Goal: Information Seeking & Learning: Learn about a topic

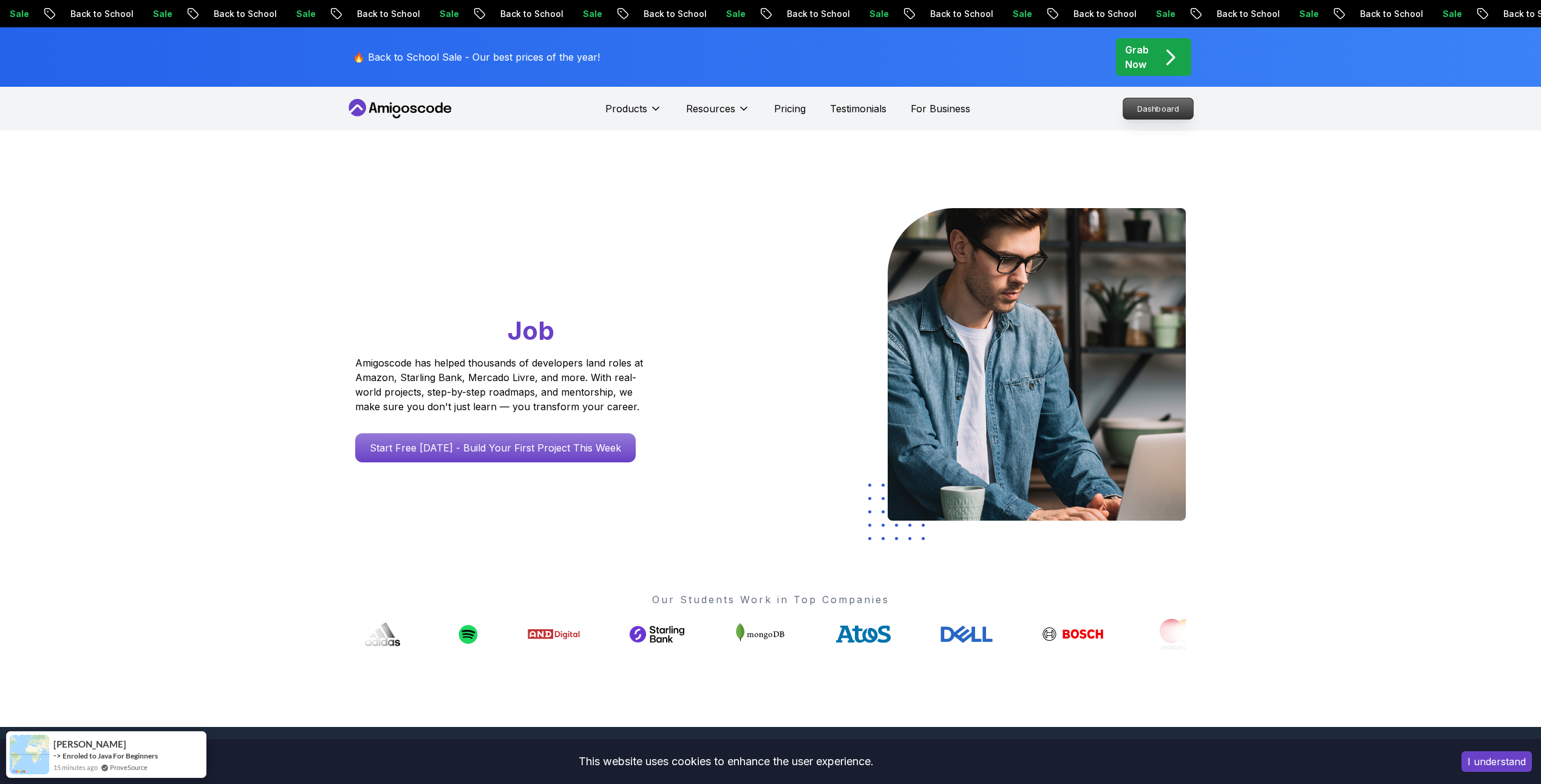
click at [1173, 111] on p "Dashboard" at bounding box center [1159, 108] width 70 height 21
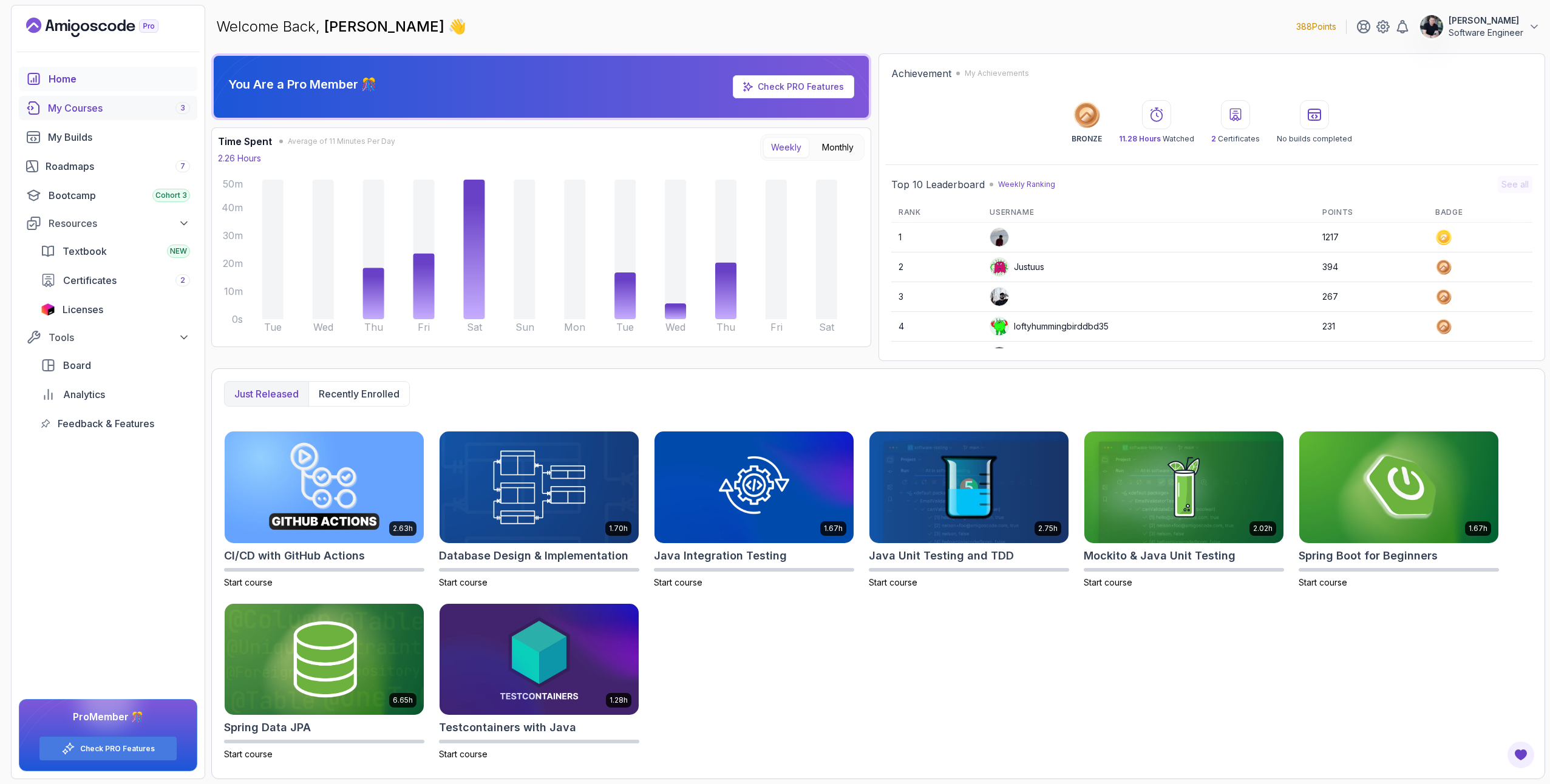
click at [102, 110] on div "My Courses 3" at bounding box center [119, 108] width 142 height 15
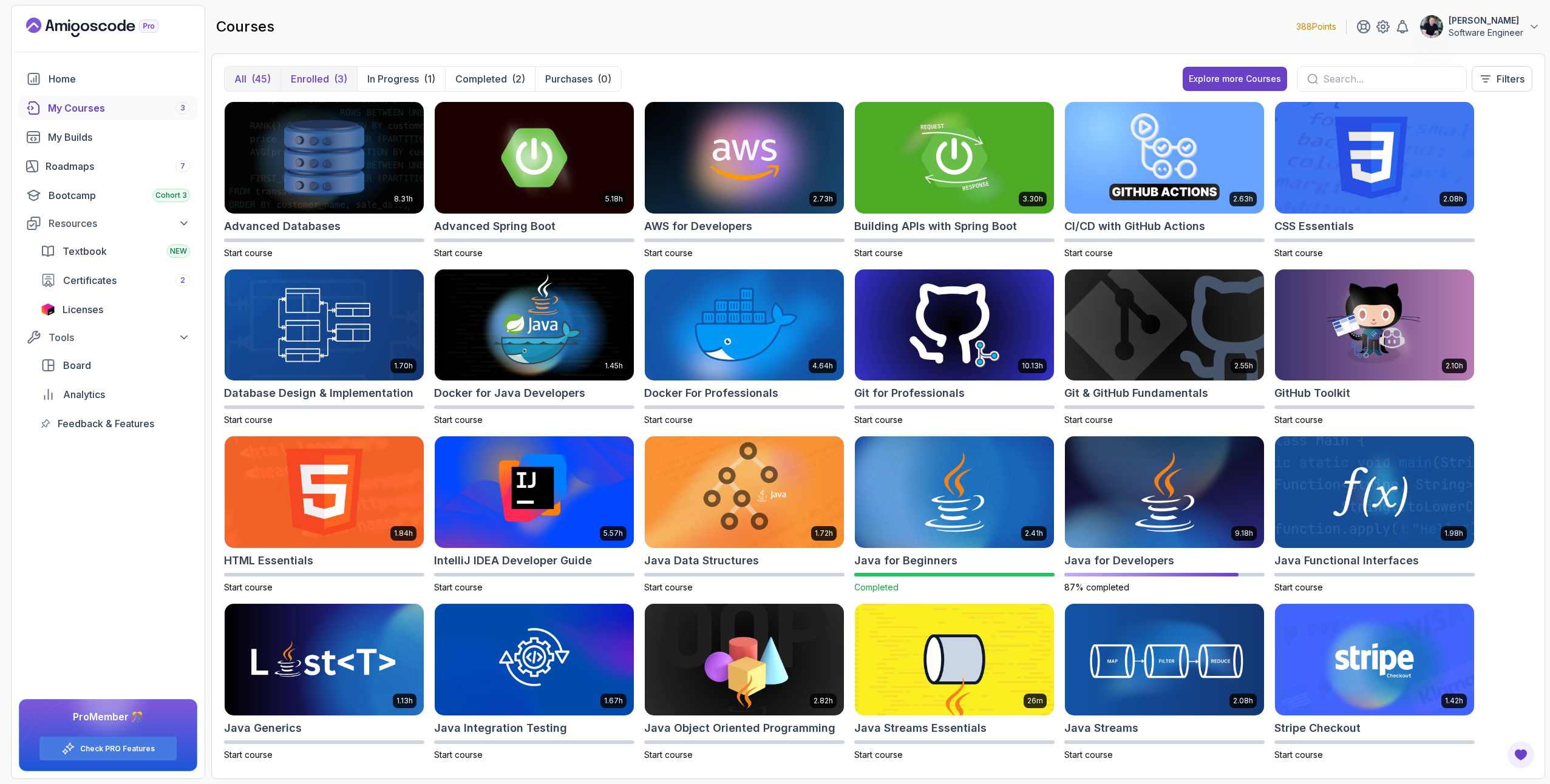
click at [330, 75] on button "Enrolled (3)" at bounding box center [319, 79] width 76 height 24
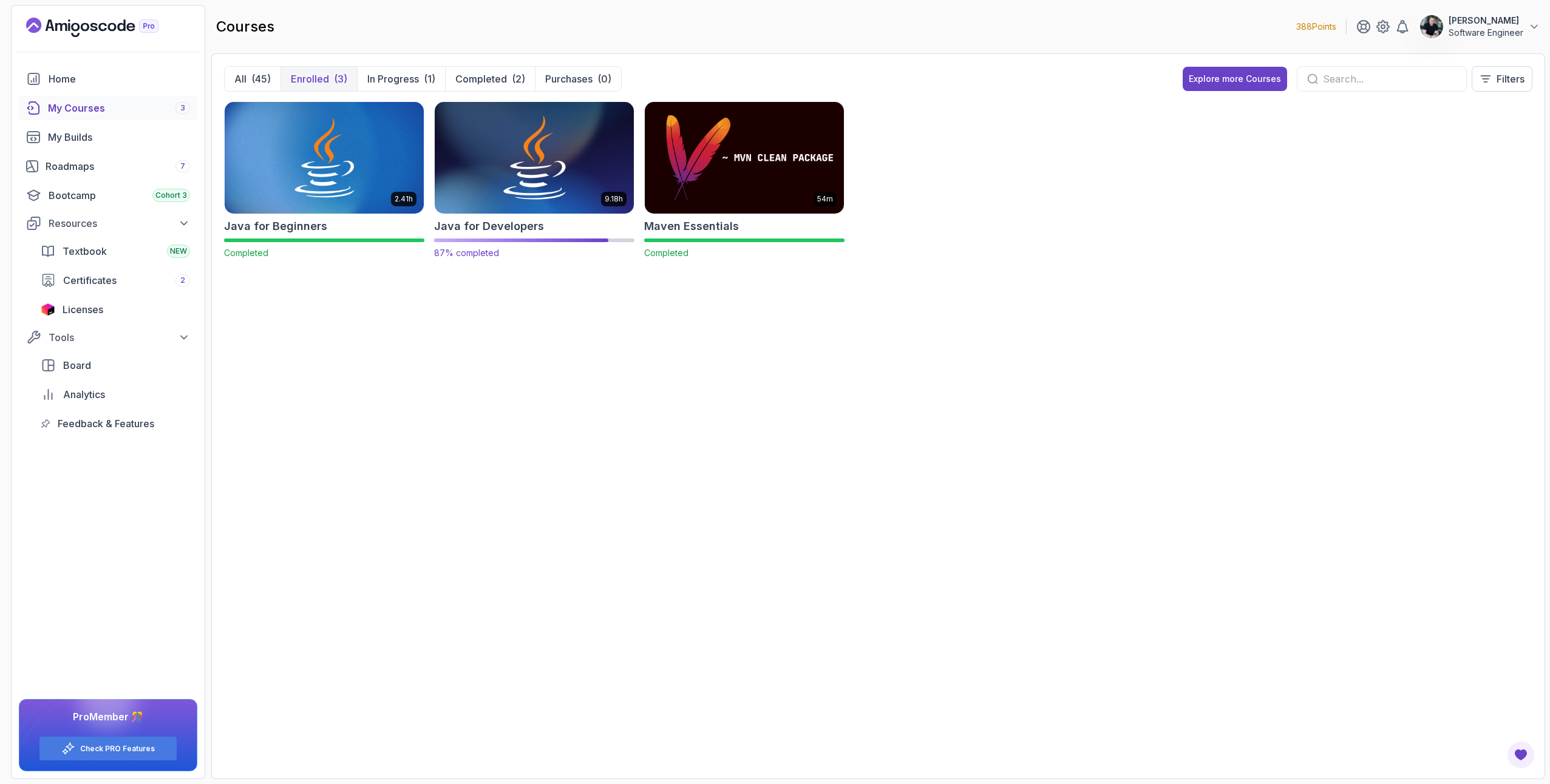
click at [503, 133] on img at bounding box center [534, 157] width 209 height 117
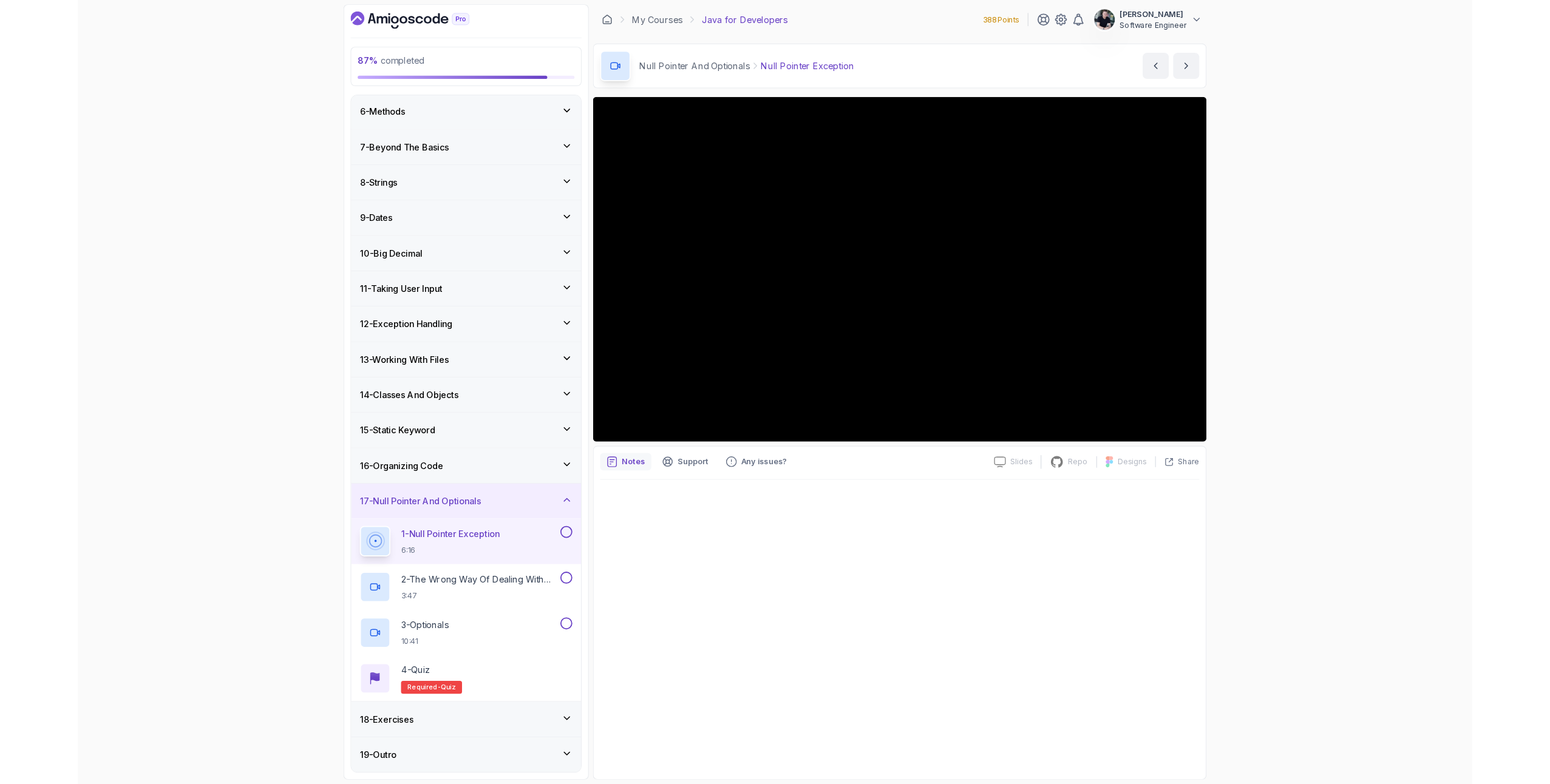
scroll to position [198, 0]
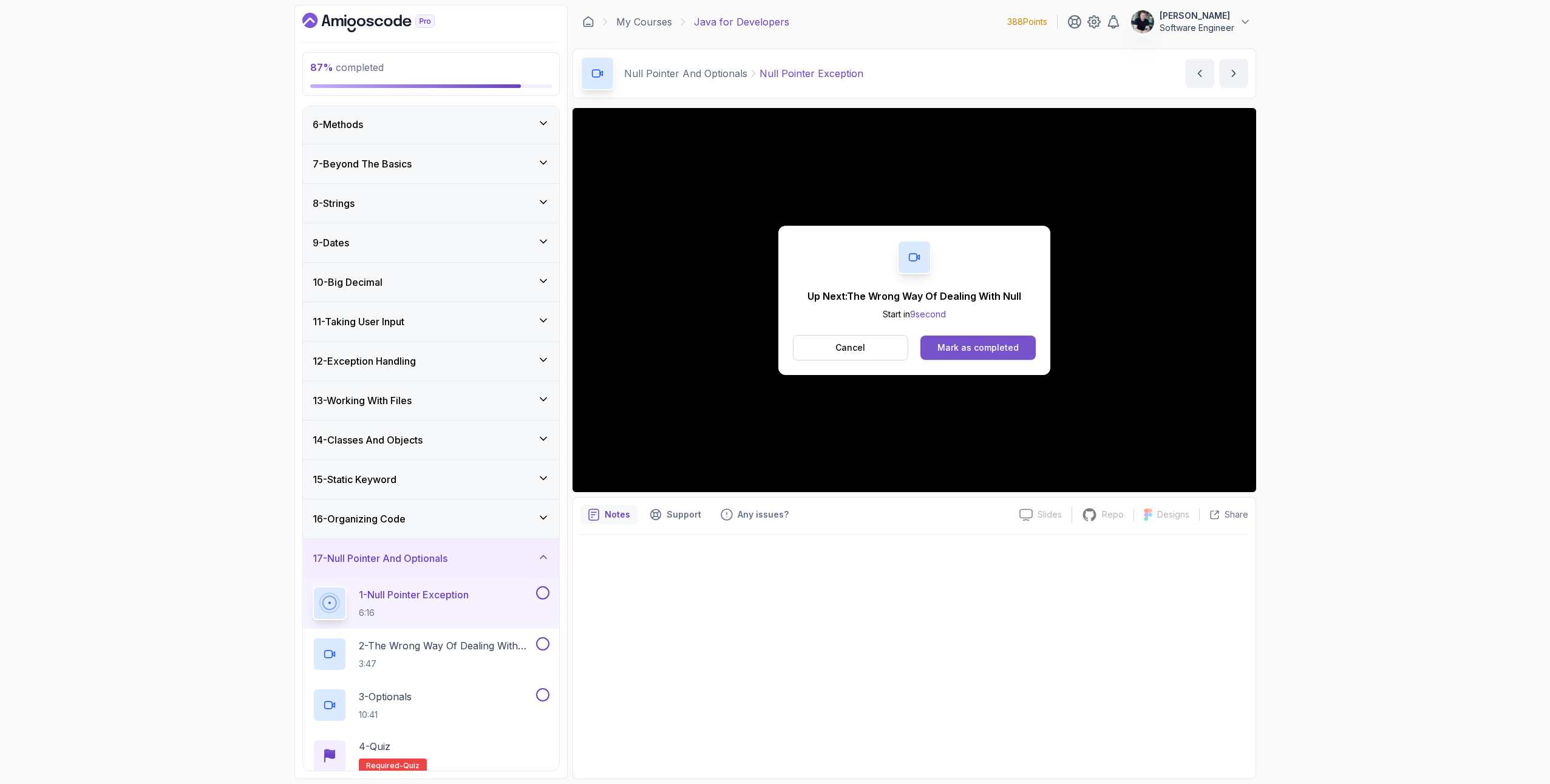
click at [953, 344] on div "Mark as completed" at bounding box center [978, 347] width 82 height 12
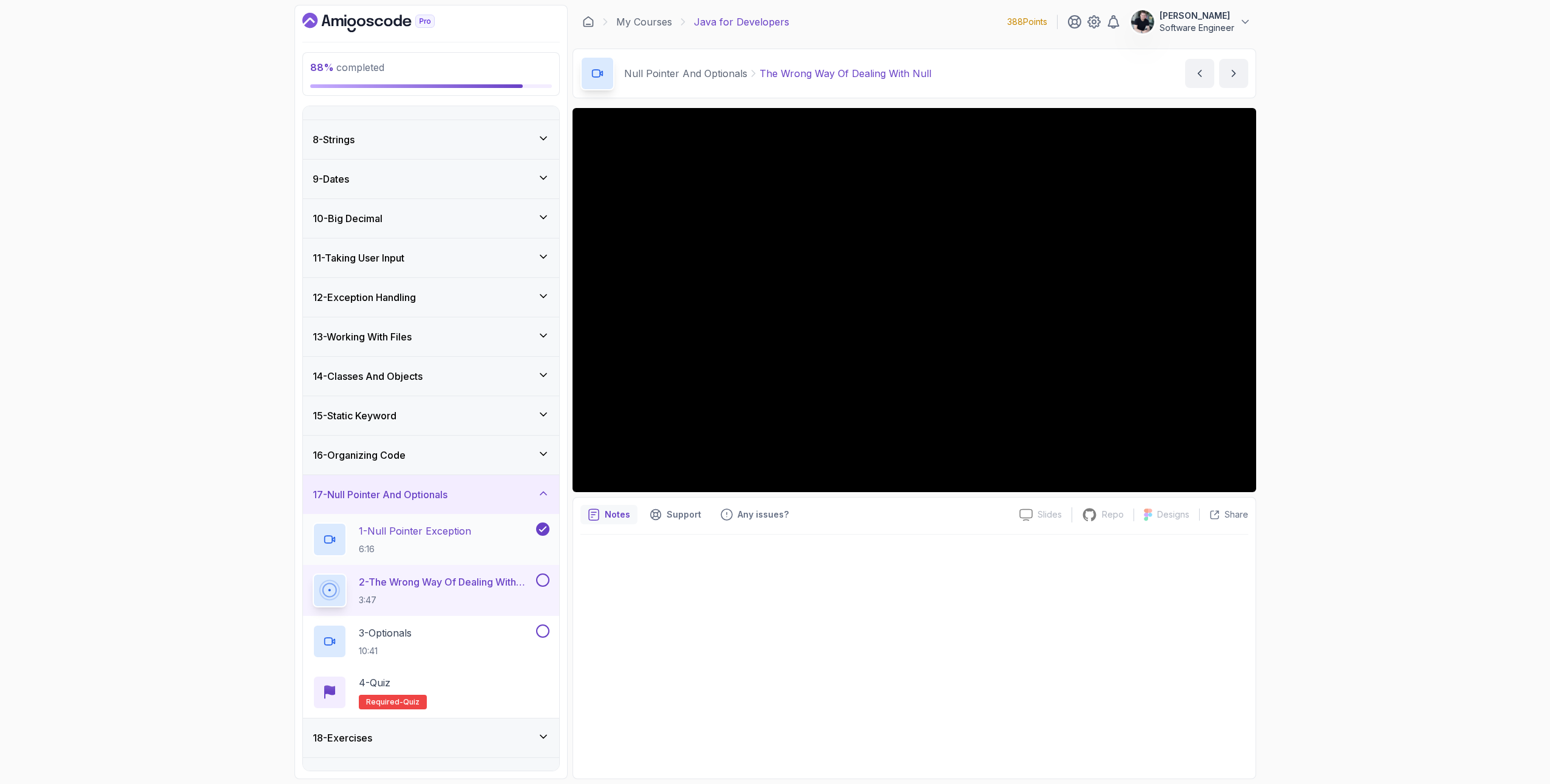
scroll to position [288, 0]
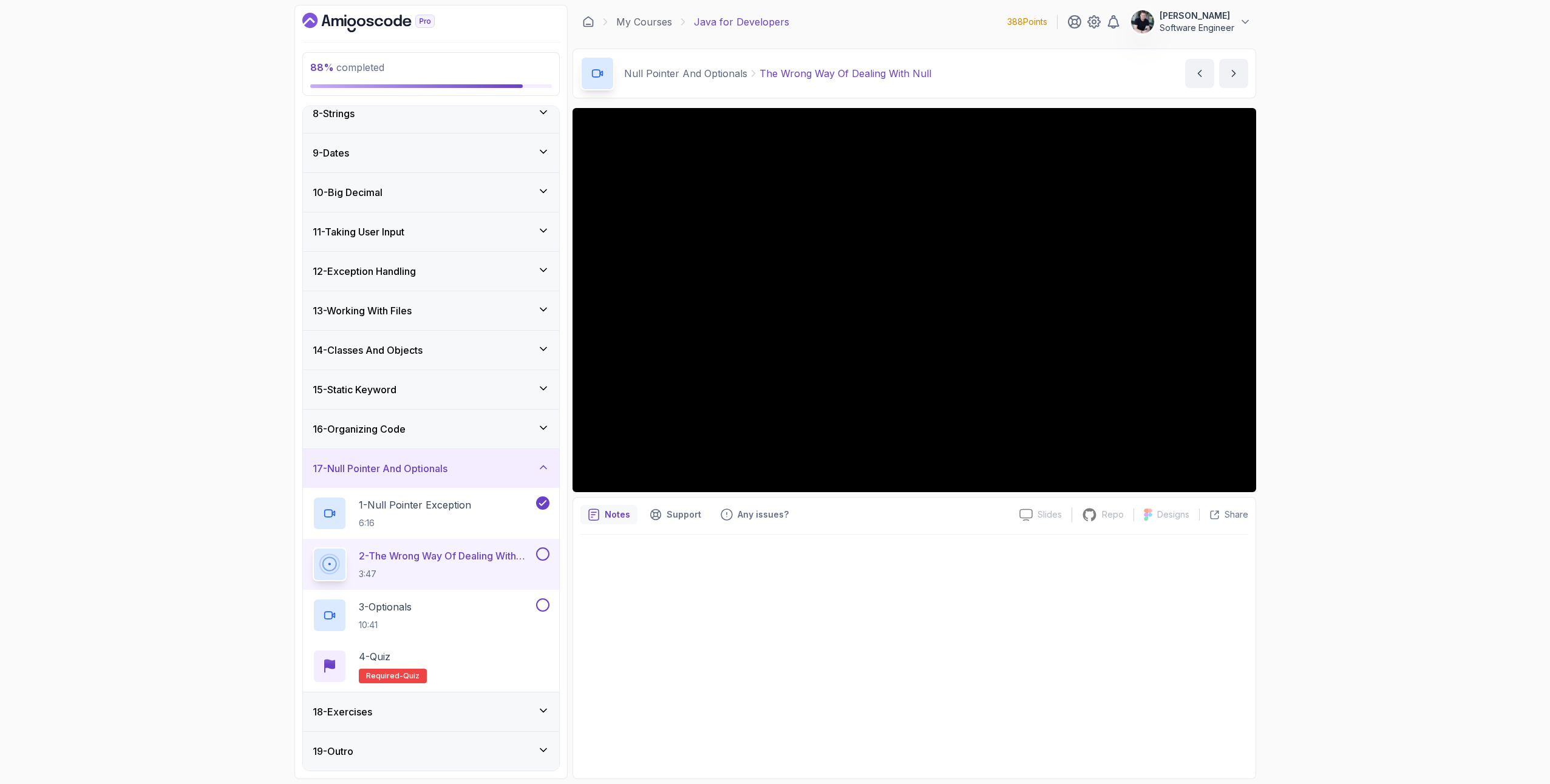
click at [415, 693] on div "18 - Exercises" at bounding box center [431, 712] width 256 height 39
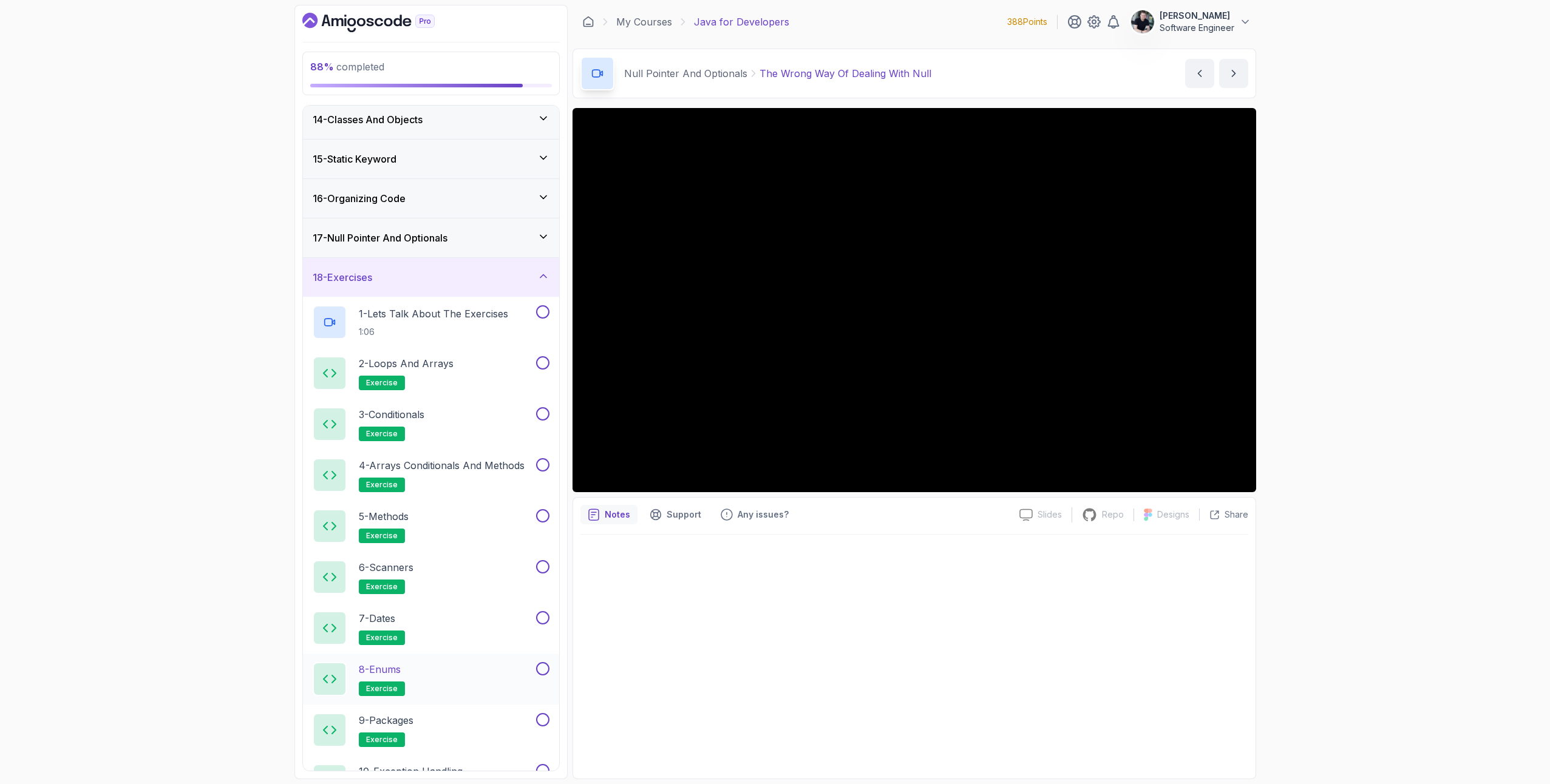
scroll to position [747, 0]
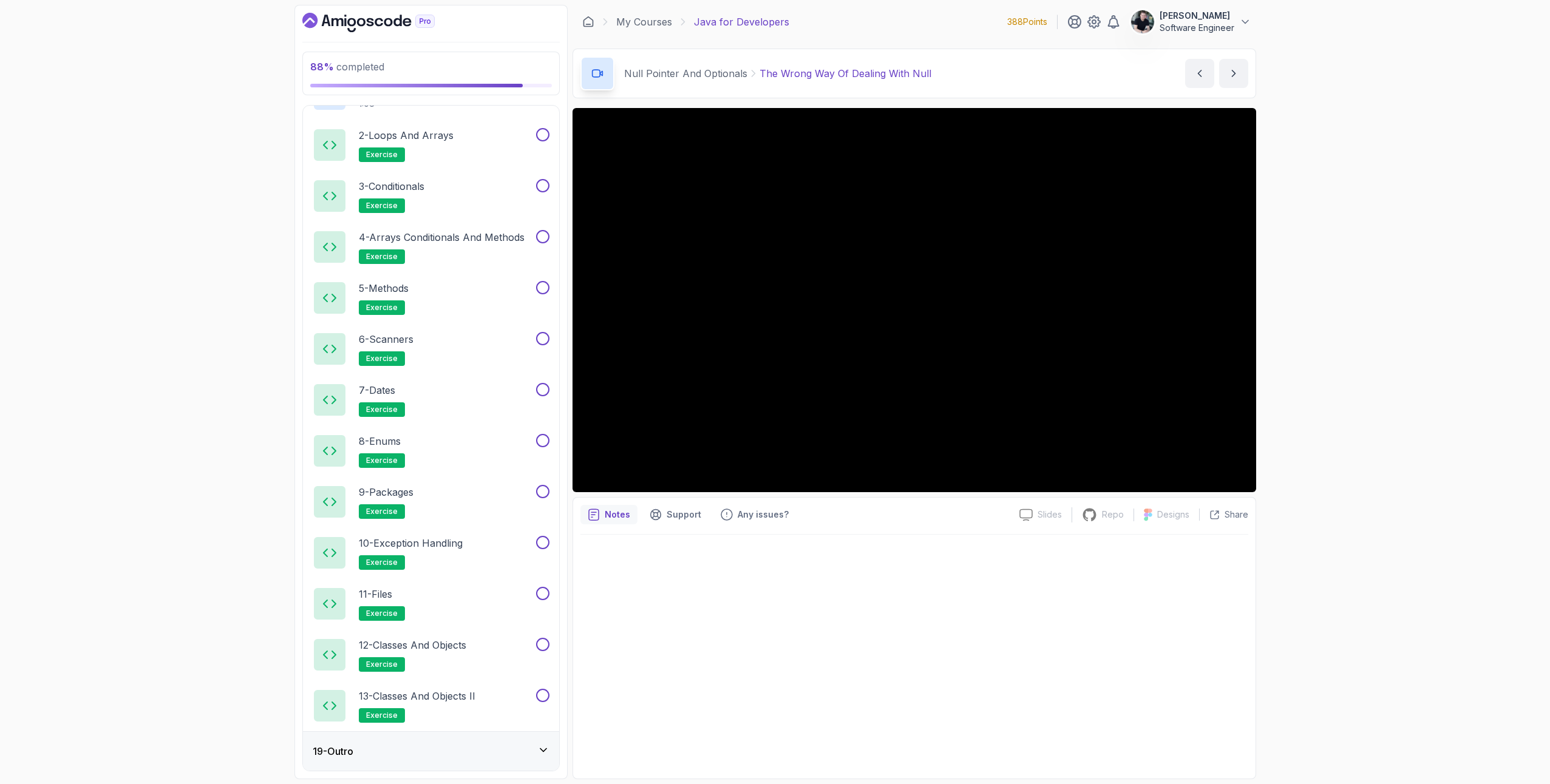
click at [400, 754] on div "19 - Outro" at bounding box center [431, 751] width 237 height 15
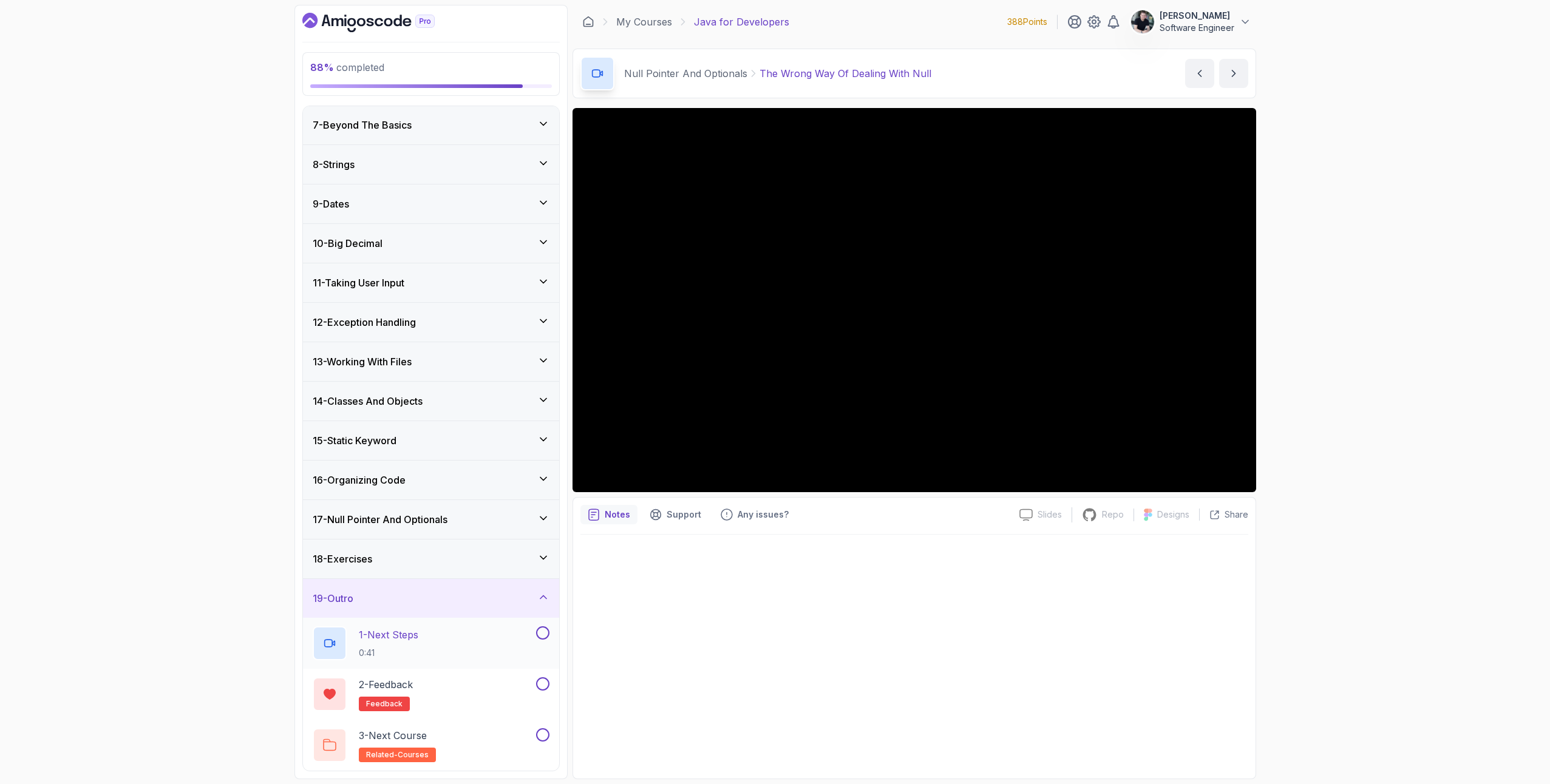
scroll to position [143, 0]
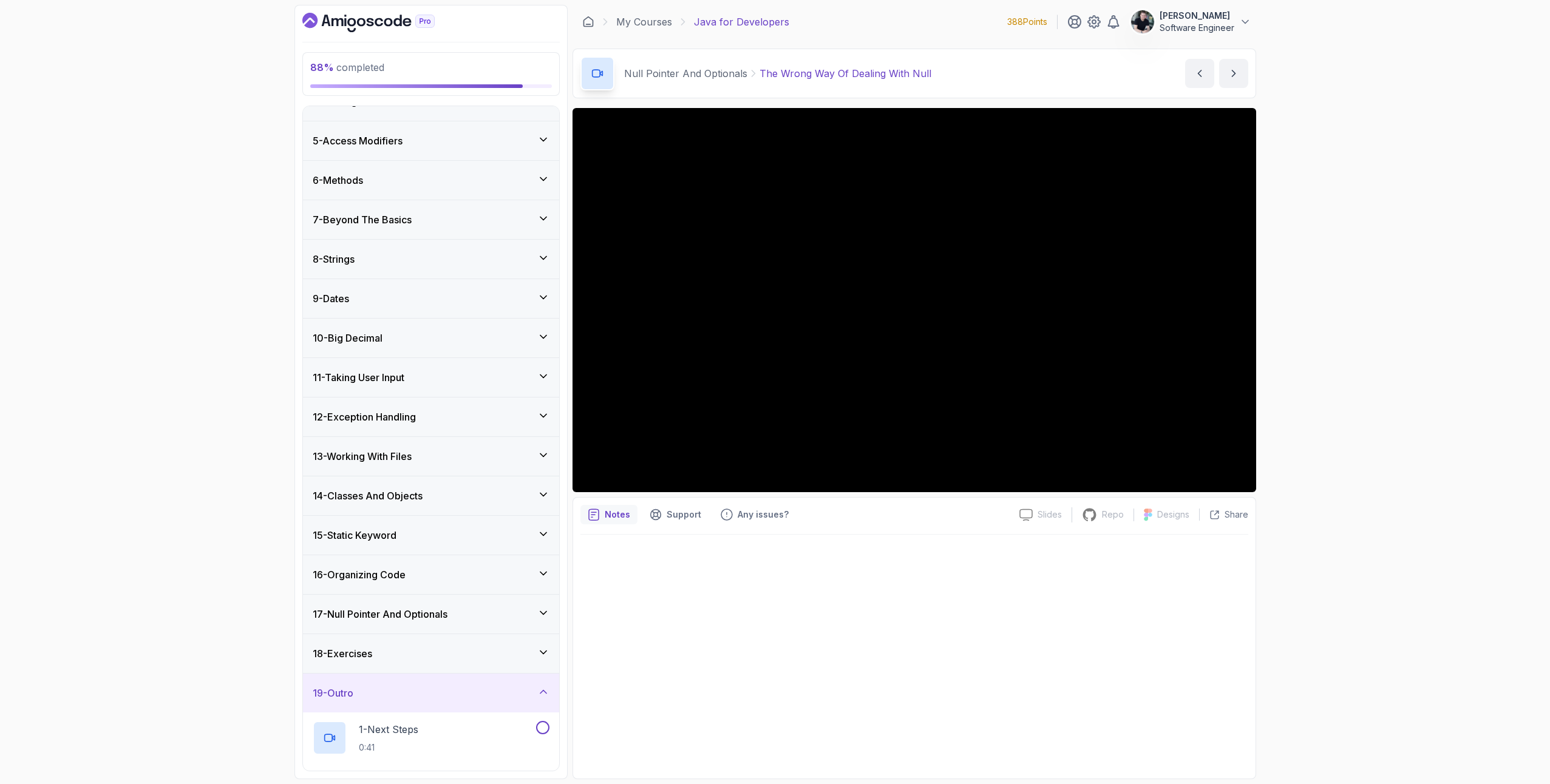
click at [406, 561] on div "16 - Organizing Code" at bounding box center [431, 575] width 256 height 39
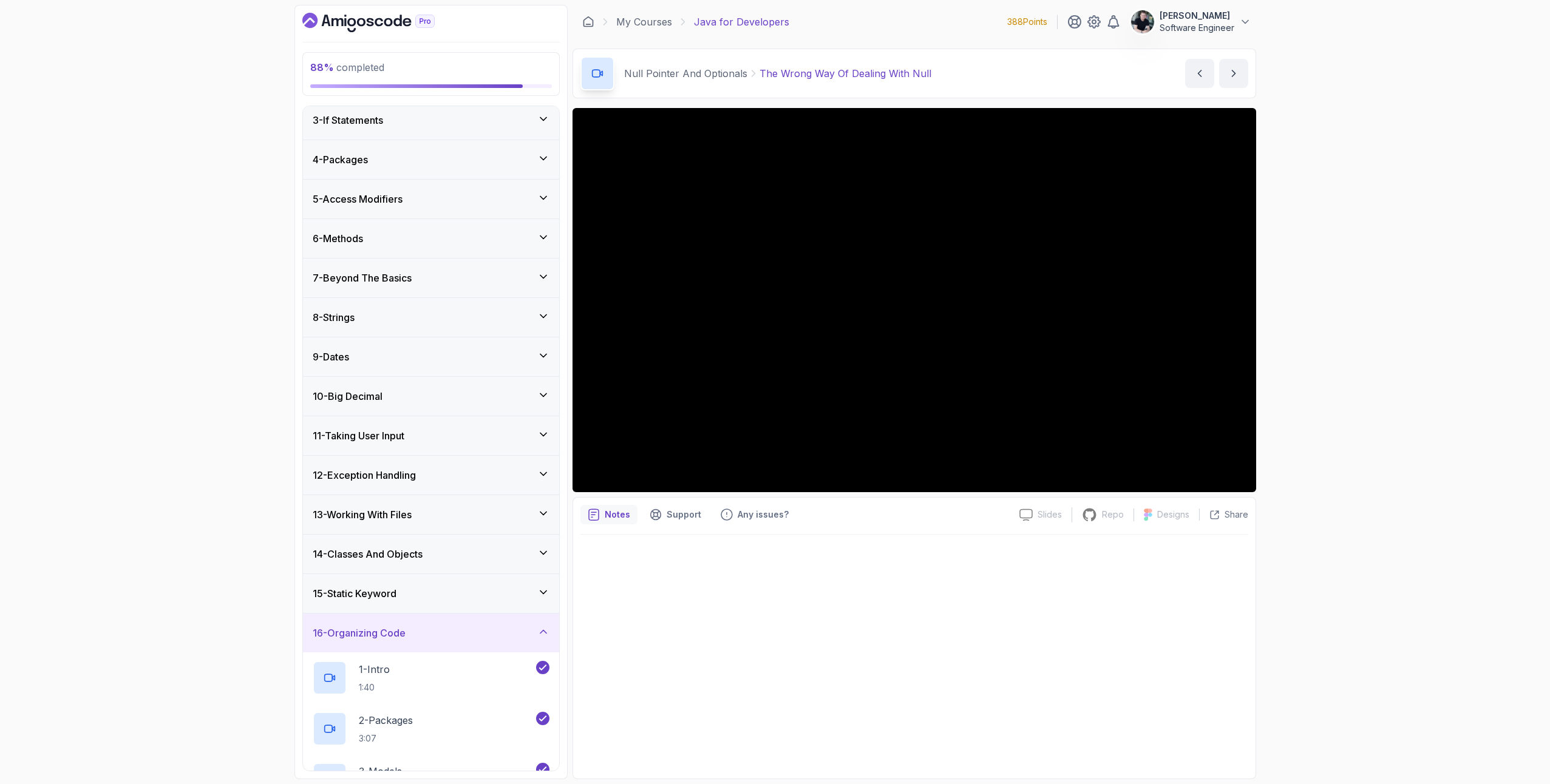
scroll to position [543, 0]
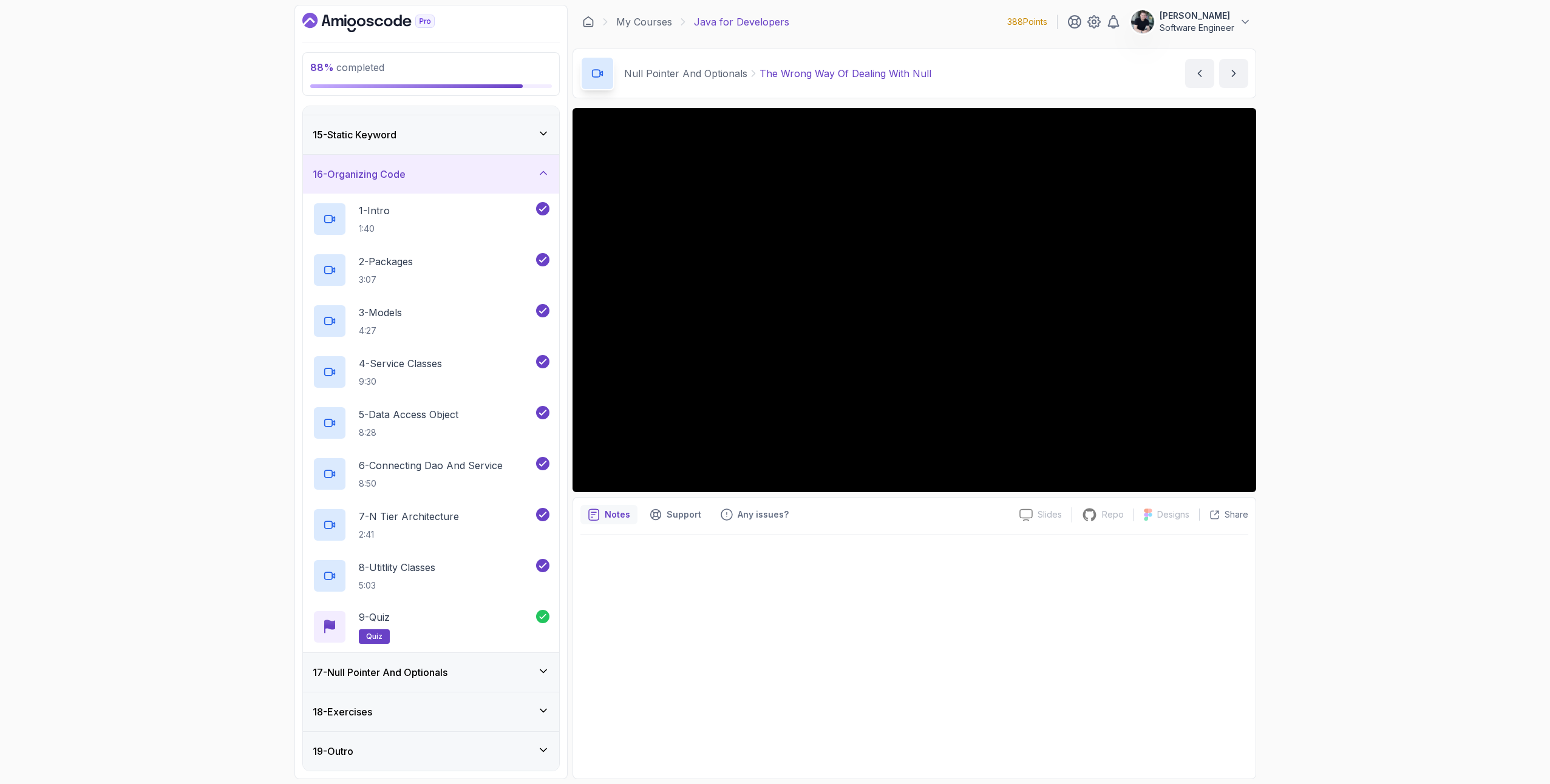
click at [387, 670] on h3 "17 - Null Pointer And Optionals" at bounding box center [380, 673] width 135 height 15
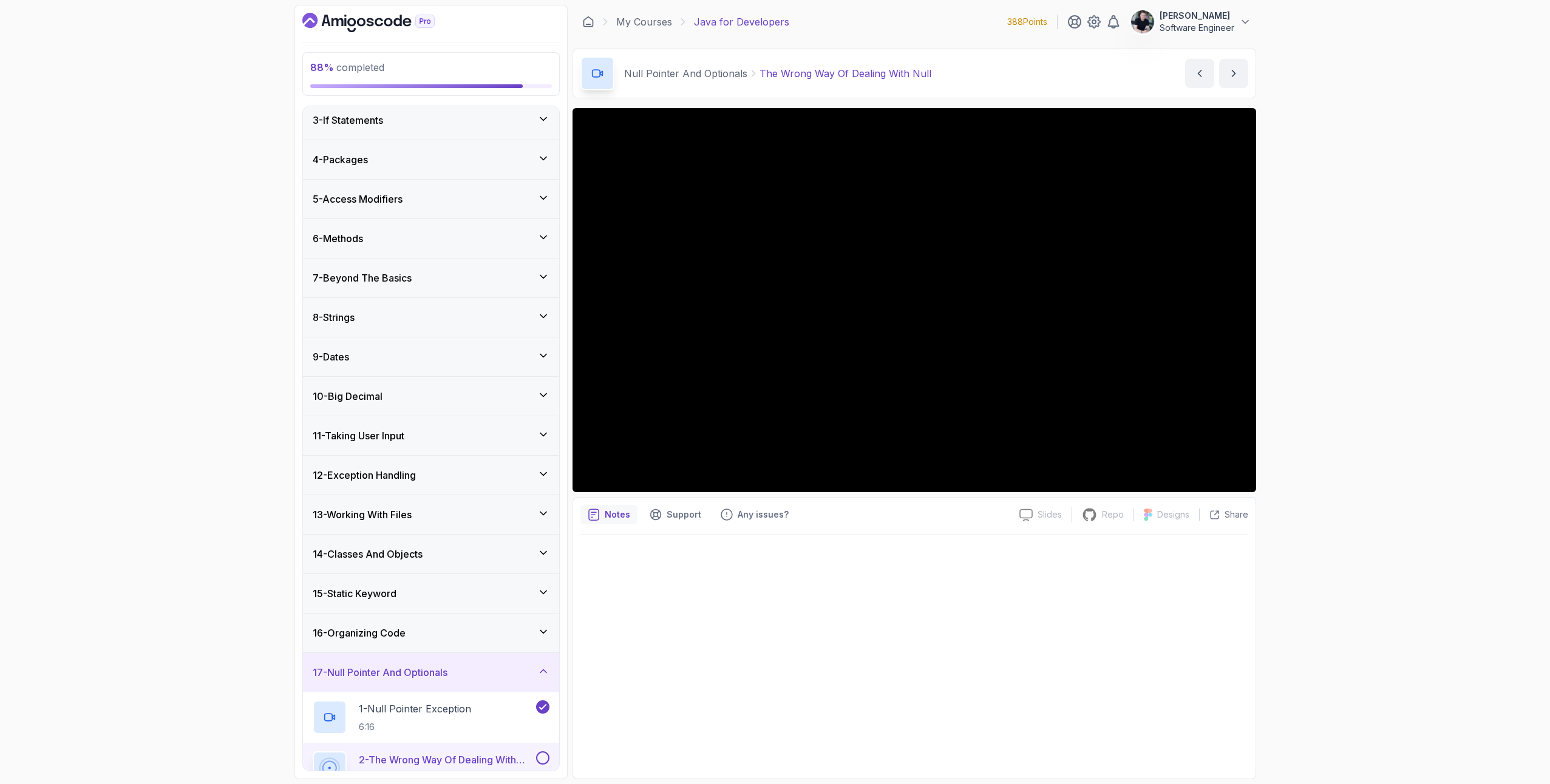
scroll to position [288, 0]
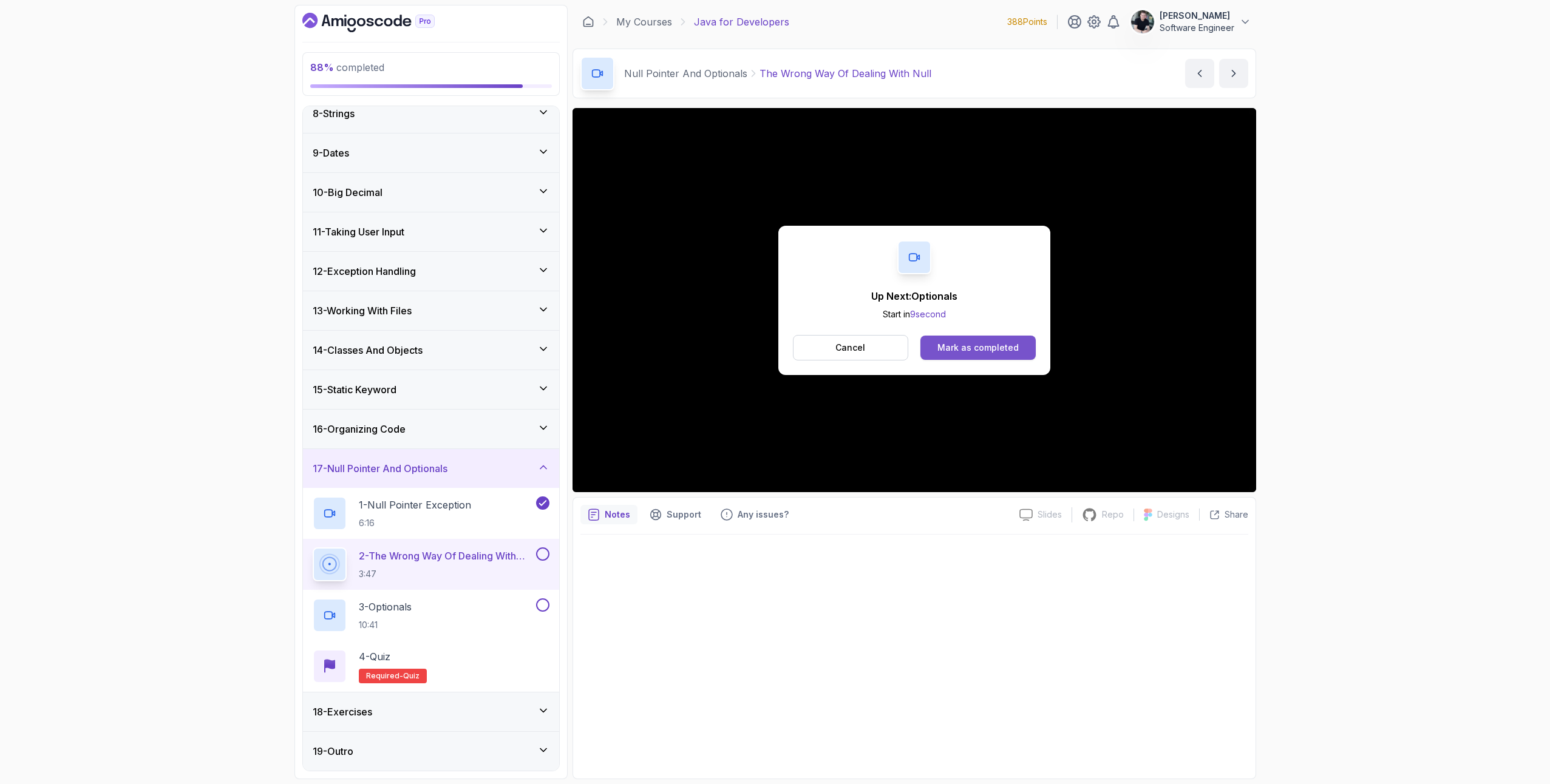
click at [967, 352] on div "Mark as completed" at bounding box center [978, 347] width 82 height 12
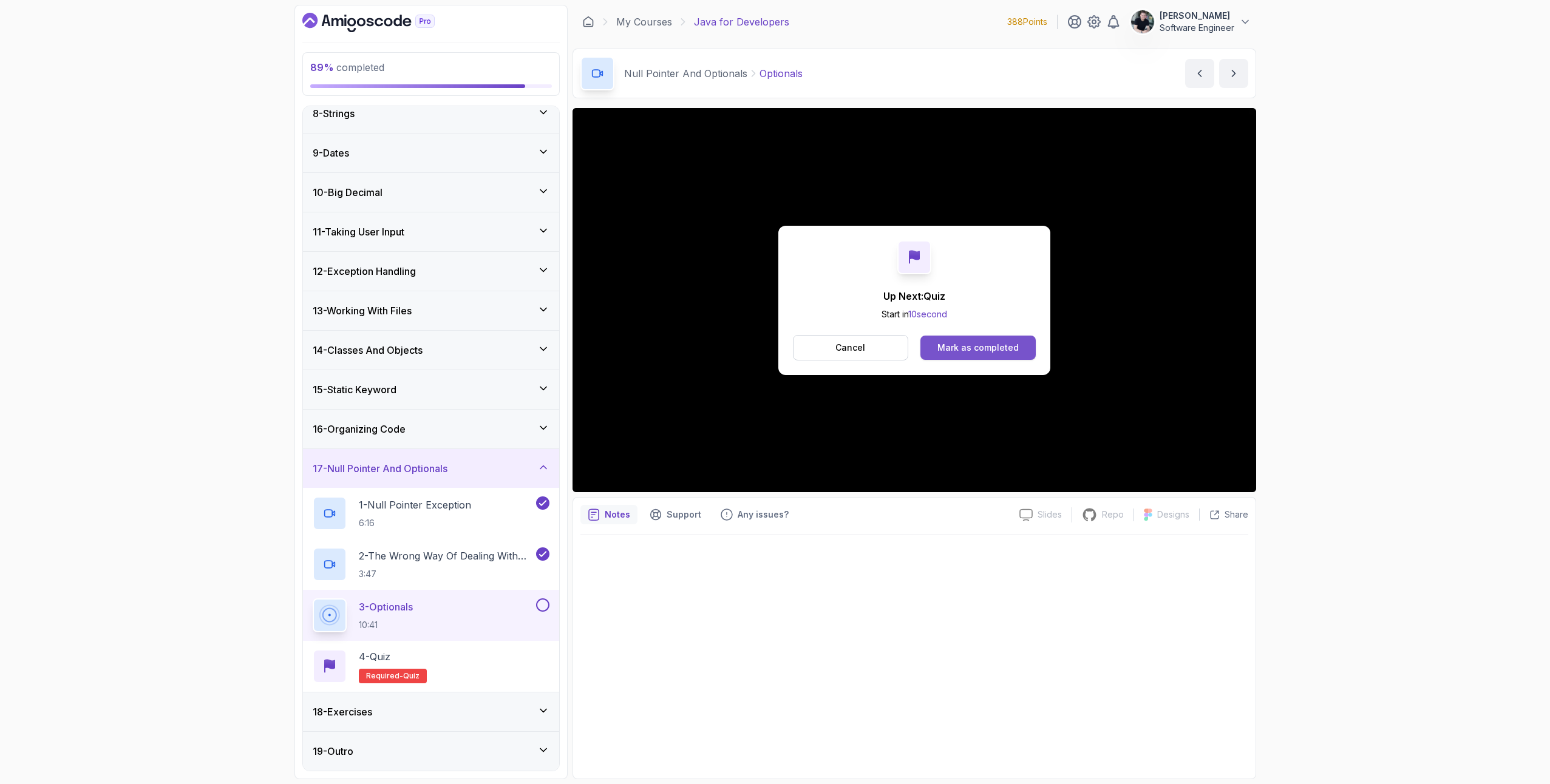
click at [994, 338] on button "Mark as completed" at bounding box center [978, 347] width 115 height 24
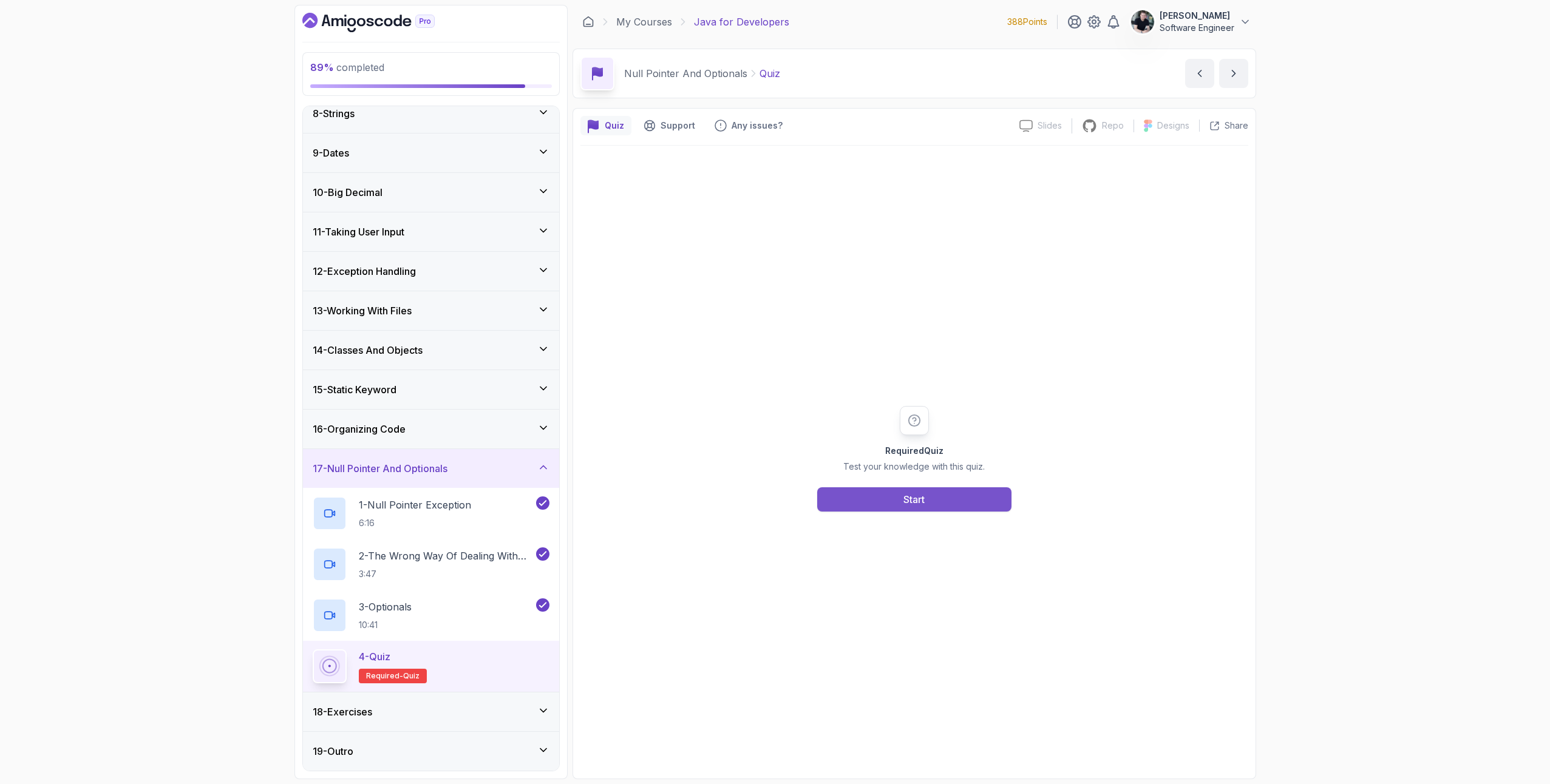
click at [911, 499] on div "Start" at bounding box center [914, 500] width 22 height 15
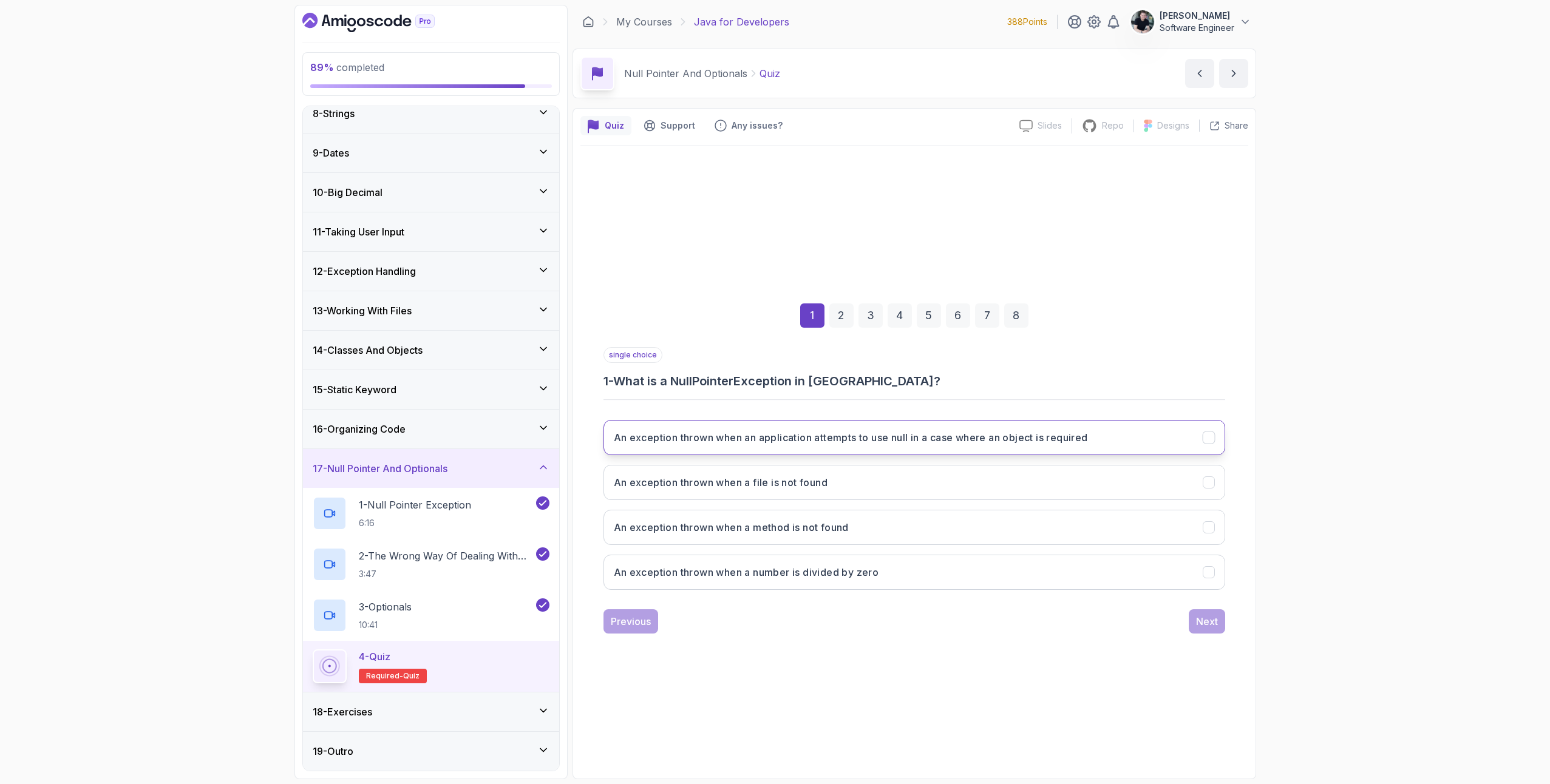
click at [713, 446] on button "An exception thrown when an application attempts to use null in a case where an…" at bounding box center [914, 437] width 622 height 35
click at [1202, 620] on div "Next" at bounding box center [1207, 621] width 22 height 15
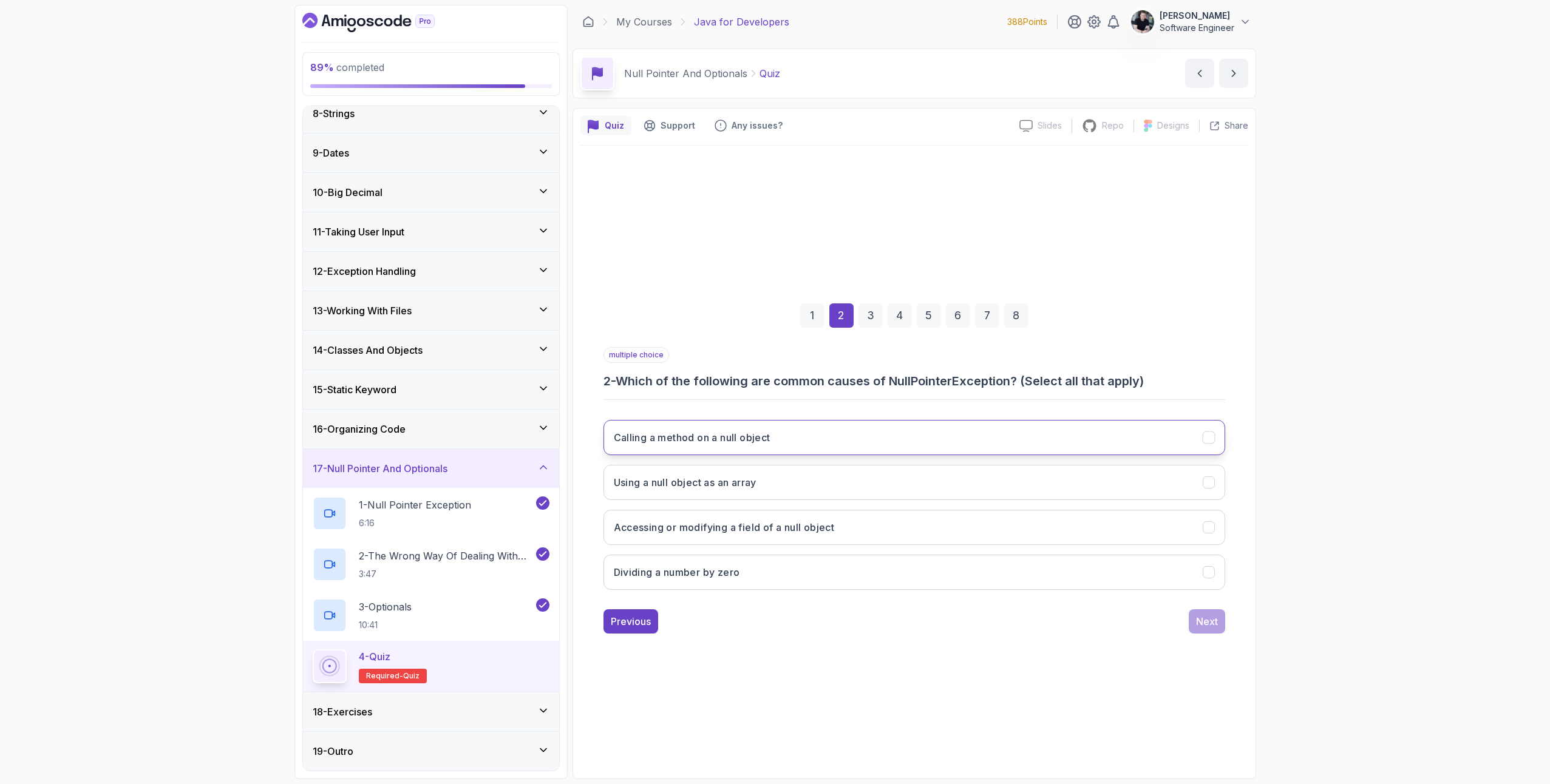
click at [757, 445] on button "Calling a method on a null object" at bounding box center [914, 437] width 622 height 35
click at [735, 521] on h3 "Accessing or modifying a field of a null object" at bounding box center [725, 528] width 221 height 15
click at [749, 476] on h3 "Using a null object as an array" at bounding box center [686, 483] width 143 height 15
click at [1217, 622] on div "Next" at bounding box center [1207, 621] width 22 height 15
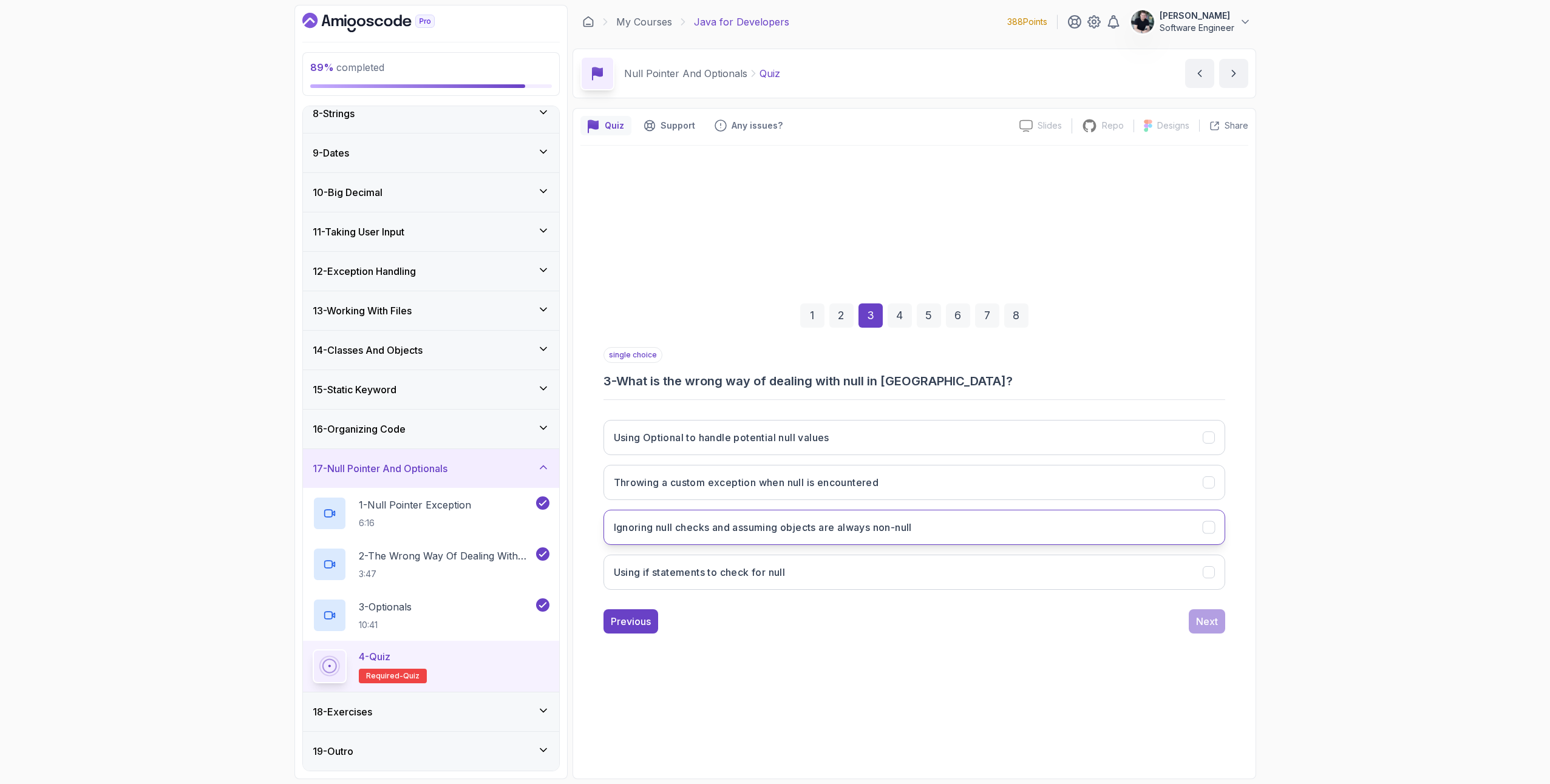
click at [751, 538] on button "Ignoring null checks and assuming objects are always non-null" at bounding box center [914, 527] width 622 height 35
click at [1208, 616] on div "Next" at bounding box center [1207, 621] width 22 height 15
click at [723, 573] on h3 "To provide a container that may or may not contain a non-null value" at bounding box center [775, 572] width 323 height 15
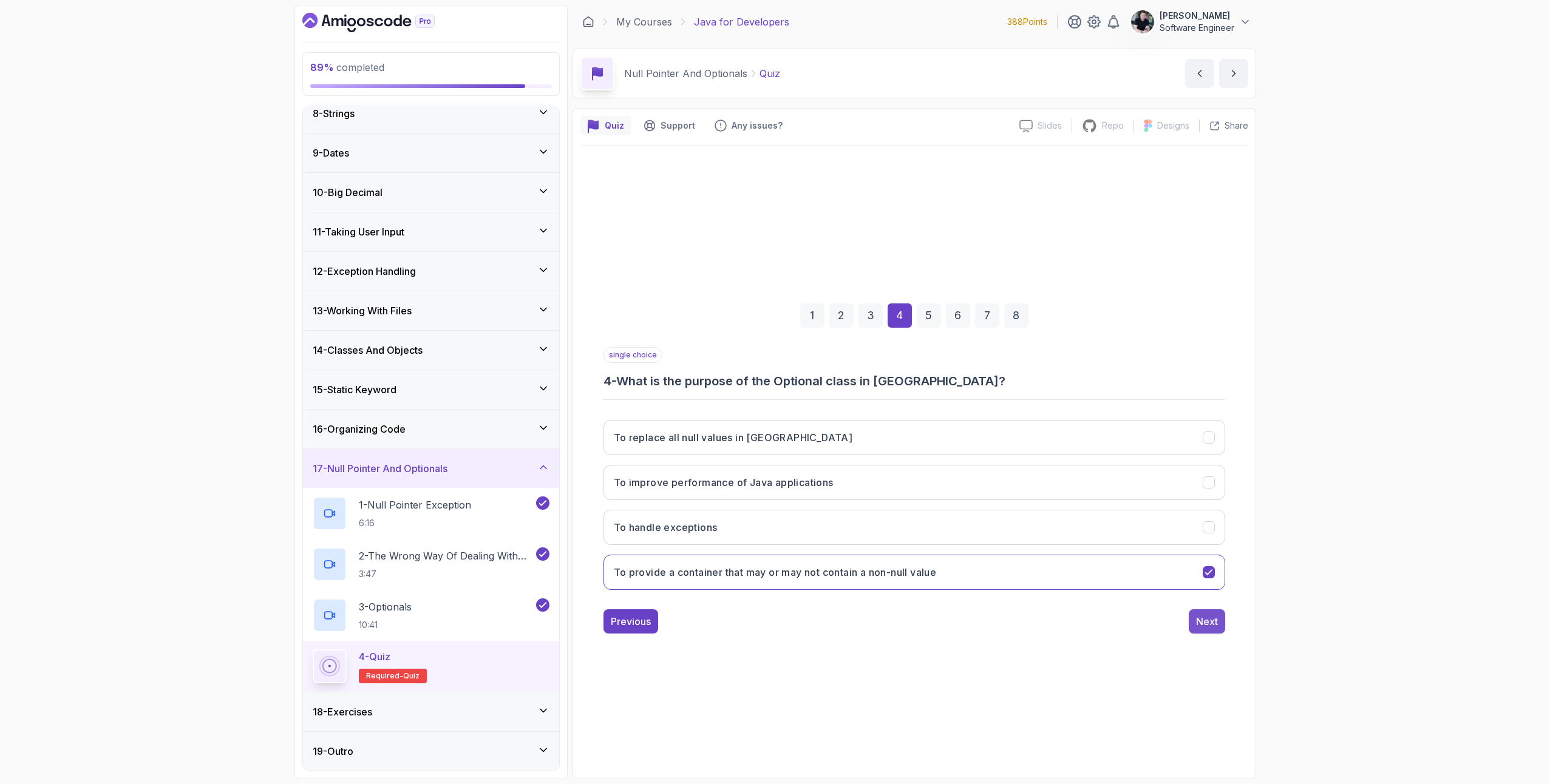
click at [1197, 622] on div "Next" at bounding box center [1207, 621] width 22 height 15
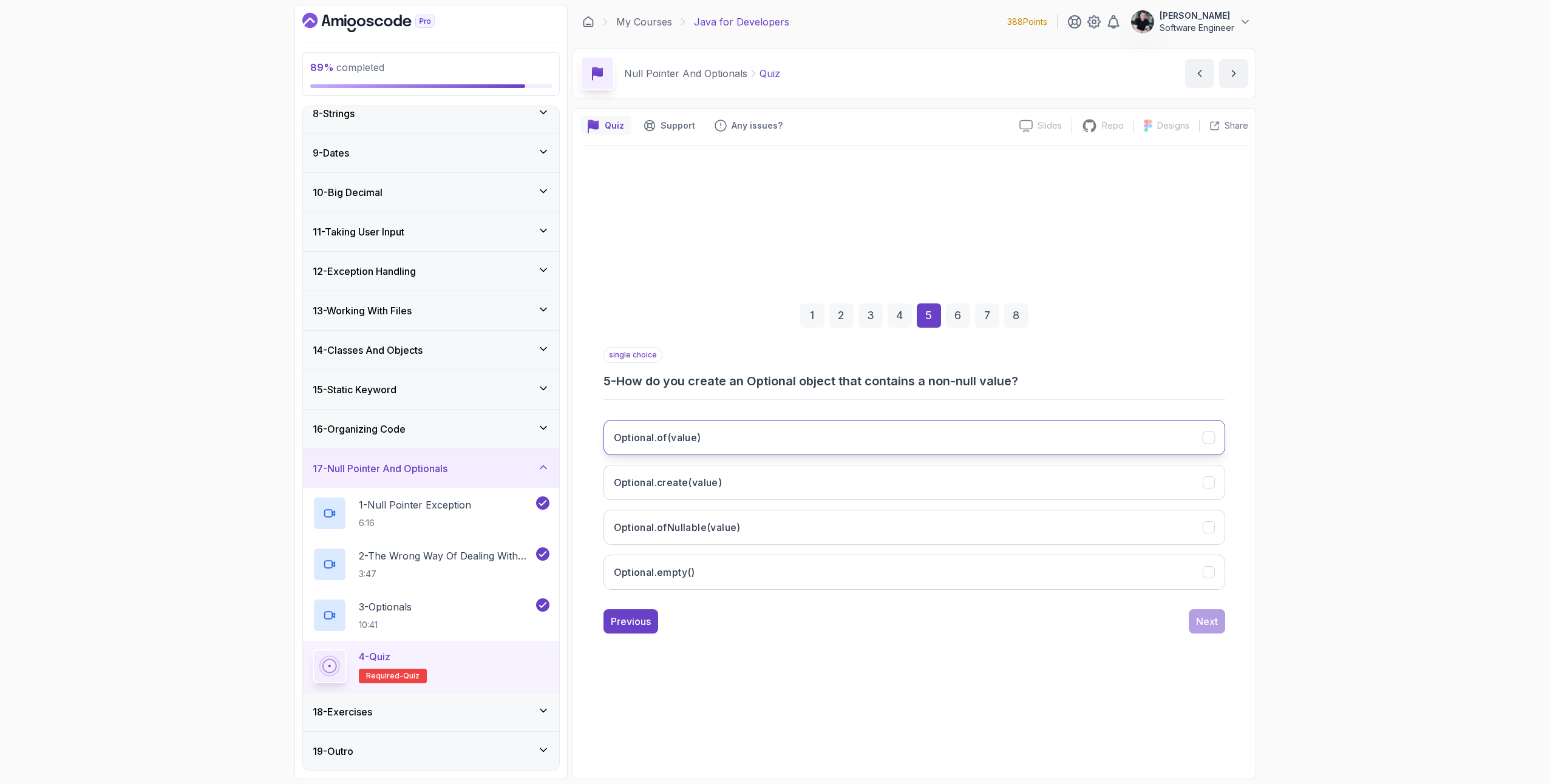
click at [743, 448] on button "Optional.of(value)" at bounding box center [914, 437] width 622 height 35
click at [1192, 625] on button "Next" at bounding box center [1207, 621] width 36 height 24
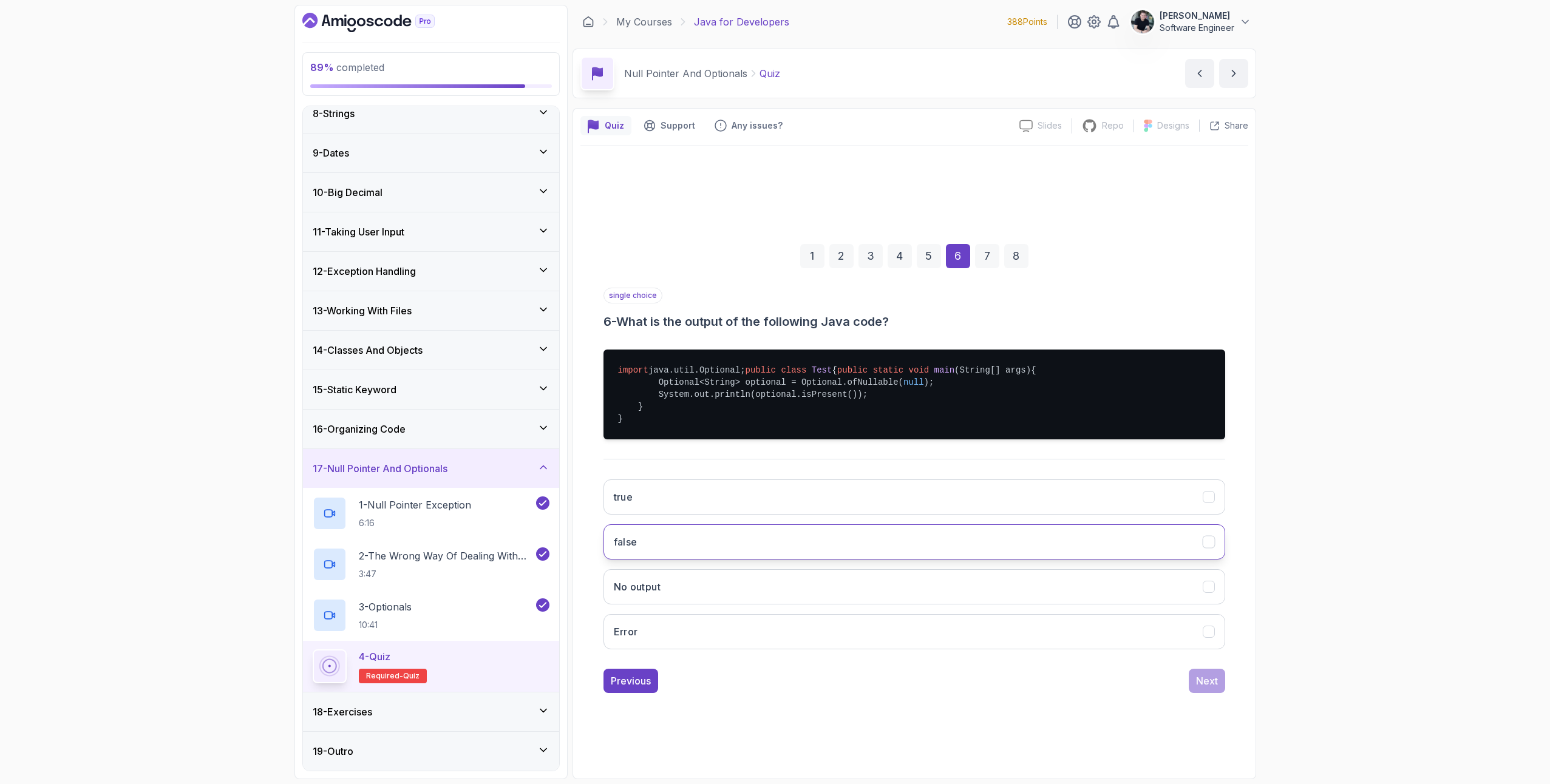
click at [692, 556] on button "false" at bounding box center [914, 541] width 622 height 35
click at [1196, 688] on div "Next" at bounding box center [1207, 682] width 22 height 15
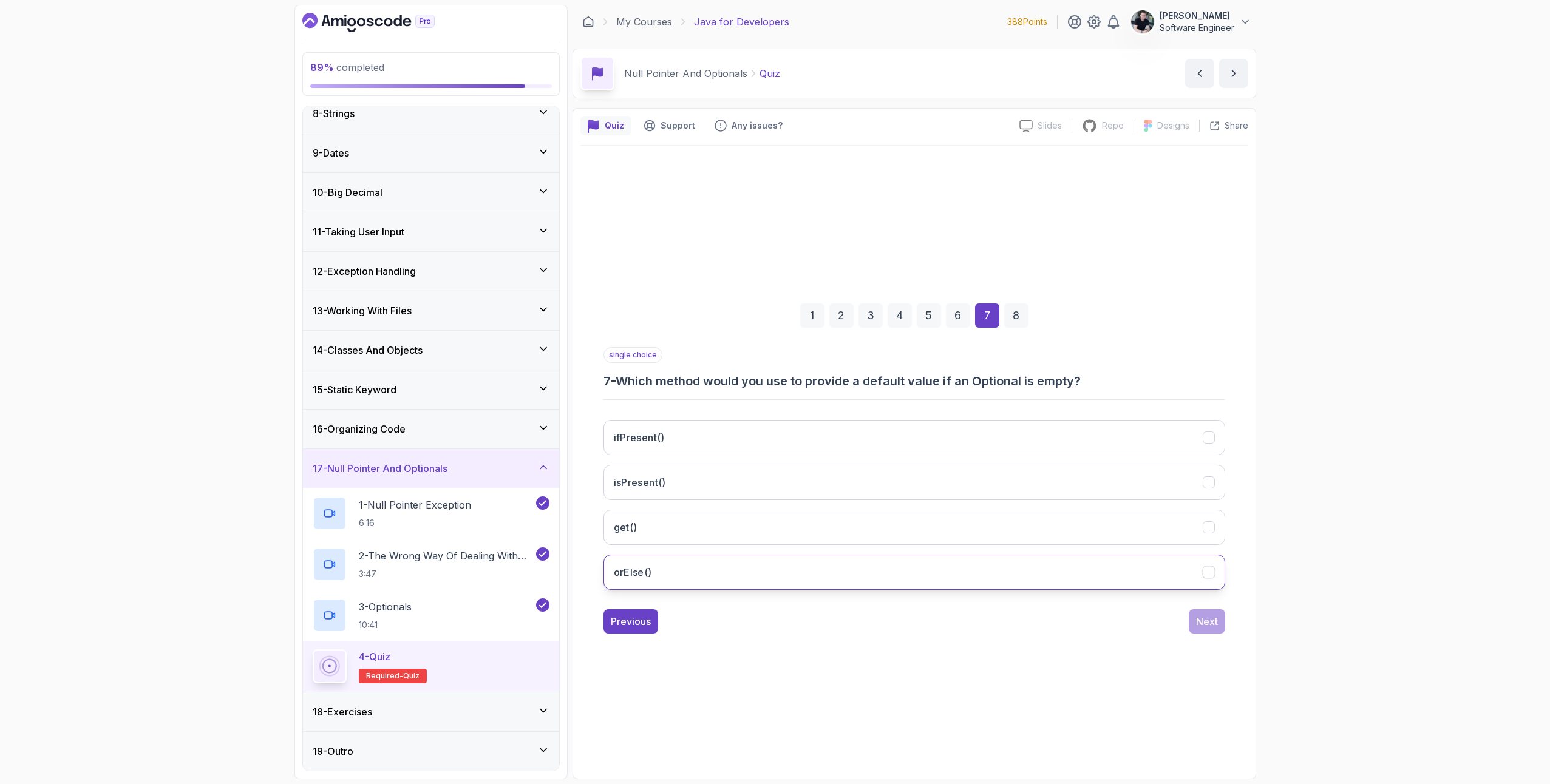
click at [684, 586] on button "orElse()" at bounding box center [914, 572] width 622 height 35
click at [1205, 625] on div "Next" at bounding box center [1207, 621] width 22 height 15
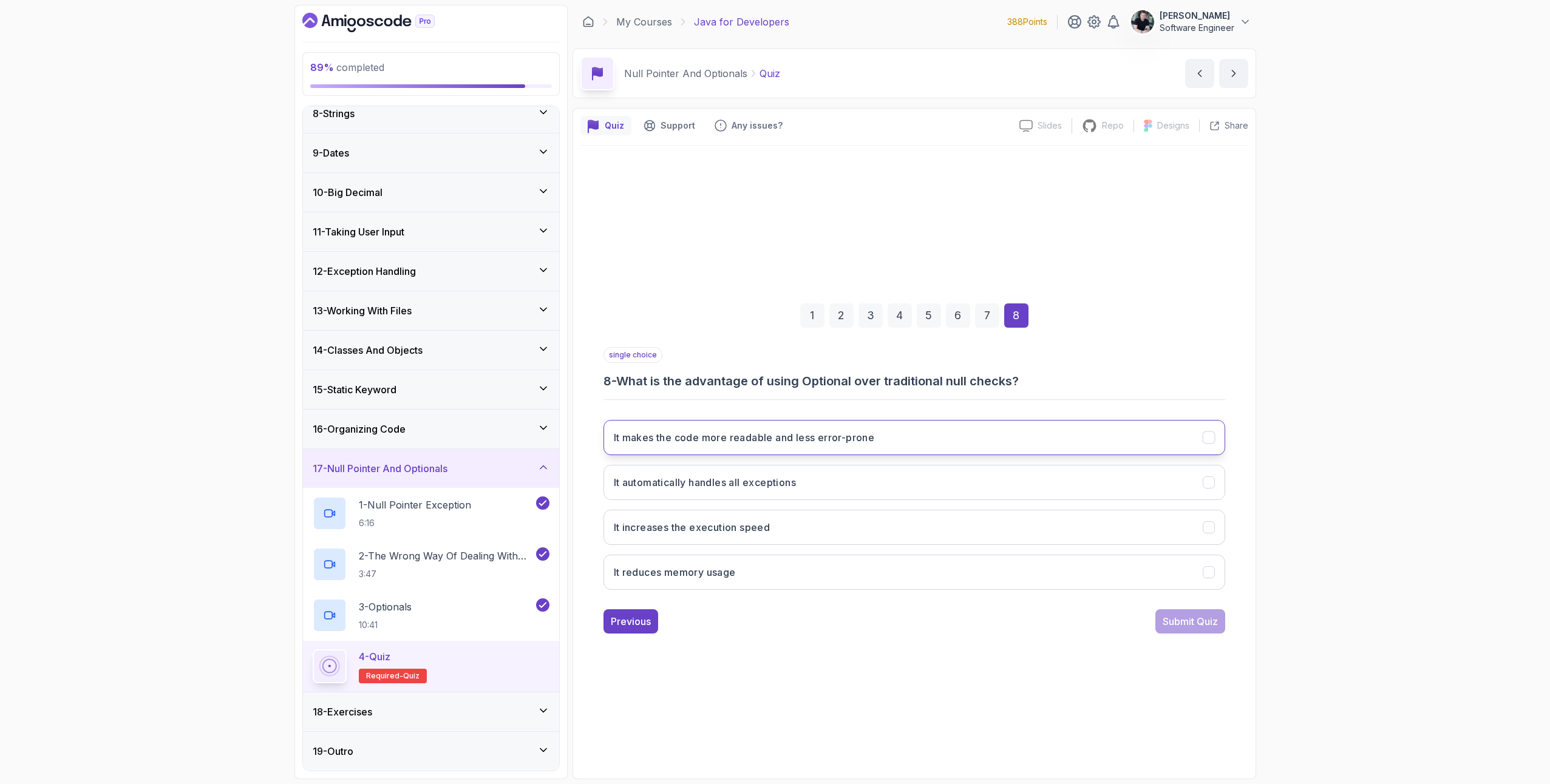
click at [816, 441] on h3 "It makes the code more readable and less error-prone" at bounding box center [745, 438] width 261 height 15
click at [1183, 621] on div "Submit Quiz" at bounding box center [1191, 621] width 55 height 15
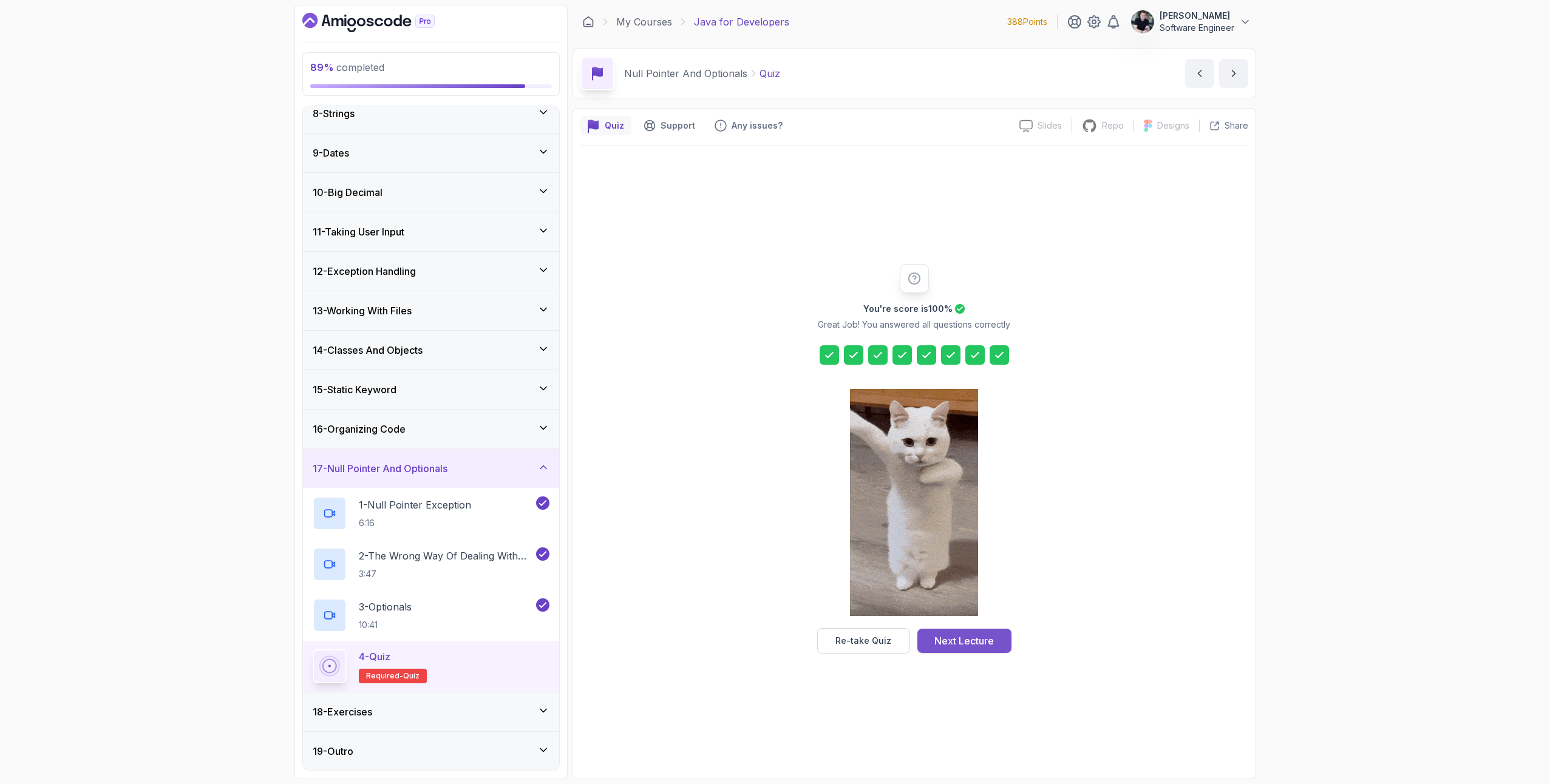
click at [964, 634] on div "Next Lecture" at bounding box center [964, 641] width 59 height 15
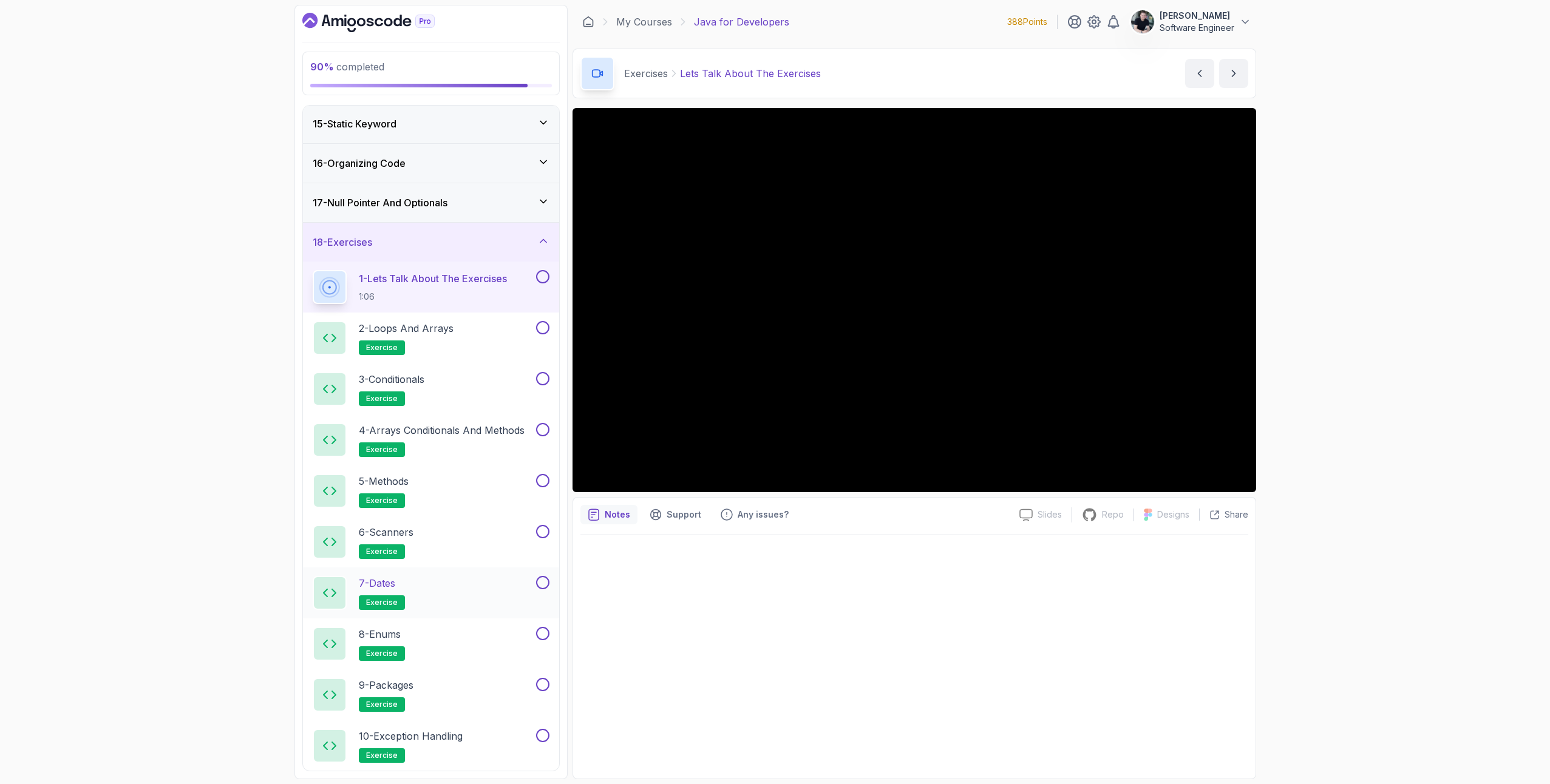
scroll to position [747, 0]
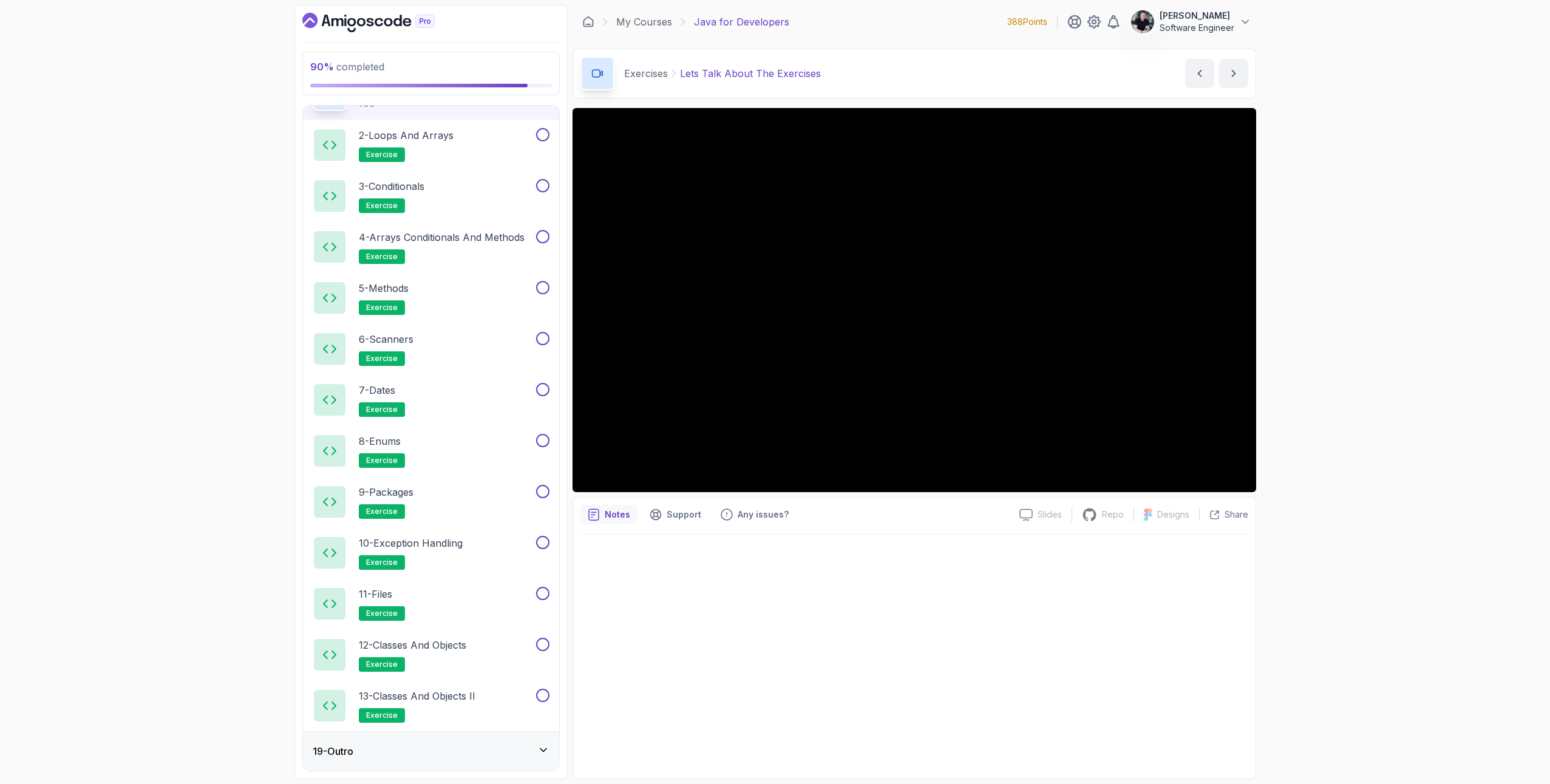
click at [522, 757] on div "19 - Outro" at bounding box center [431, 751] width 237 height 15
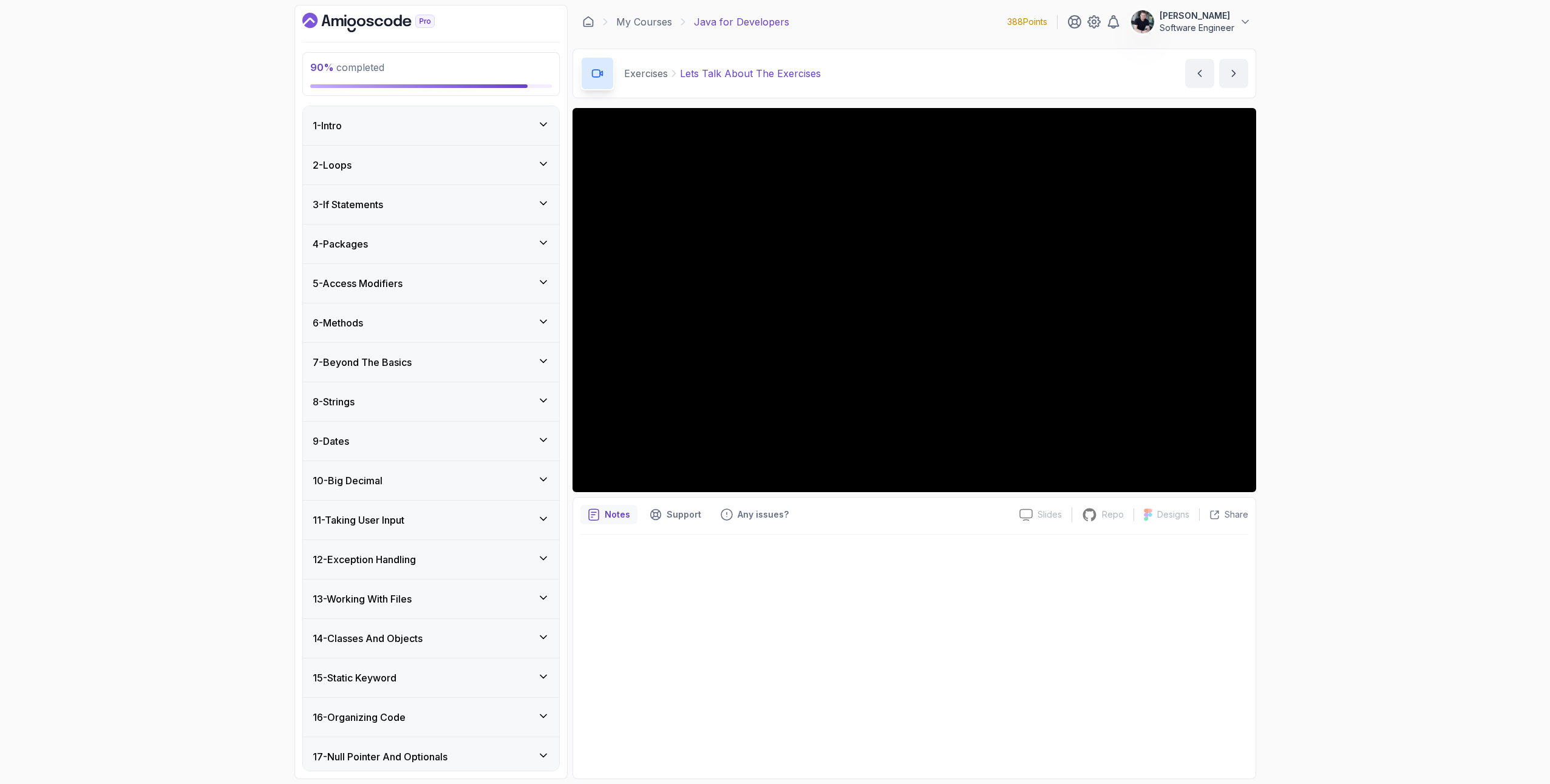
scroll to position [238, 0]
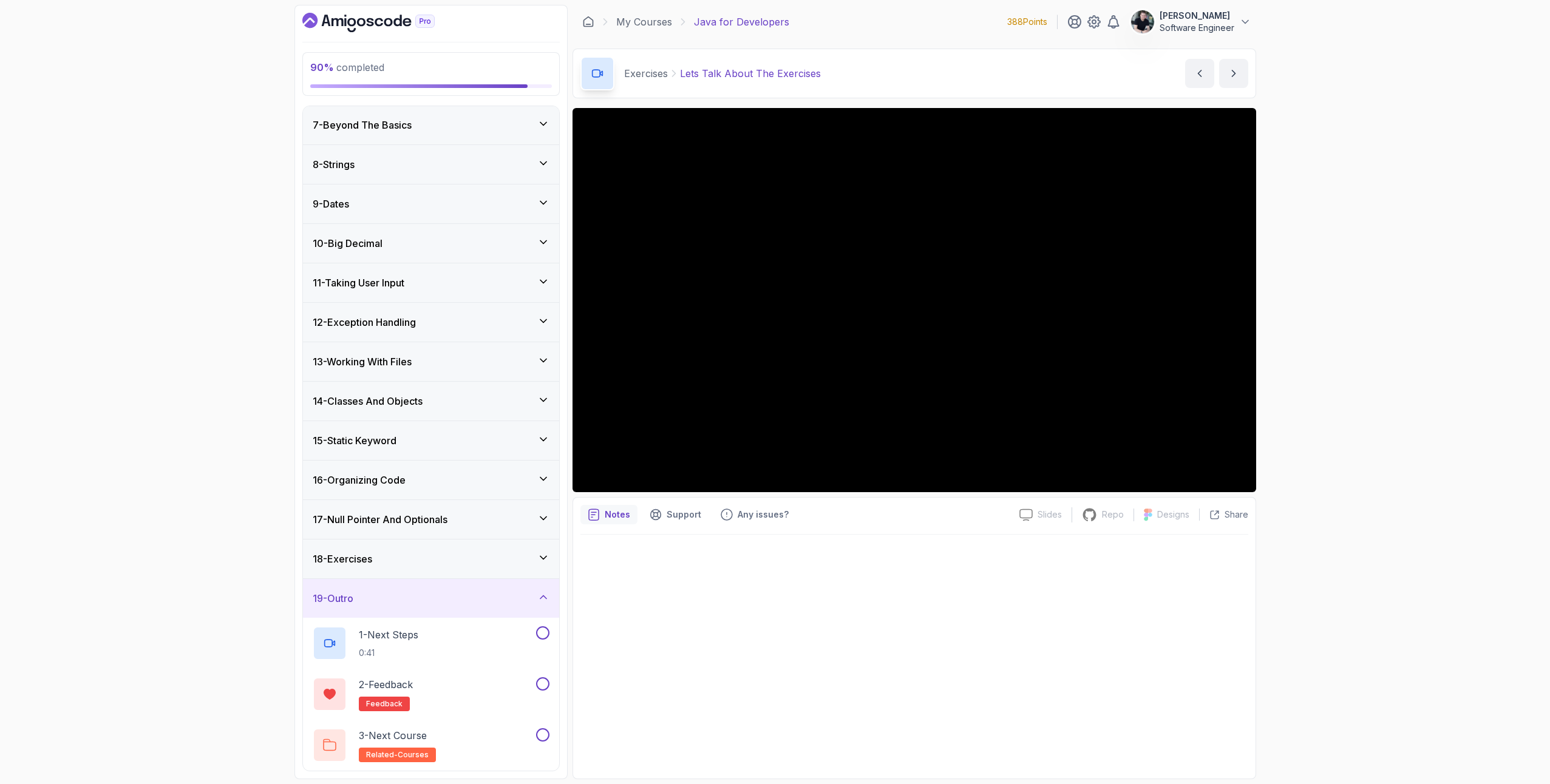
click at [381, 552] on div "18 - Exercises" at bounding box center [431, 559] width 256 height 39
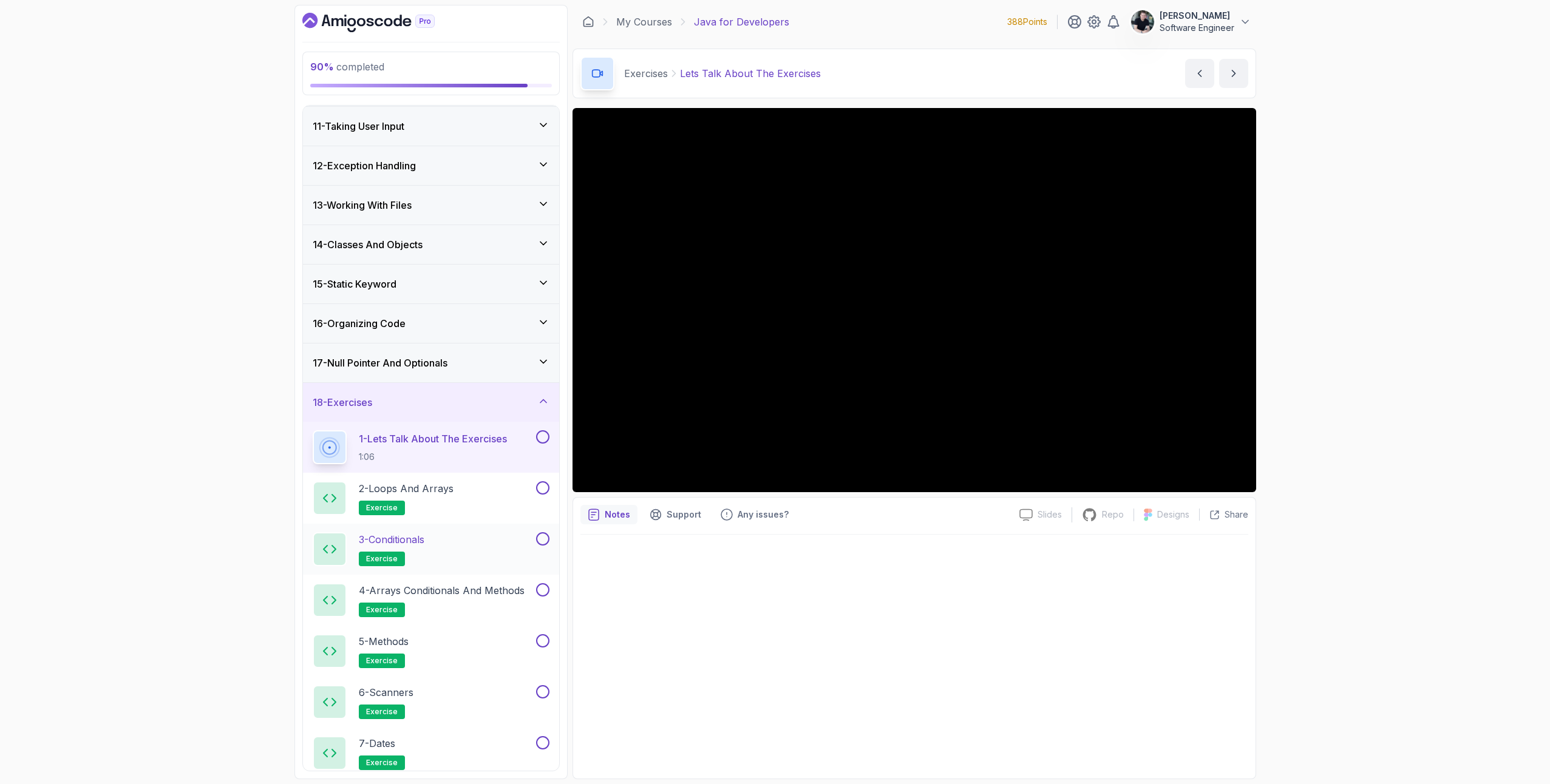
scroll to position [621, 0]
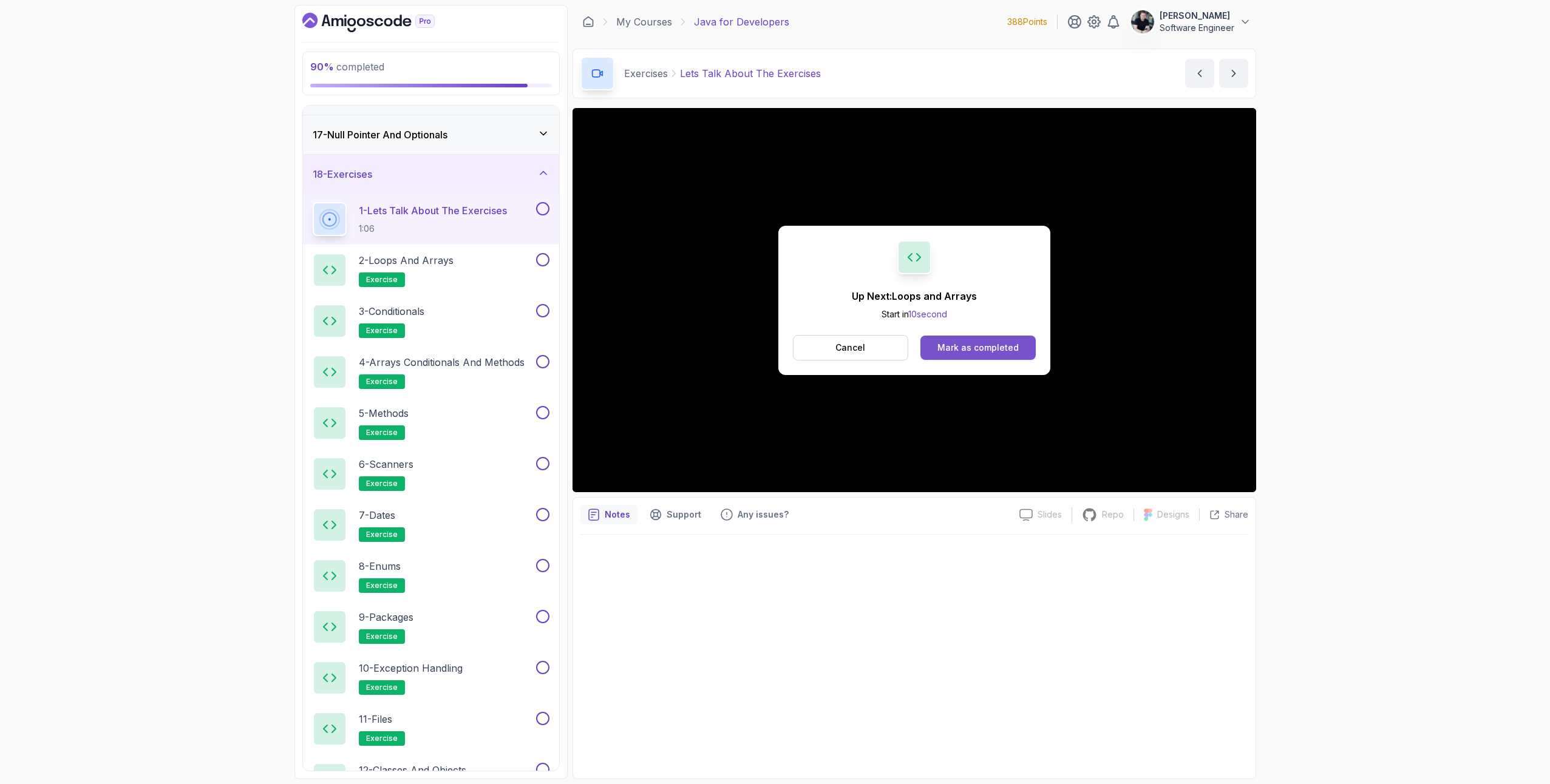
click at [961, 350] on div "Mark as completed" at bounding box center [978, 347] width 82 height 12
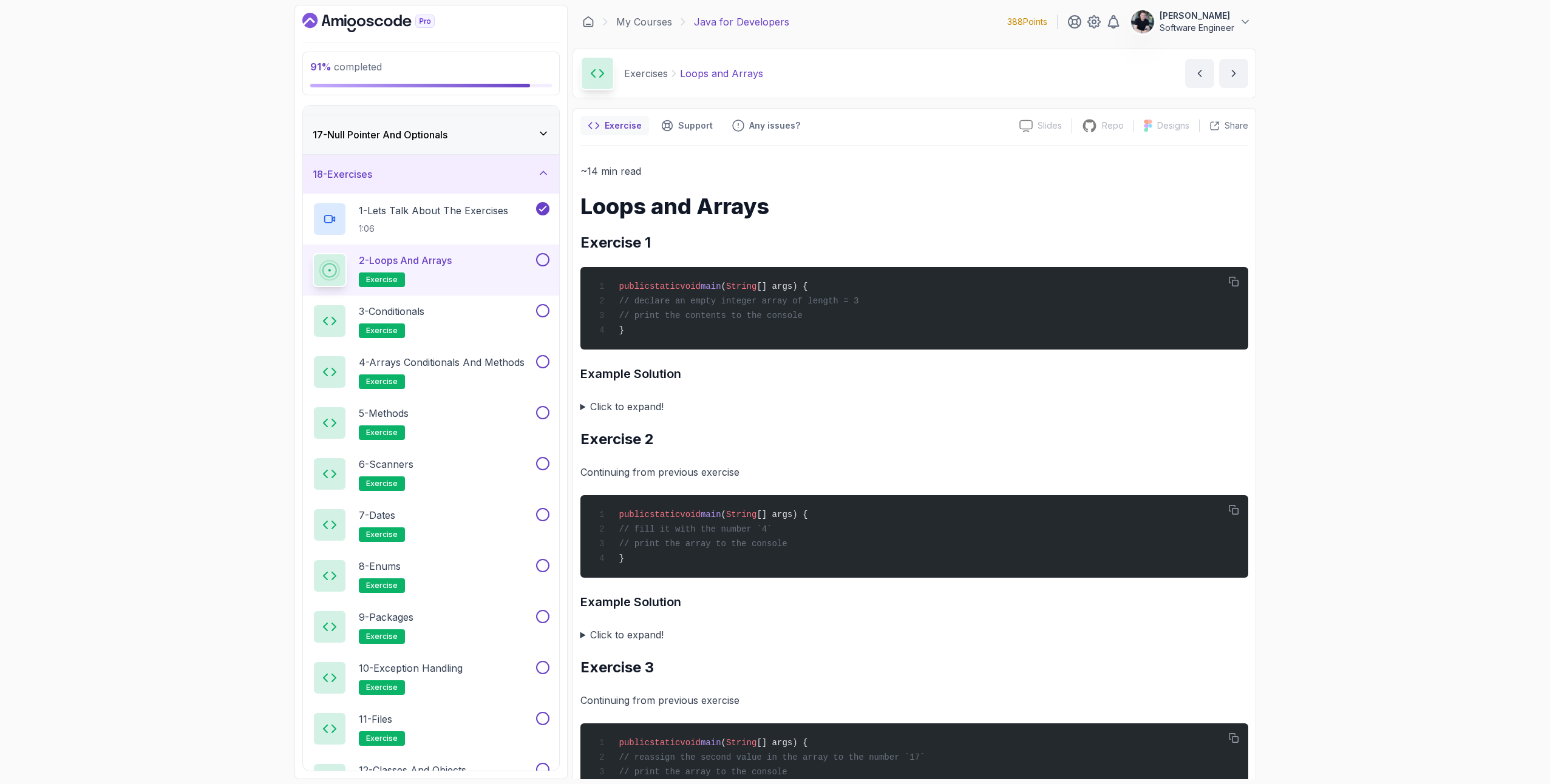
click at [586, 411] on summary "Click to expand!" at bounding box center [914, 406] width 668 height 17
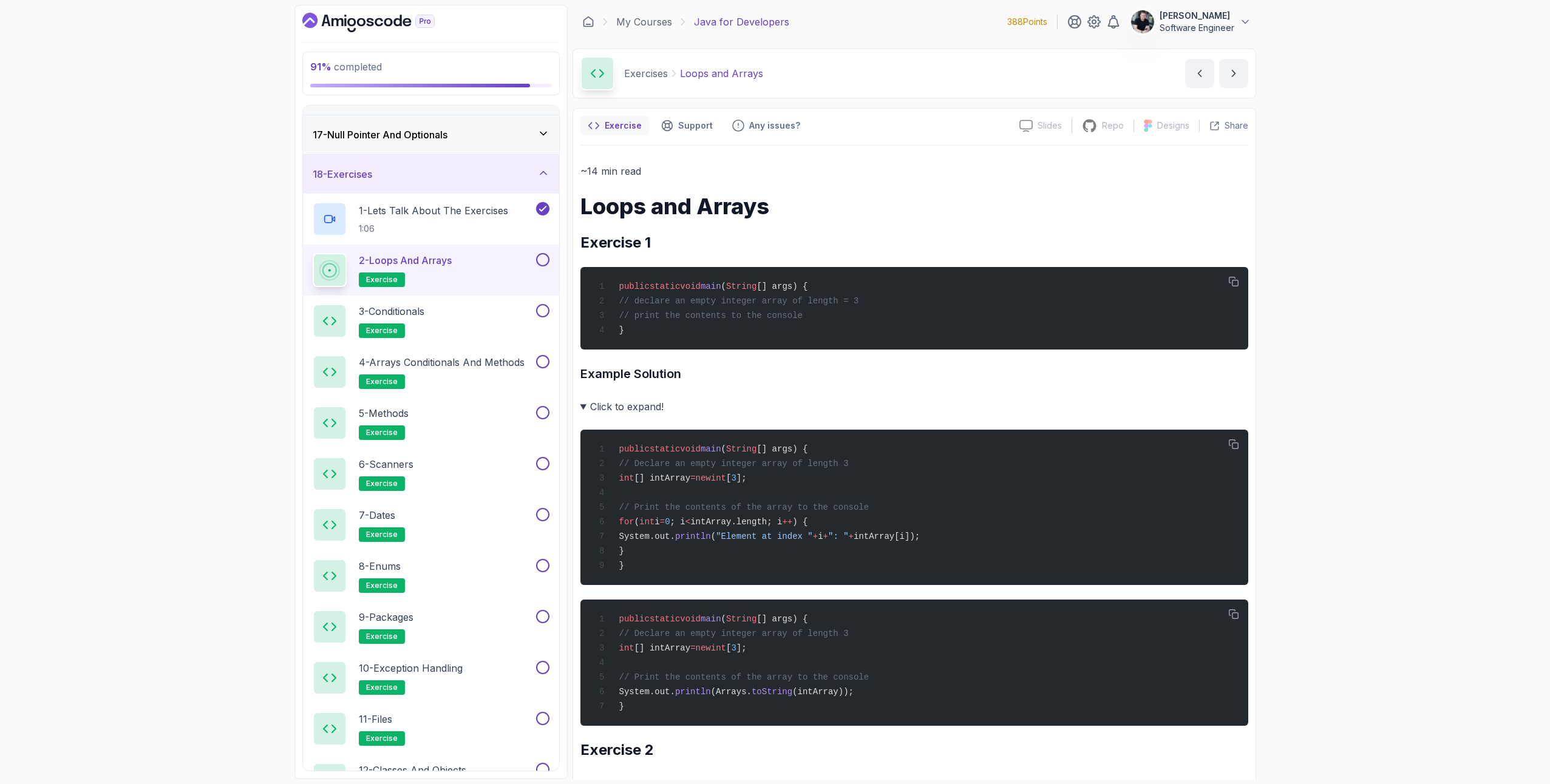
click at [586, 411] on summary "Click to expand!" at bounding box center [914, 406] width 668 height 17
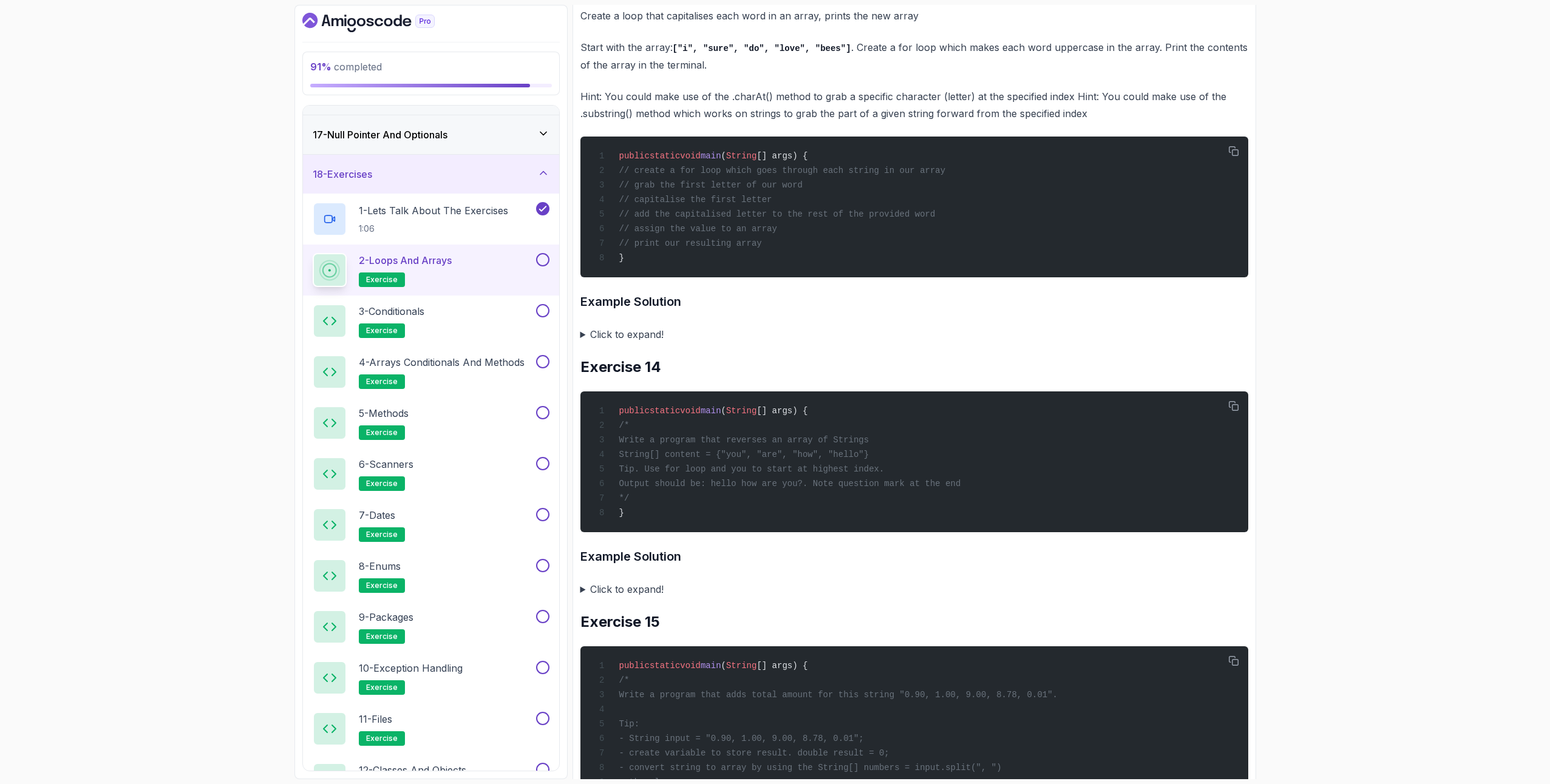
scroll to position [3985, 0]
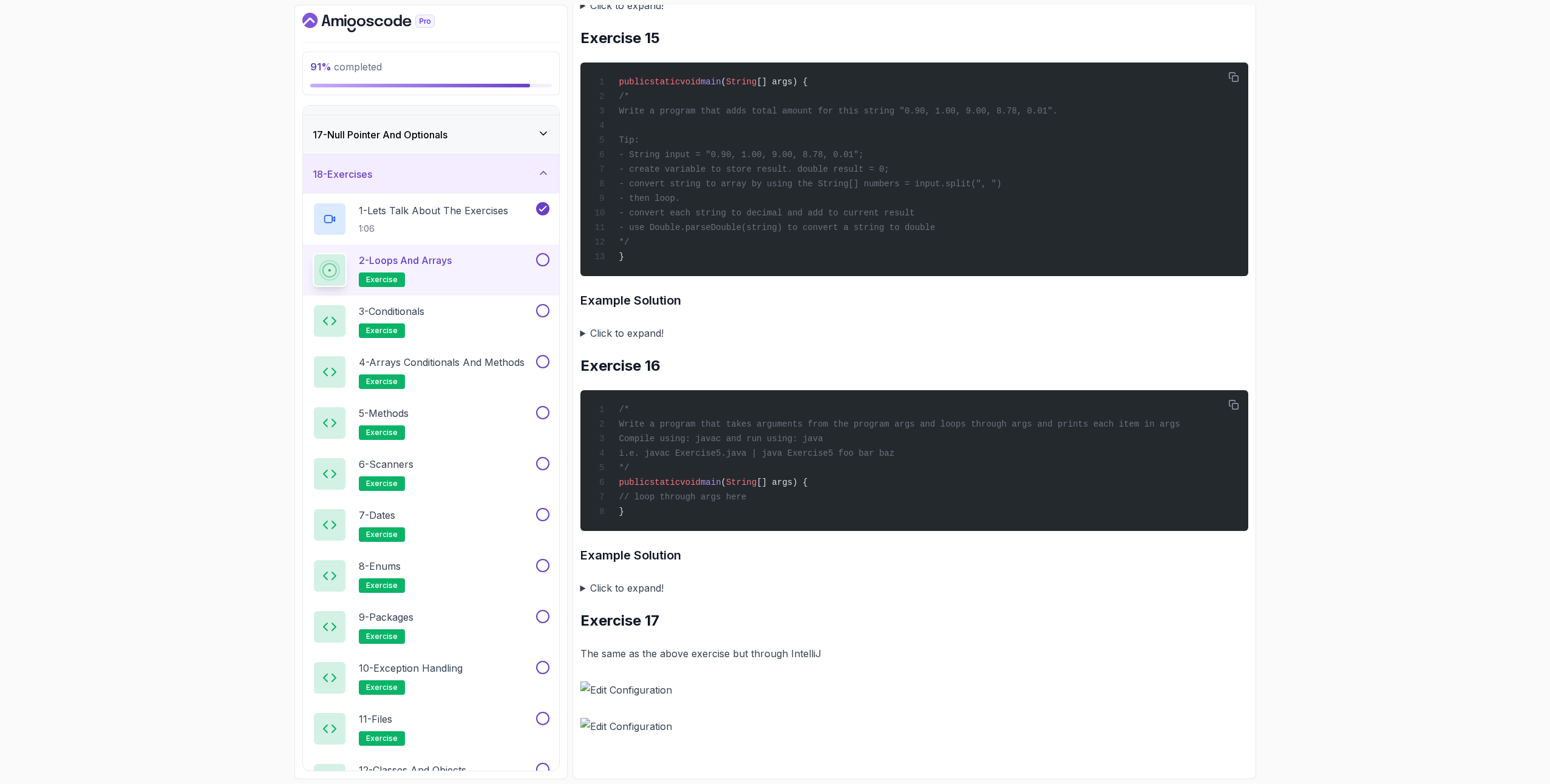
click at [543, 258] on button at bounding box center [543, 260] width 13 height 13
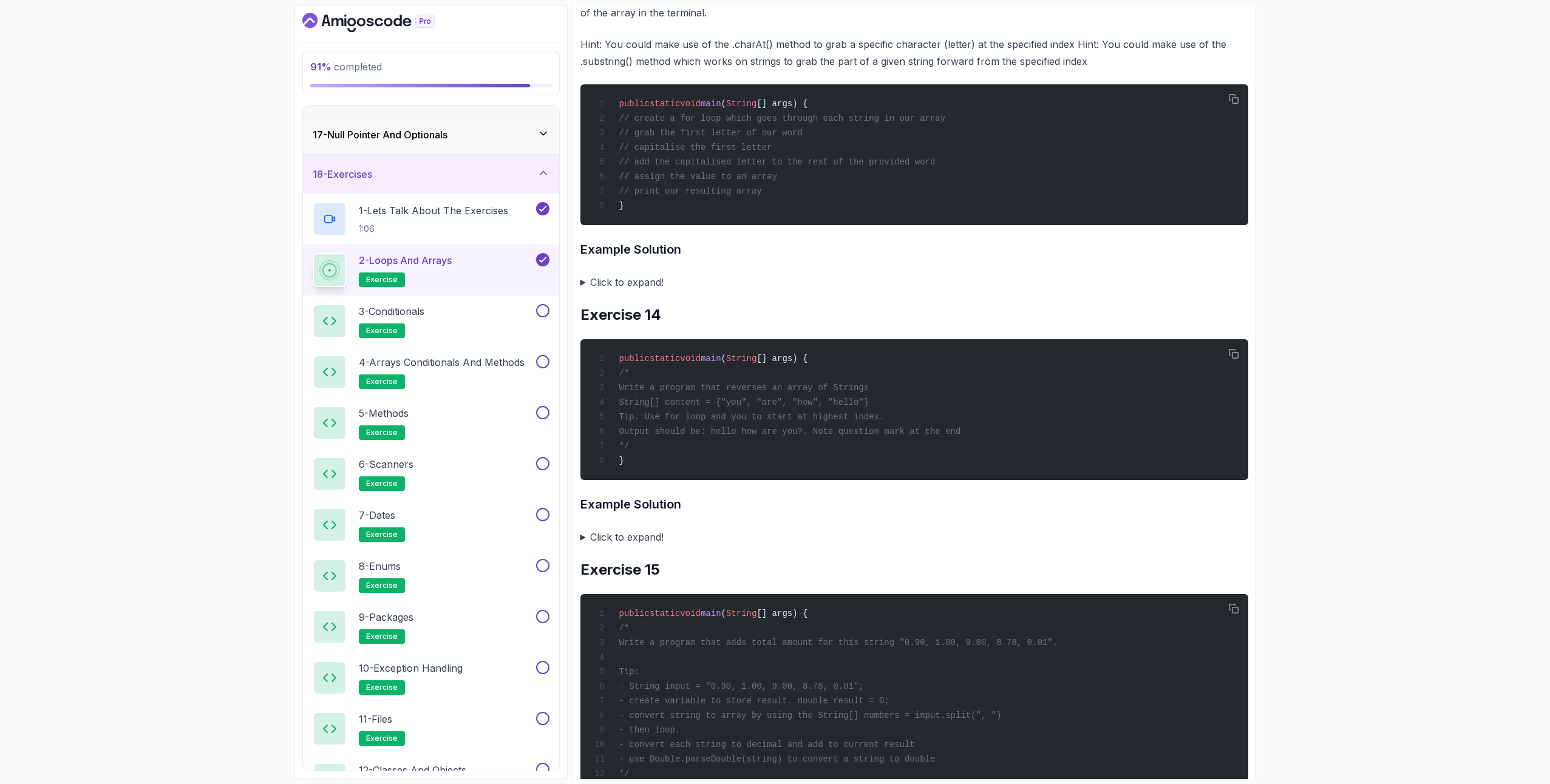
scroll to position [3976, 0]
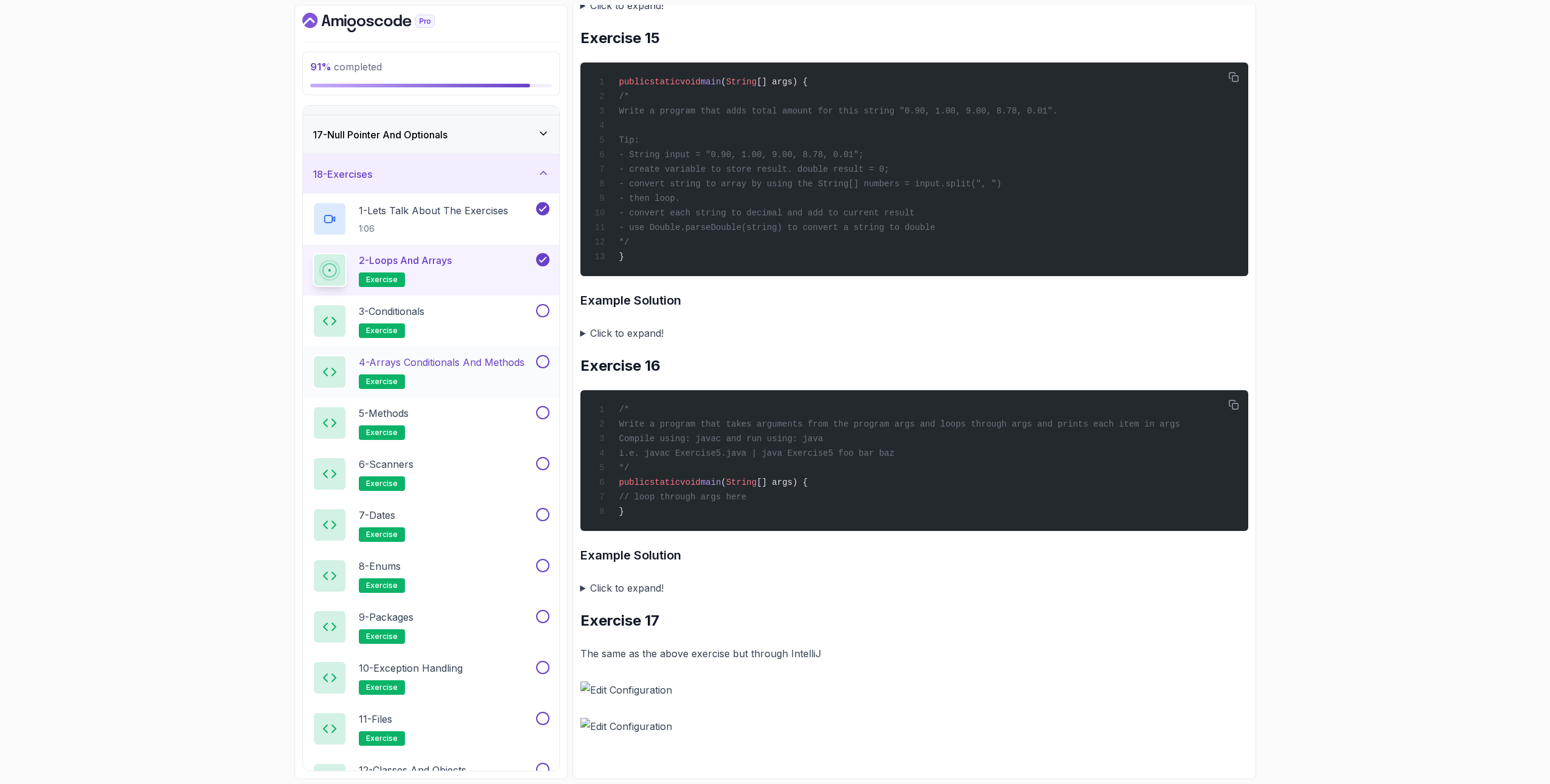
click at [454, 353] on div "4 - Arrays Conditionals and Methods exercise" at bounding box center [431, 372] width 256 height 51
click at [451, 326] on div "3 - Conditionals exercise" at bounding box center [423, 321] width 221 height 34
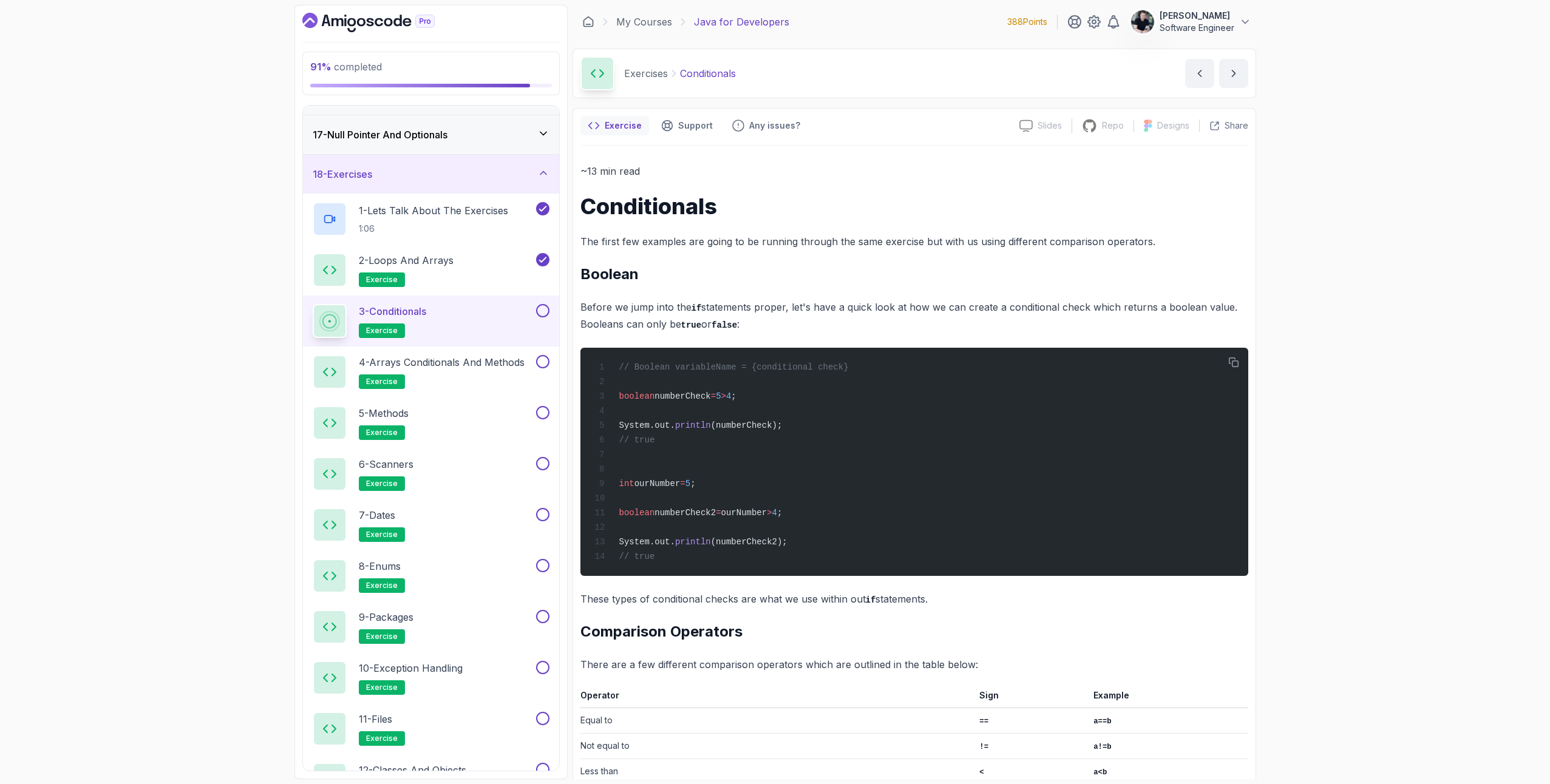
click at [543, 313] on button at bounding box center [543, 311] width 13 height 13
click at [544, 365] on button at bounding box center [543, 362] width 13 height 13
click at [544, 421] on button "5 - Methods exercise" at bounding box center [431, 423] width 237 height 34
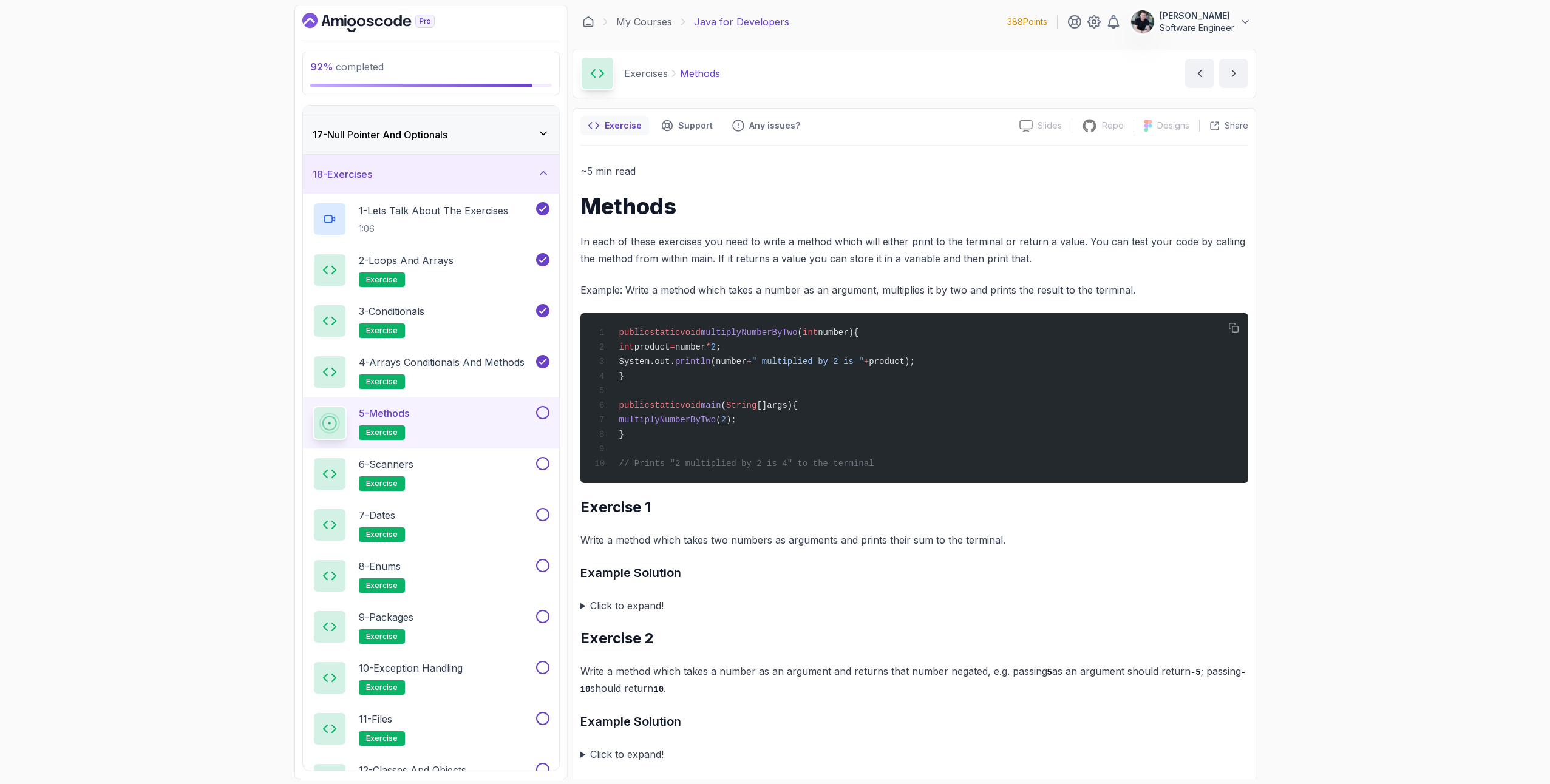
click at [544, 414] on button at bounding box center [543, 413] width 13 height 13
click at [547, 466] on button at bounding box center [543, 464] width 13 height 13
click at [434, 466] on div "6 - Scanners exercise" at bounding box center [423, 474] width 221 height 34
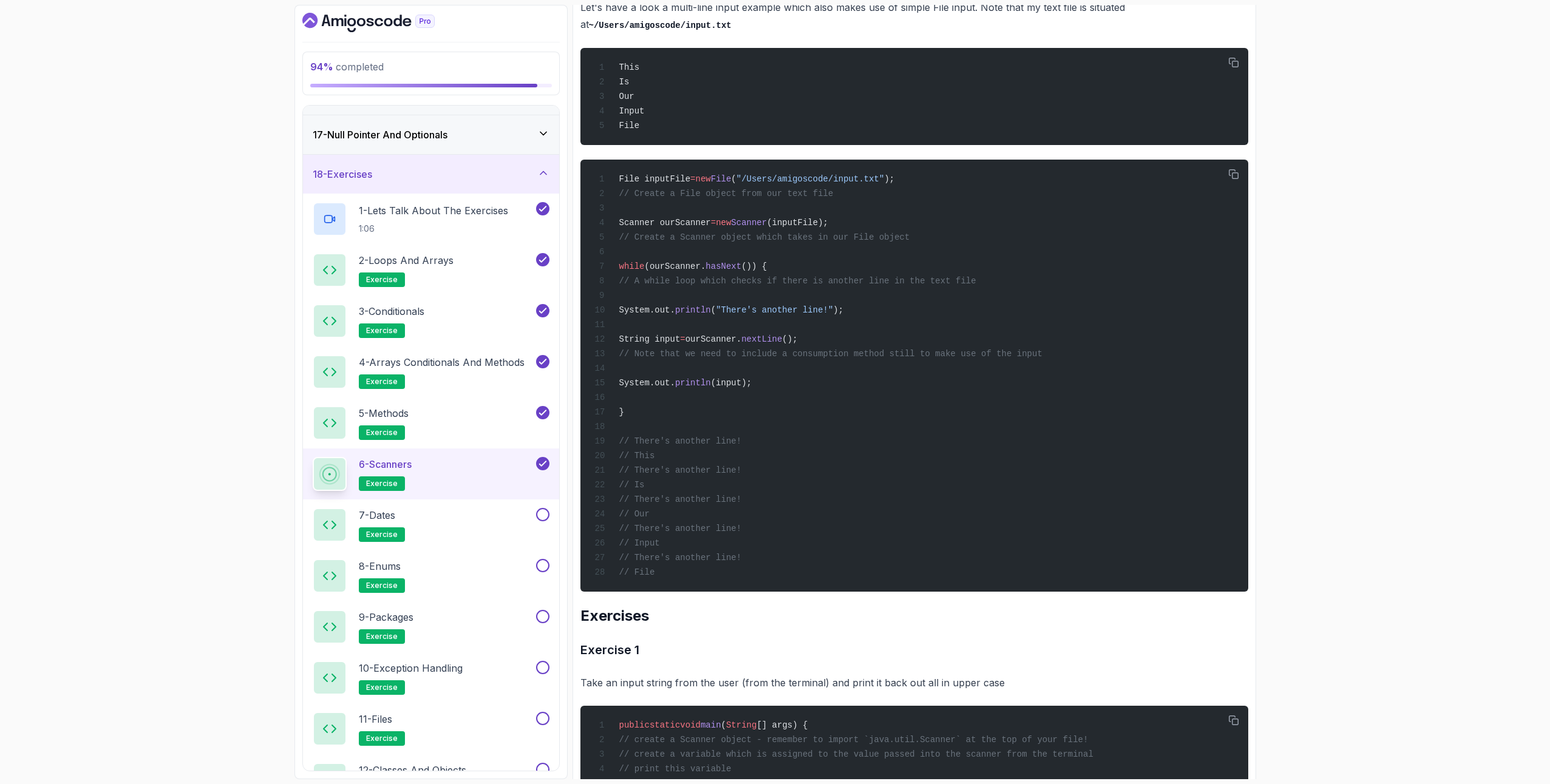
scroll to position [137, 0]
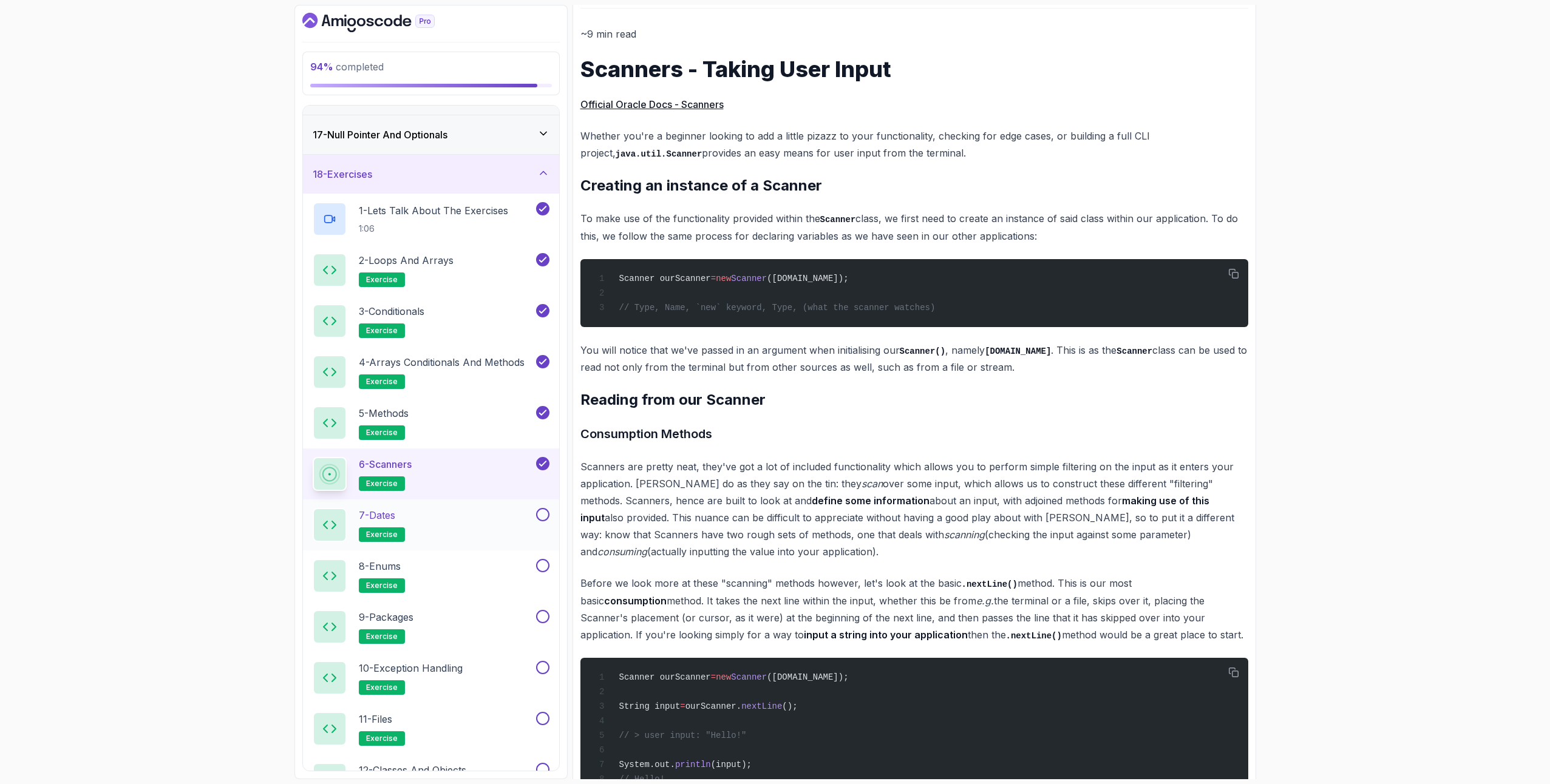
click at [459, 520] on div "7 - Dates exercise" at bounding box center [423, 525] width 221 height 34
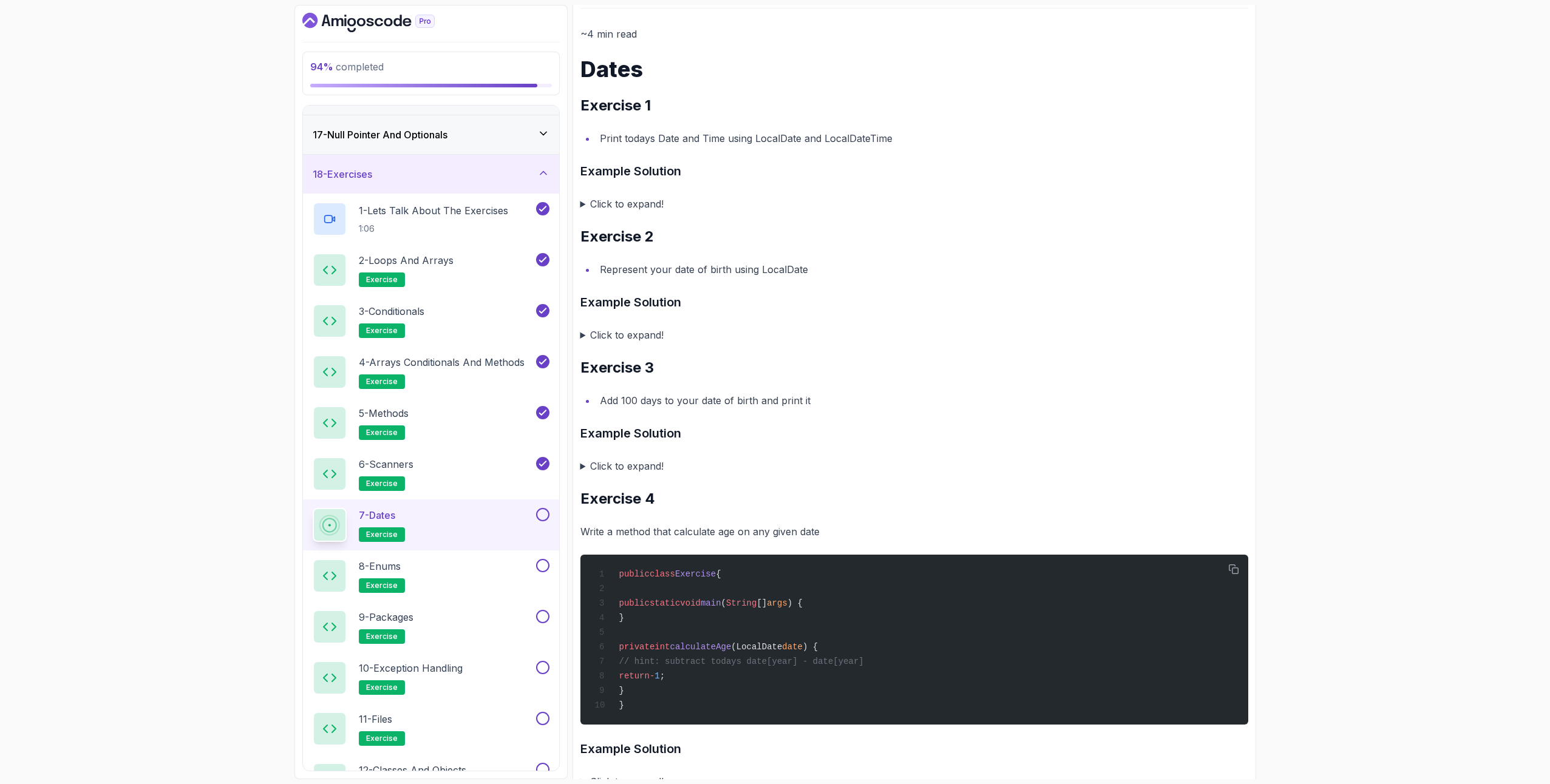
click at [541, 513] on button at bounding box center [543, 514] width 13 height 13
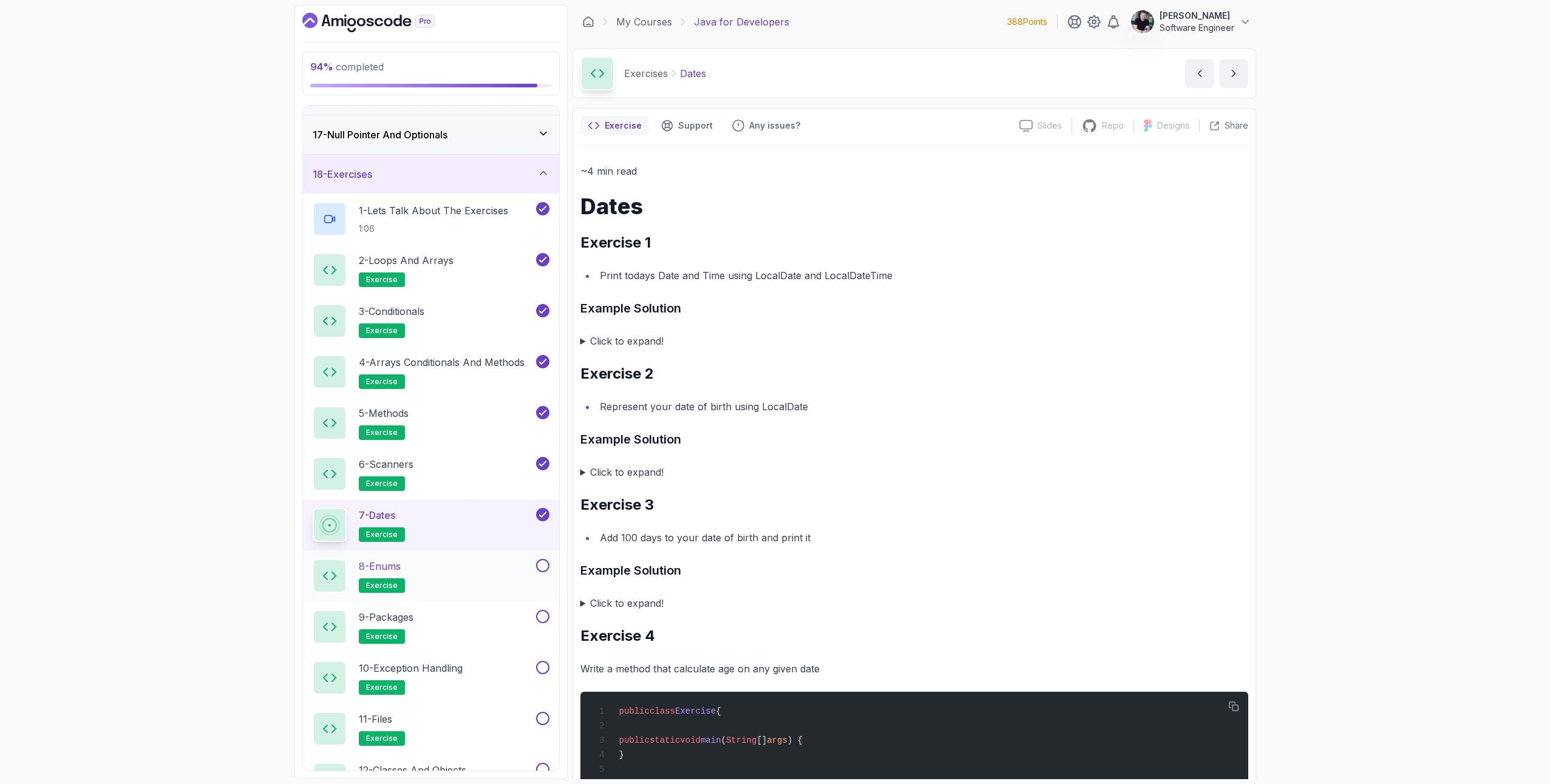
click at [478, 574] on div "8 - Enums exercise" at bounding box center [423, 576] width 221 height 34
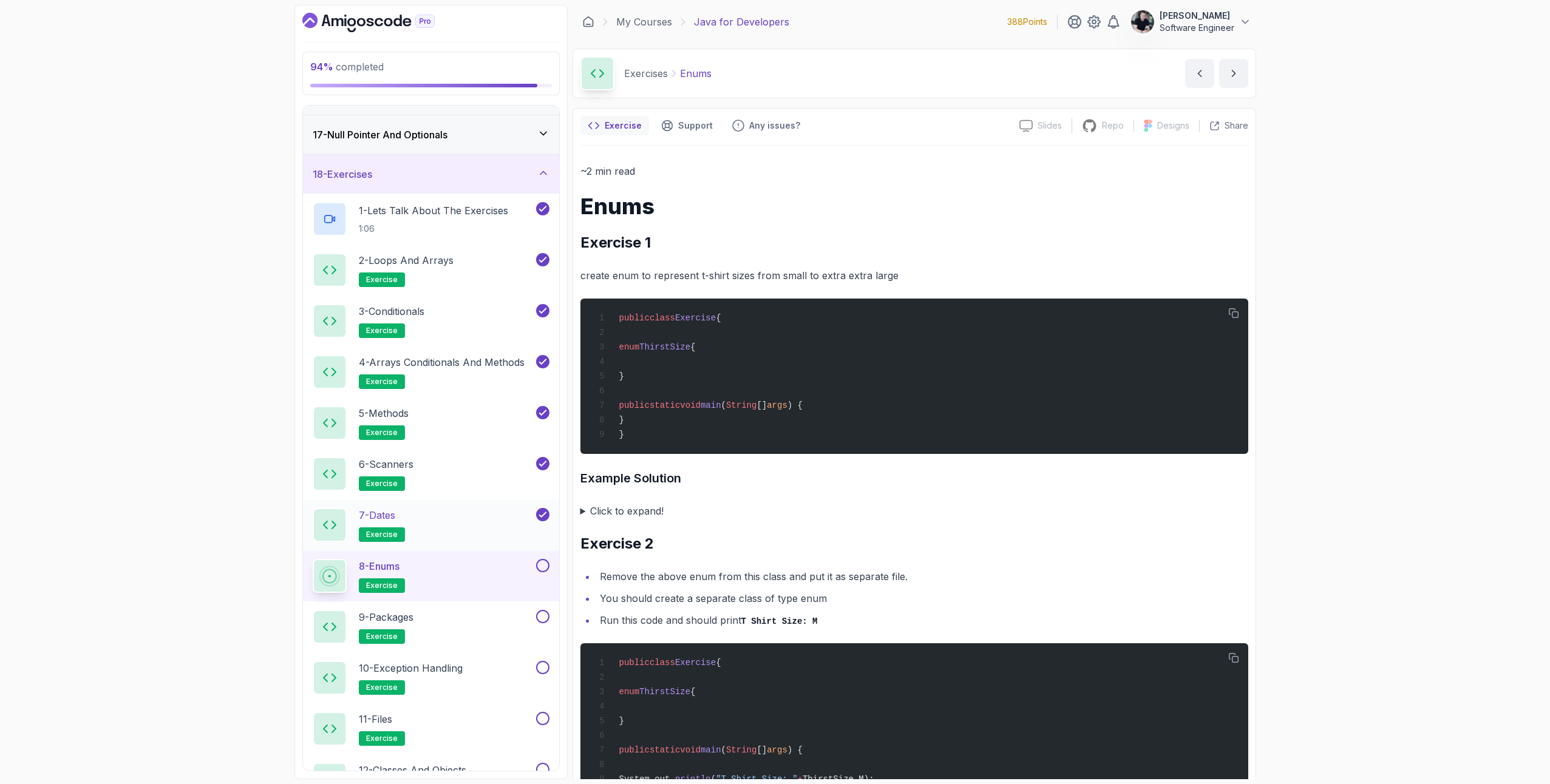
click at [479, 510] on div "7 - Dates exercise" at bounding box center [423, 525] width 221 height 34
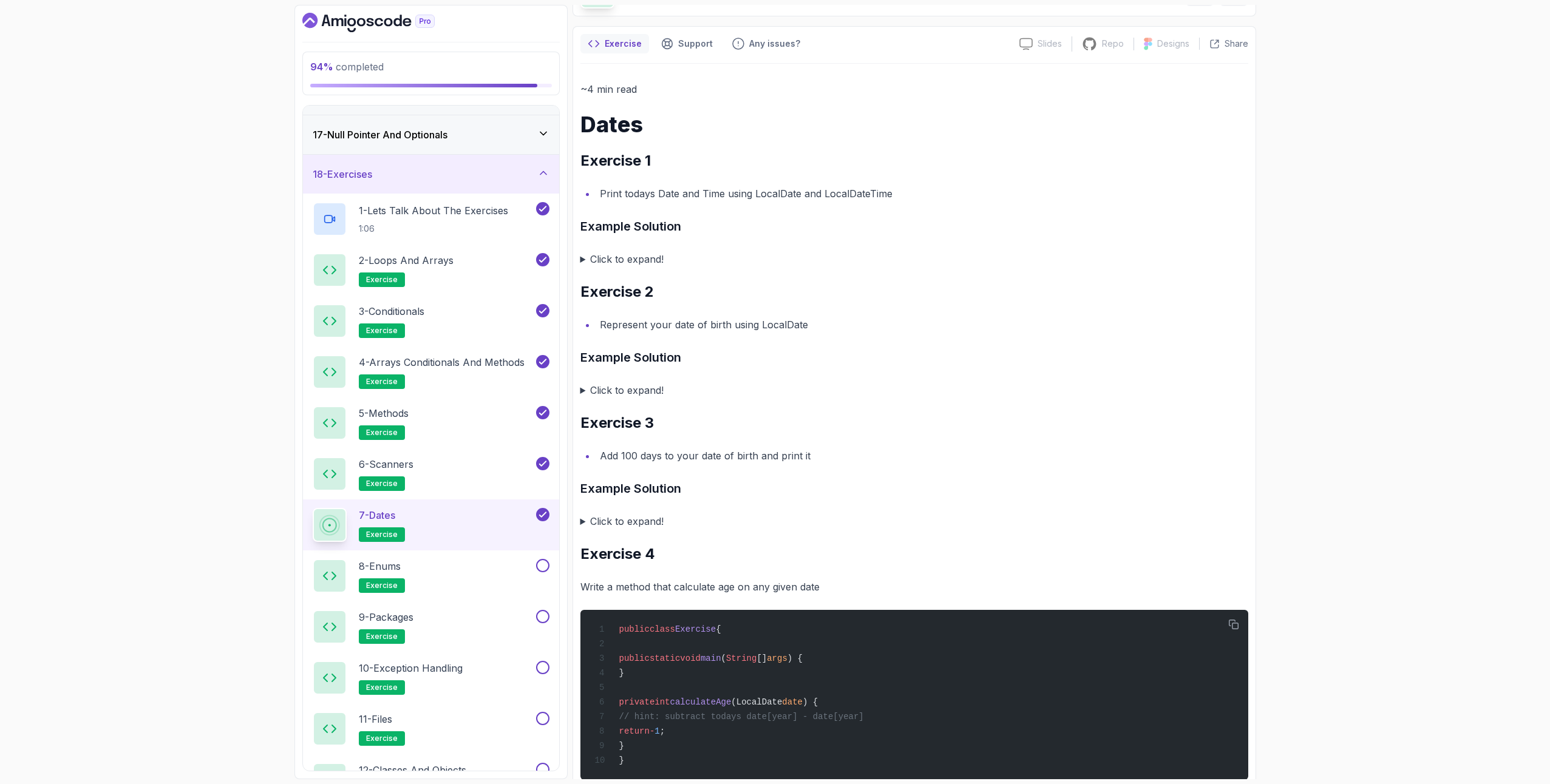
scroll to position [178, 0]
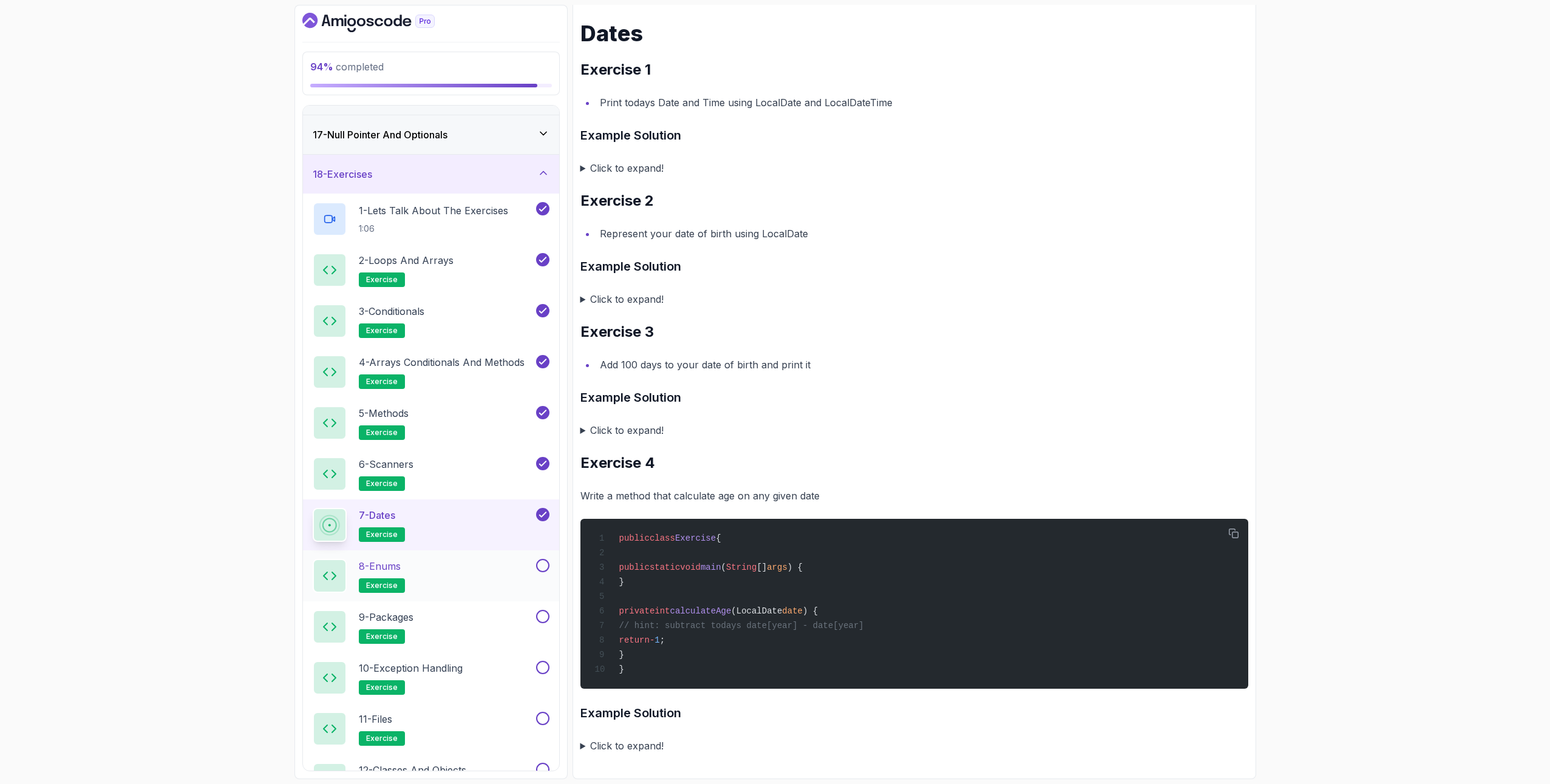
click at [423, 566] on div "8 - Enums exercise" at bounding box center [423, 576] width 221 height 34
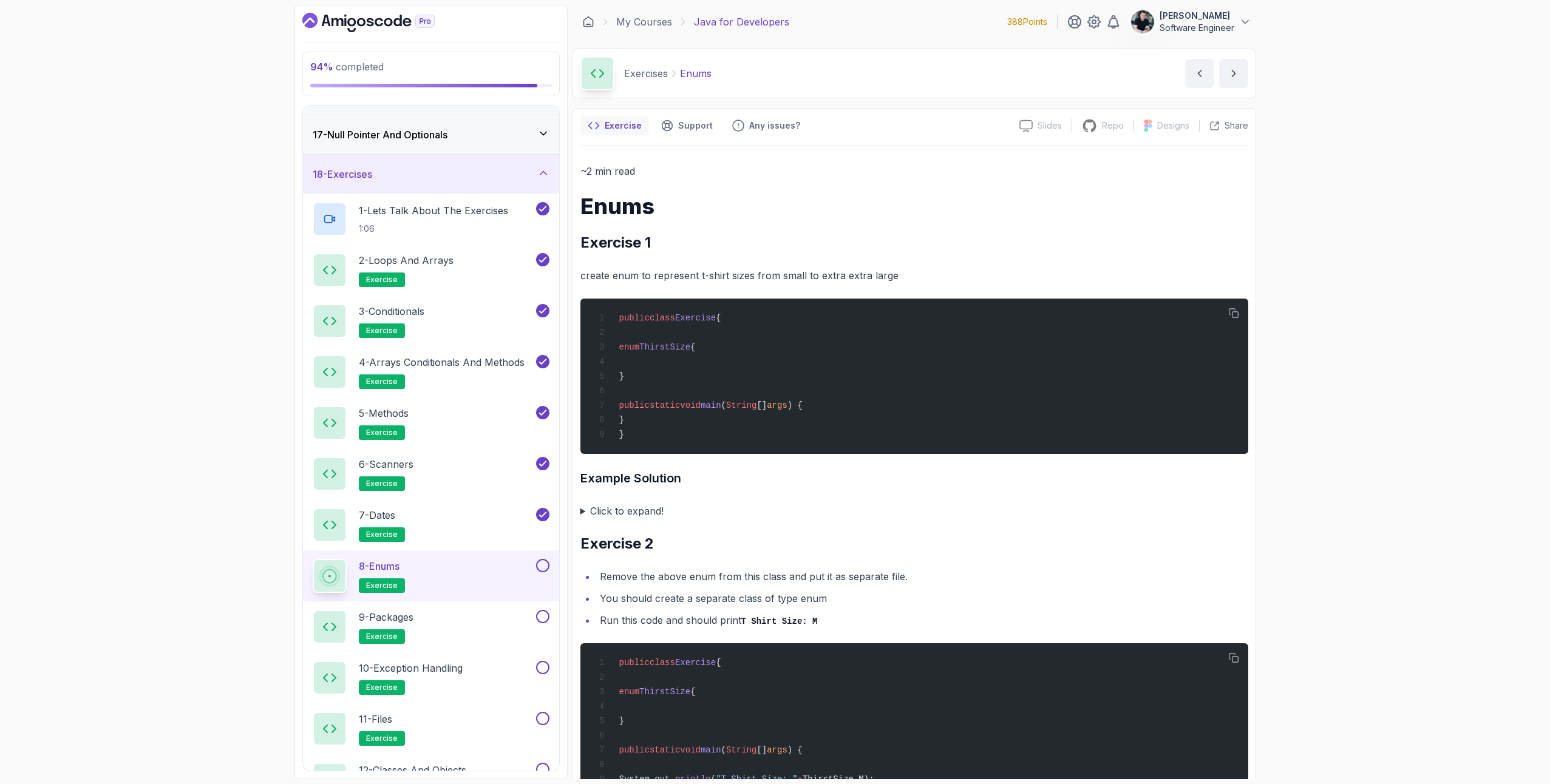
click at [550, 572] on div "8 - Enums exercise" at bounding box center [431, 576] width 256 height 51
click at [544, 567] on button at bounding box center [543, 566] width 13 height 13
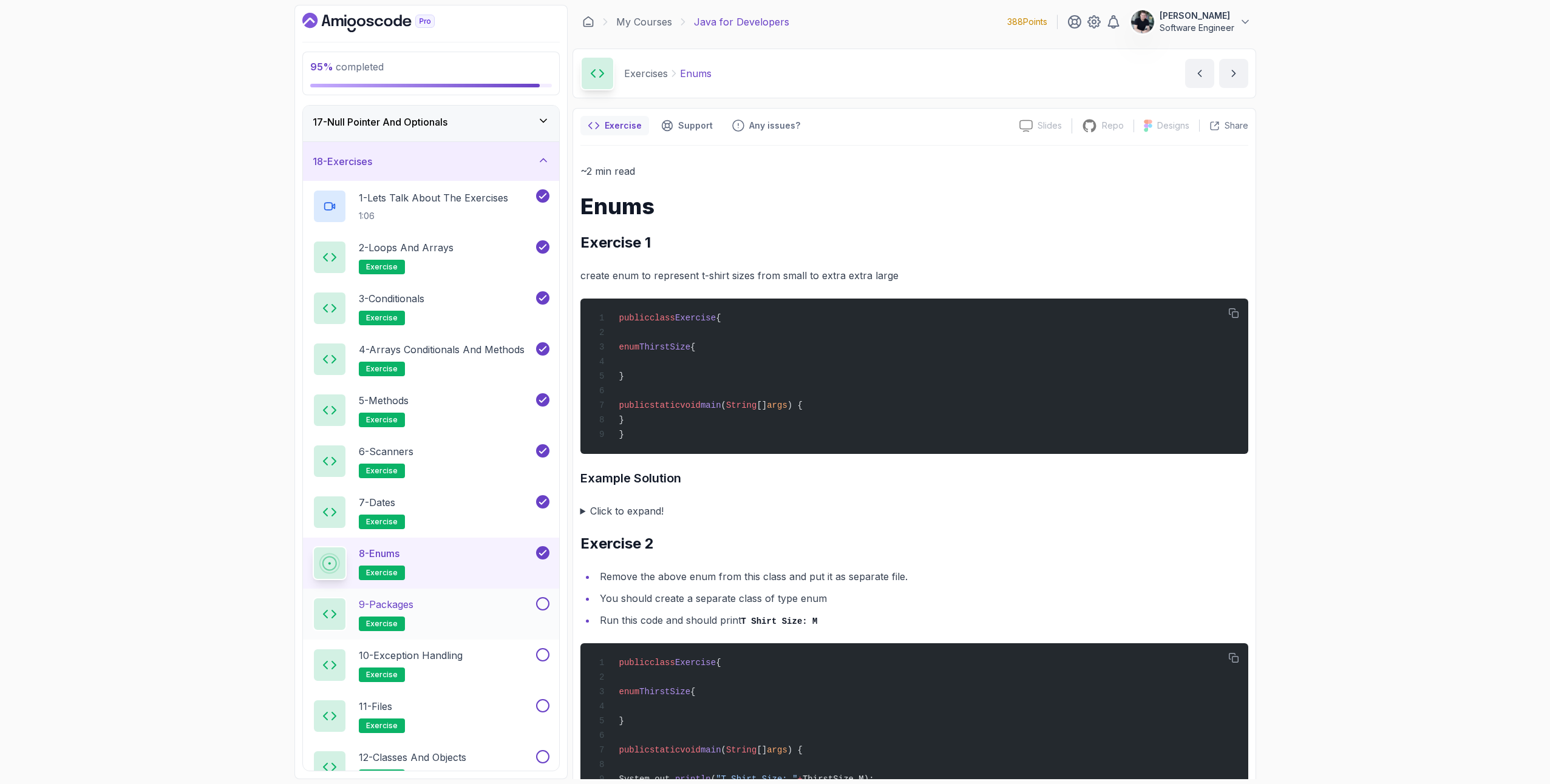
click at [425, 605] on div "9 - Packages exercise" at bounding box center [423, 615] width 221 height 34
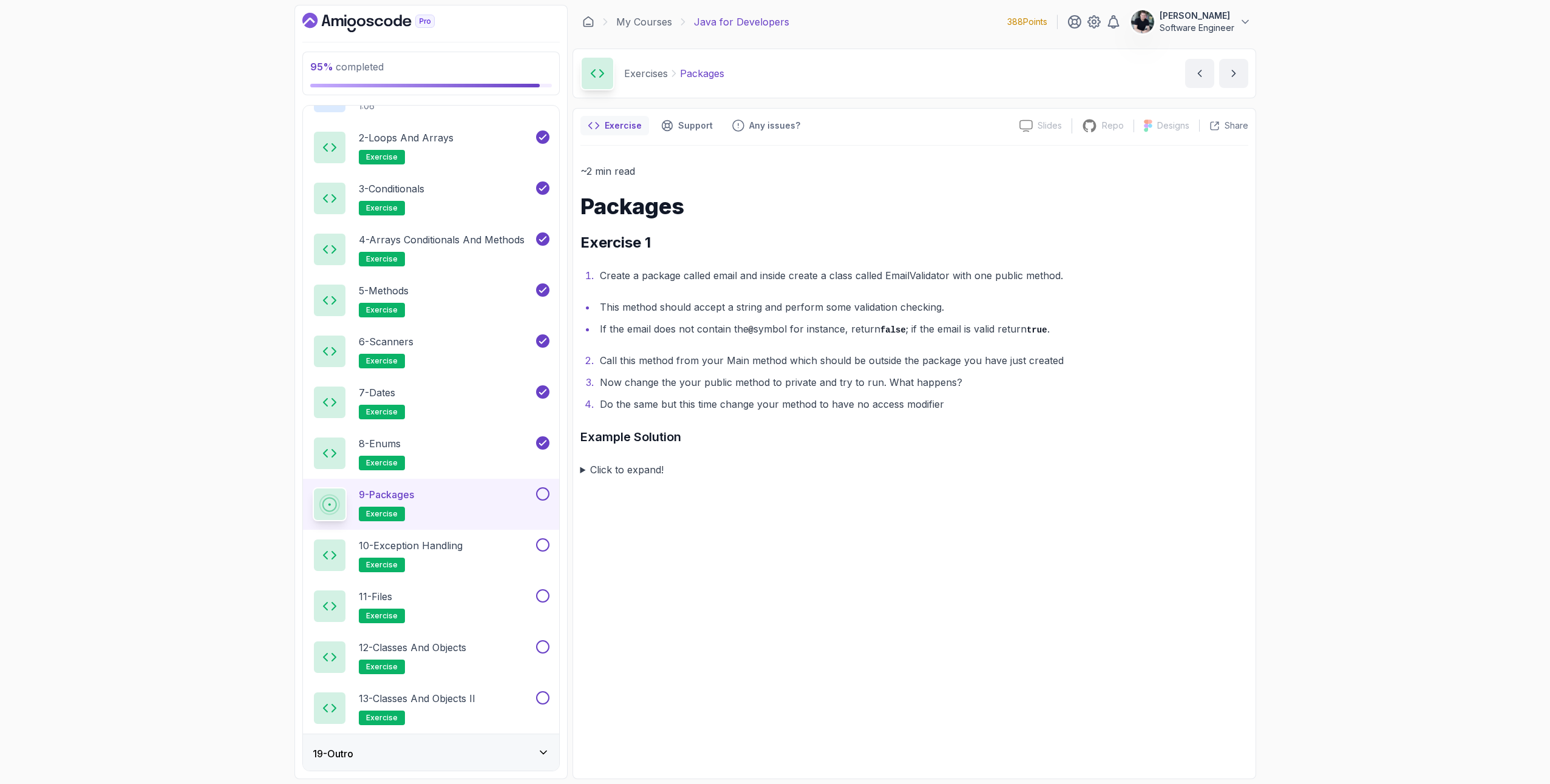
scroll to position [747, 0]
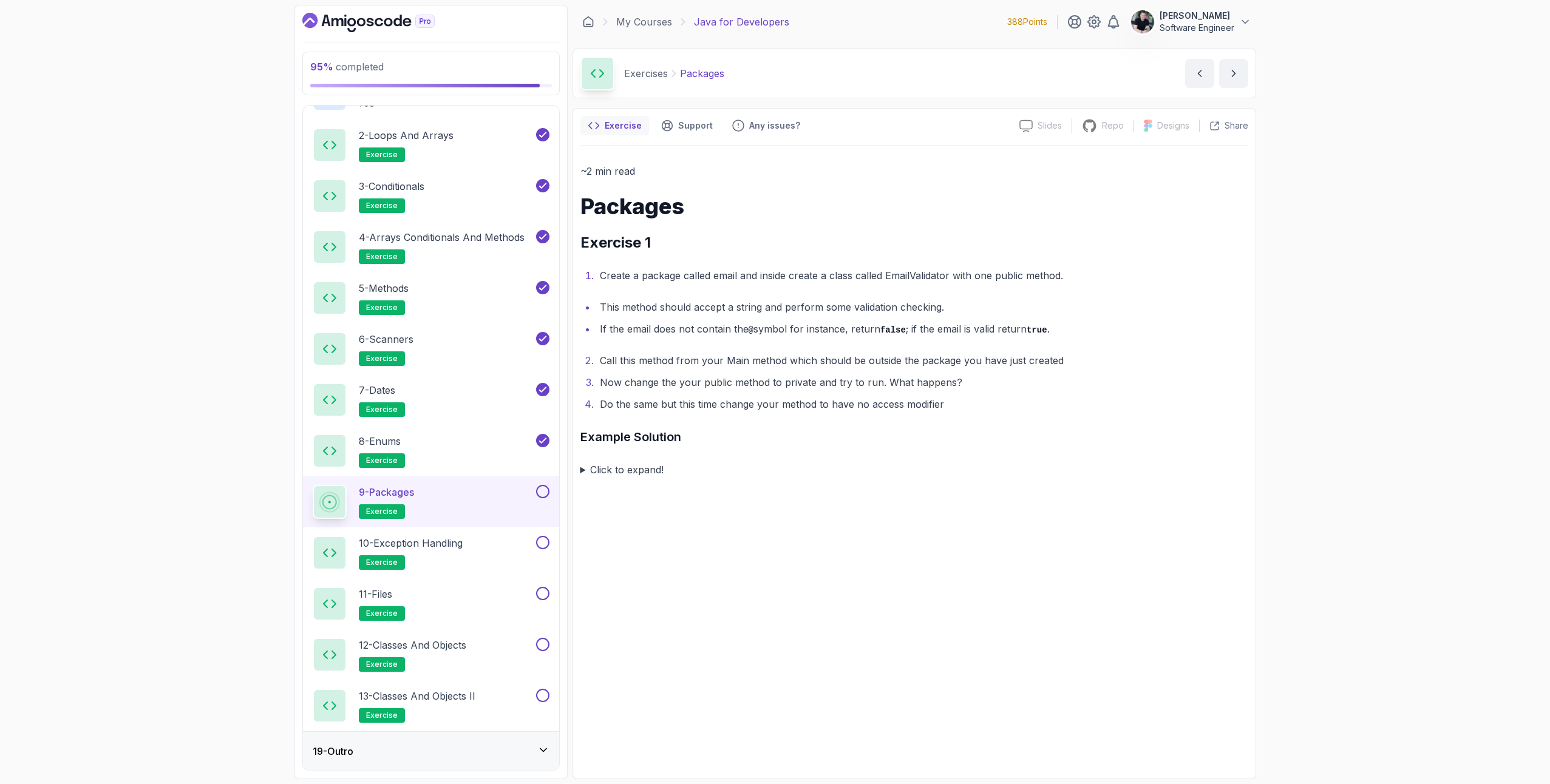
click at [542, 494] on button at bounding box center [543, 491] width 13 height 13
click at [428, 552] on h2 "10 - Exception Handling exercise" at bounding box center [411, 553] width 104 height 34
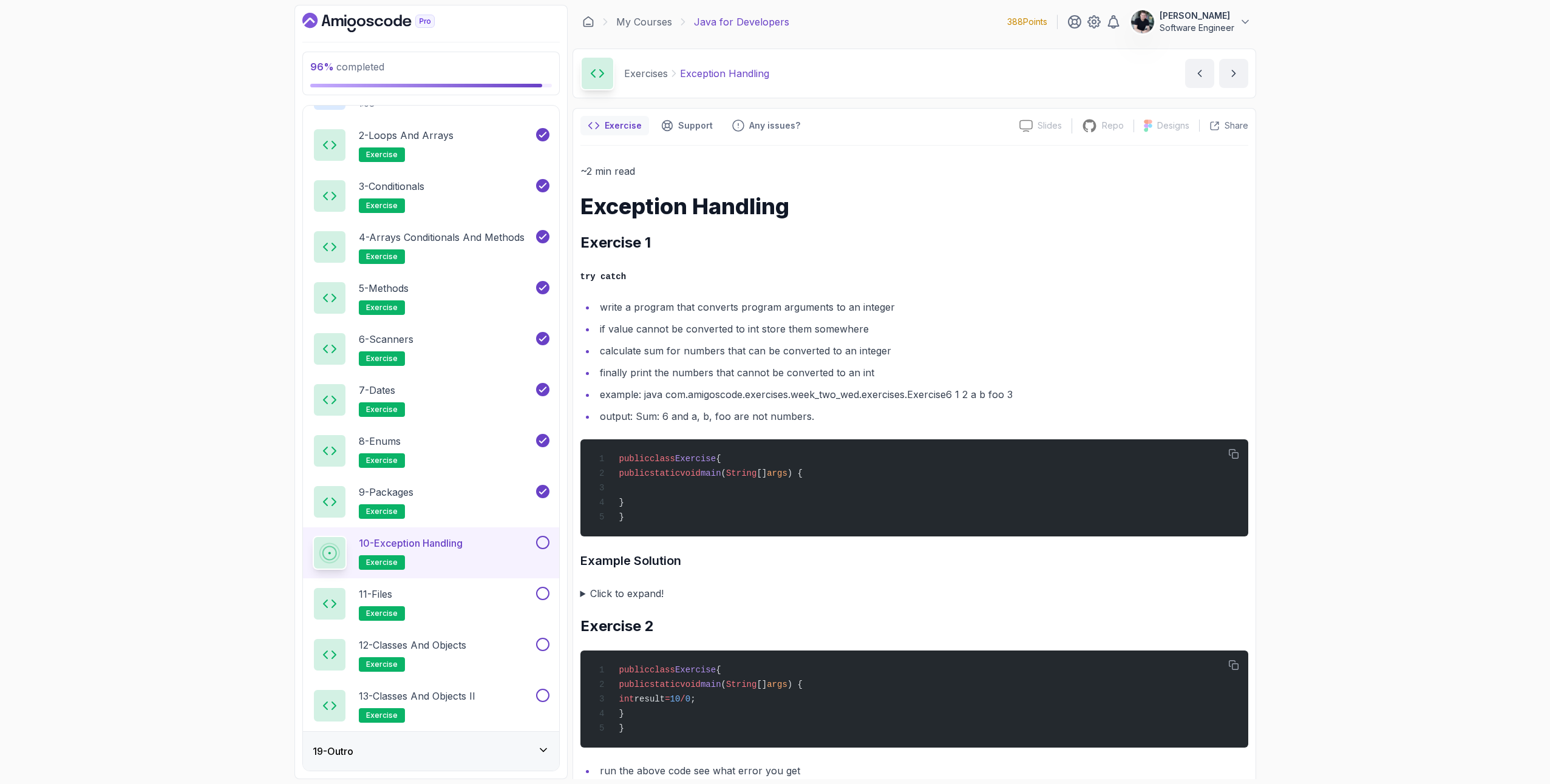
scroll to position [140, 0]
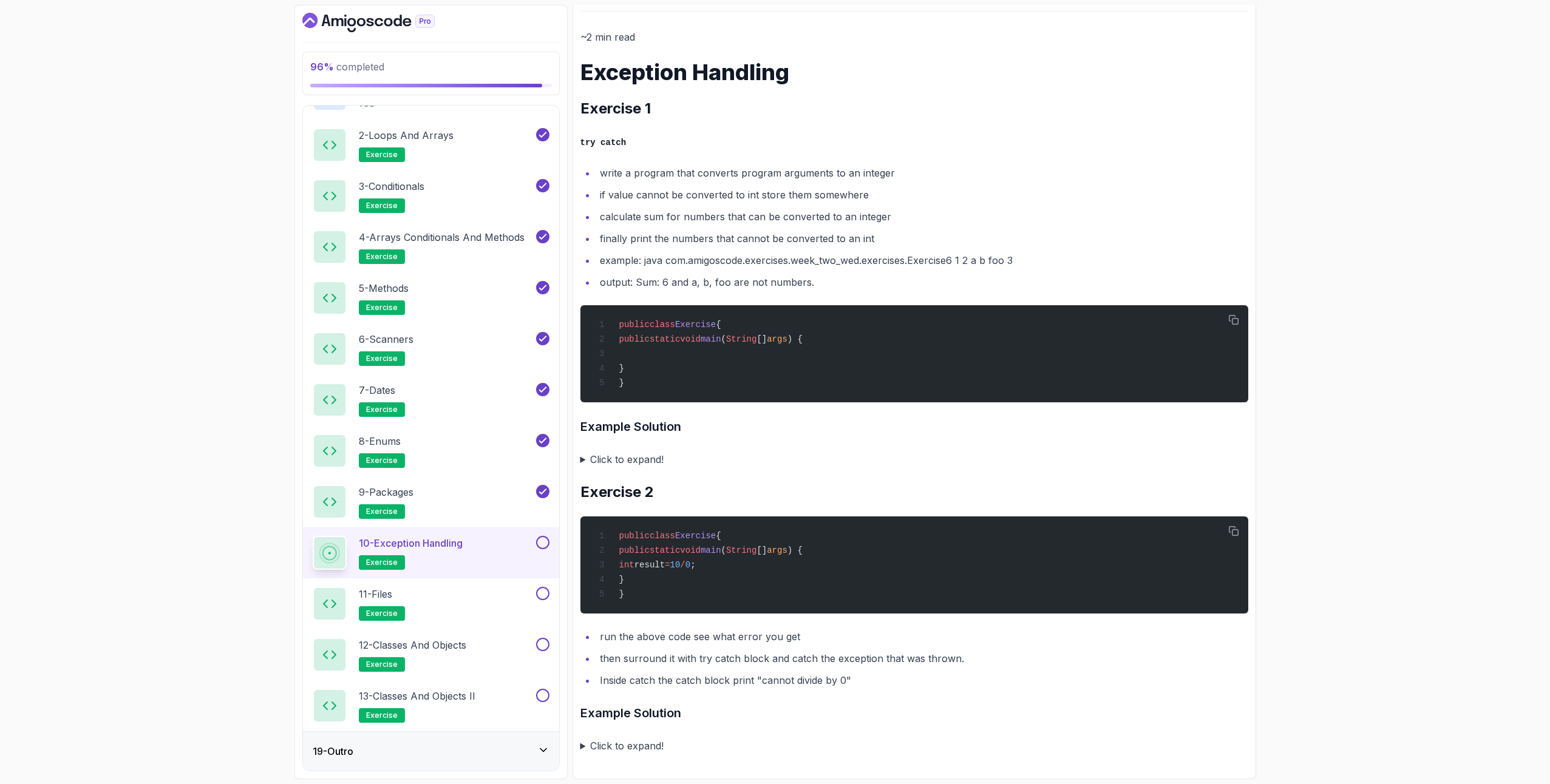
click at [545, 546] on button at bounding box center [543, 543] width 13 height 13
click at [420, 609] on div "11 - Files exercise" at bounding box center [423, 604] width 221 height 34
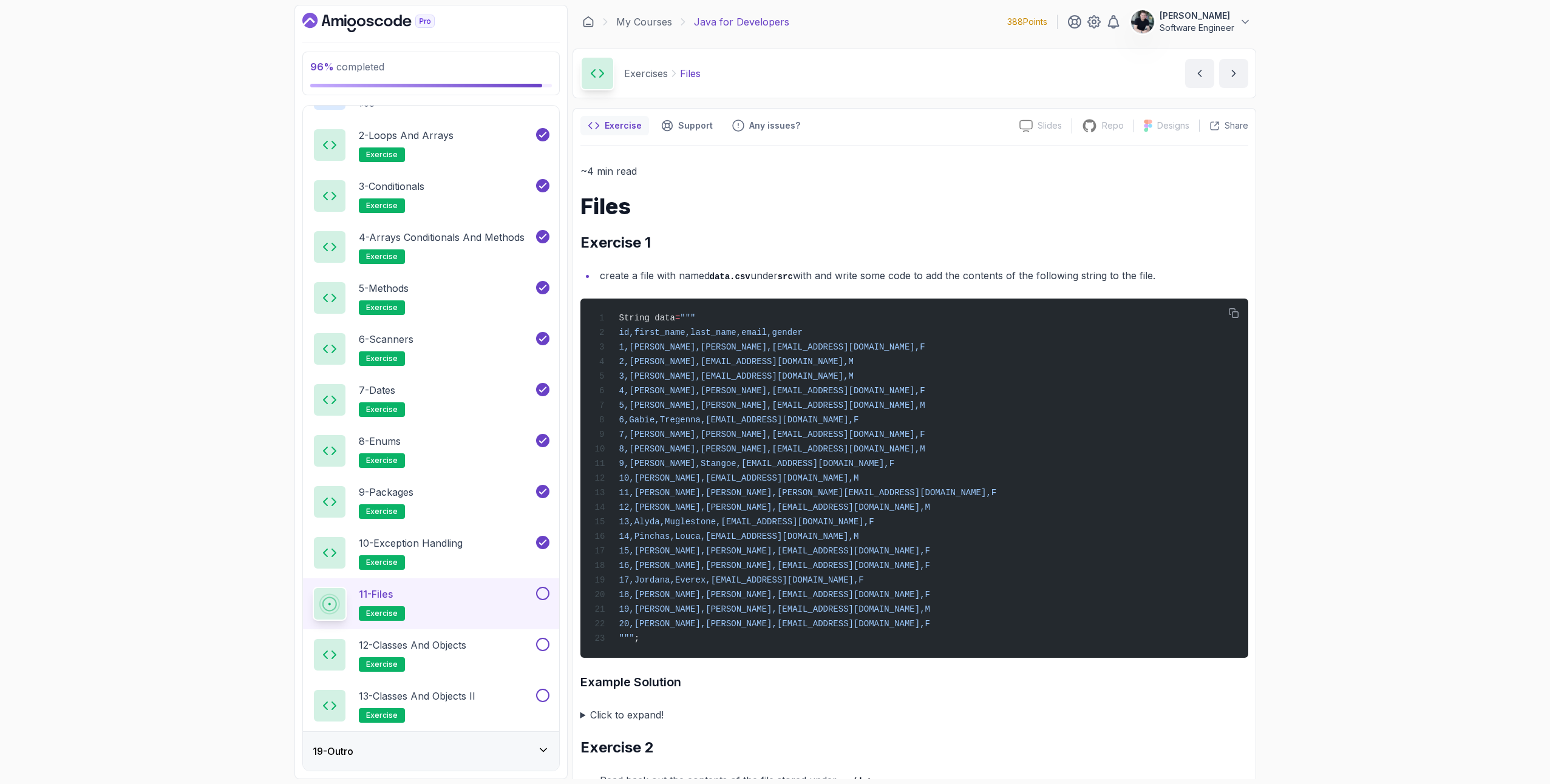
click at [586, 724] on summary "Click to expand!" at bounding box center [914, 715] width 668 height 17
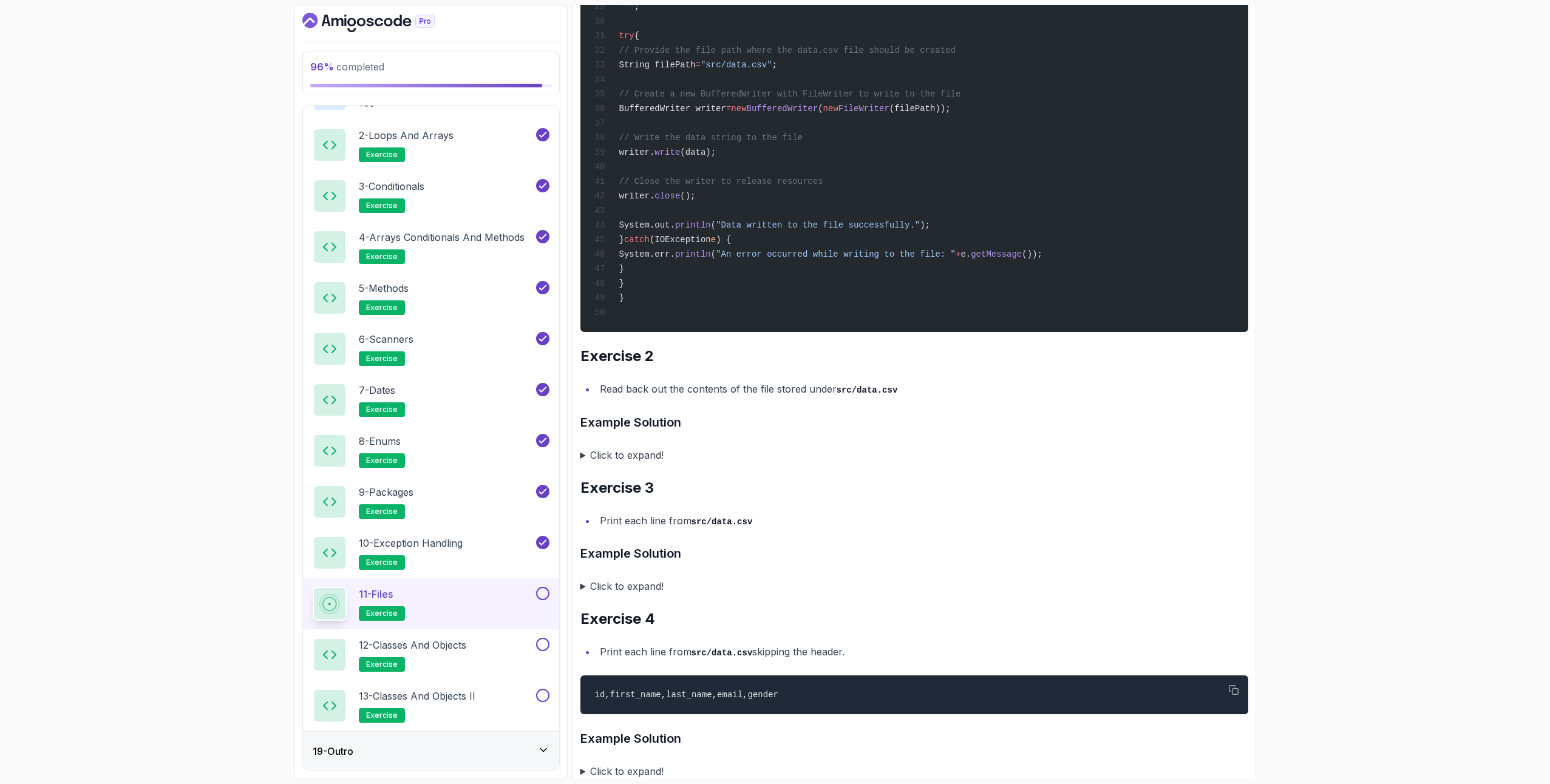
scroll to position [1227, 0]
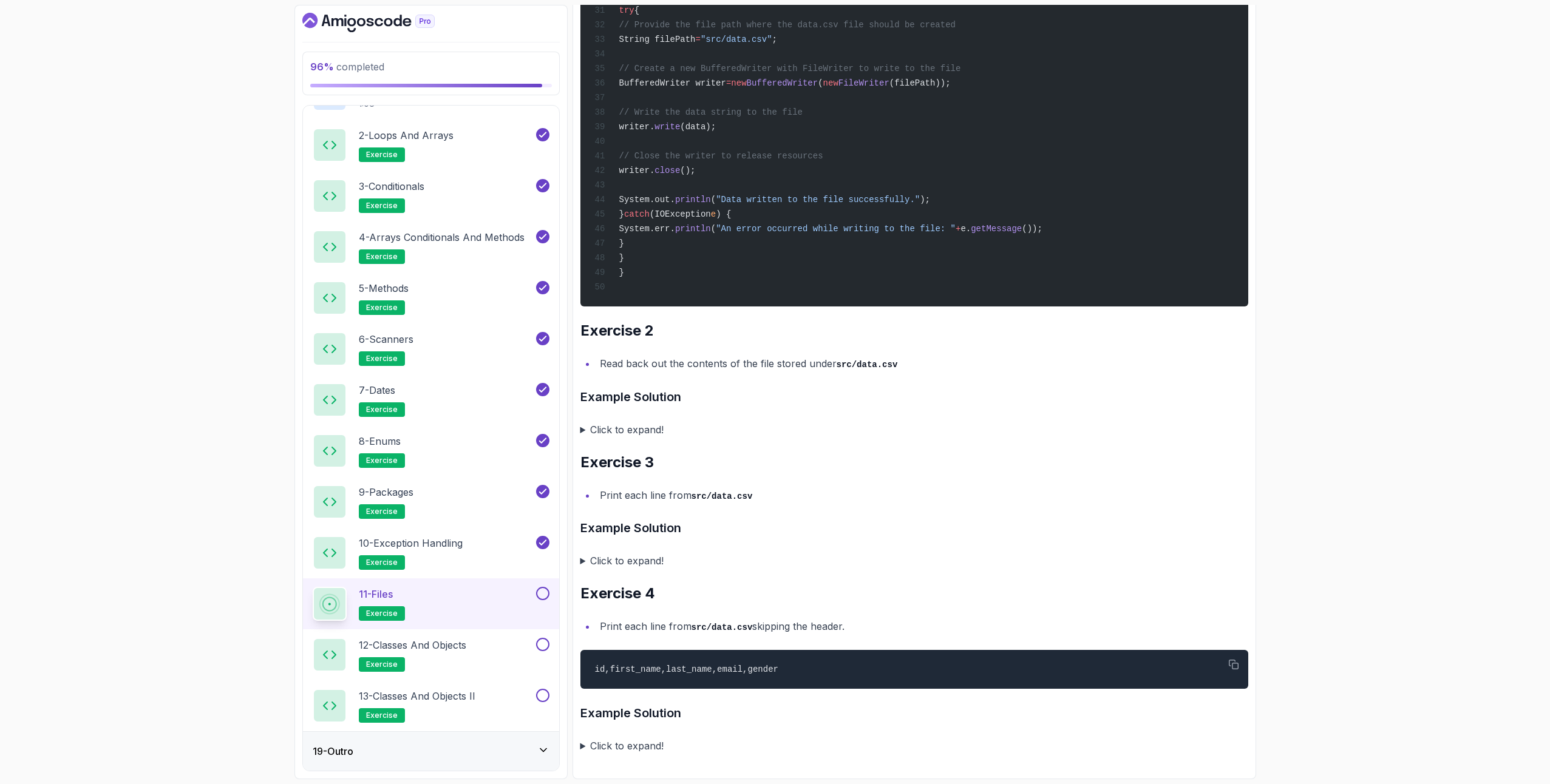
click at [651, 428] on summary "Click to expand!" at bounding box center [914, 429] width 668 height 17
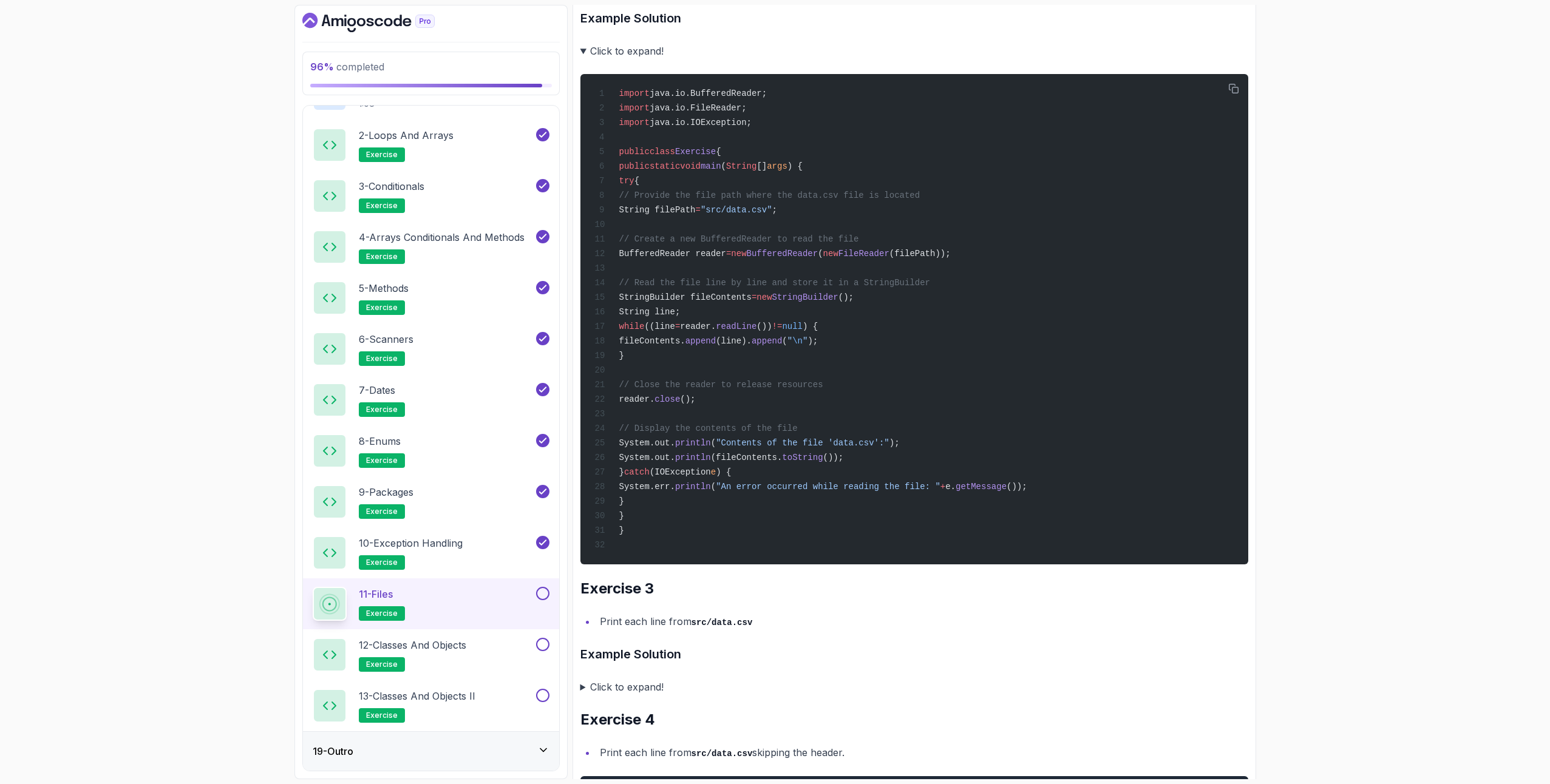
scroll to position [1752, 0]
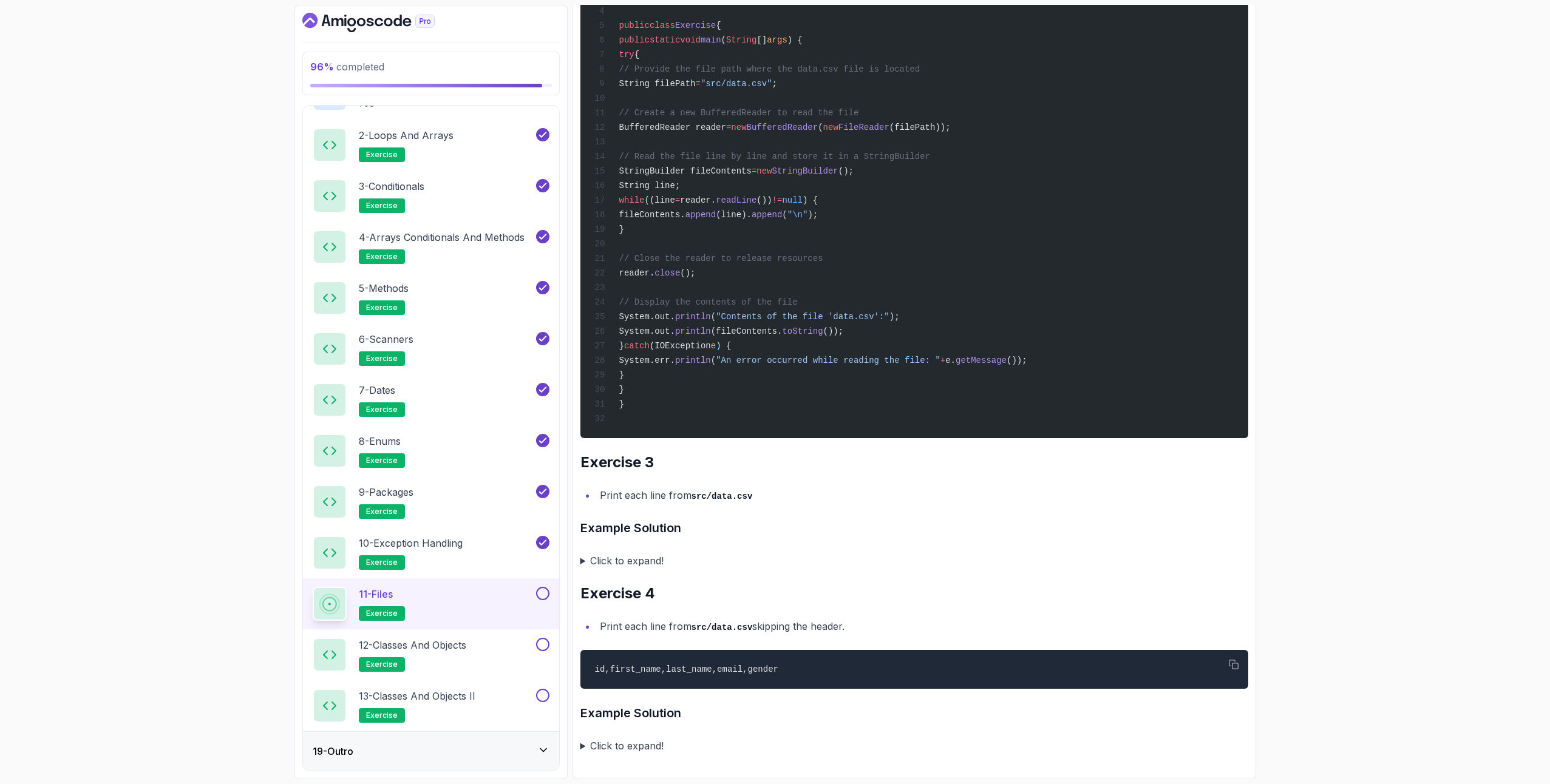
click at [660, 497] on li "Print each line from src/data.csv" at bounding box center [922, 496] width 652 height 18
click at [610, 559] on summary "Click to expand!" at bounding box center [914, 561] width 668 height 17
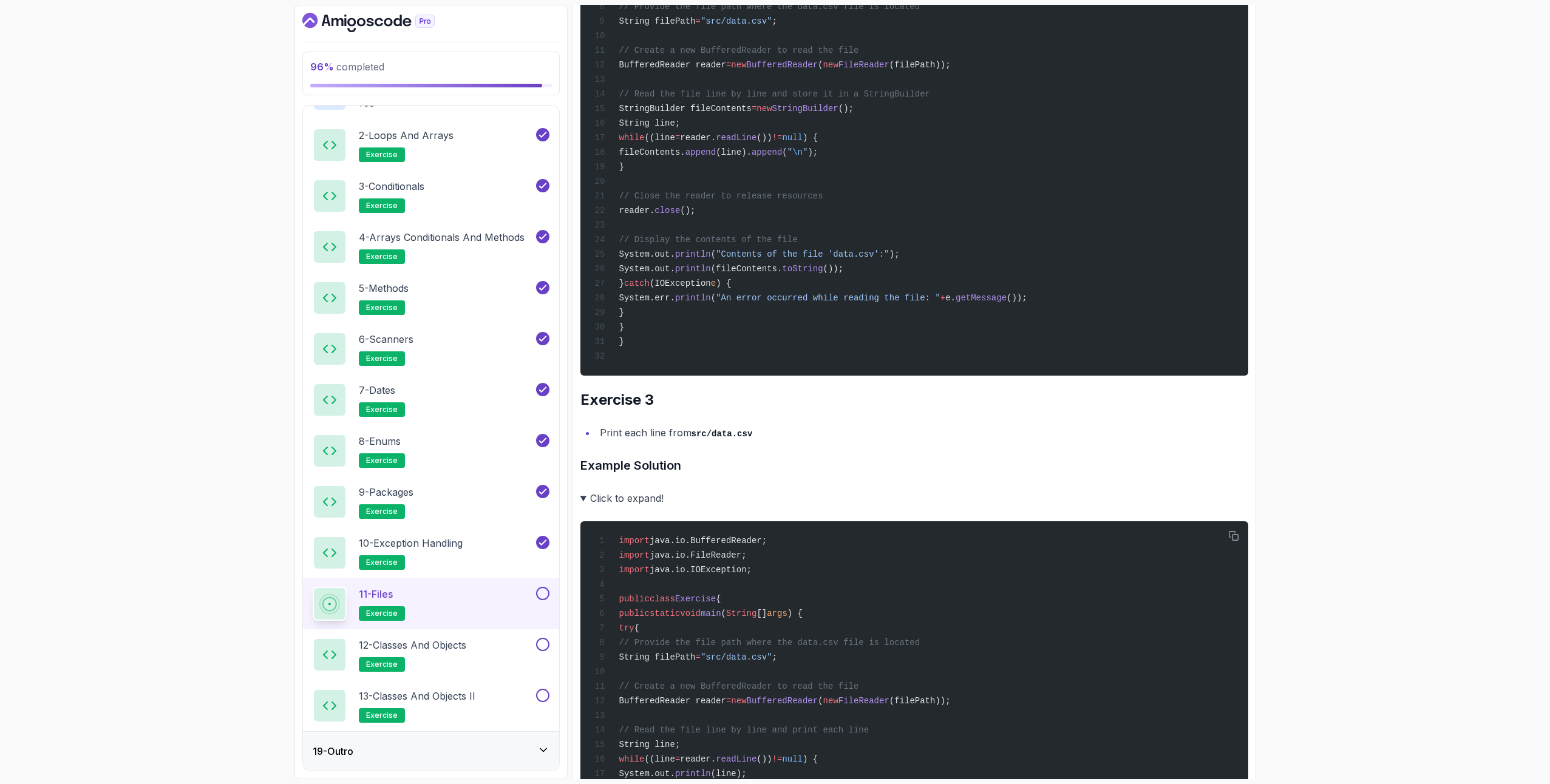
scroll to position [2201, 0]
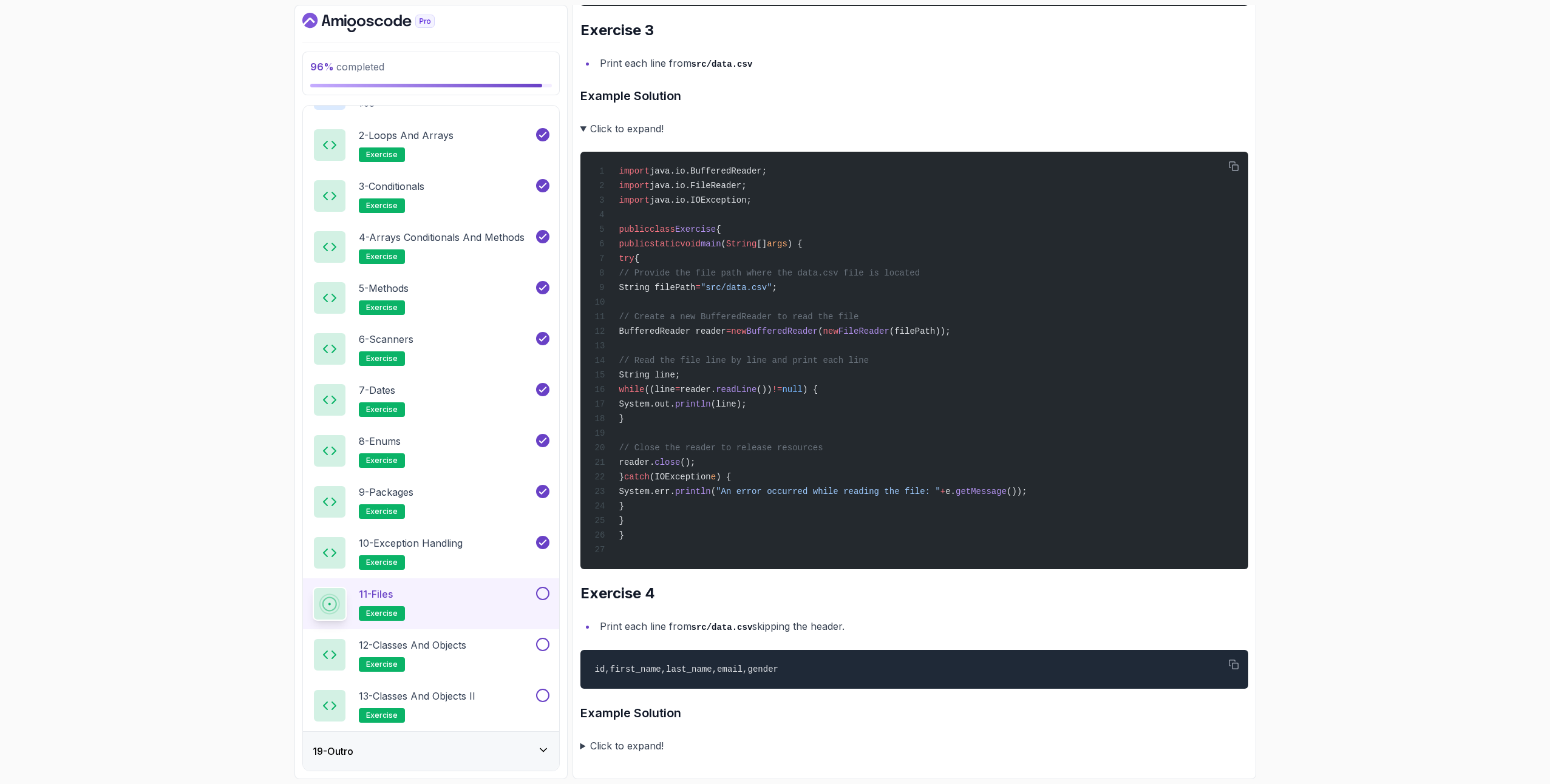
click at [621, 748] on summary "Click to expand!" at bounding box center [914, 745] width 668 height 17
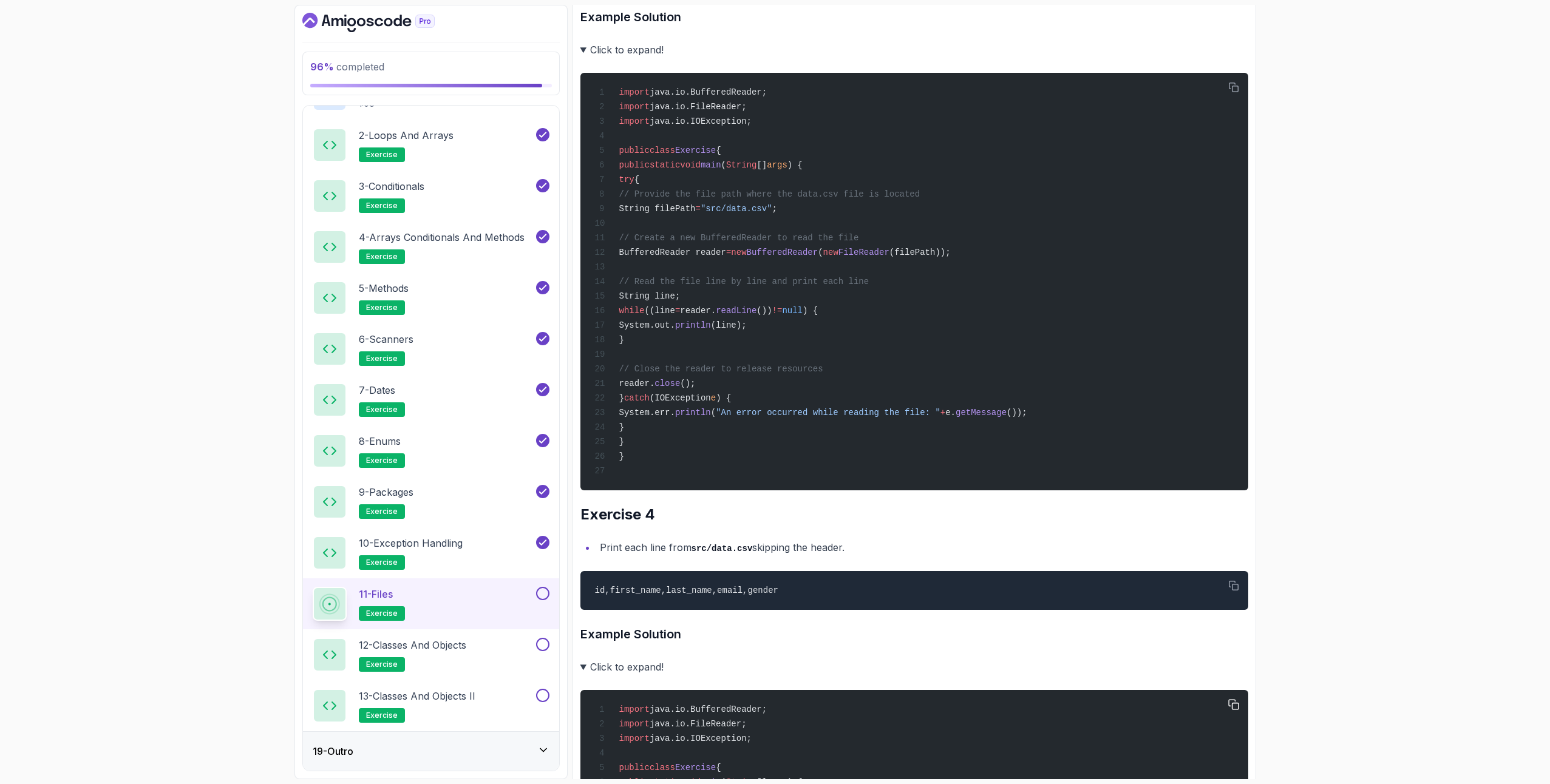
scroll to position [2709, 0]
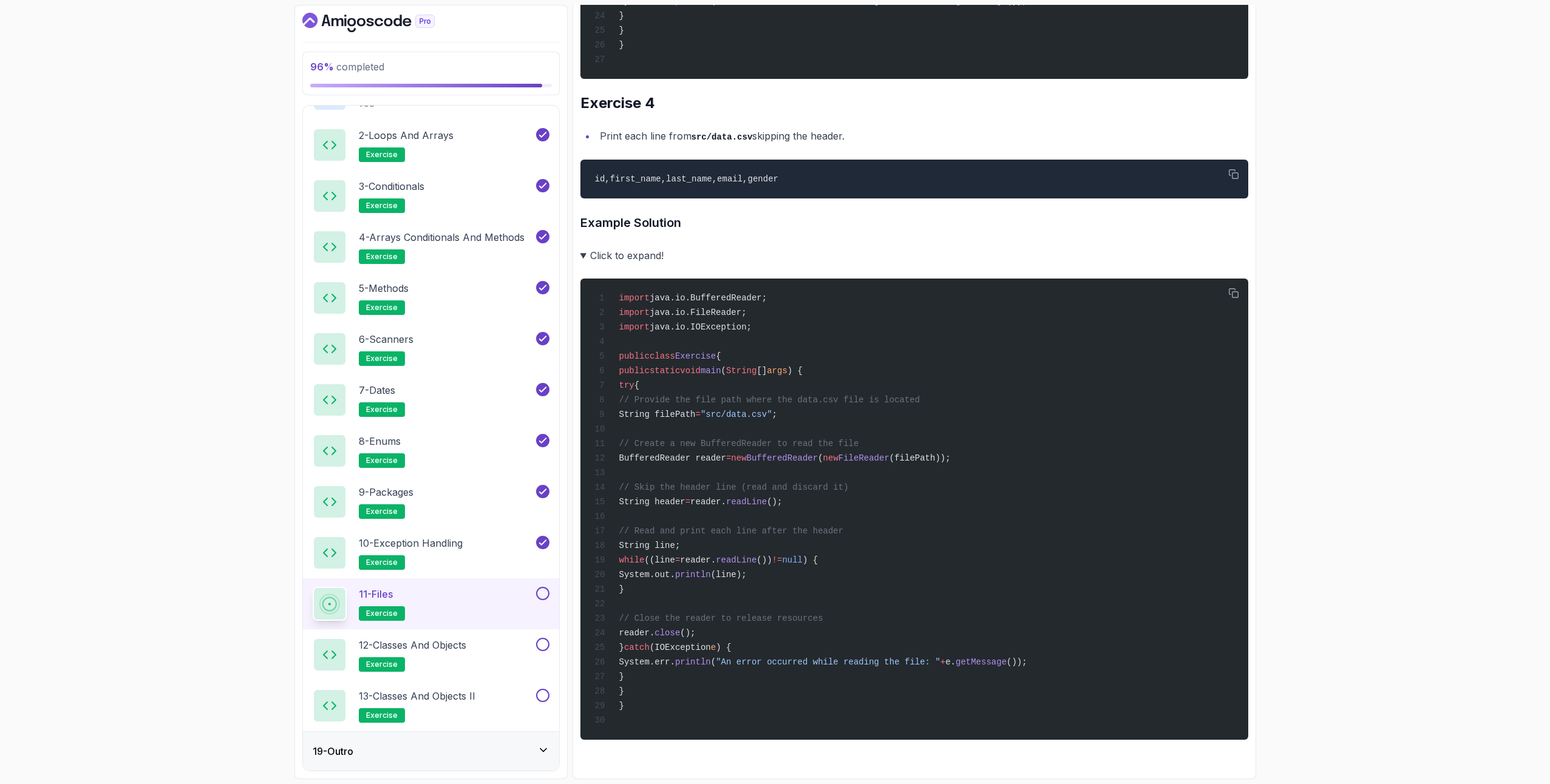
click at [547, 594] on button at bounding box center [543, 594] width 13 height 13
click at [438, 649] on p "12 - Classes and Objects" at bounding box center [412, 645] width 108 height 15
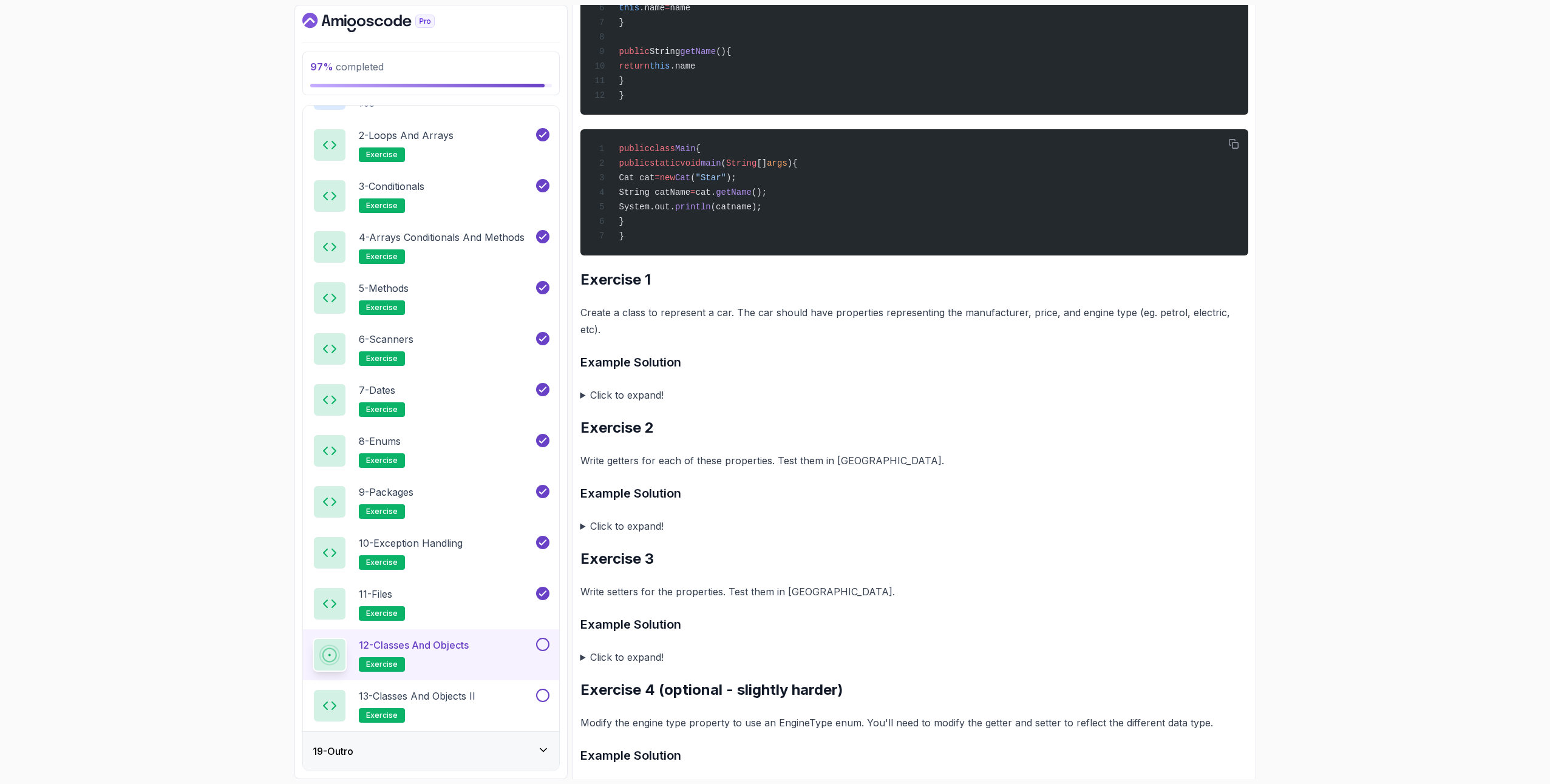
scroll to position [1170, 0]
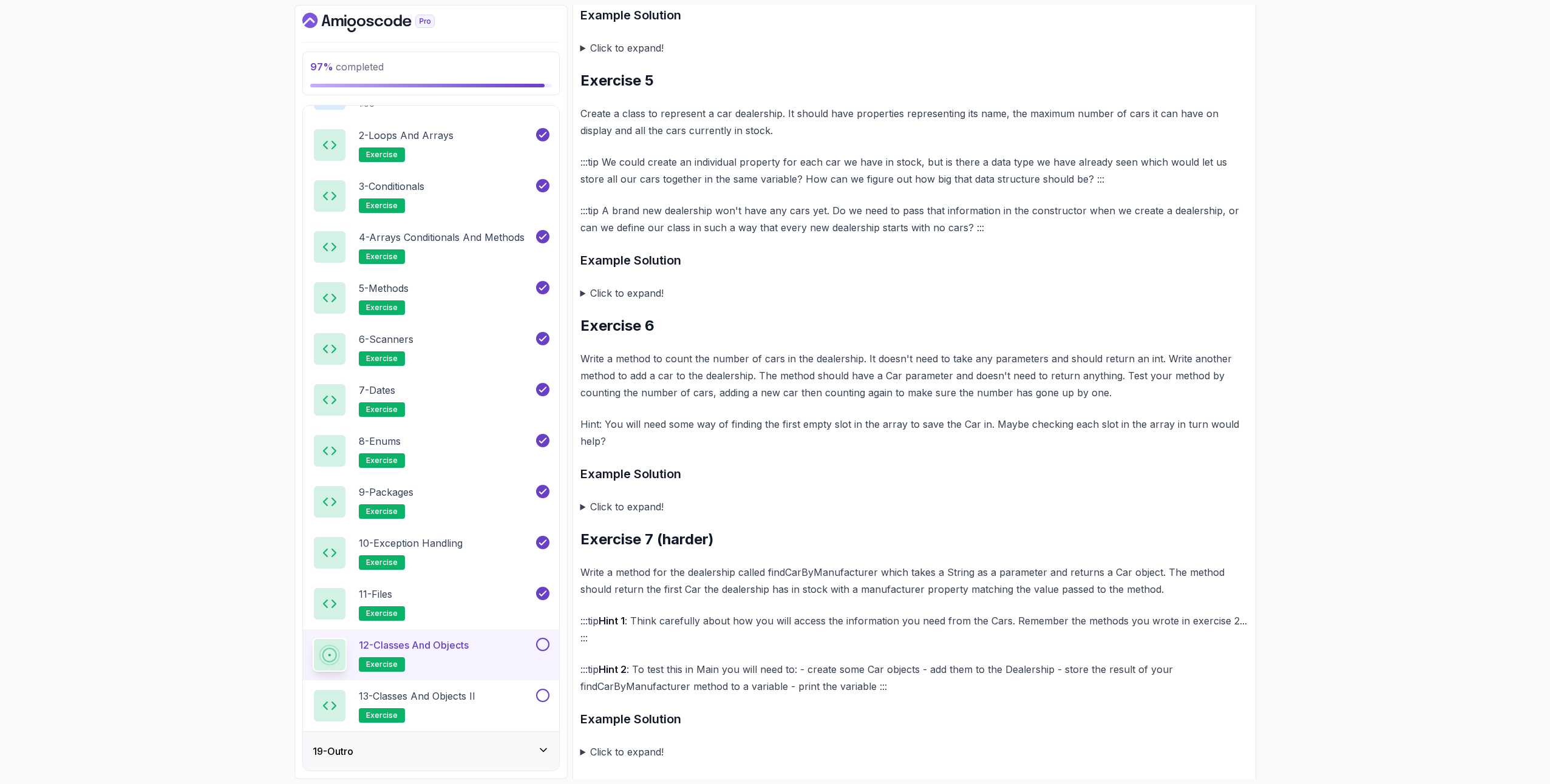
click at [541, 650] on button at bounding box center [543, 644] width 13 height 13
click at [544, 695] on button at bounding box center [543, 696] width 13 height 13
click at [487, 756] on div "19 - Outro" at bounding box center [431, 751] width 237 height 15
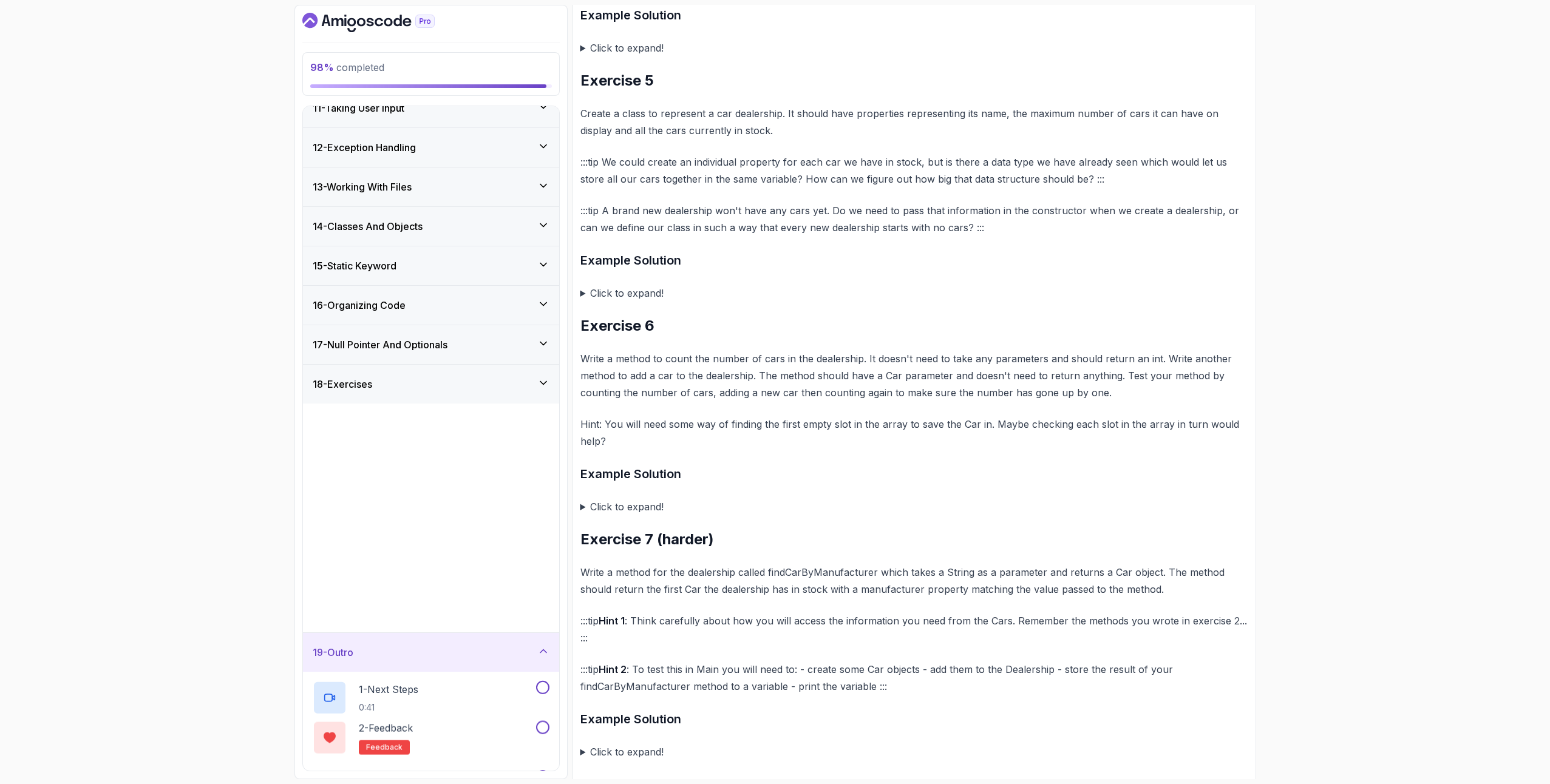
scroll to position [85, 0]
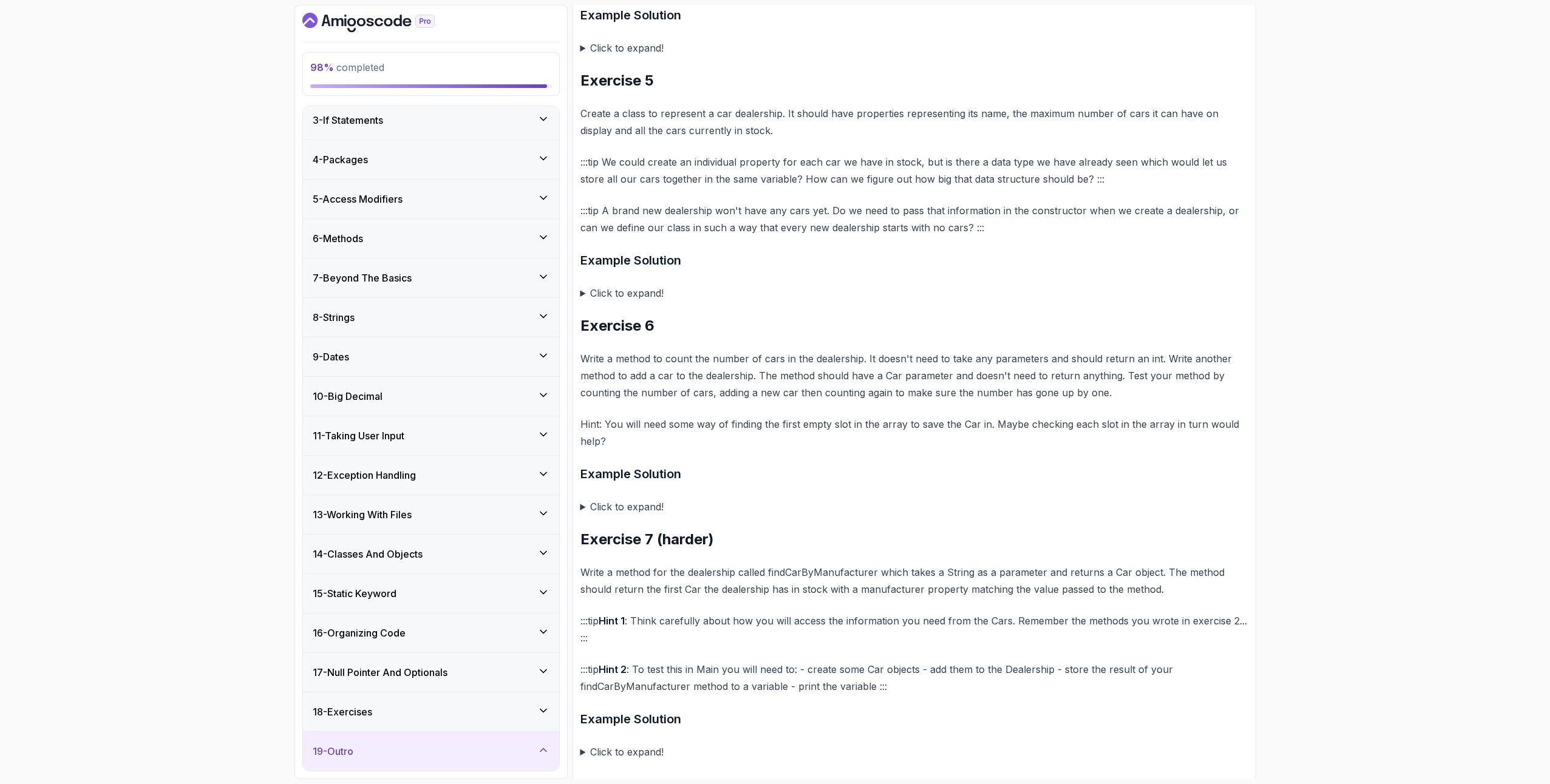
click at [460, 721] on div "18 - Exercises" at bounding box center [431, 712] width 256 height 39
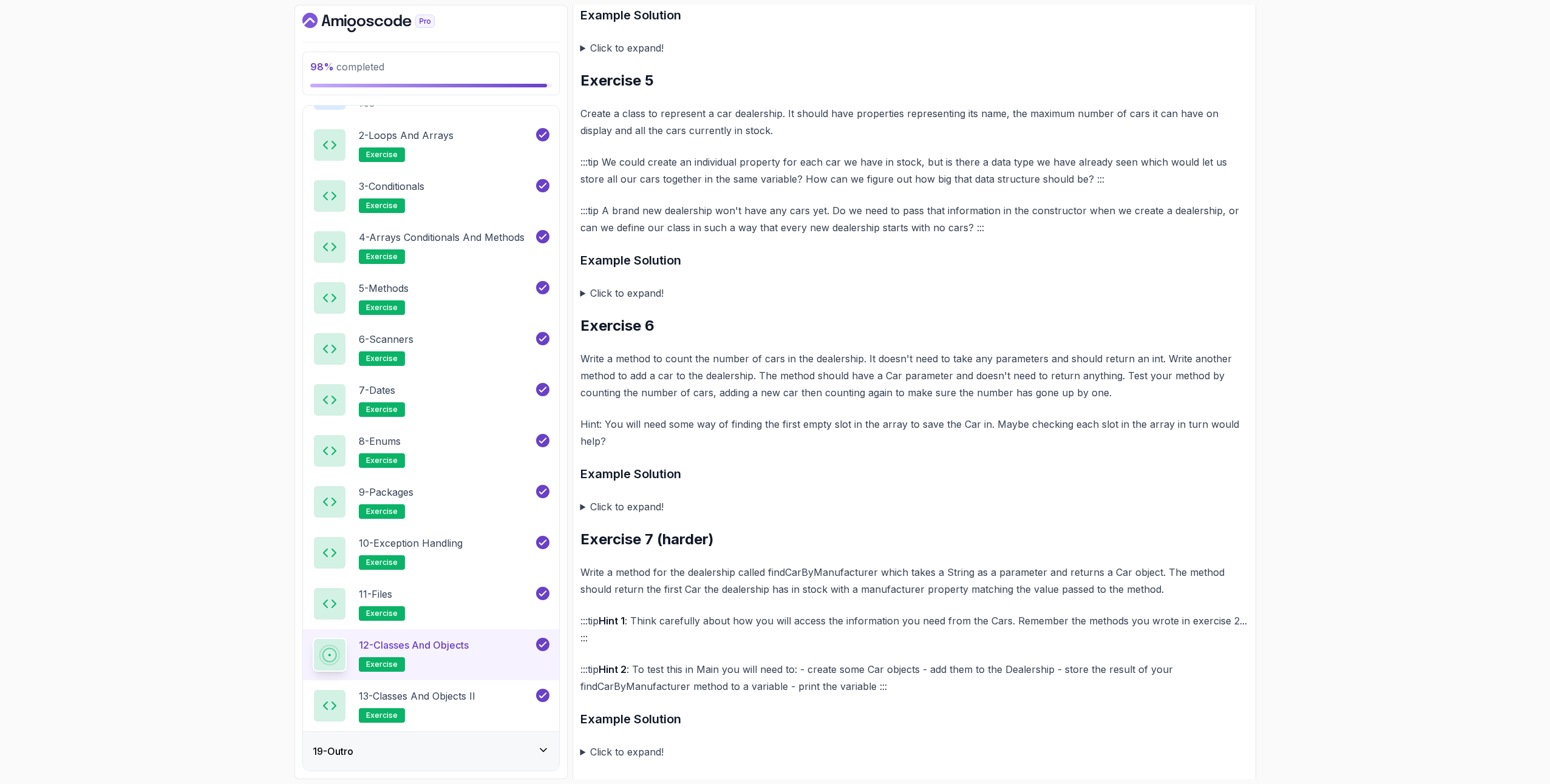
click at [419, 760] on div "19 - Outro" at bounding box center [431, 751] width 256 height 39
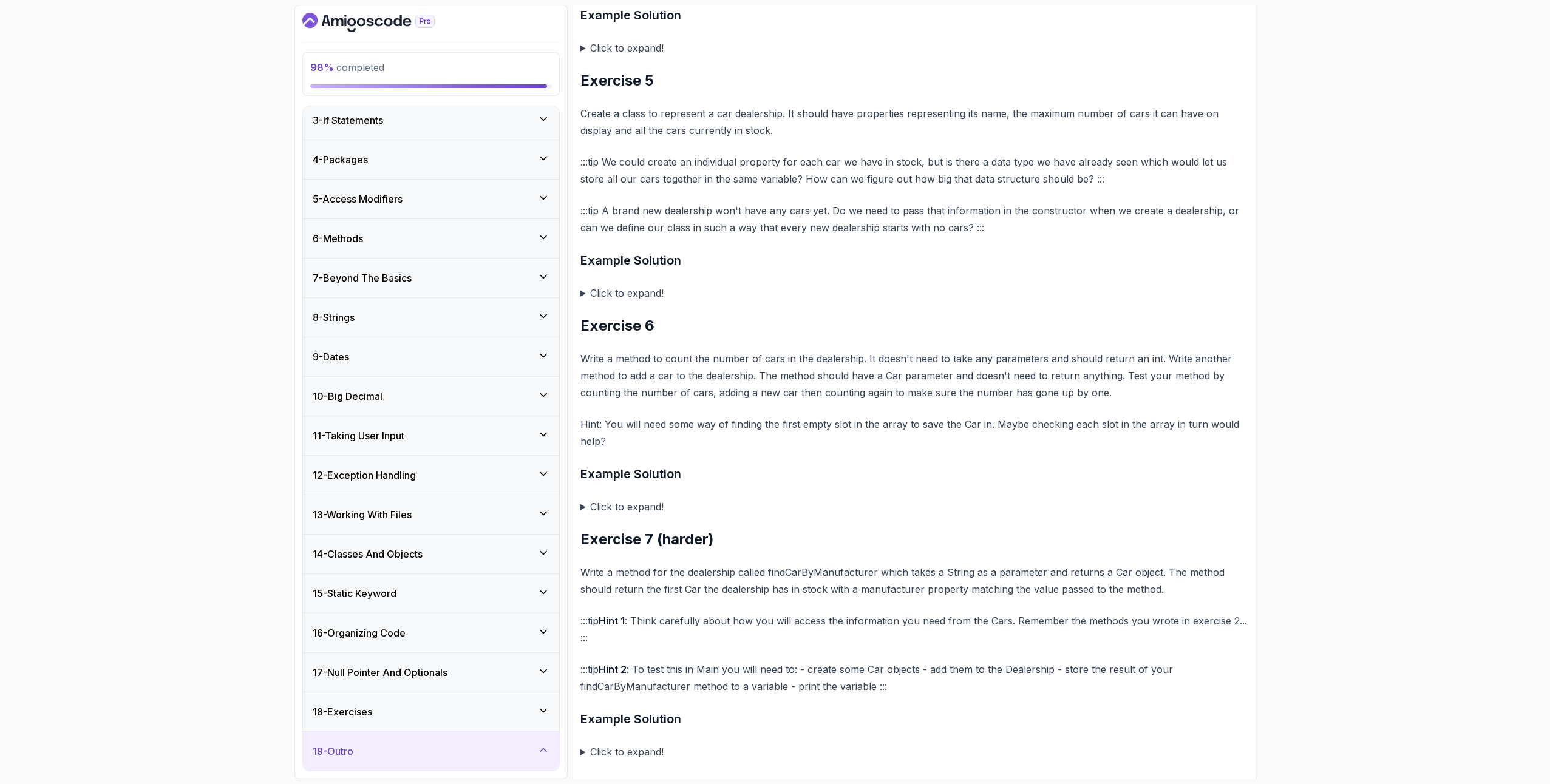
scroll to position [238, 0]
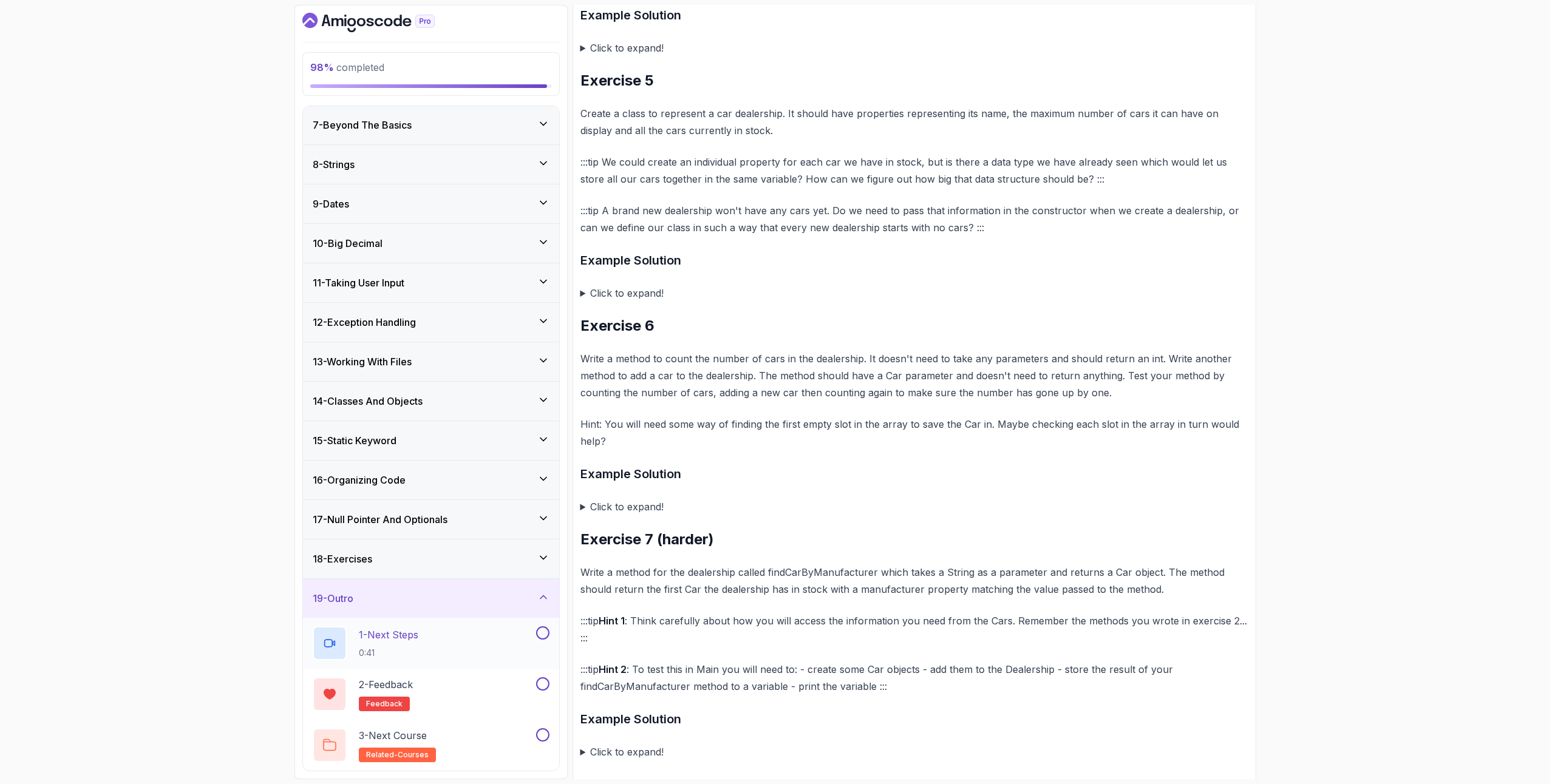
click at [461, 643] on div "1 - Next Steps 0:41" at bounding box center [423, 644] width 221 height 34
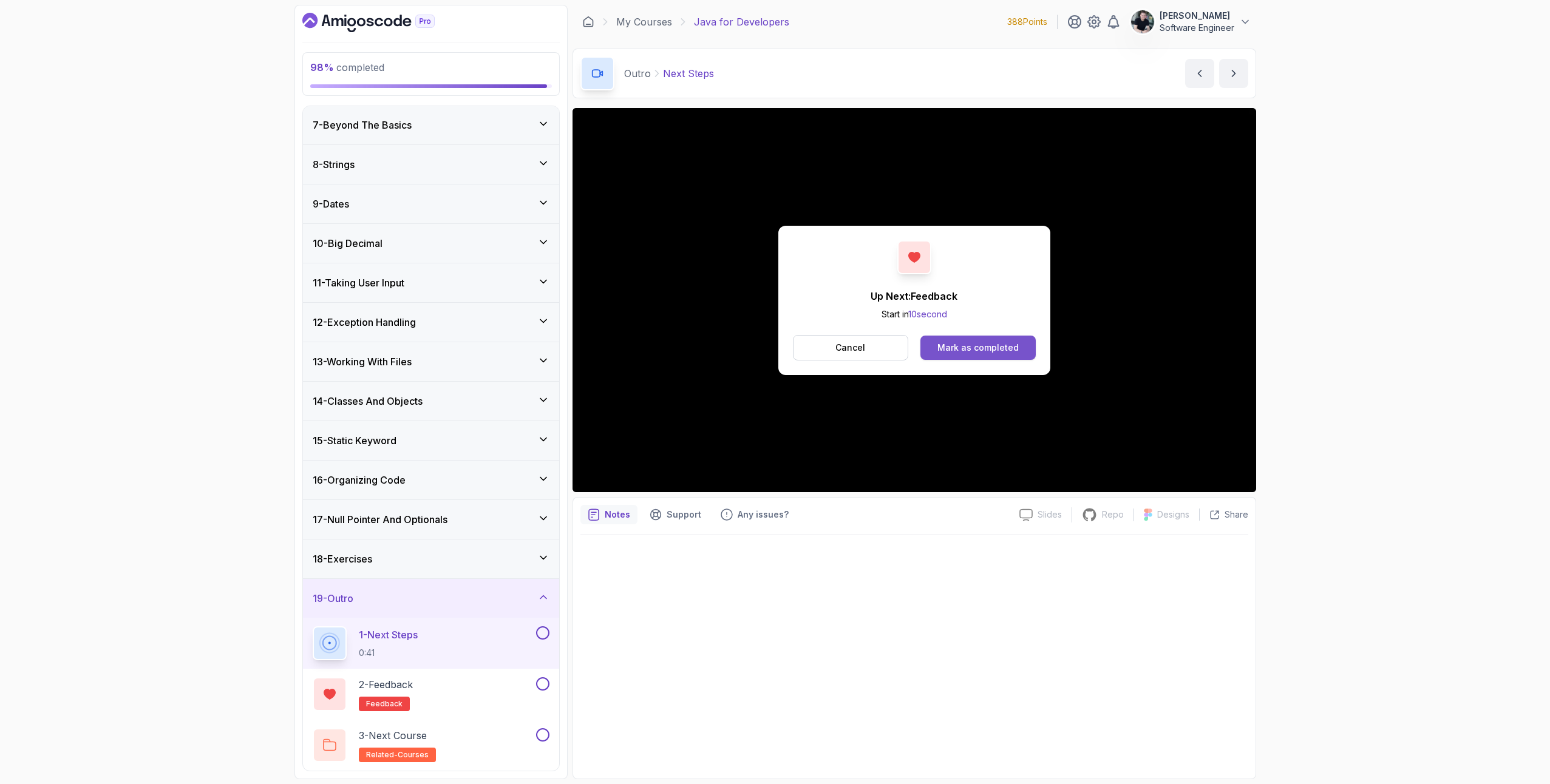
click at [975, 351] on div "Mark as completed" at bounding box center [978, 347] width 82 height 12
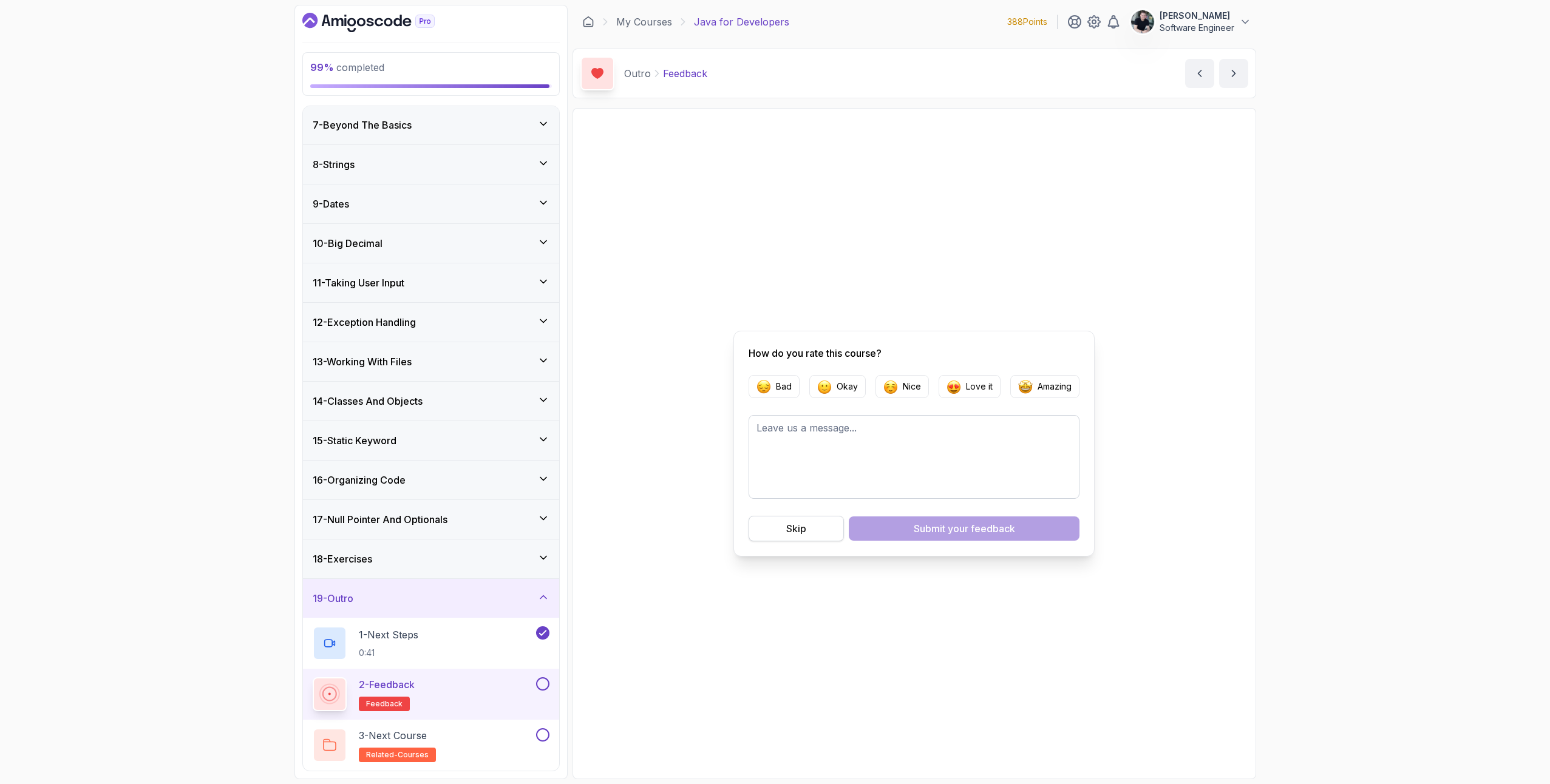
click at [789, 517] on button "Skip" at bounding box center [796, 529] width 95 height 25
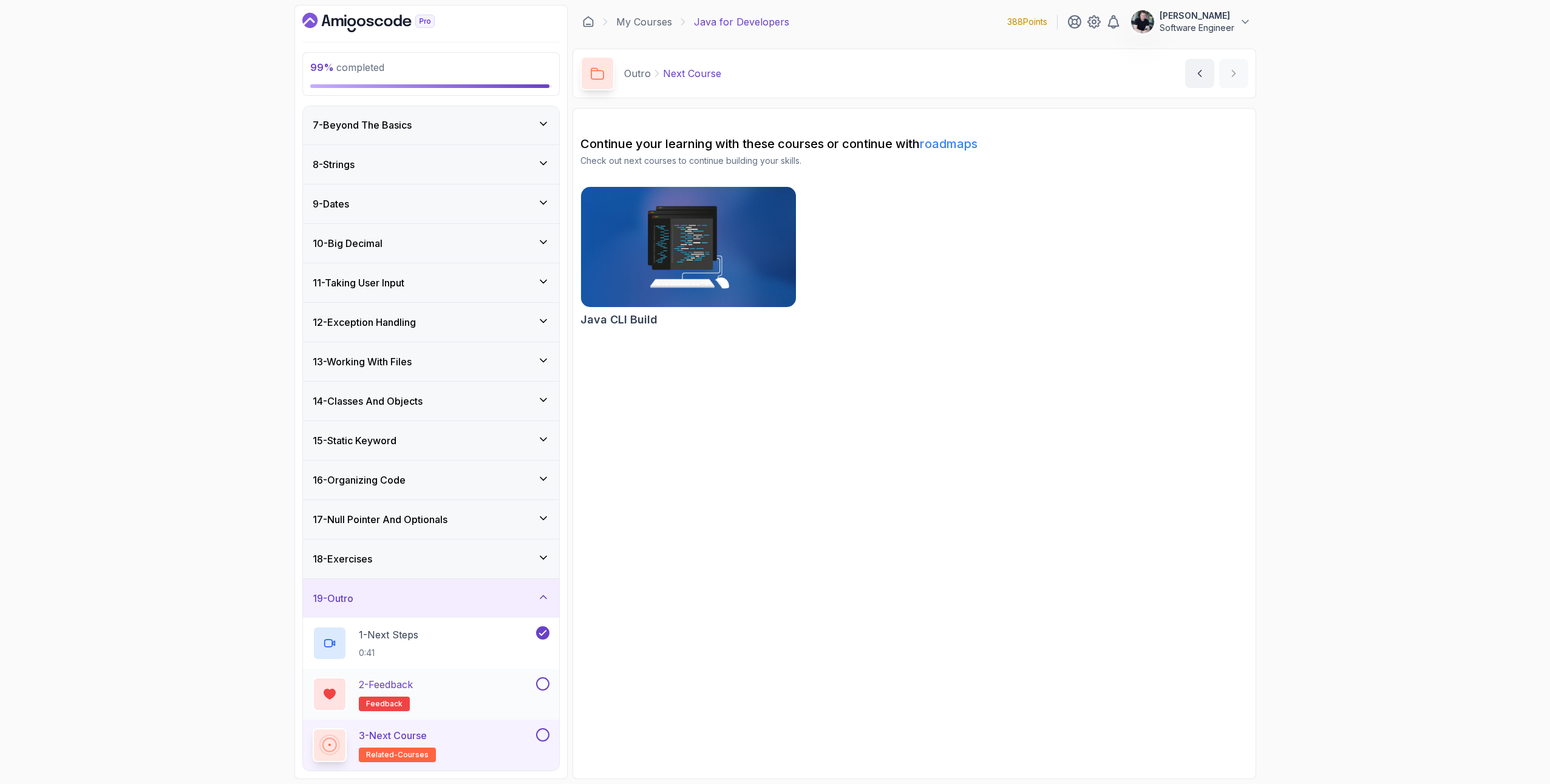
click at [530, 679] on div "2 - Feedback feedback" at bounding box center [423, 694] width 221 height 34
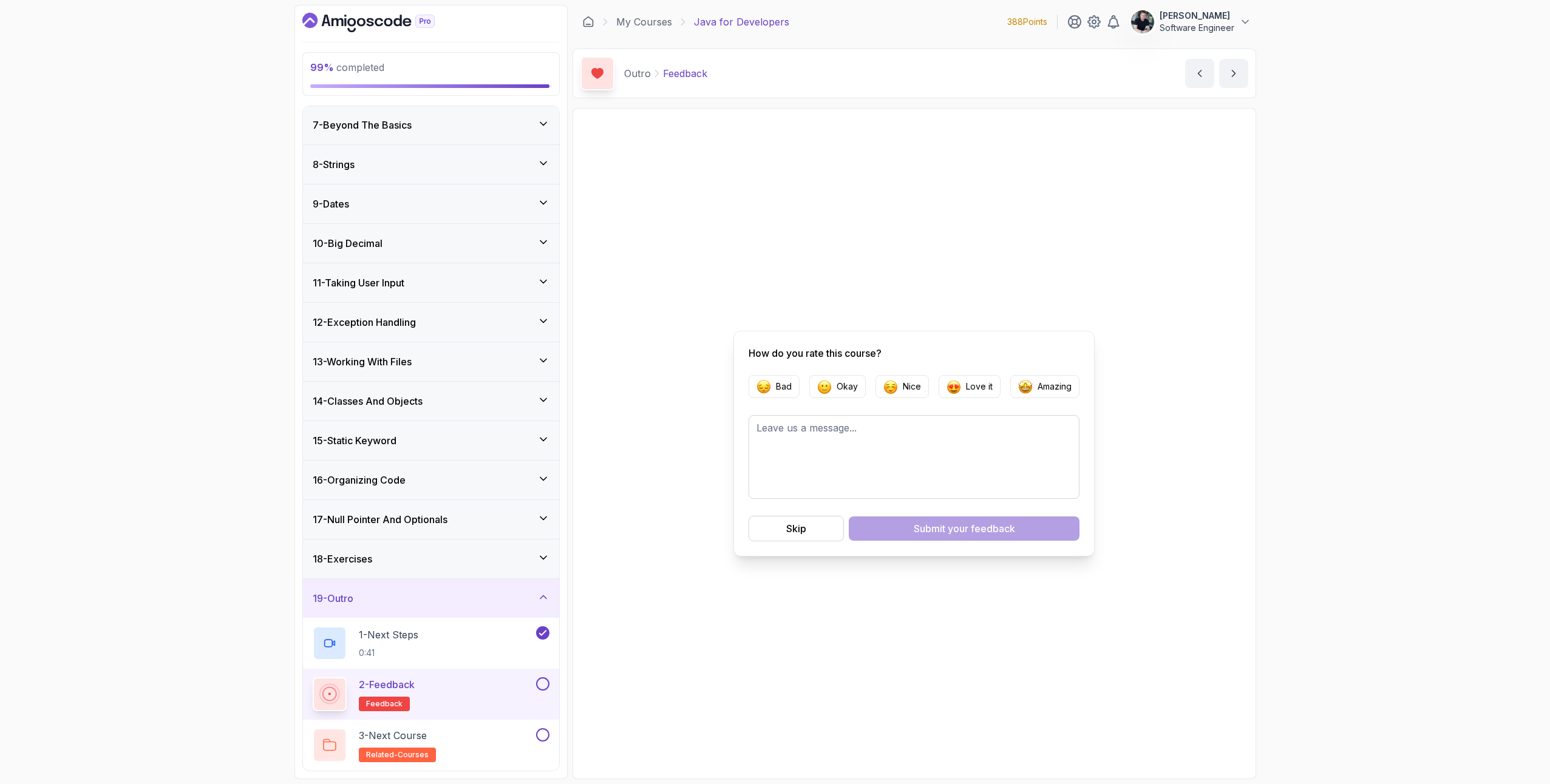
click at [541, 687] on button at bounding box center [543, 684] width 13 height 13
click at [457, 749] on div "3 - Next Course related-courses" at bounding box center [423, 745] width 221 height 34
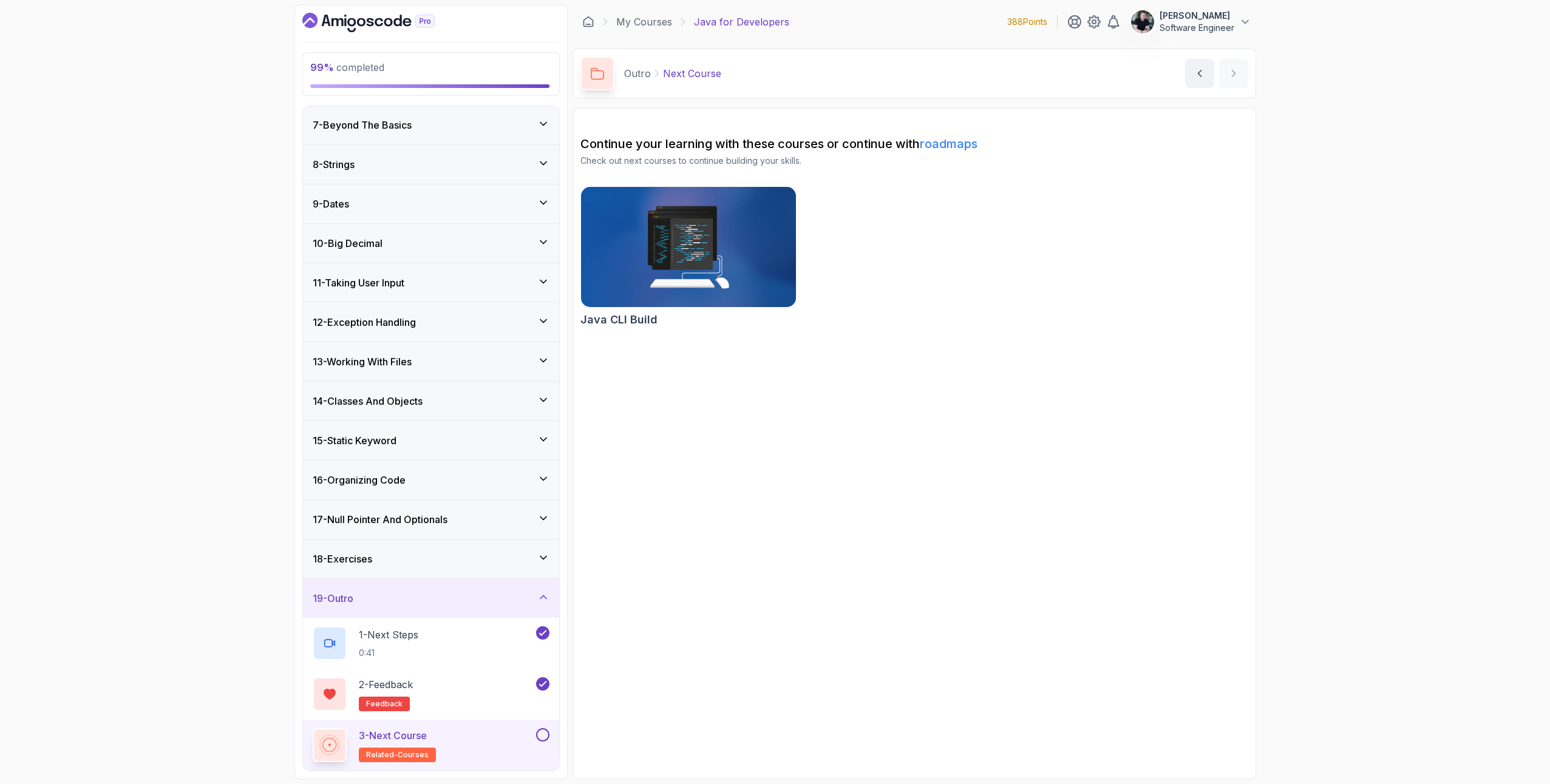
click at [543, 738] on button at bounding box center [543, 735] width 13 height 13
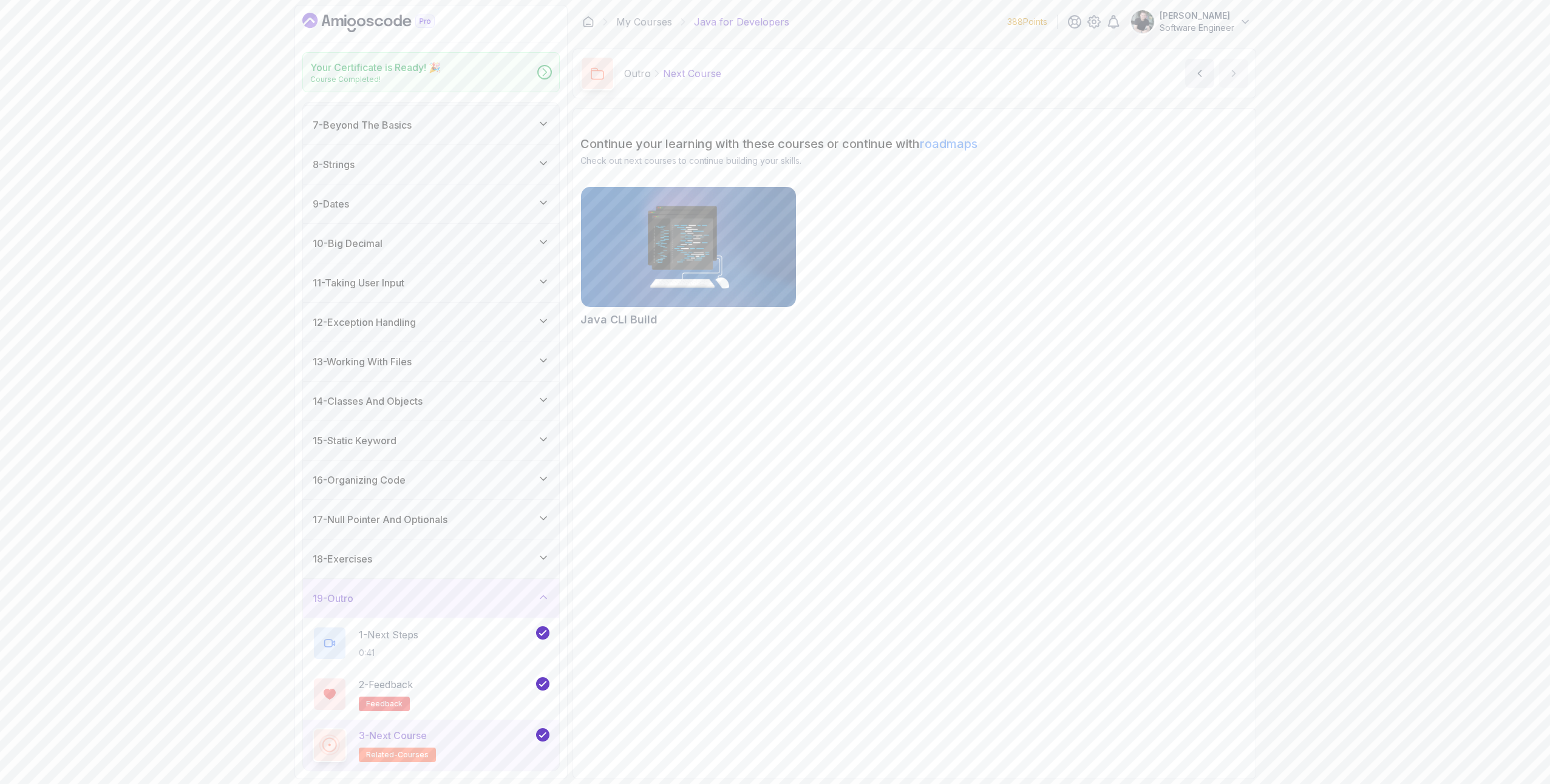
scroll to position [234, 0]
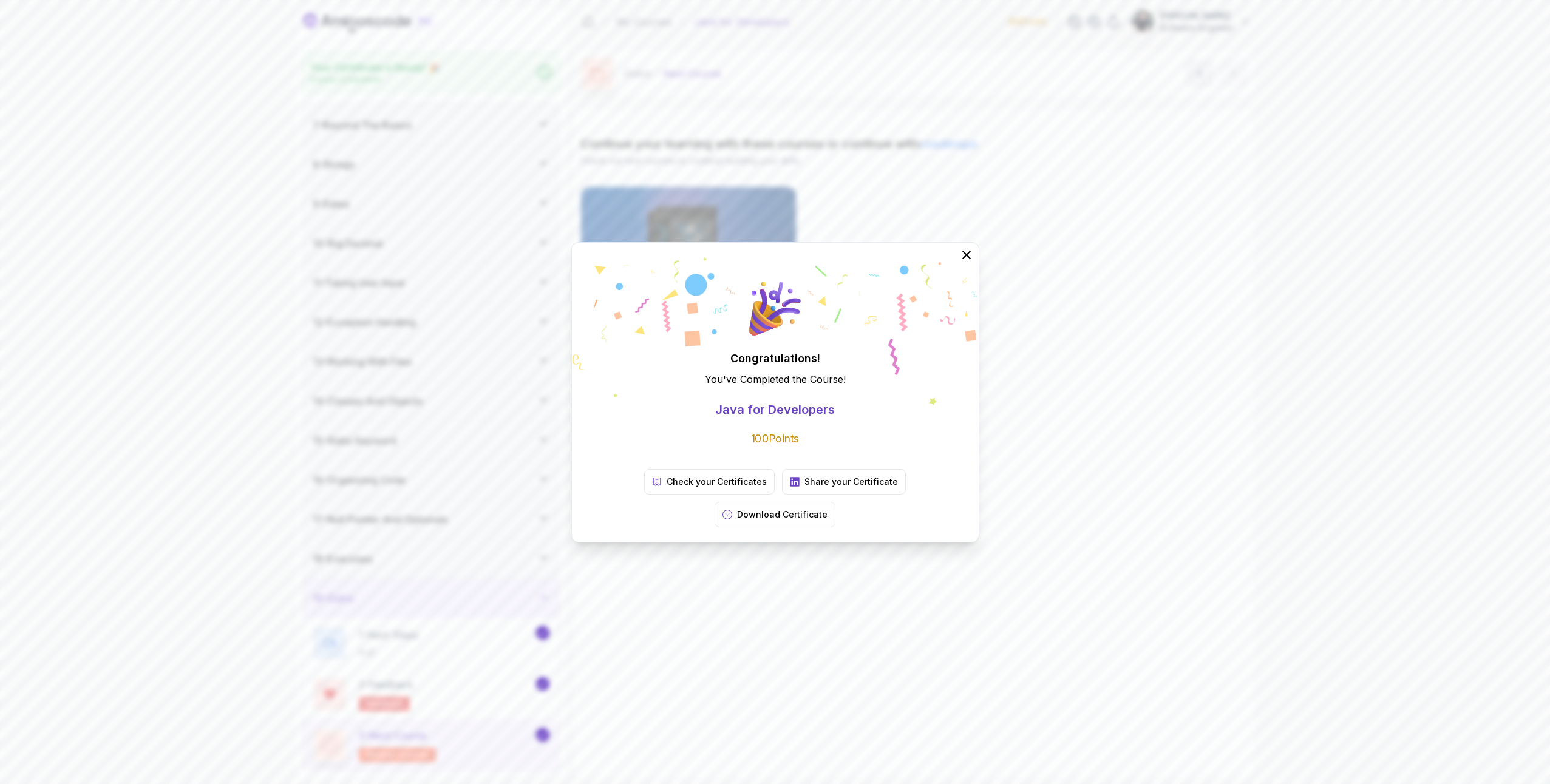
click at [935, 142] on div "Congratulations! You've Completed the Course ! Java for Developers 100 Points C…" at bounding box center [775, 392] width 1550 height 784
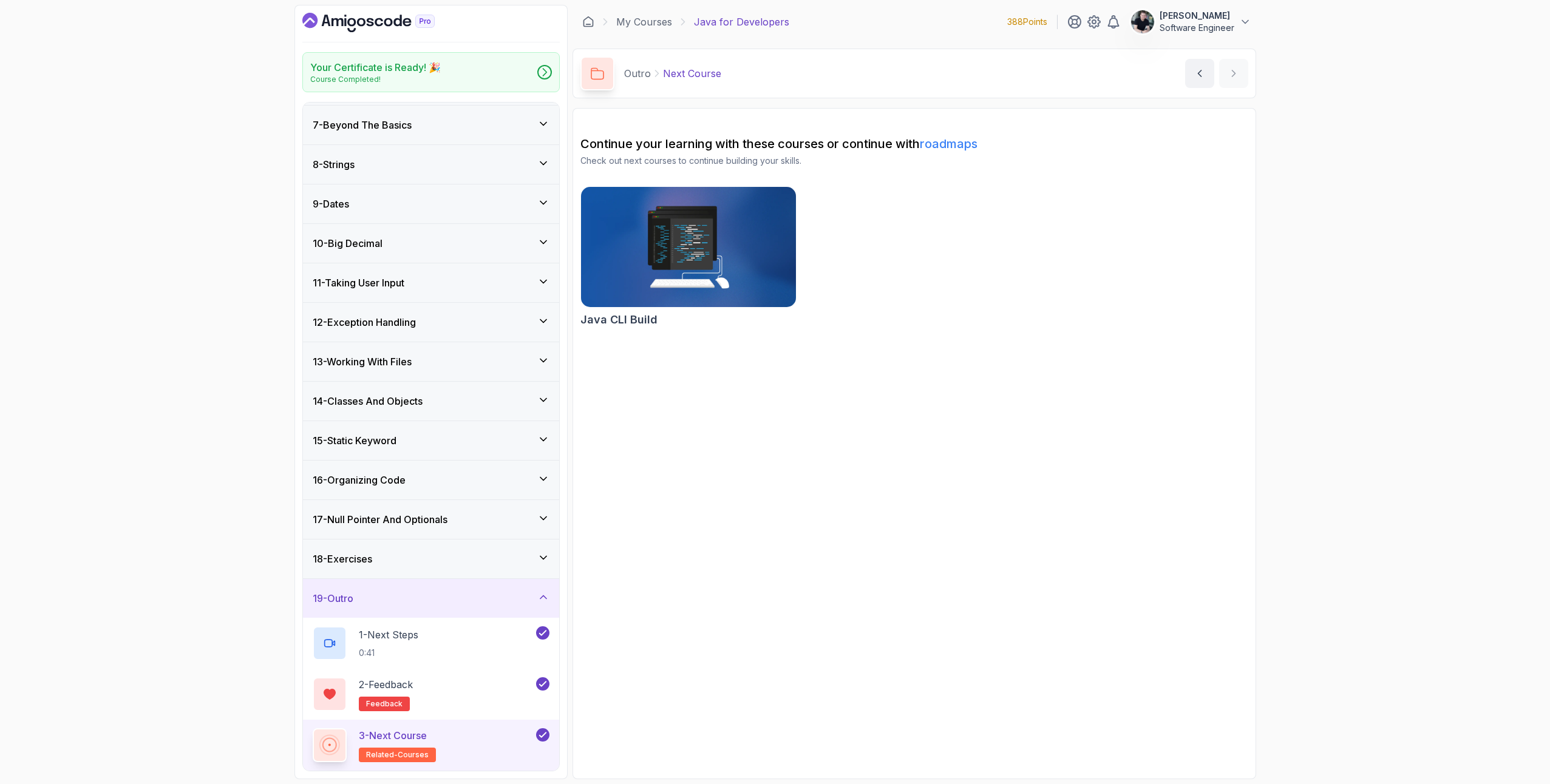
click at [946, 154] on div "Continue your learning with these courses or continue with roadmaps Check out n…" at bounding box center [914, 151] width 668 height 32
click at [948, 142] on link "roadmaps" at bounding box center [949, 144] width 58 height 15
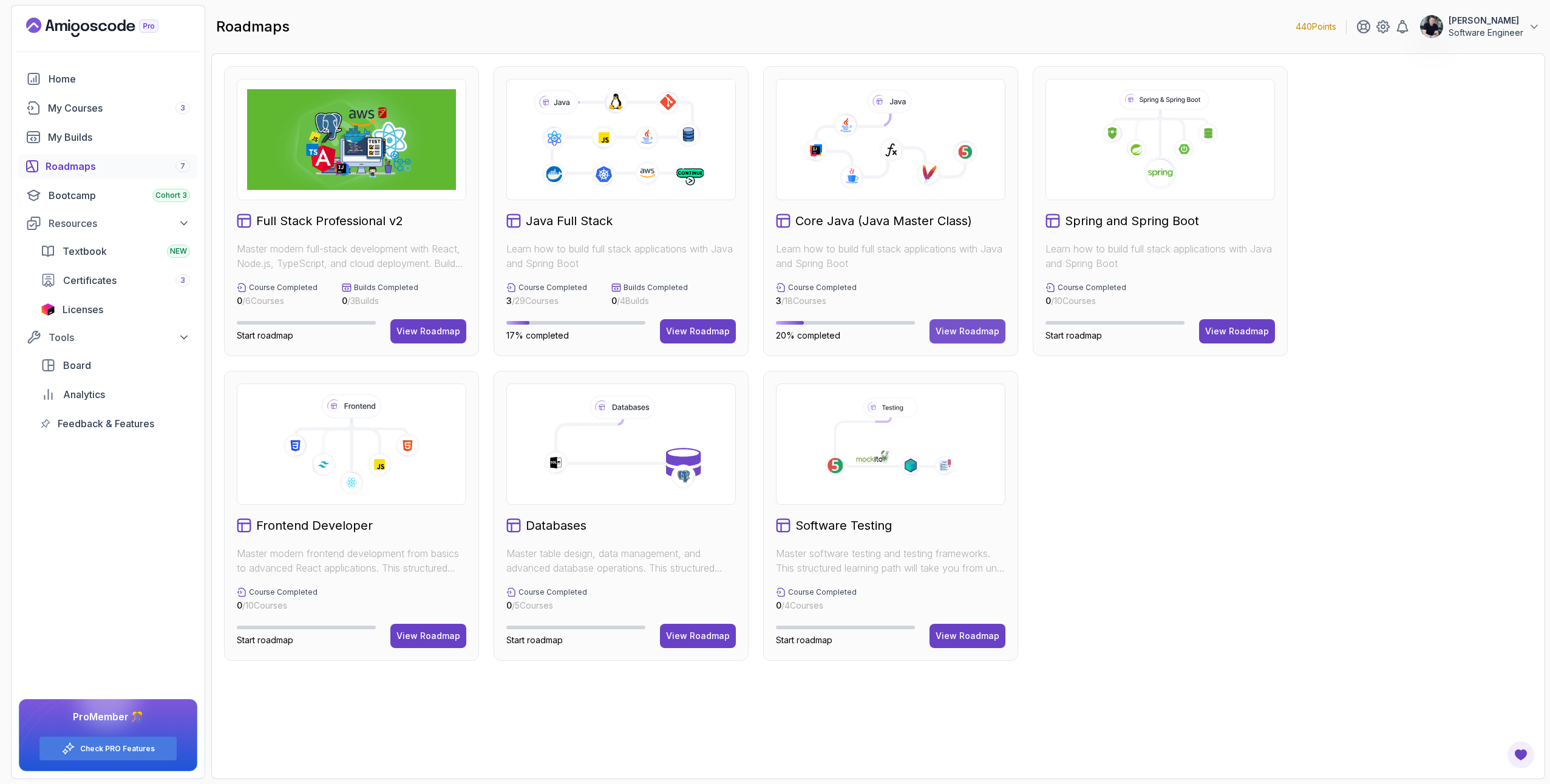
click at [977, 331] on div "View Roadmap" at bounding box center [968, 331] width 64 height 12
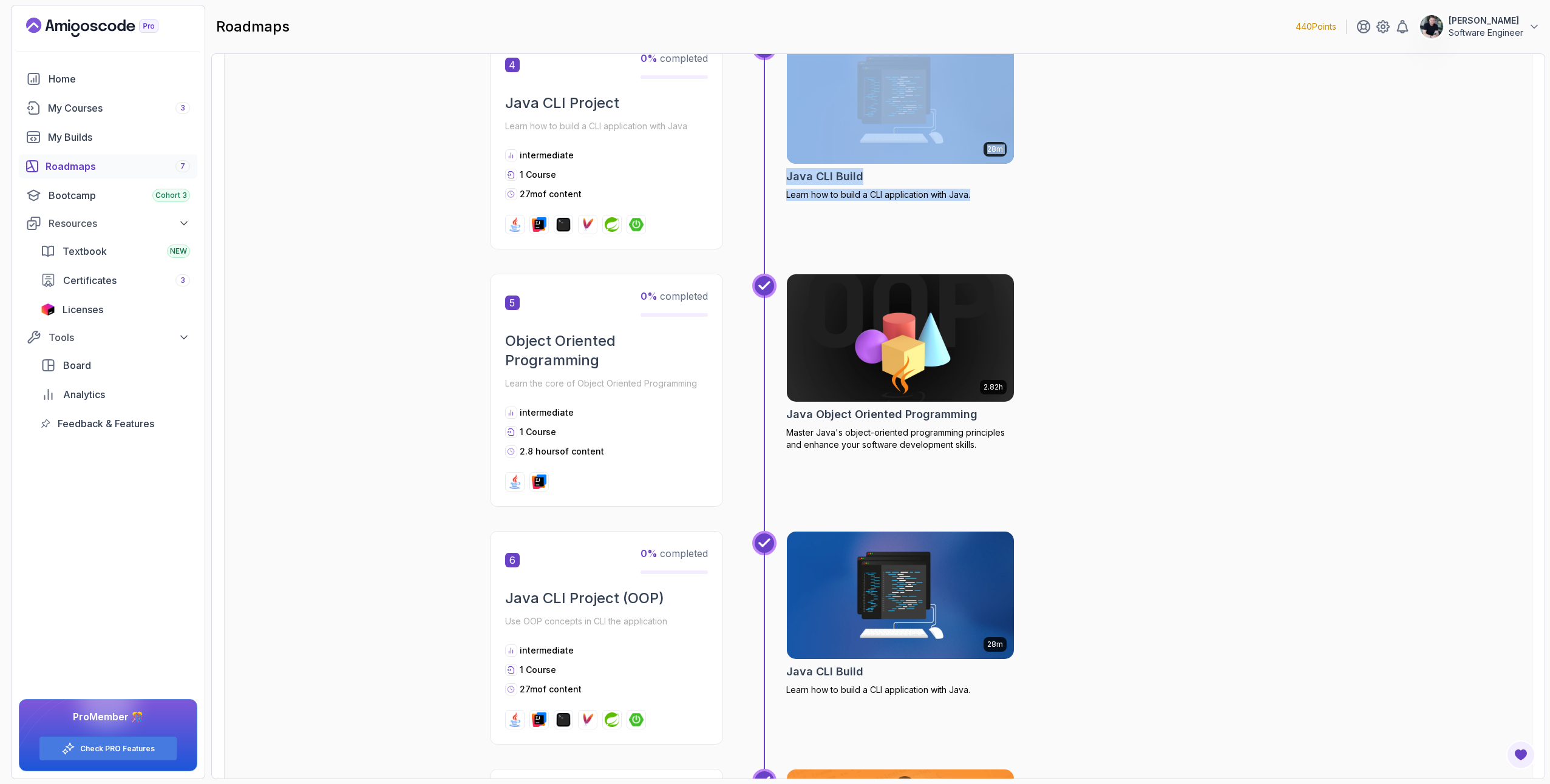
scroll to position [708, 0]
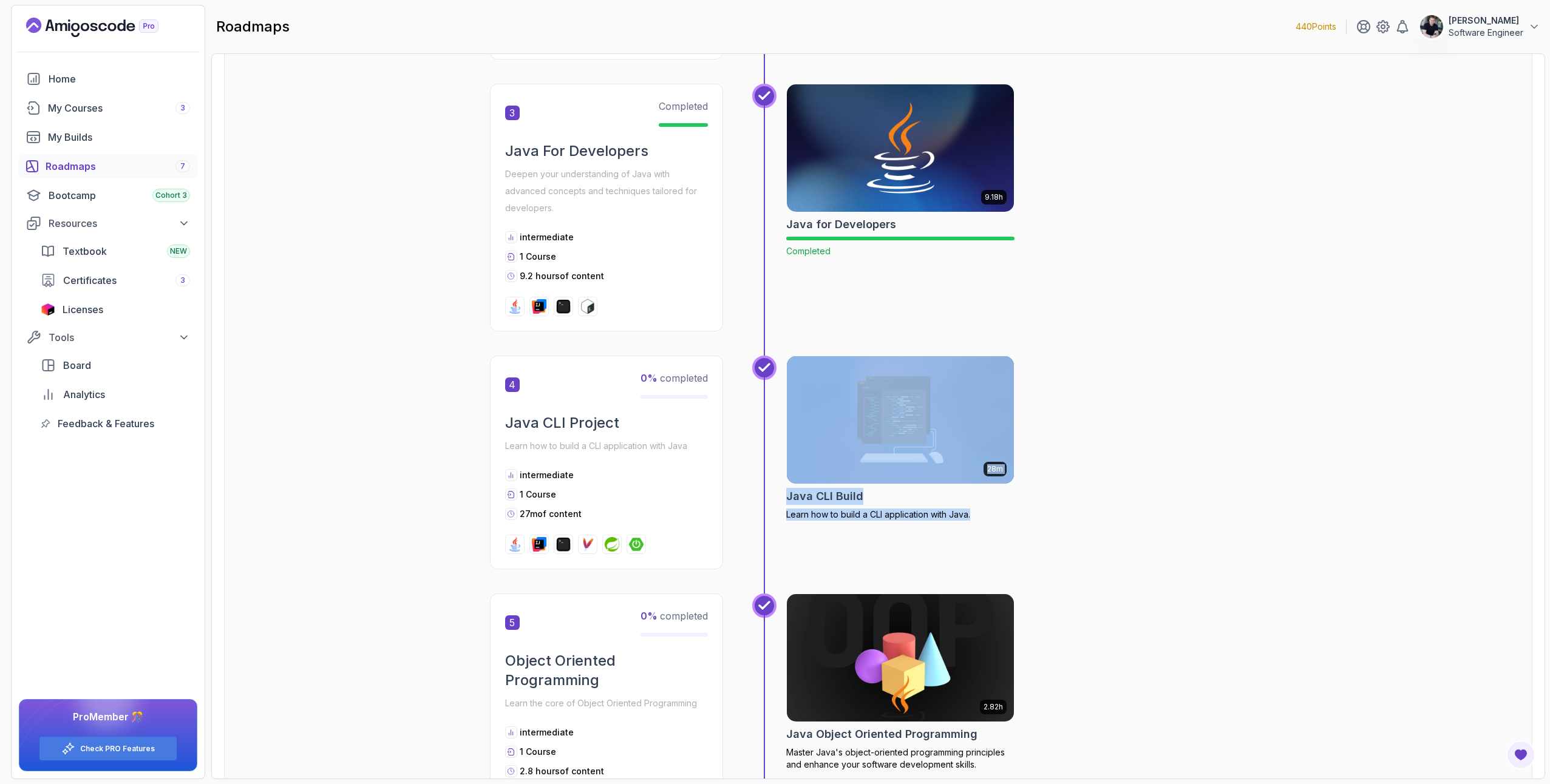
drag, startPoint x: 1266, startPoint y: 466, endPoint x: 1250, endPoint y: 468, distance: 16.1
click at [1266, 466] on div "28m Java CLI Build Learn how to build a CLI application with Java." at bounding box center [1027, 463] width 481 height 214
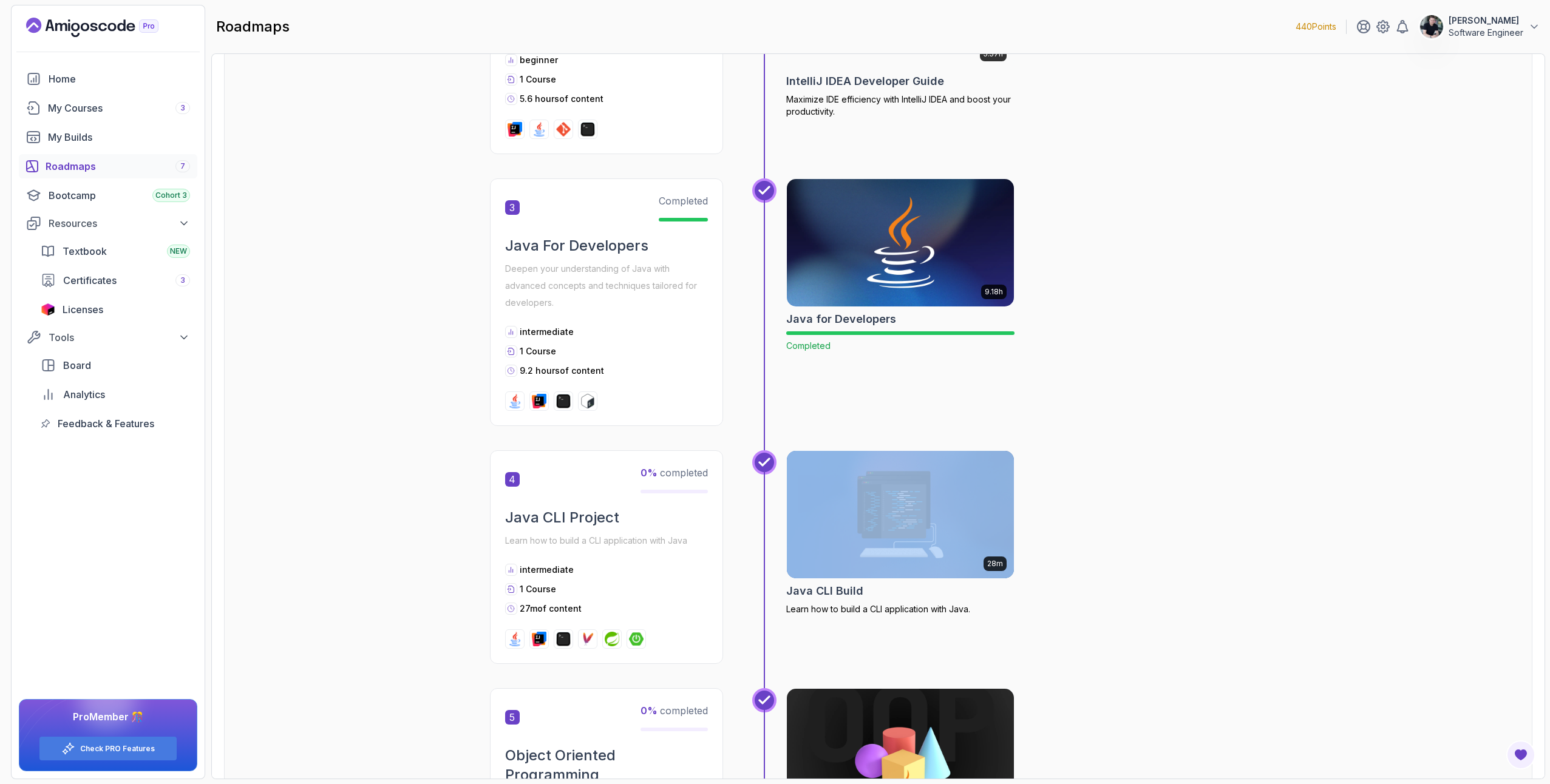
scroll to position [0, 0]
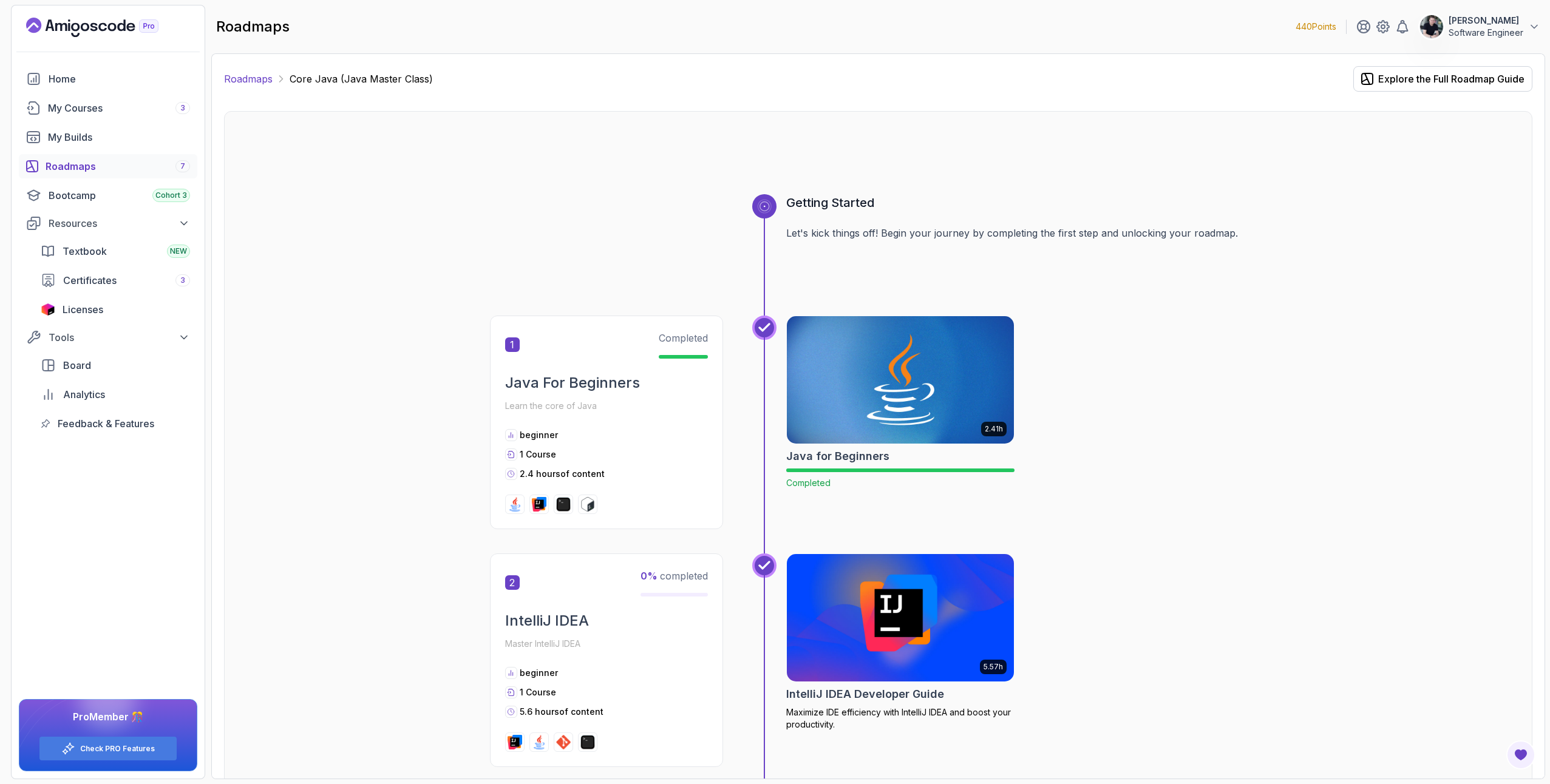
click at [245, 79] on link "Roadmaps" at bounding box center [248, 79] width 48 height 15
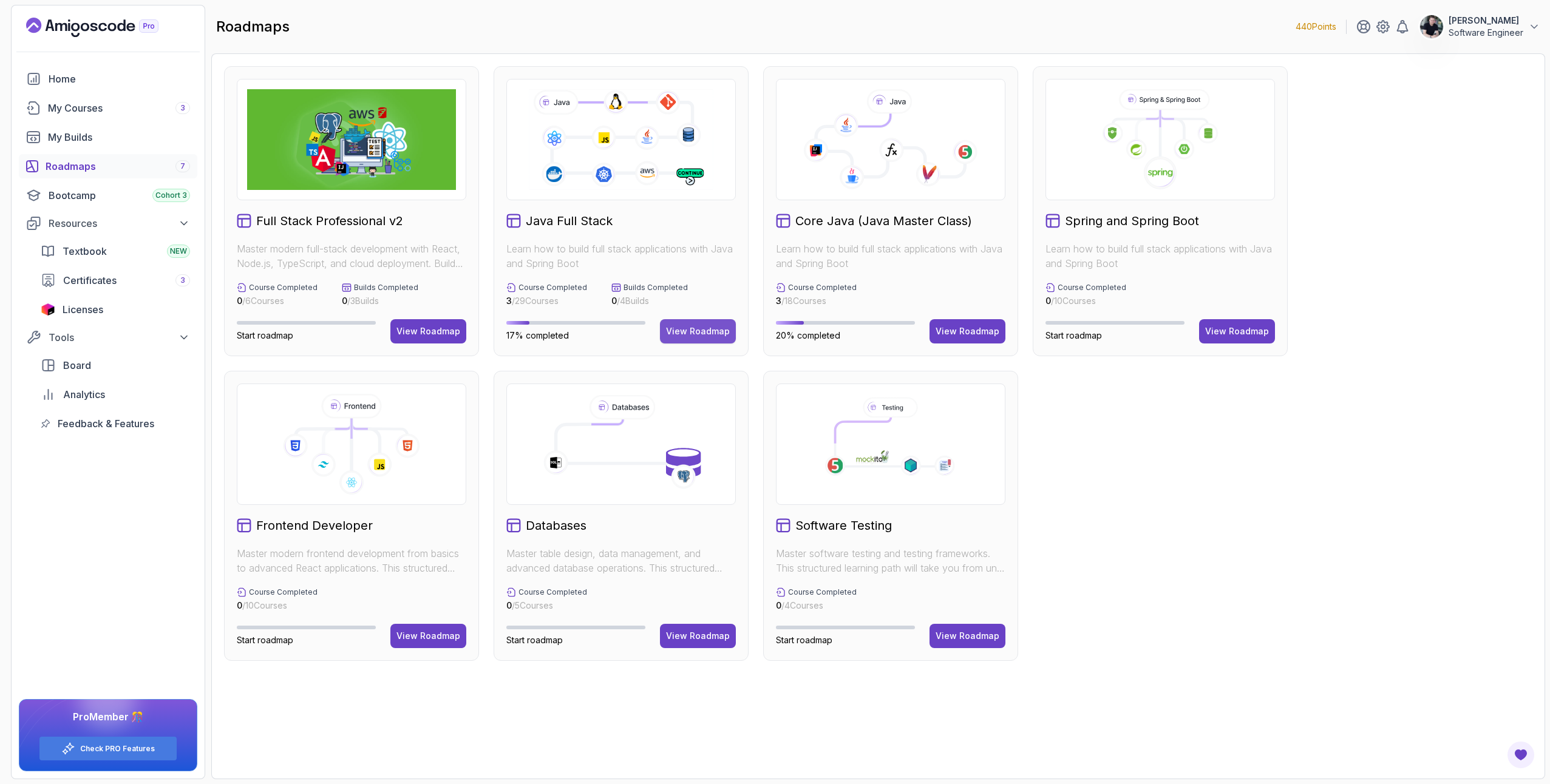
click at [721, 332] on div "View Roadmap" at bounding box center [698, 331] width 64 height 12
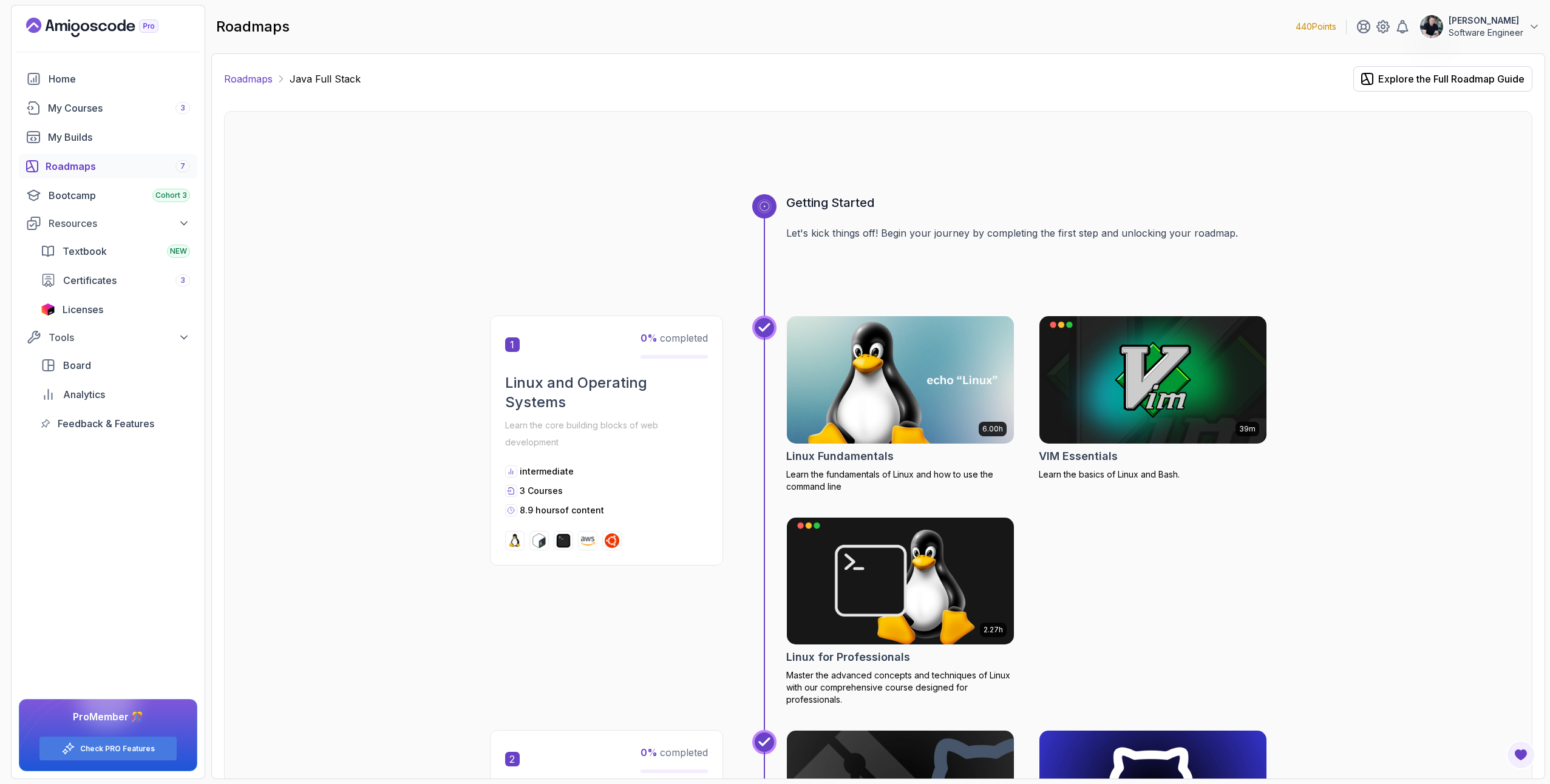
click at [240, 75] on link "Roadmaps" at bounding box center [248, 79] width 48 height 15
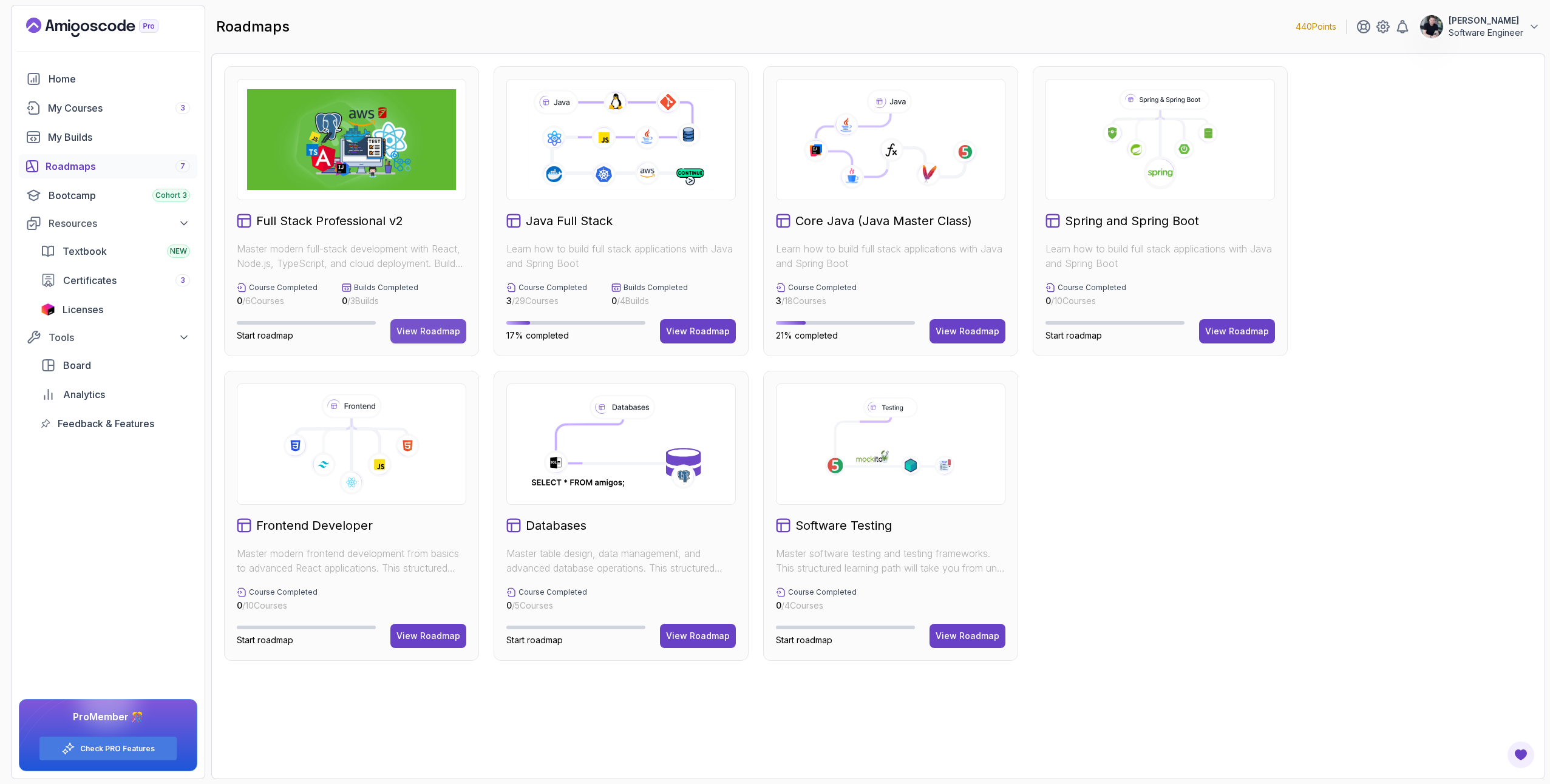
click at [438, 329] on div "View Roadmap" at bounding box center [429, 331] width 64 height 12
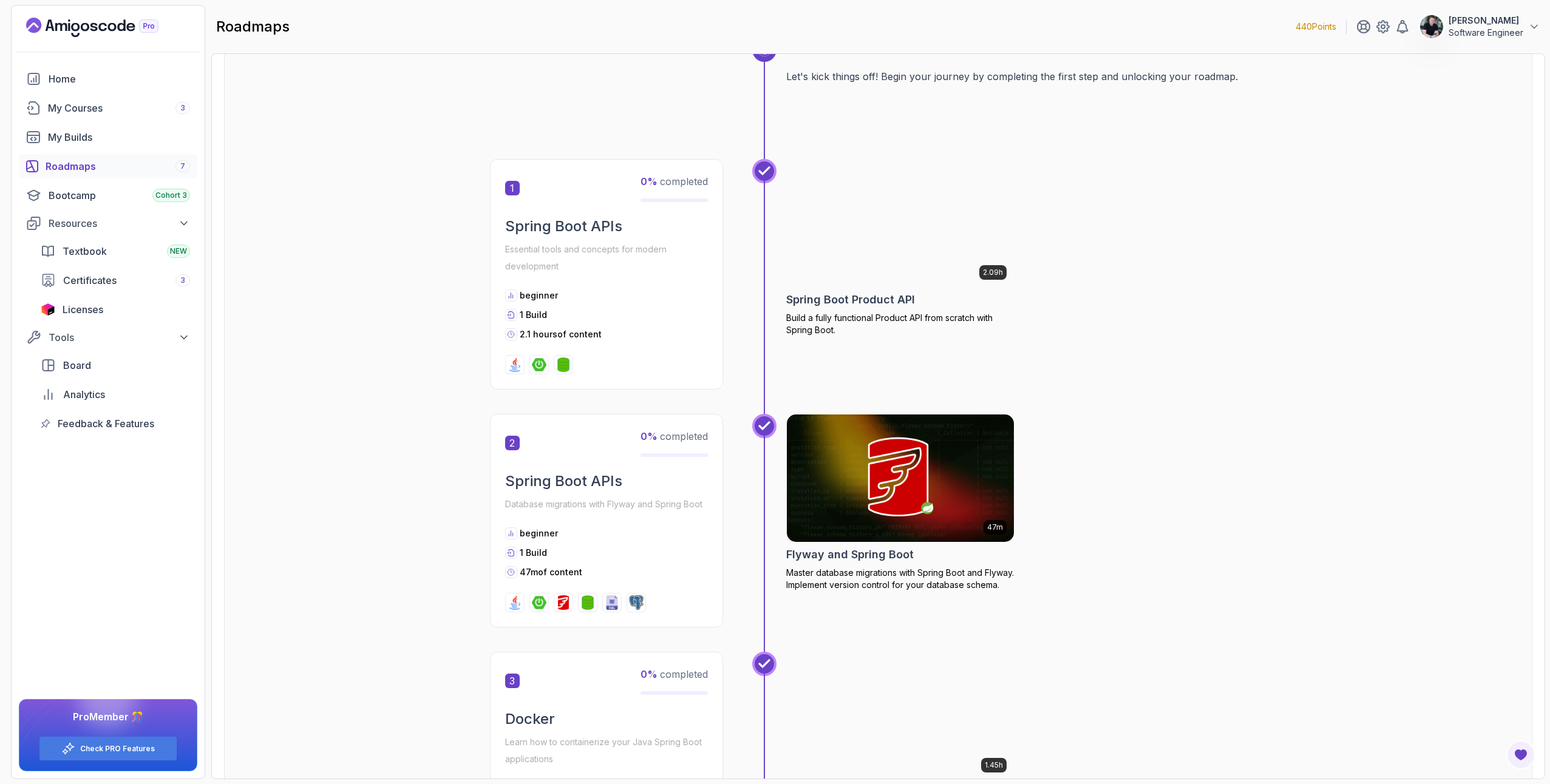
scroll to position [1, 0]
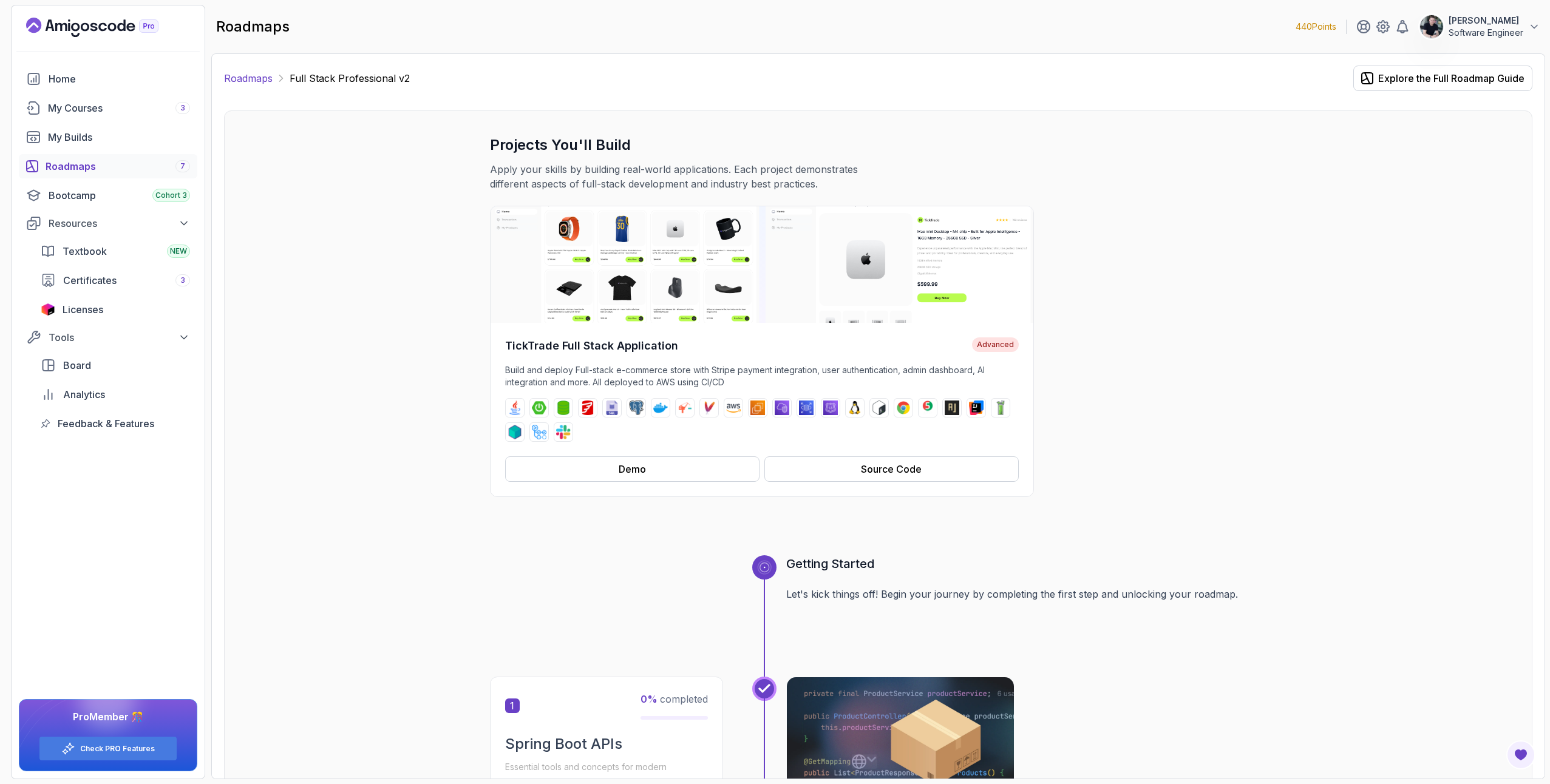
click at [256, 82] on link "Roadmaps" at bounding box center [248, 79] width 48 height 15
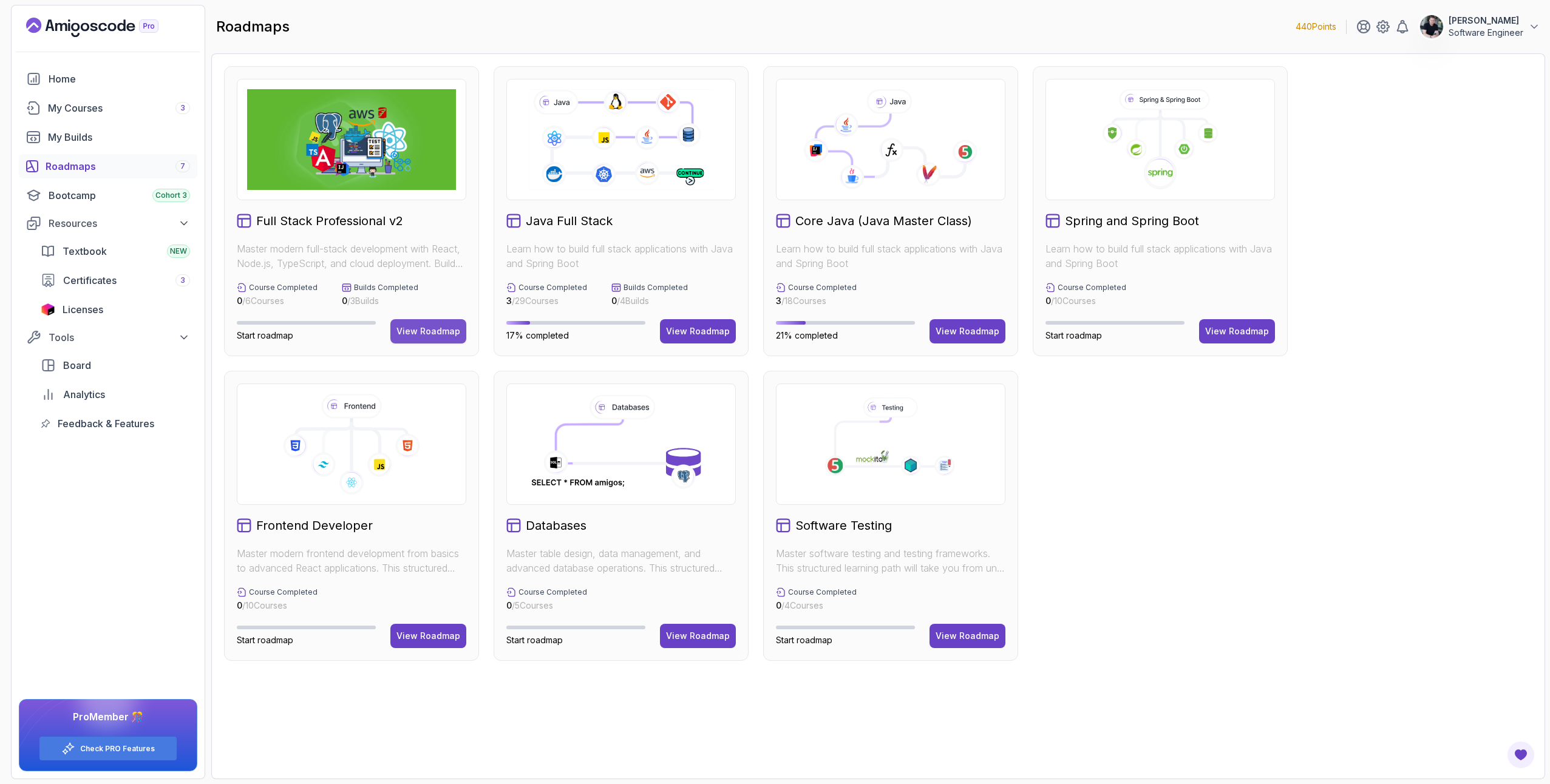
click at [437, 341] on button "View Roadmap" at bounding box center [429, 331] width 76 height 24
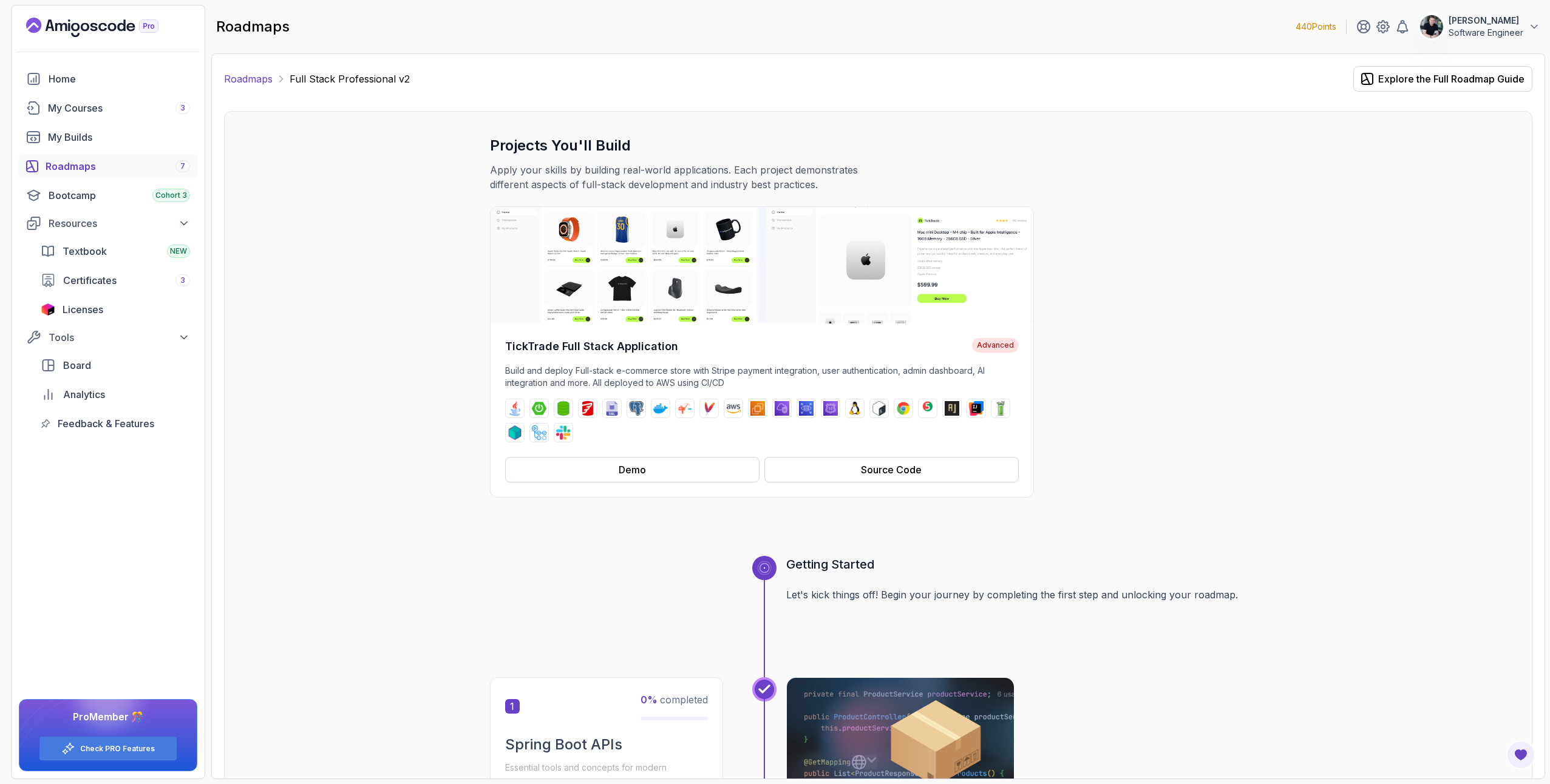
click at [251, 79] on link "Roadmaps" at bounding box center [248, 79] width 48 height 15
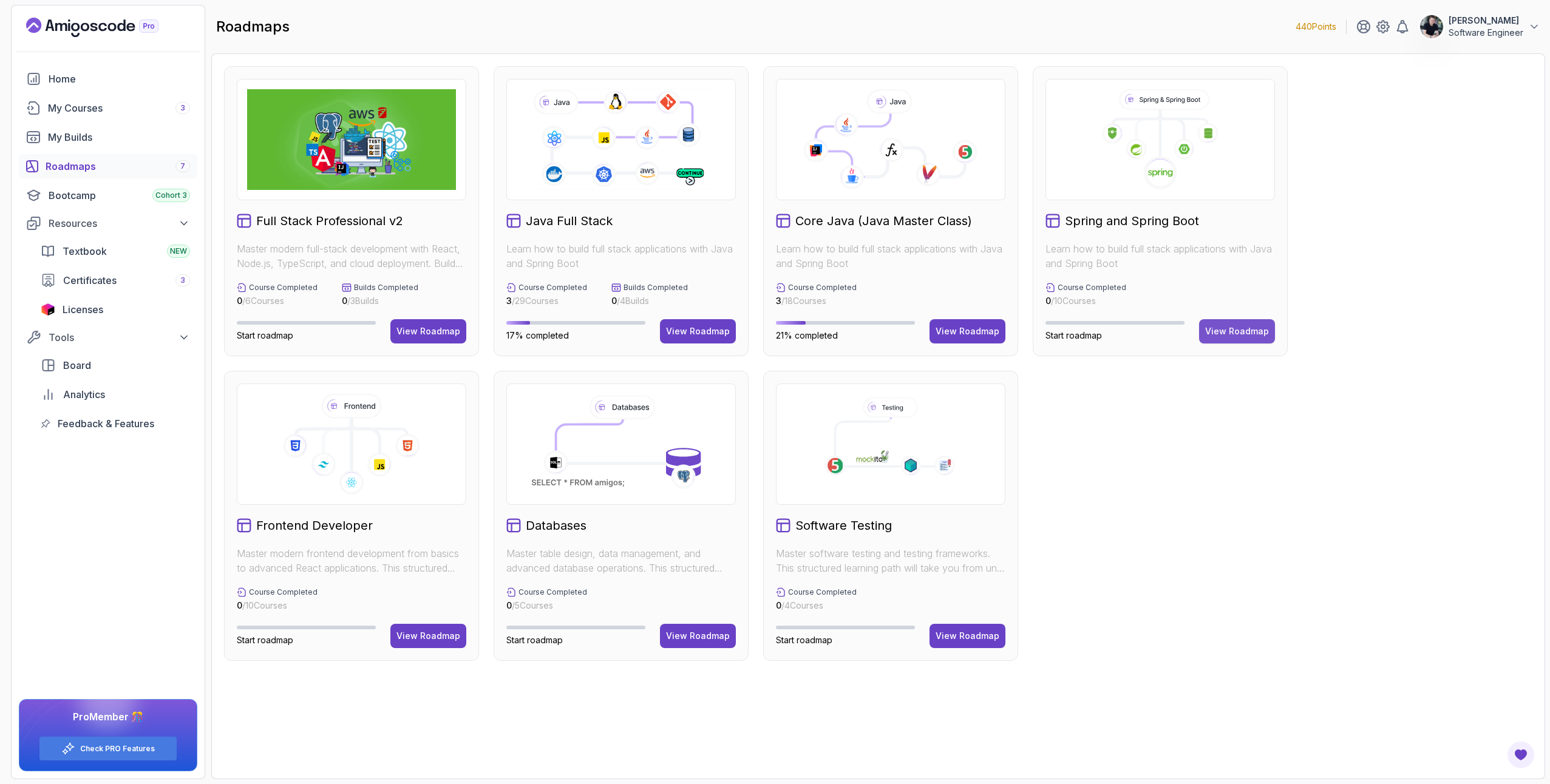
click at [1246, 335] on div "View Roadmap" at bounding box center [1237, 331] width 64 height 12
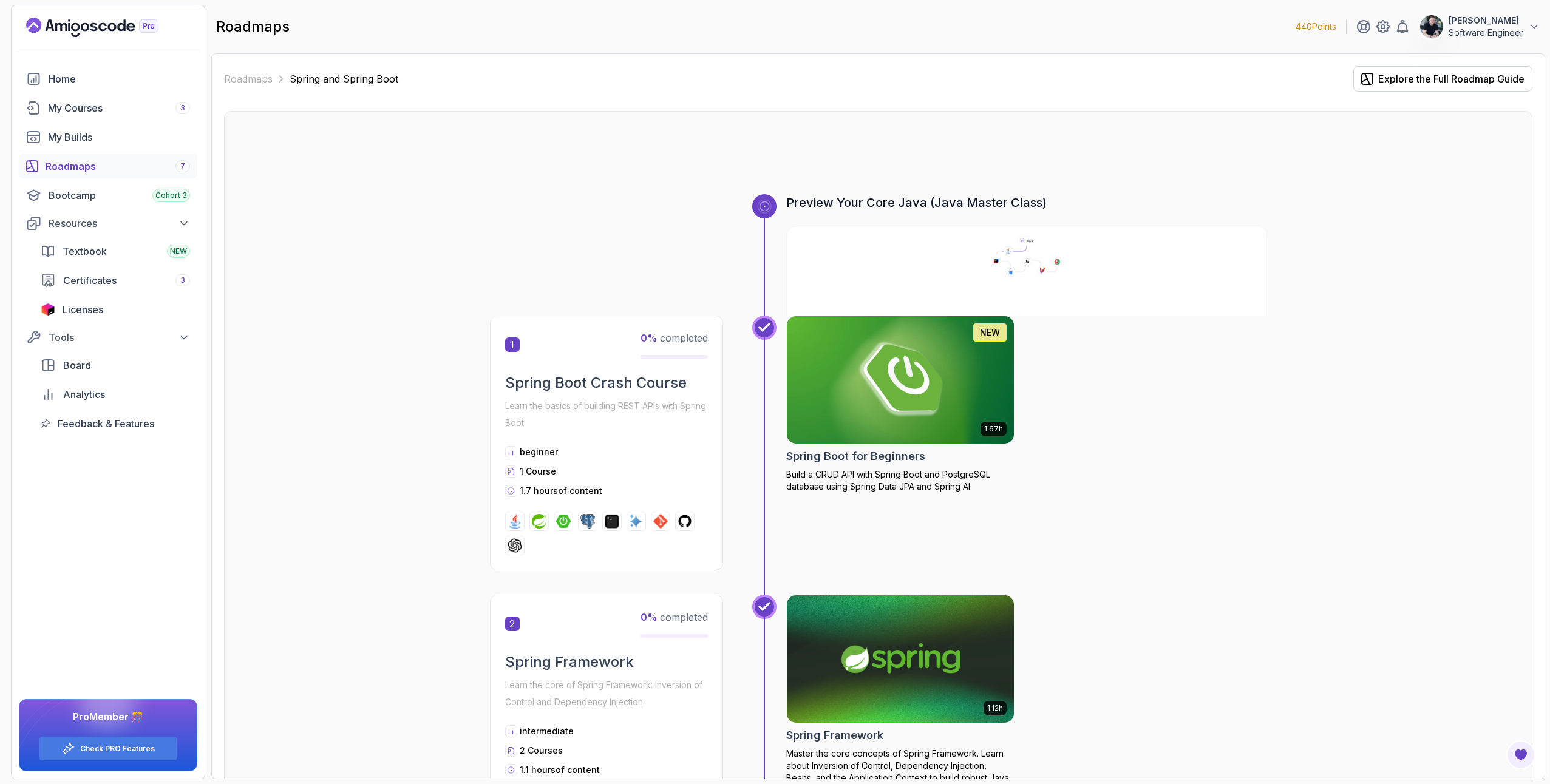
click at [258, 85] on link "Roadmaps" at bounding box center [248, 79] width 48 height 15
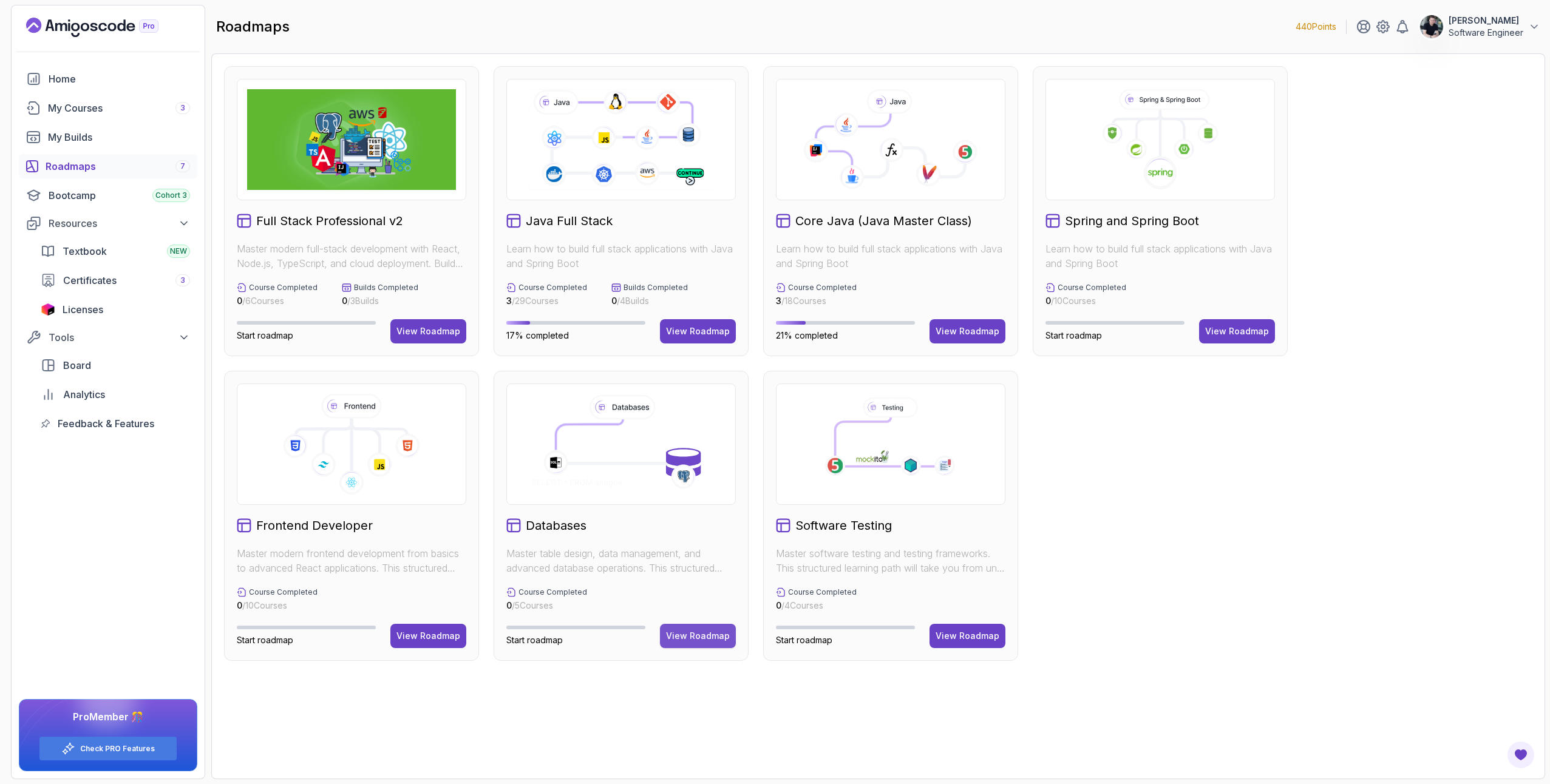
click at [693, 633] on div "View Roadmap" at bounding box center [698, 636] width 64 height 12
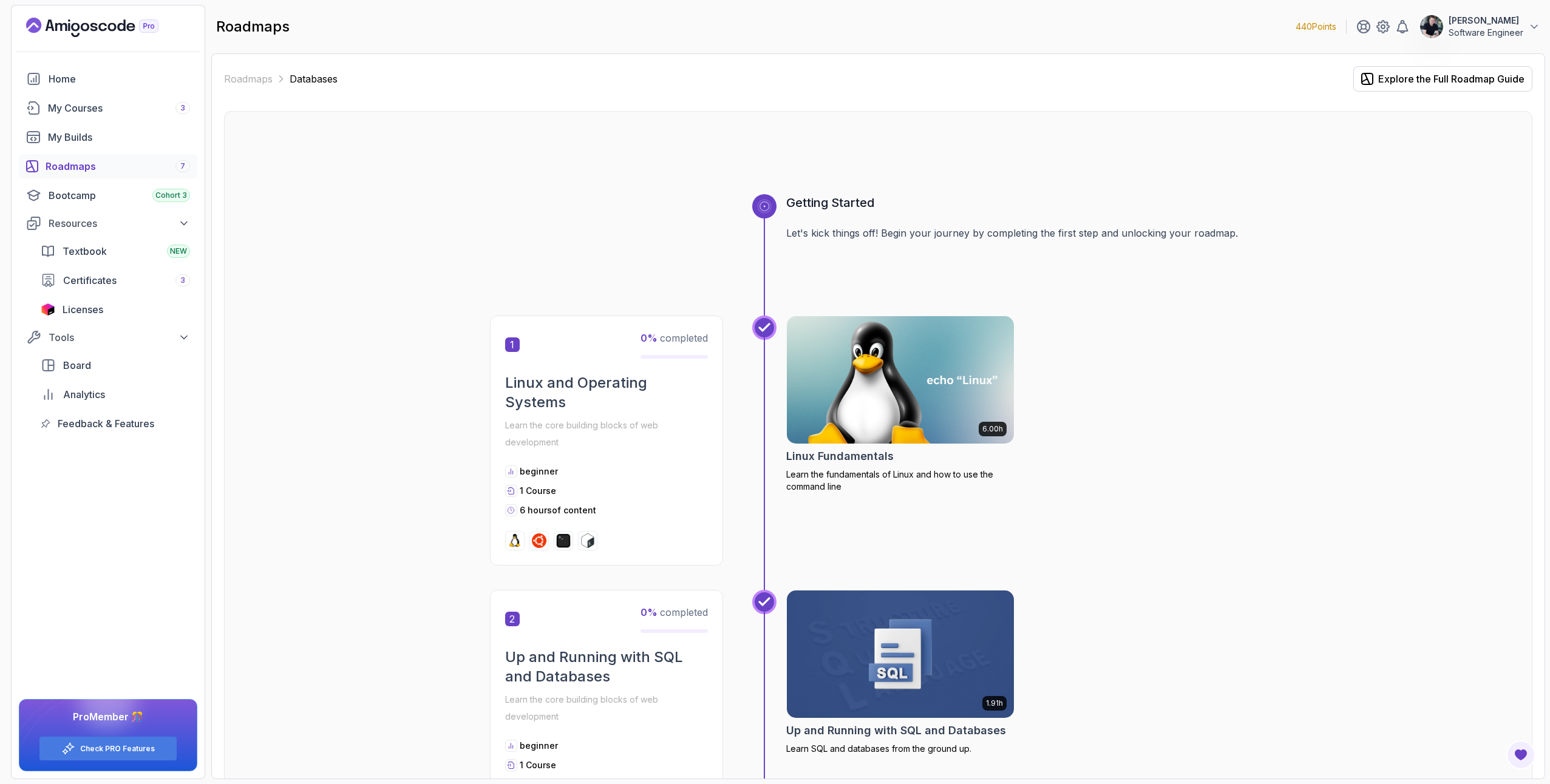
click at [241, 77] on link "Roadmaps" at bounding box center [248, 79] width 48 height 15
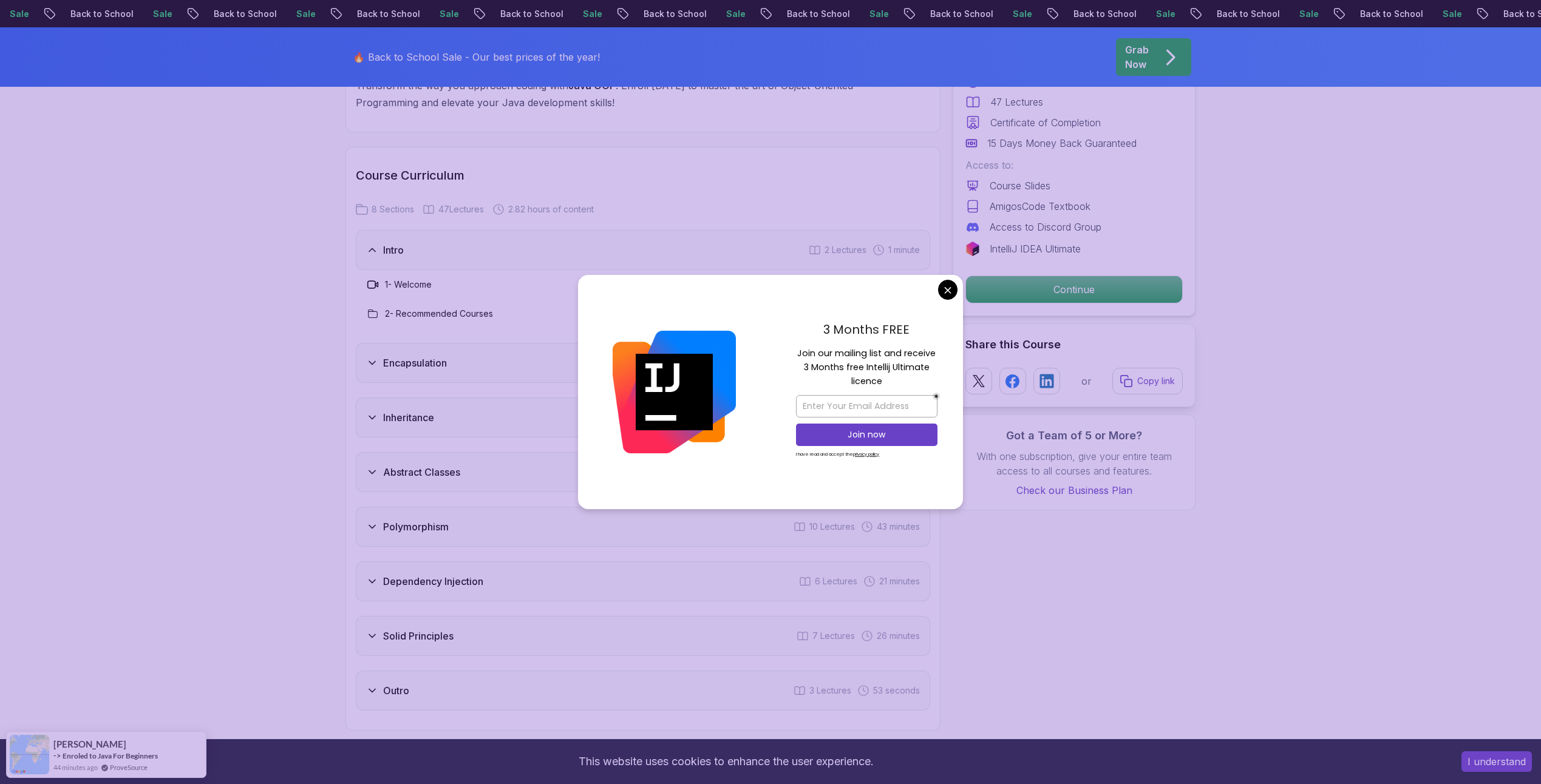
scroll to position [1956, 0]
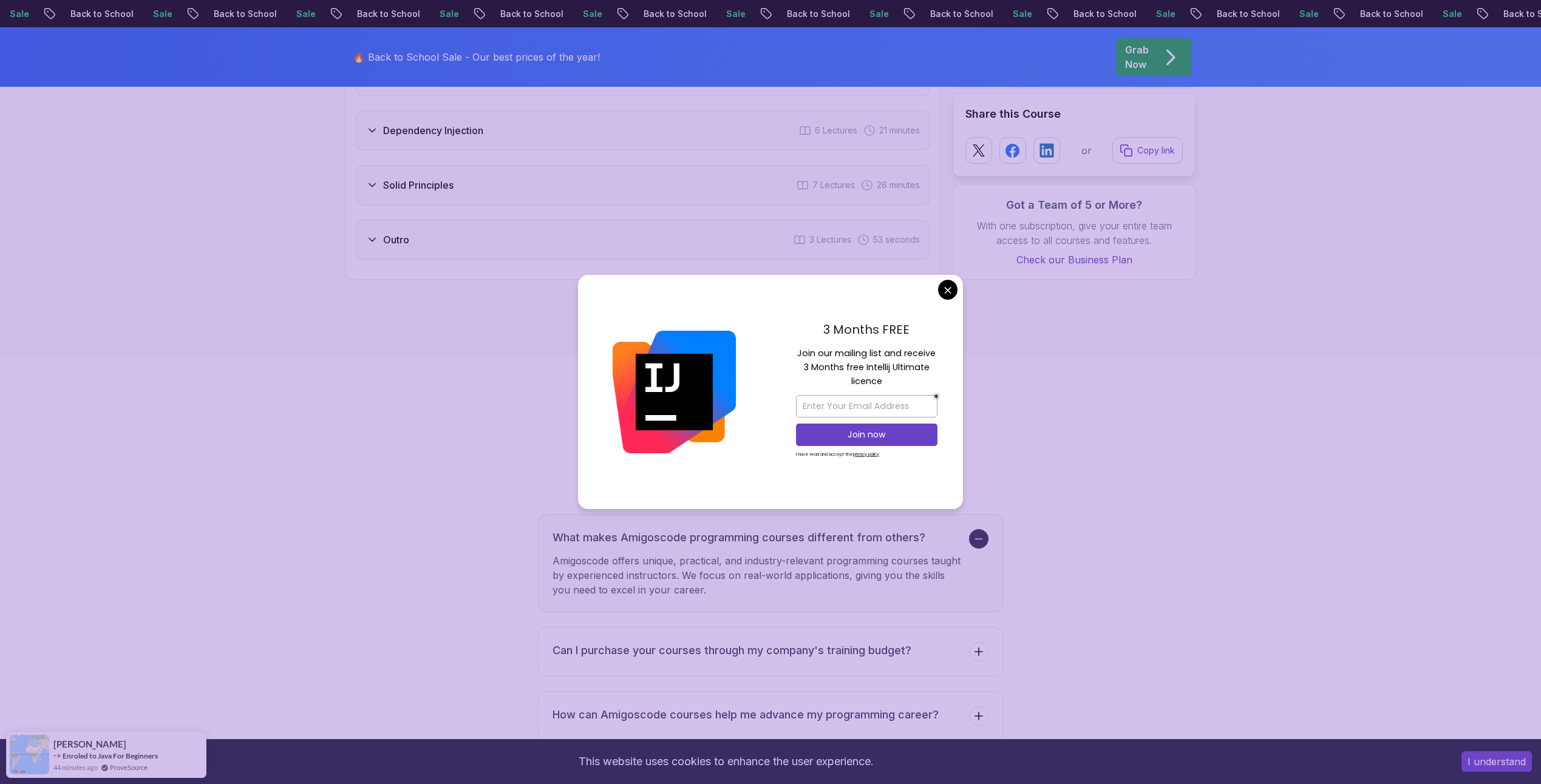
click at [951, 292] on body "Sale Back to School Sale Back to School Sale Back to School Sale Back to School…" at bounding box center [770, 69] width 1541 height 4049
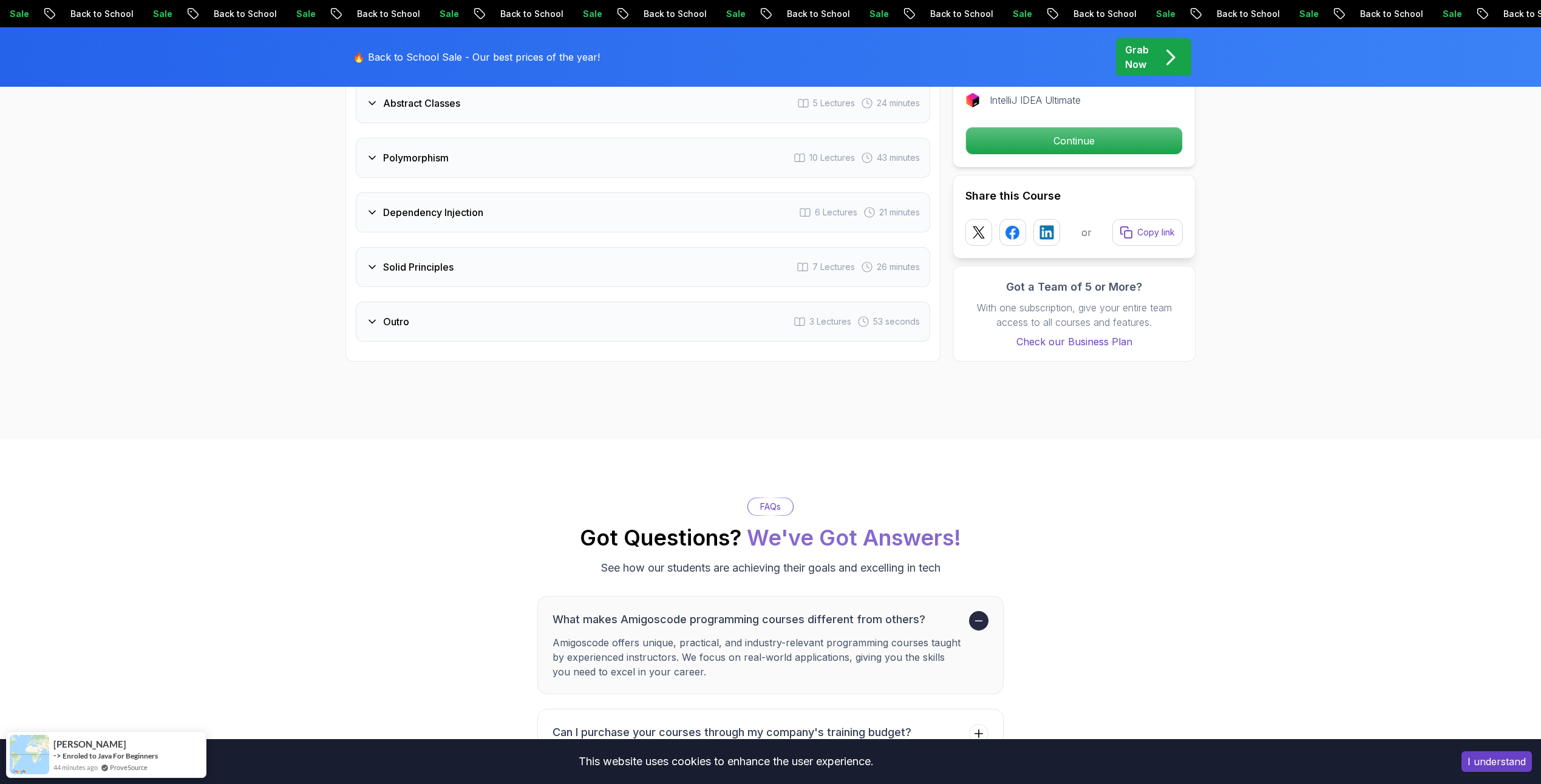
scroll to position [1626, 0]
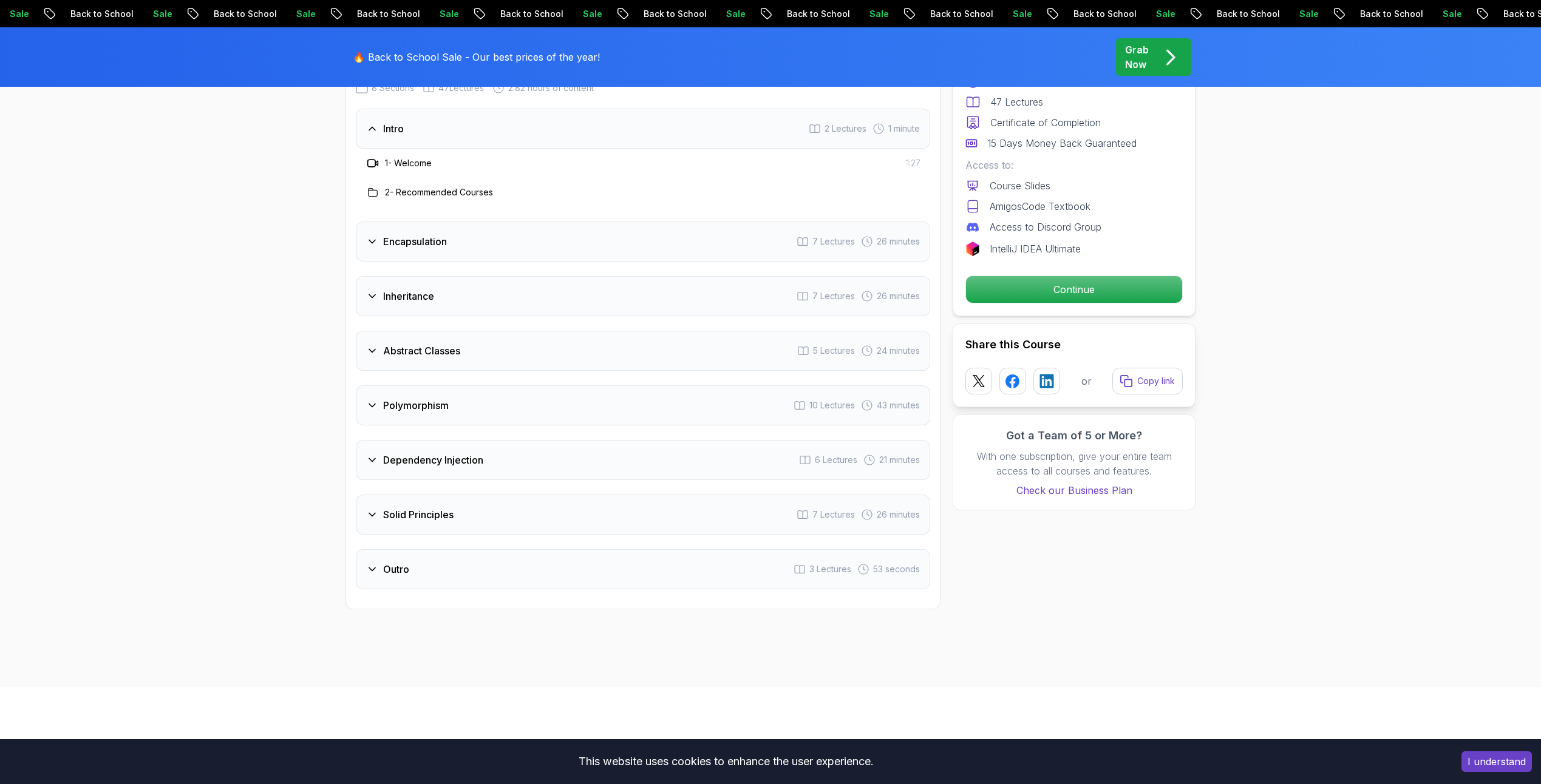
click at [367, 399] on icon at bounding box center [372, 405] width 12 height 12
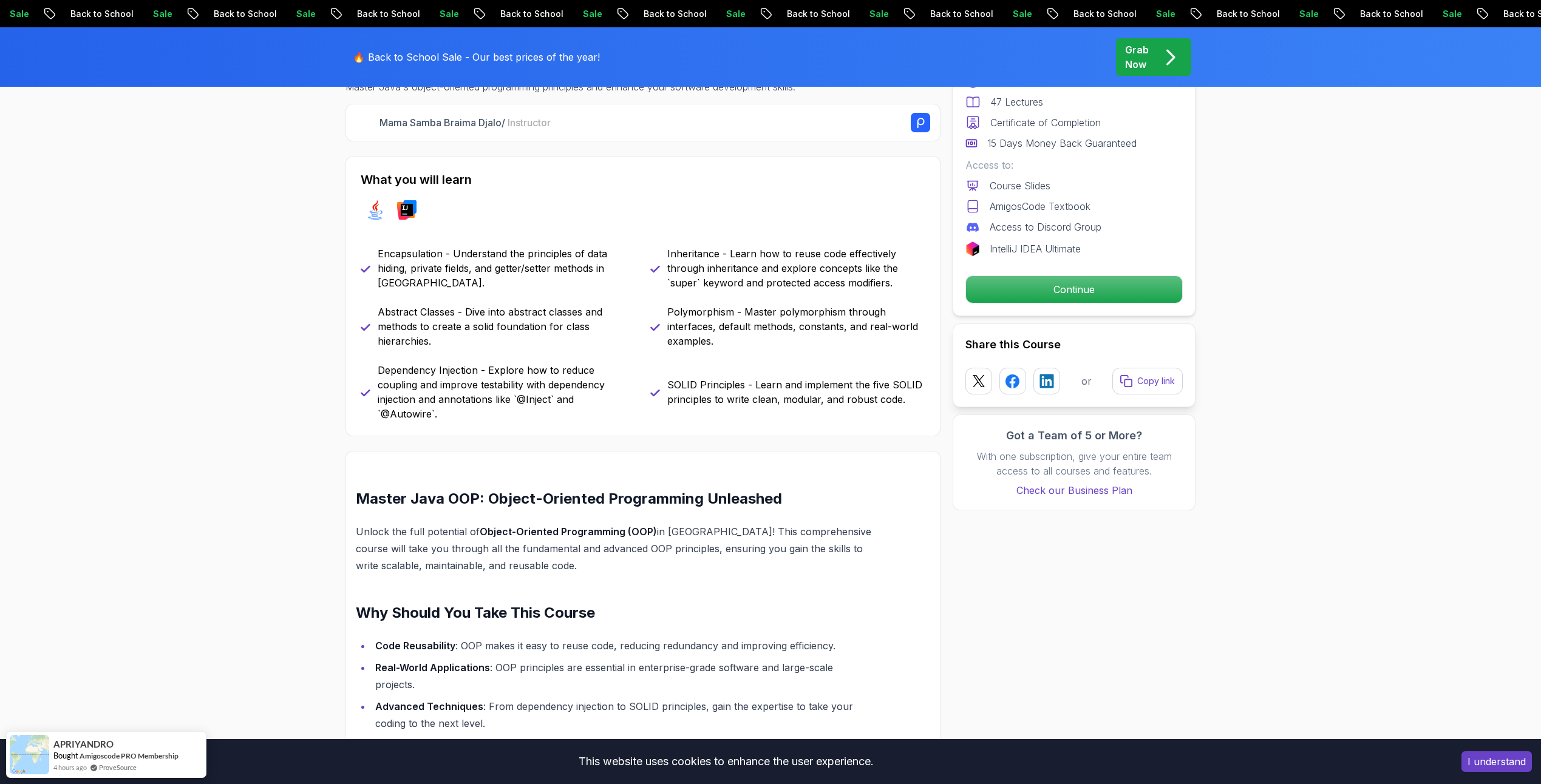
scroll to position [277, 0]
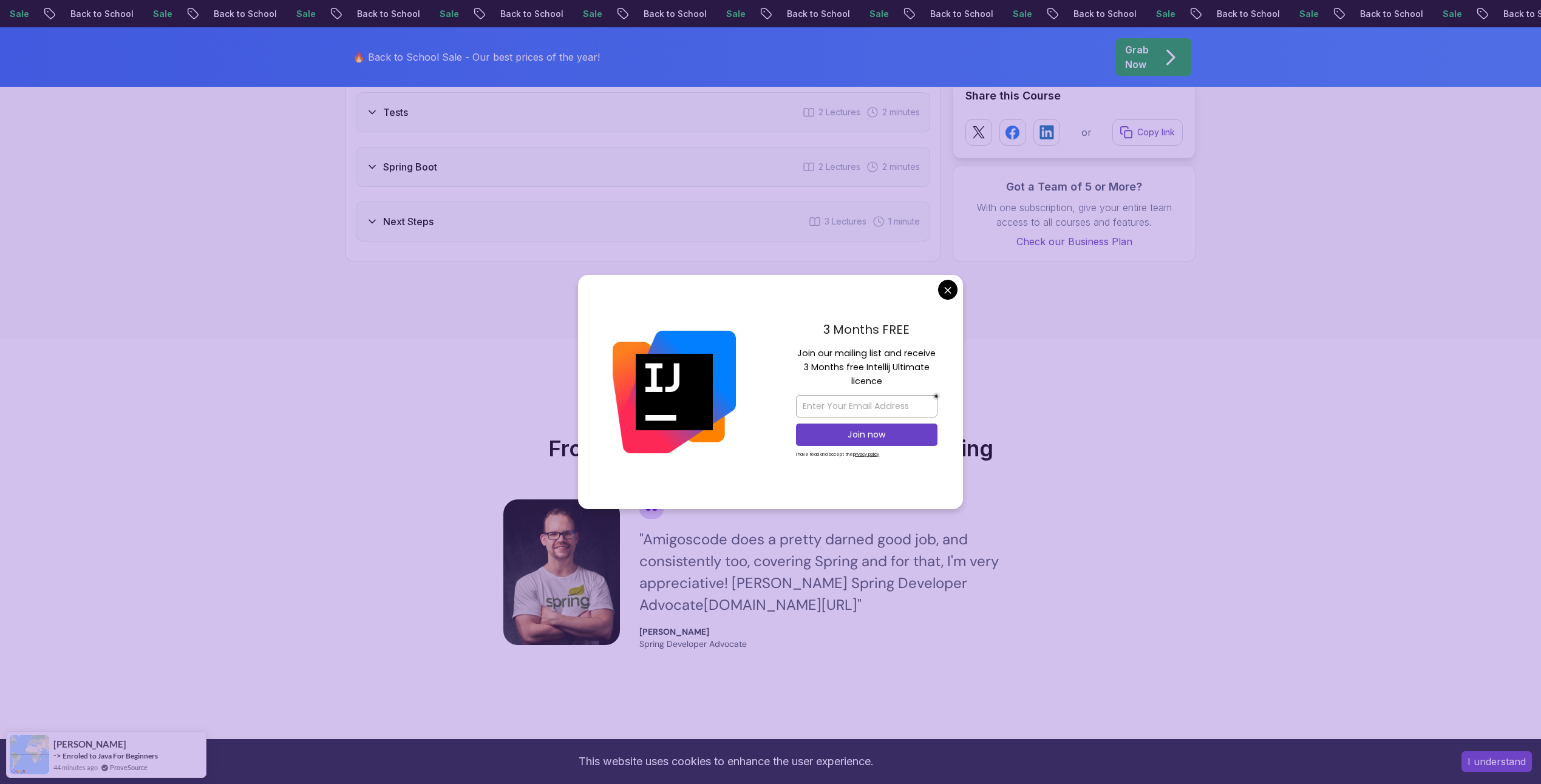
scroll to position [2100, 0]
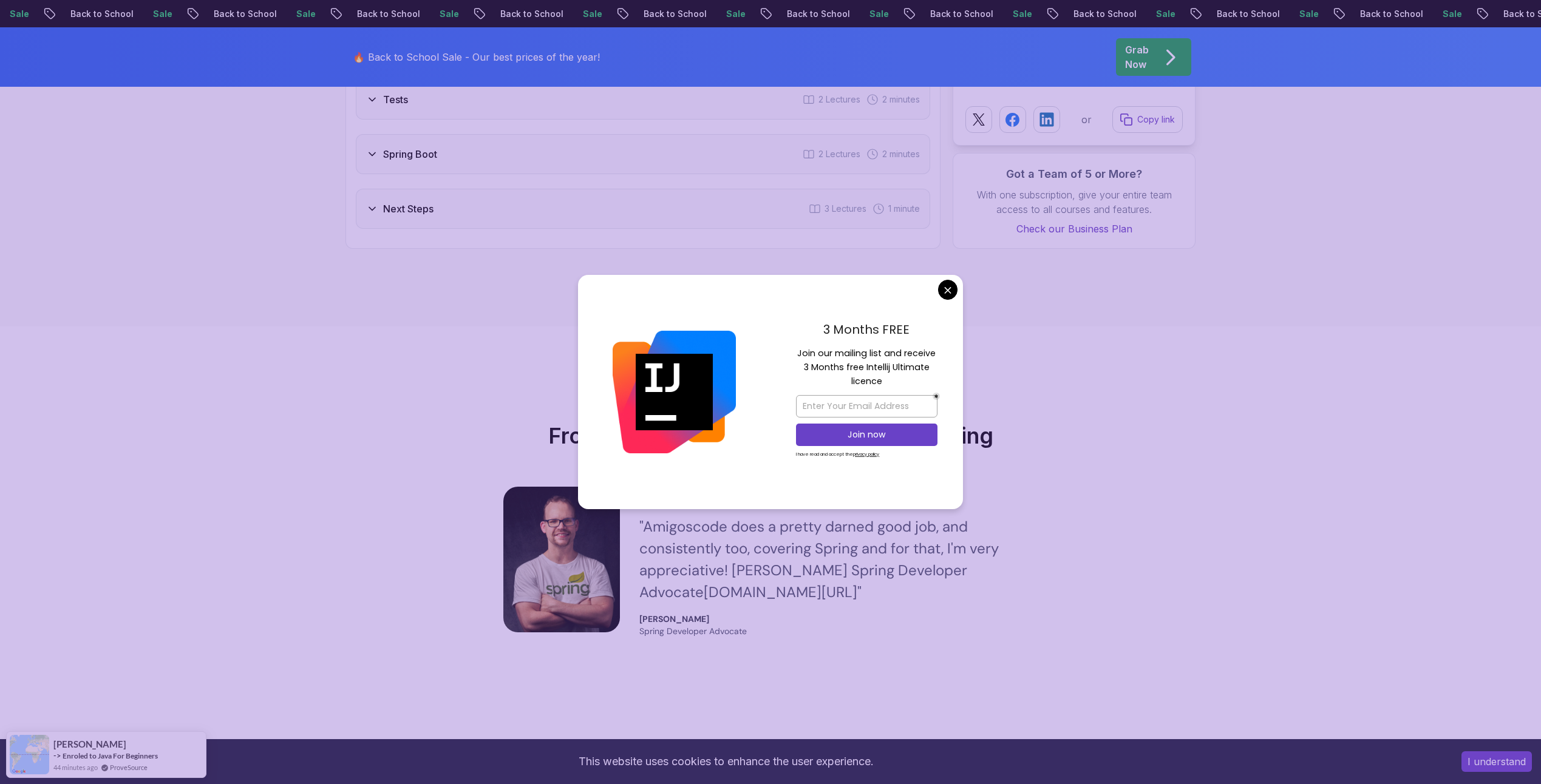
click at [955, 284] on div "3 Months FREE Join our mailing list and receive 3 Months free Intellij Ultimate…" at bounding box center [770, 392] width 385 height 235
click at [953, 288] on body "Sale Back to School Sale Back to School Sale Back to School Sale Back to School…" at bounding box center [770, 166] width 1541 height 4532
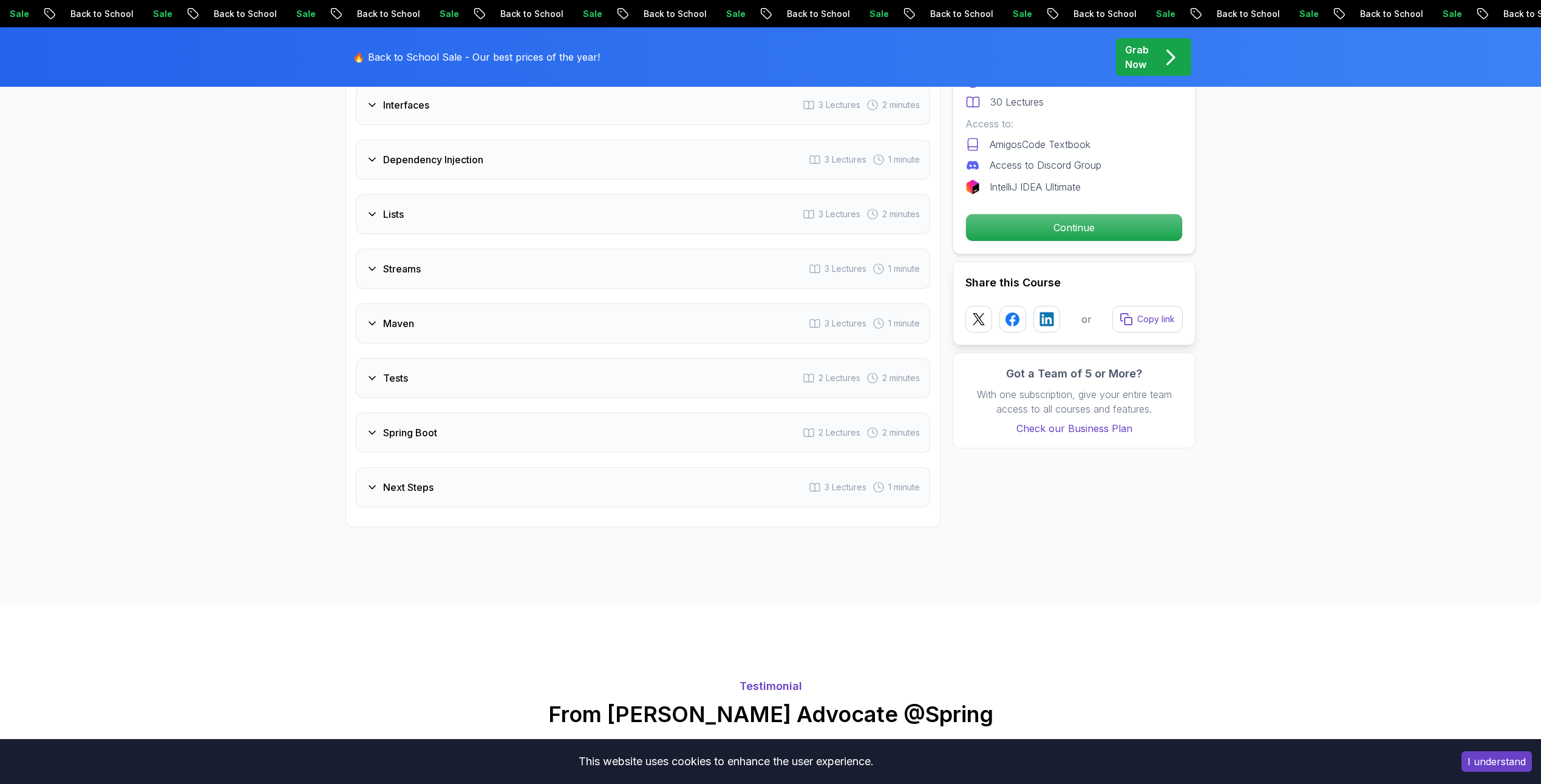
scroll to position [1743, 0]
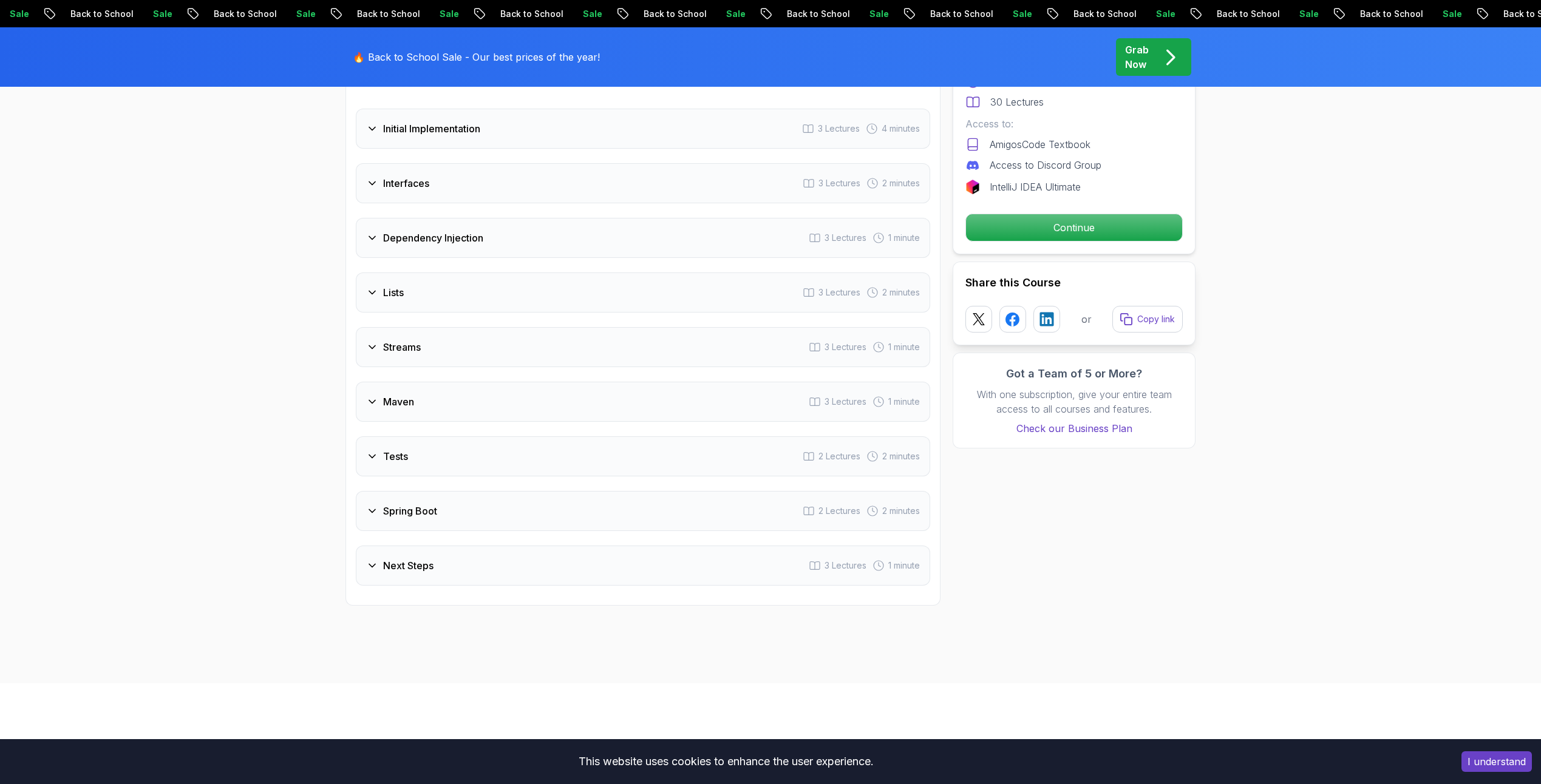
click at [374, 344] on icon at bounding box center [372, 347] width 12 height 12
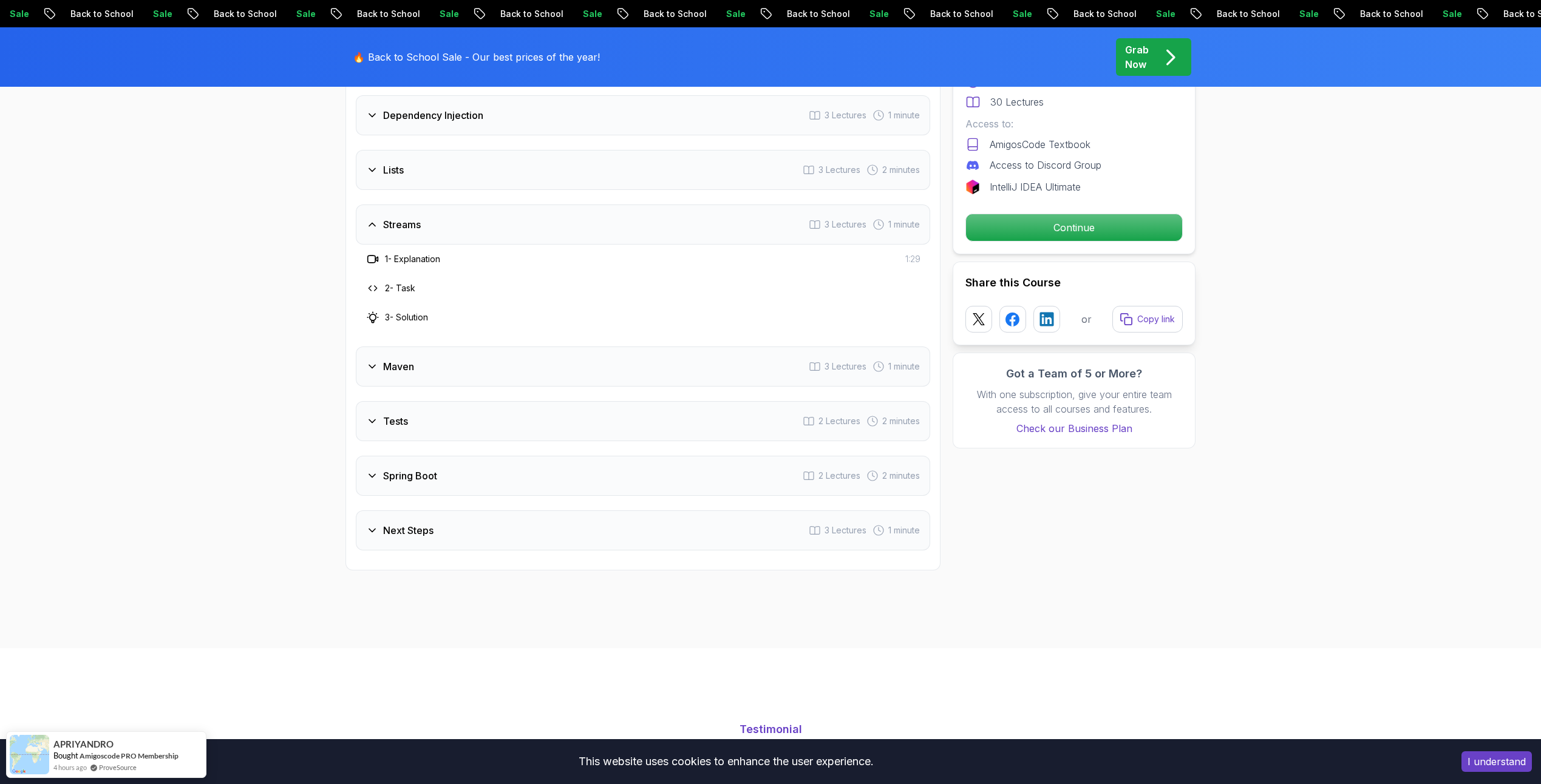
scroll to position [1662, 0]
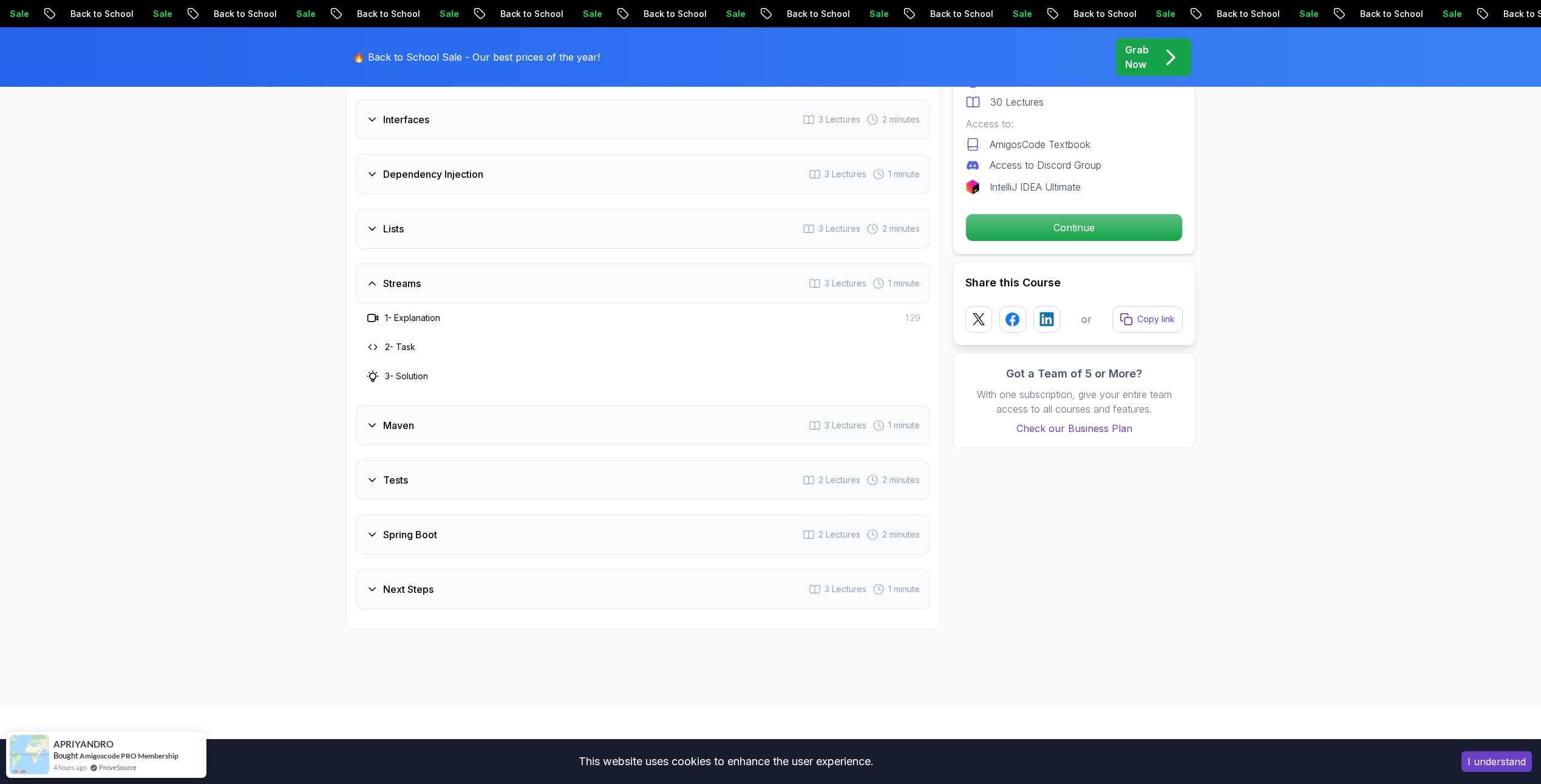
click at [376, 281] on icon at bounding box center [372, 284] width 12 height 12
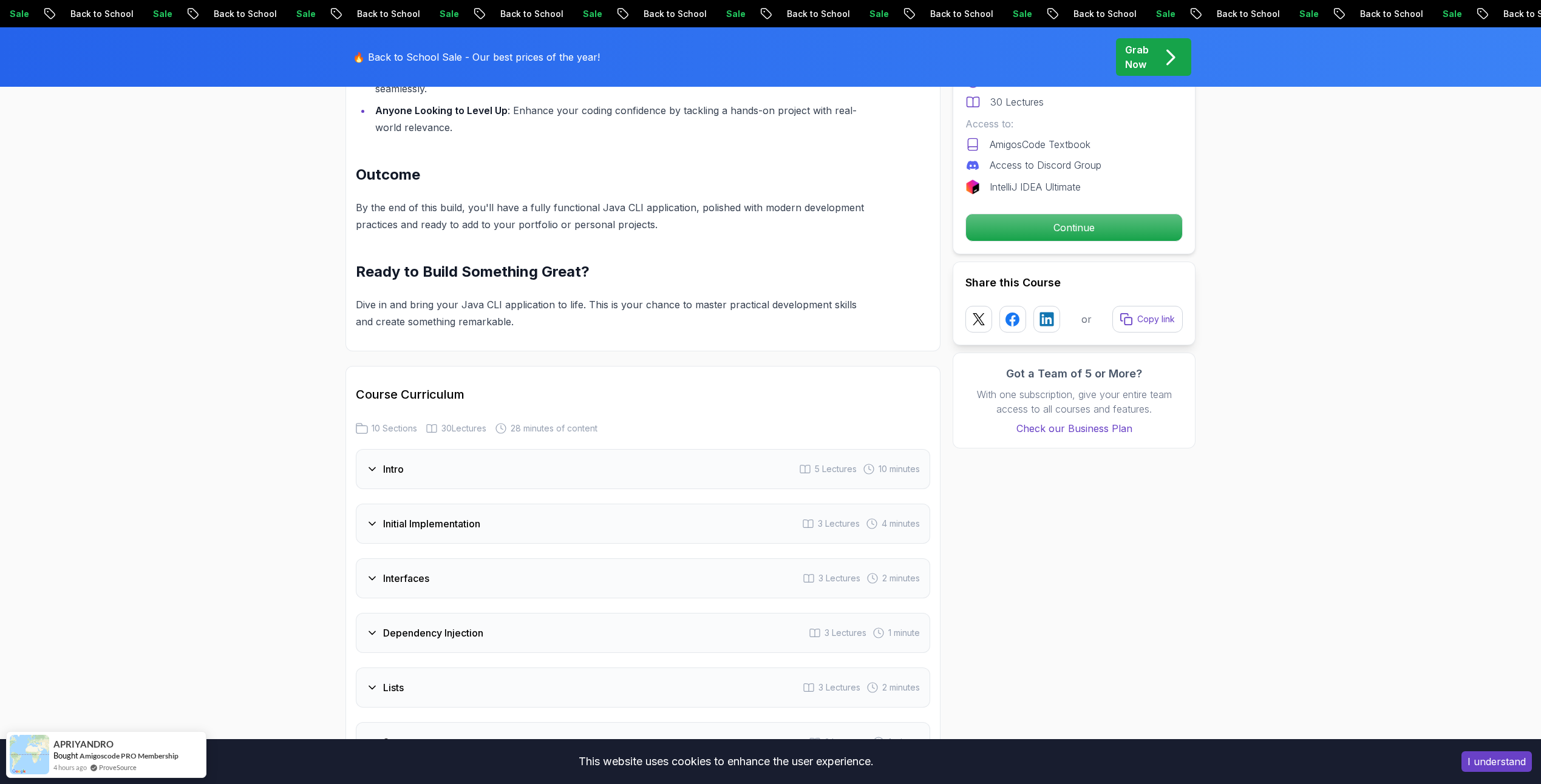
scroll to position [1371, 0]
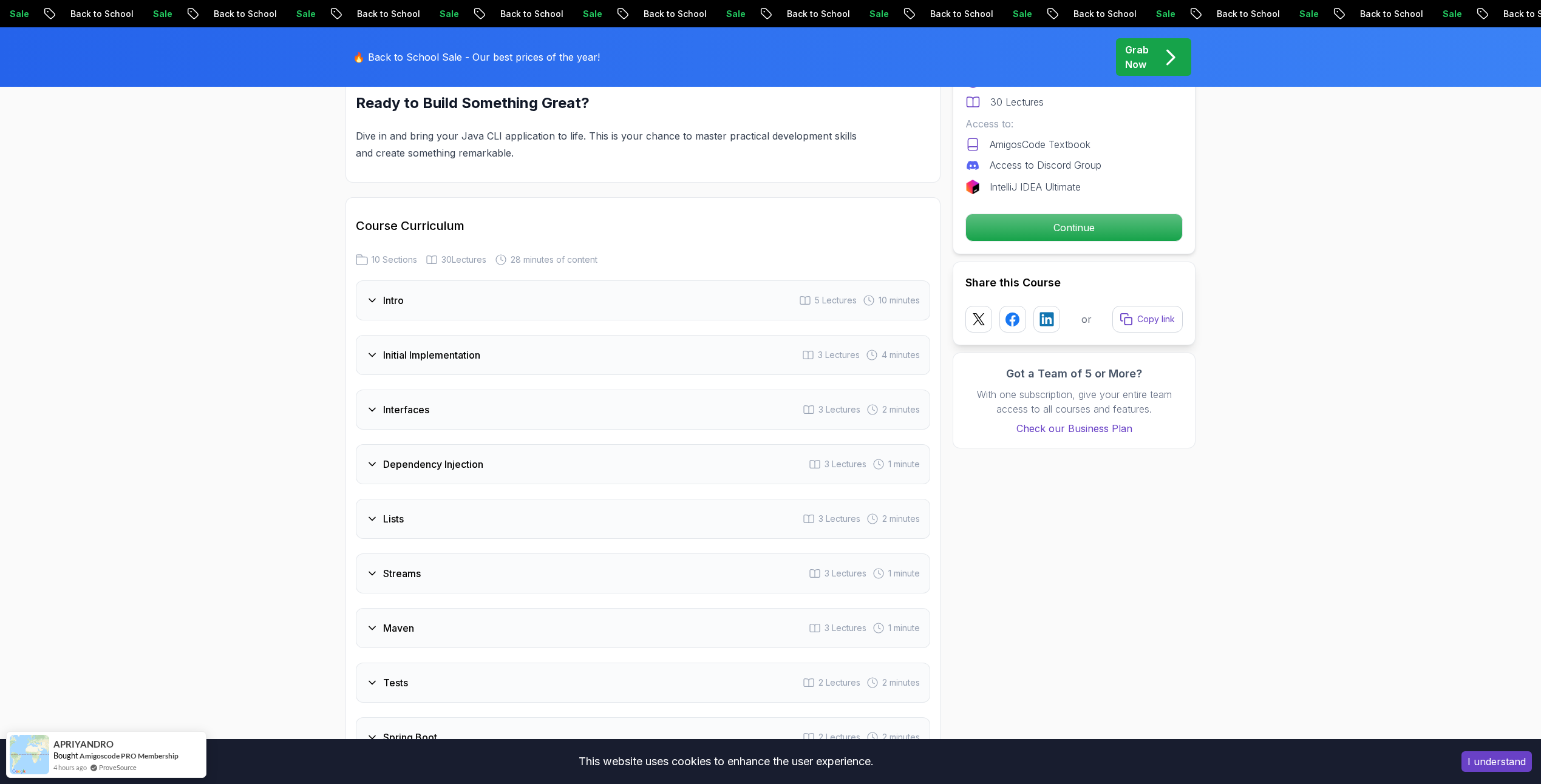
click at [385, 473] on div "Dependency Injection 3 Lectures 1 minute" at bounding box center [642, 465] width 574 height 40
click at [401, 353] on h3 "Initial Implementation" at bounding box center [431, 356] width 97 height 15
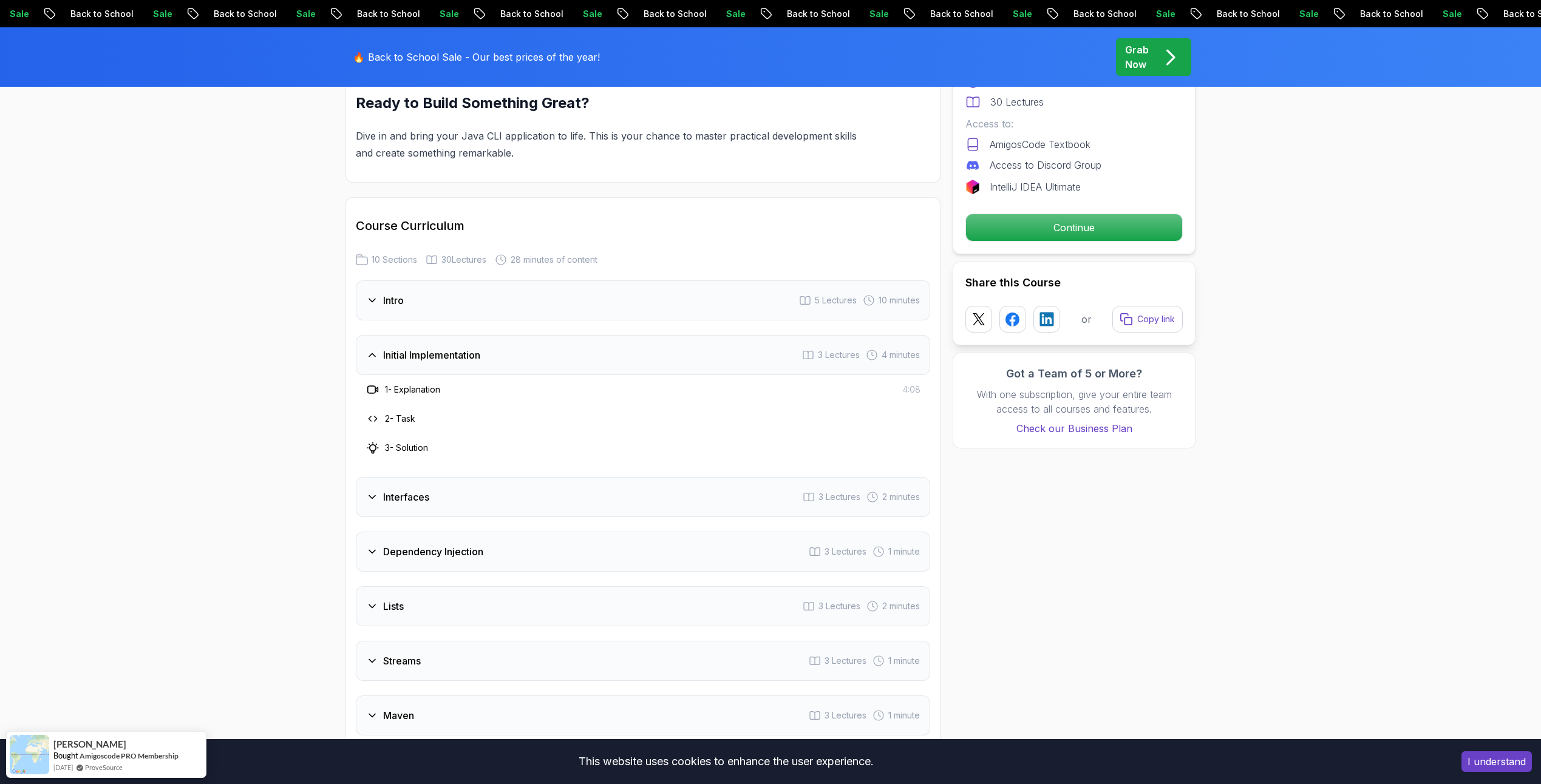
click at [401, 353] on h3 "Initial Implementation" at bounding box center [431, 356] width 97 height 15
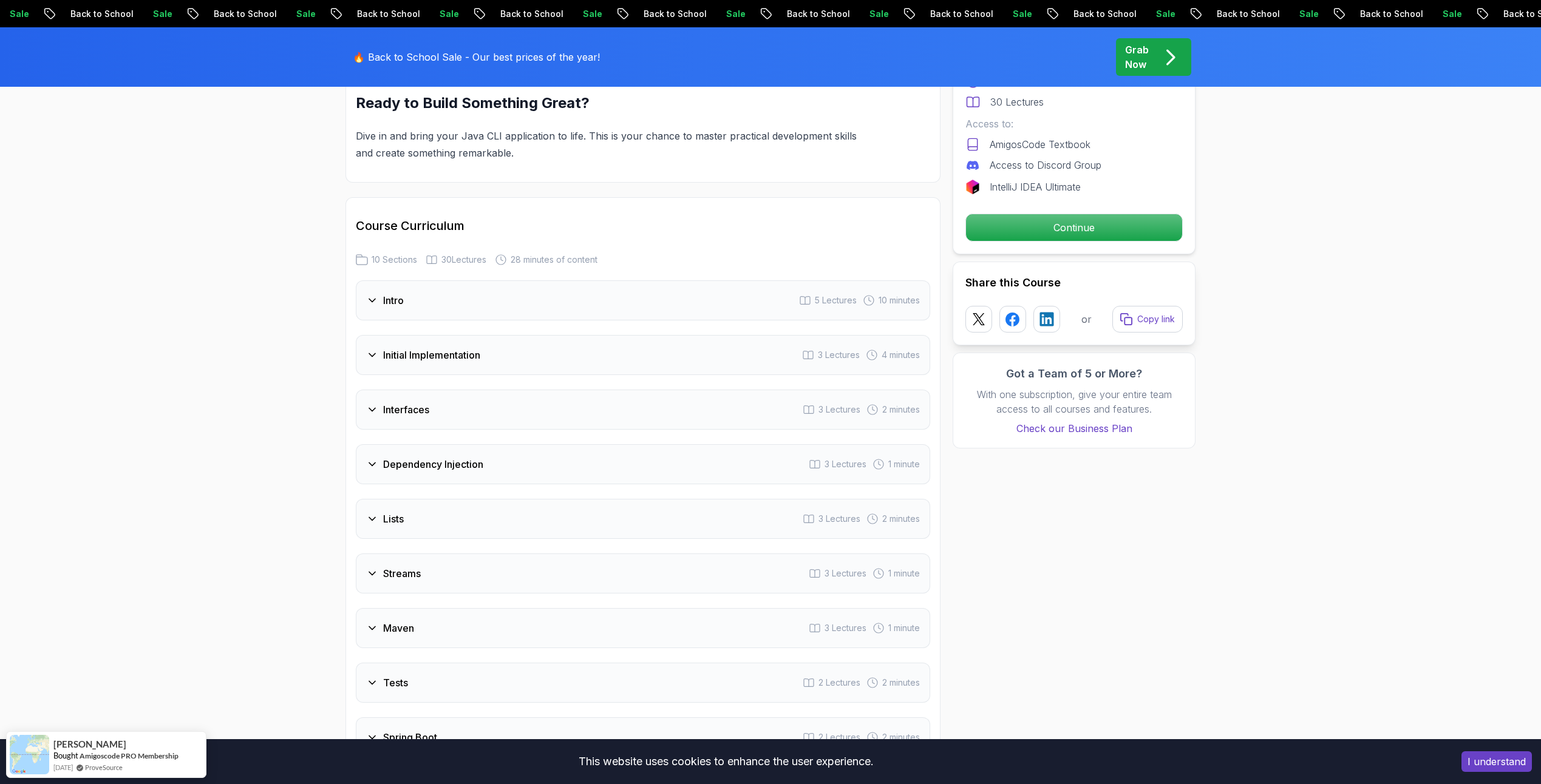
click at [398, 292] on div "Intro 5 Lectures 10 minutes" at bounding box center [642, 301] width 574 height 40
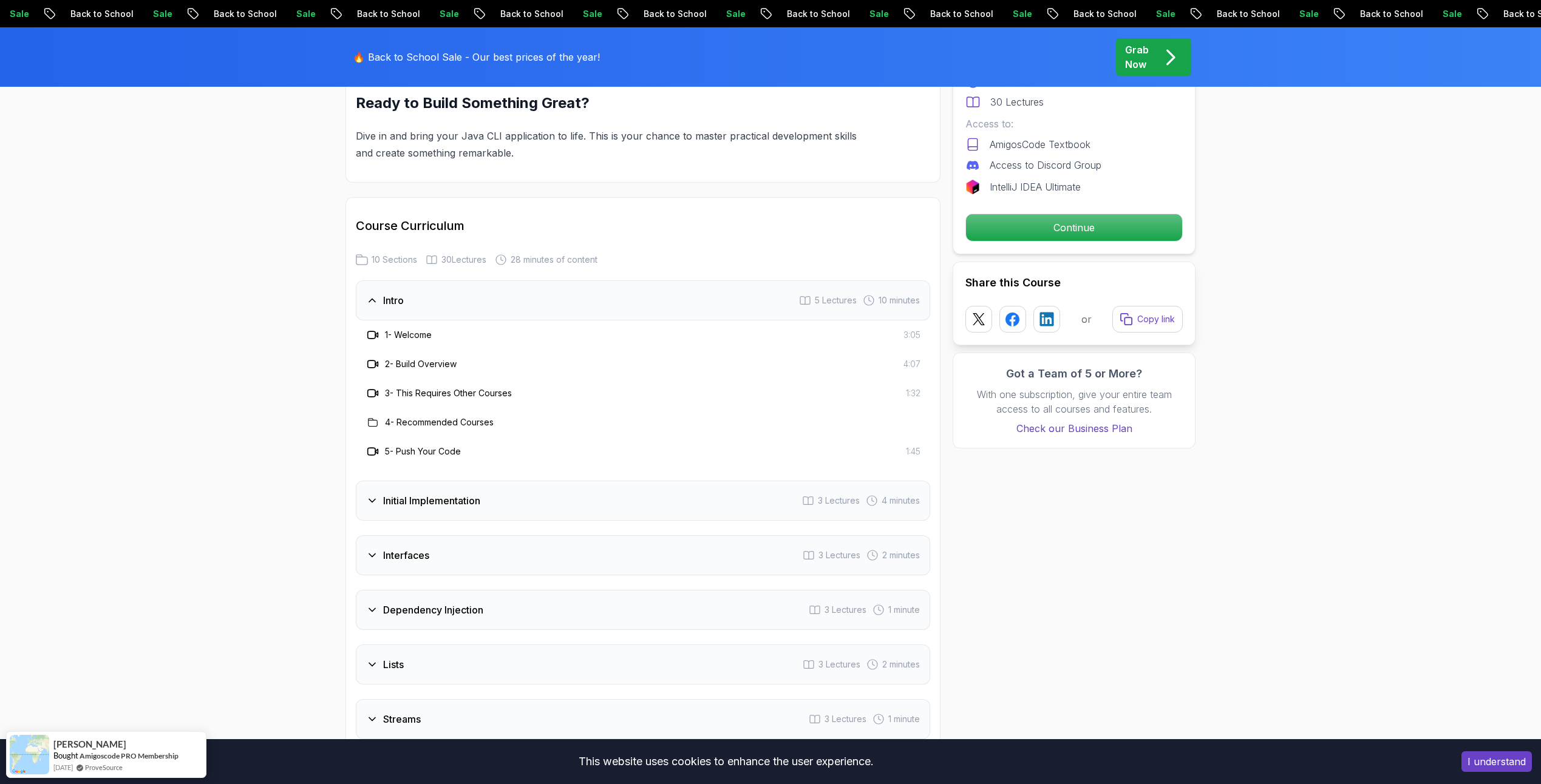
click at [398, 292] on div "Intro 5 Lectures 10 minutes" at bounding box center [642, 301] width 574 height 40
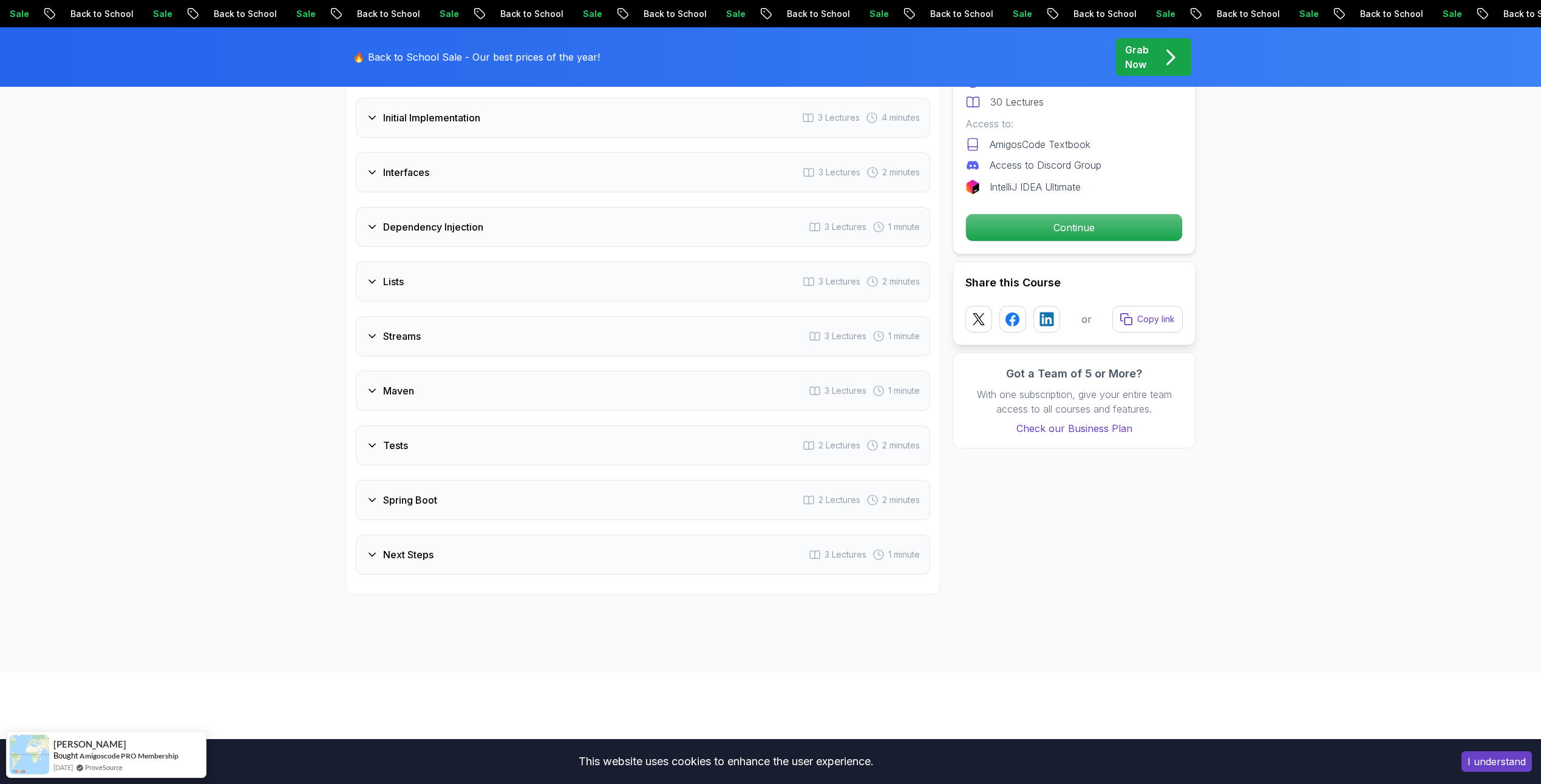
scroll to position [1756, 0]
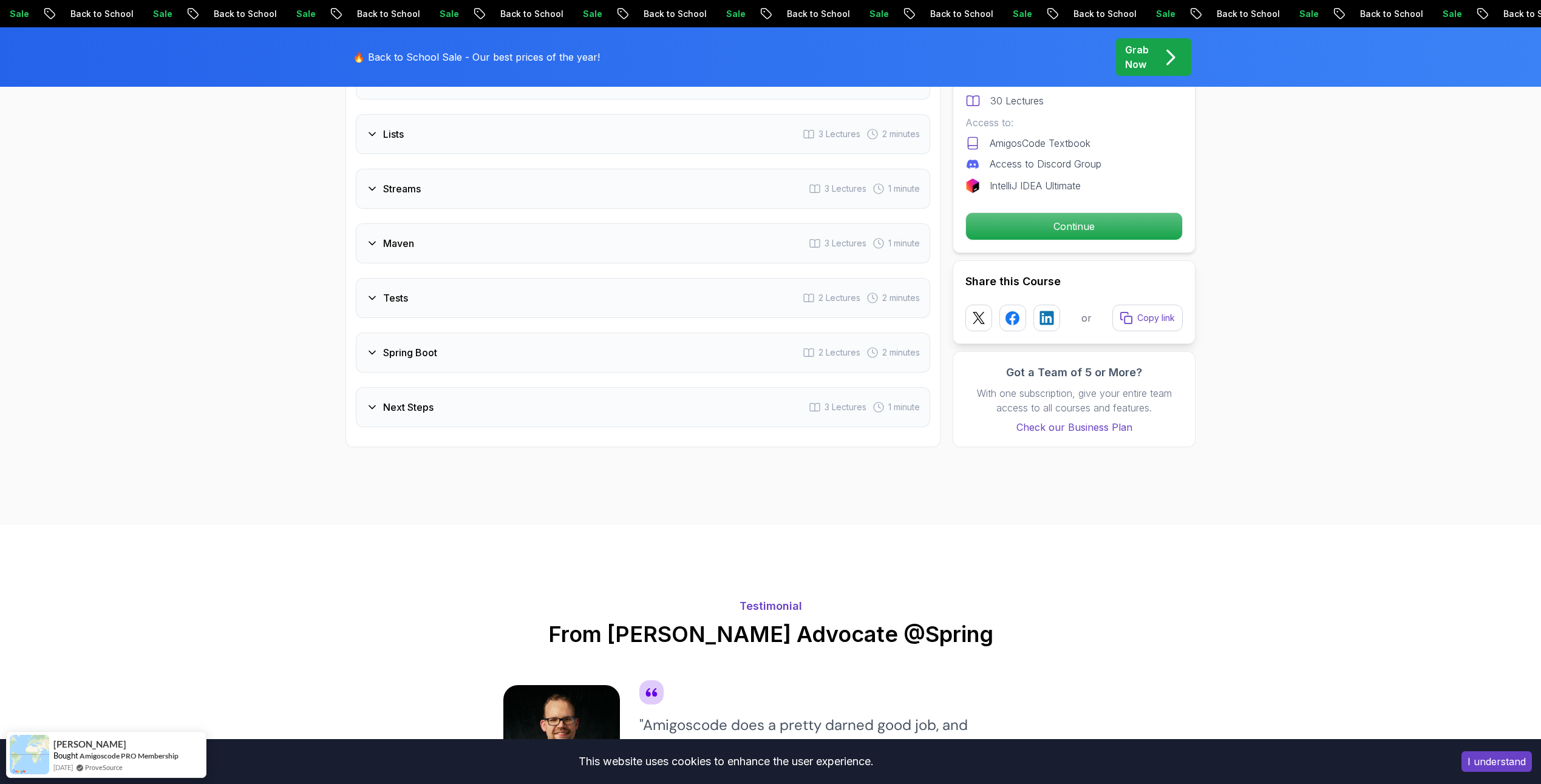
click at [426, 347] on h3 "Spring Boot" at bounding box center [410, 353] width 54 height 15
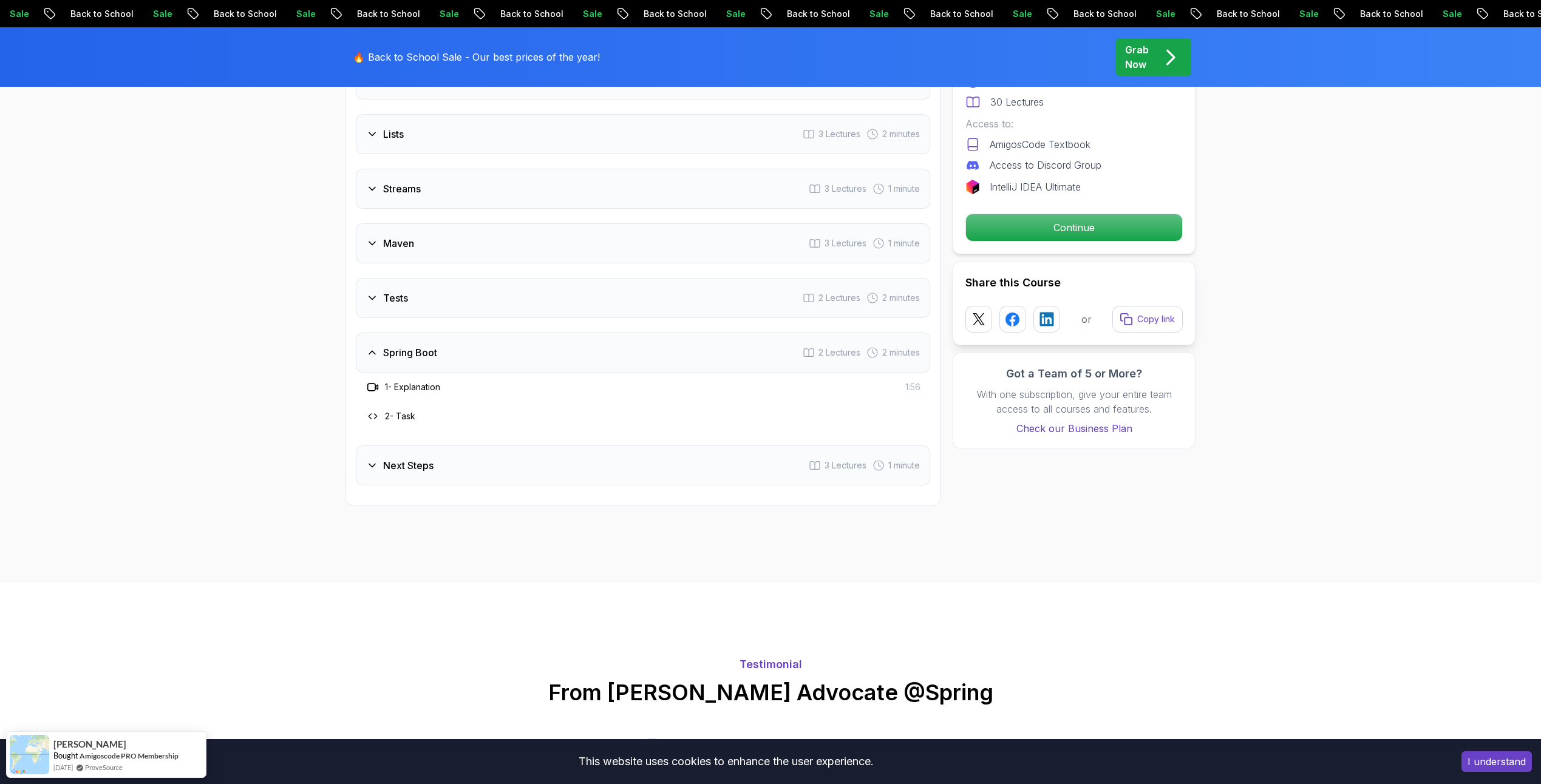
click at [426, 347] on h3 "Spring Boot" at bounding box center [410, 353] width 54 height 15
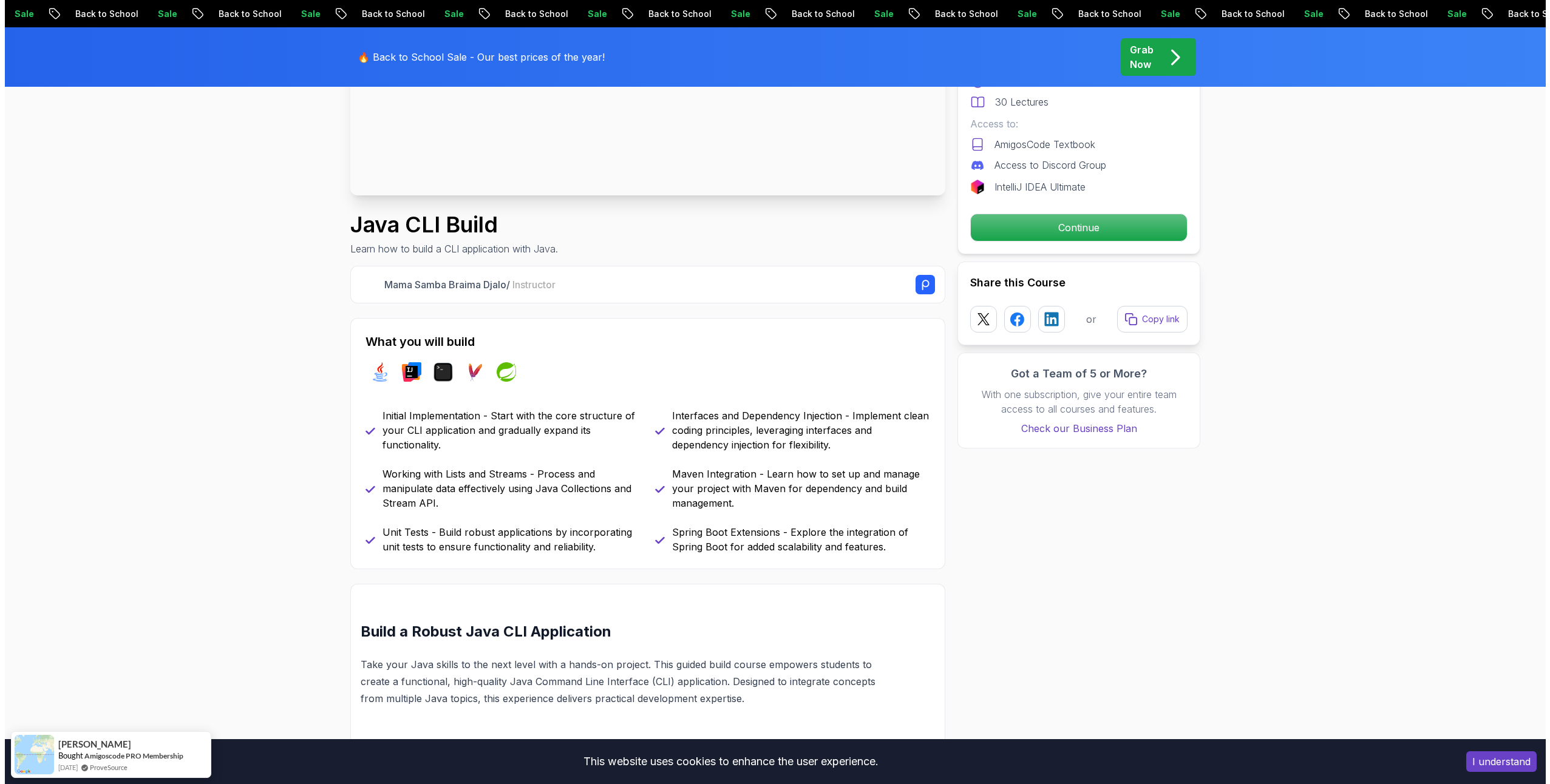
scroll to position [0, 0]
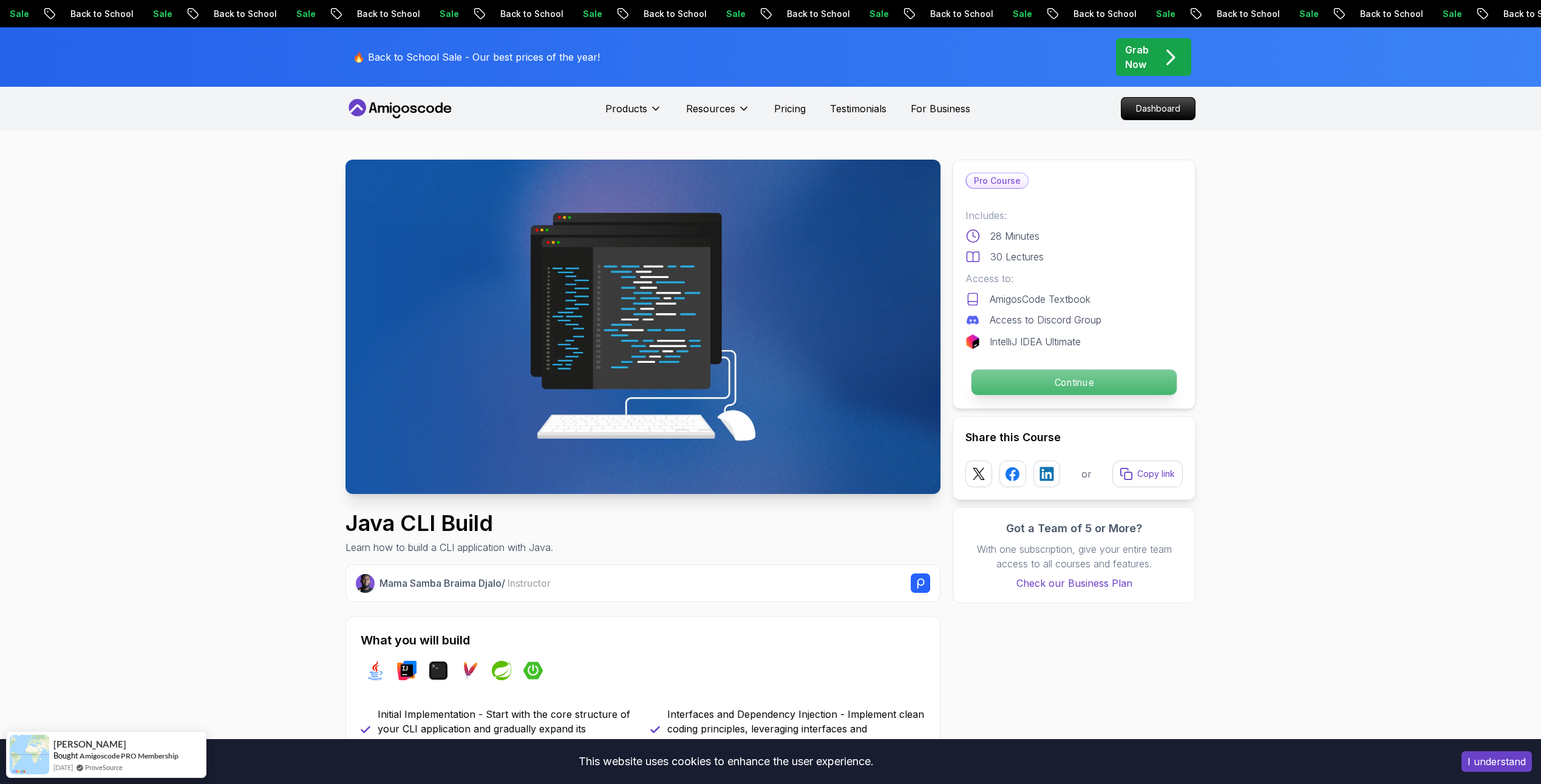
click at [999, 388] on p "Continue" at bounding box center [1074, 382] width 205 height 25
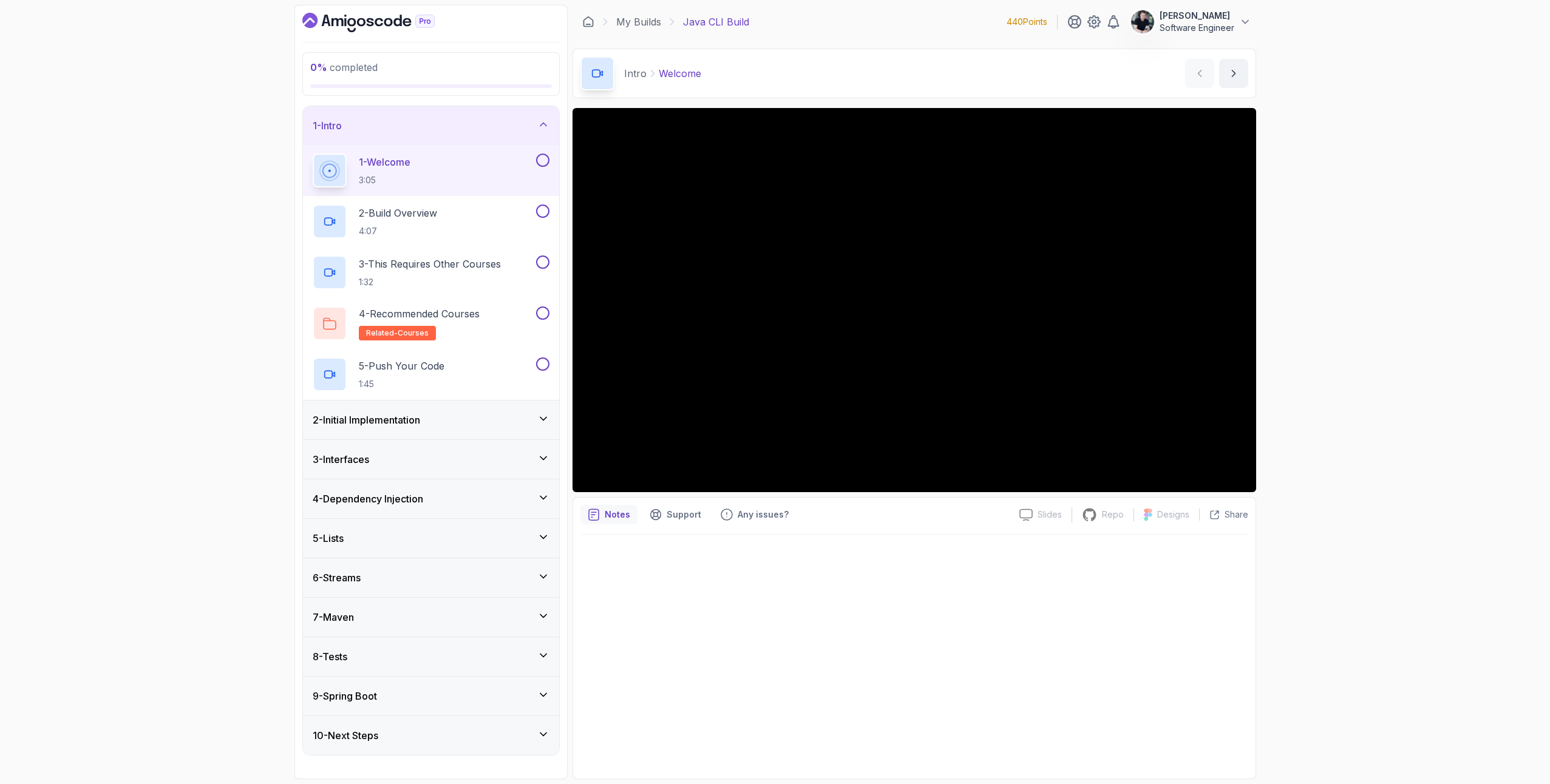
click at [419, 425] on h3 "2 - Initial Implementation" at bounding box center [366, 420] width 108 height 15
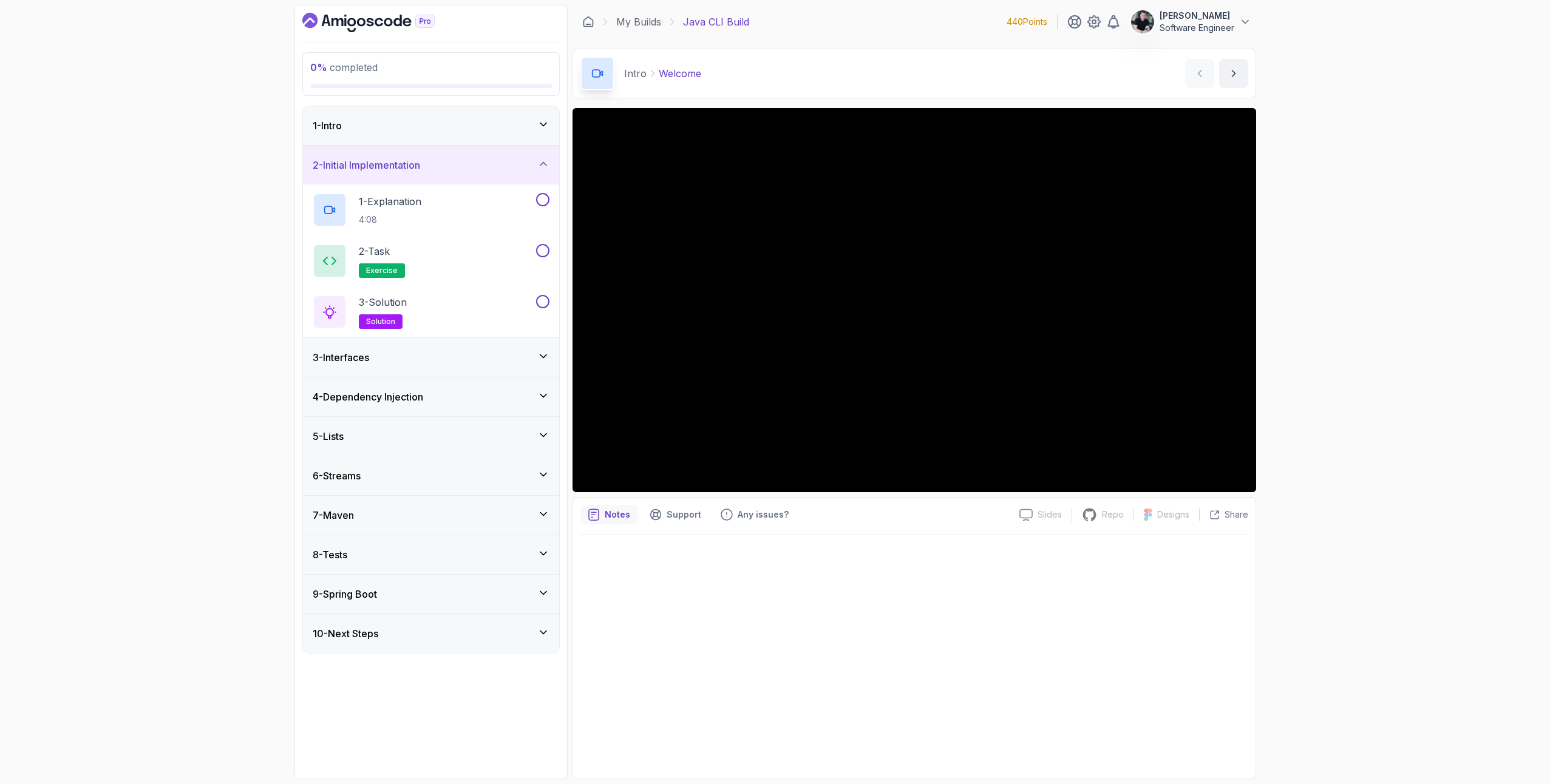
click at [414, 128] on div "1 - Intro" at bounding box center [431, 125] width 237 height 15
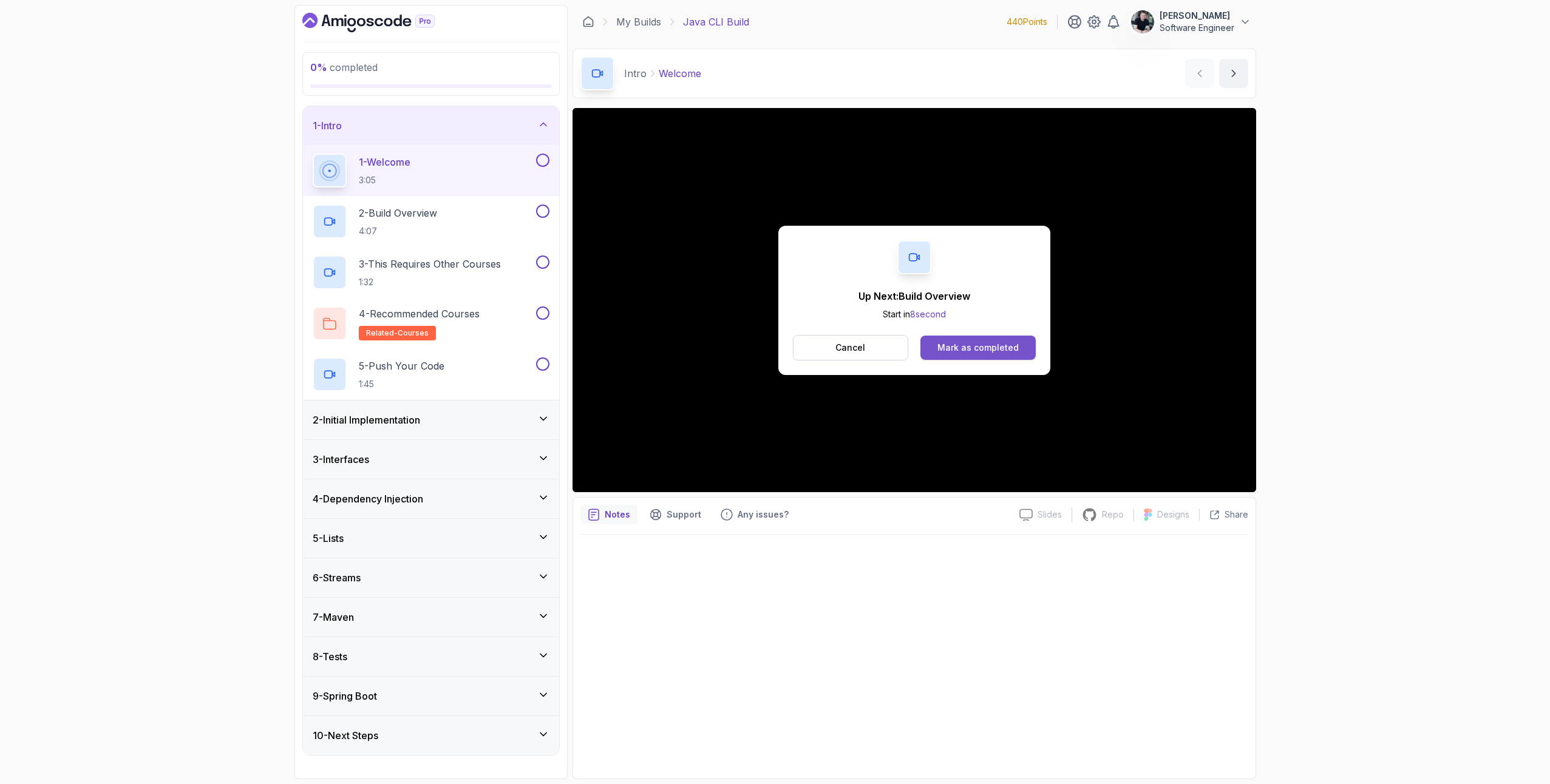
click at [962, 348] on div "Mark as completed" at bounding box center [978, 347] width 82 height 12
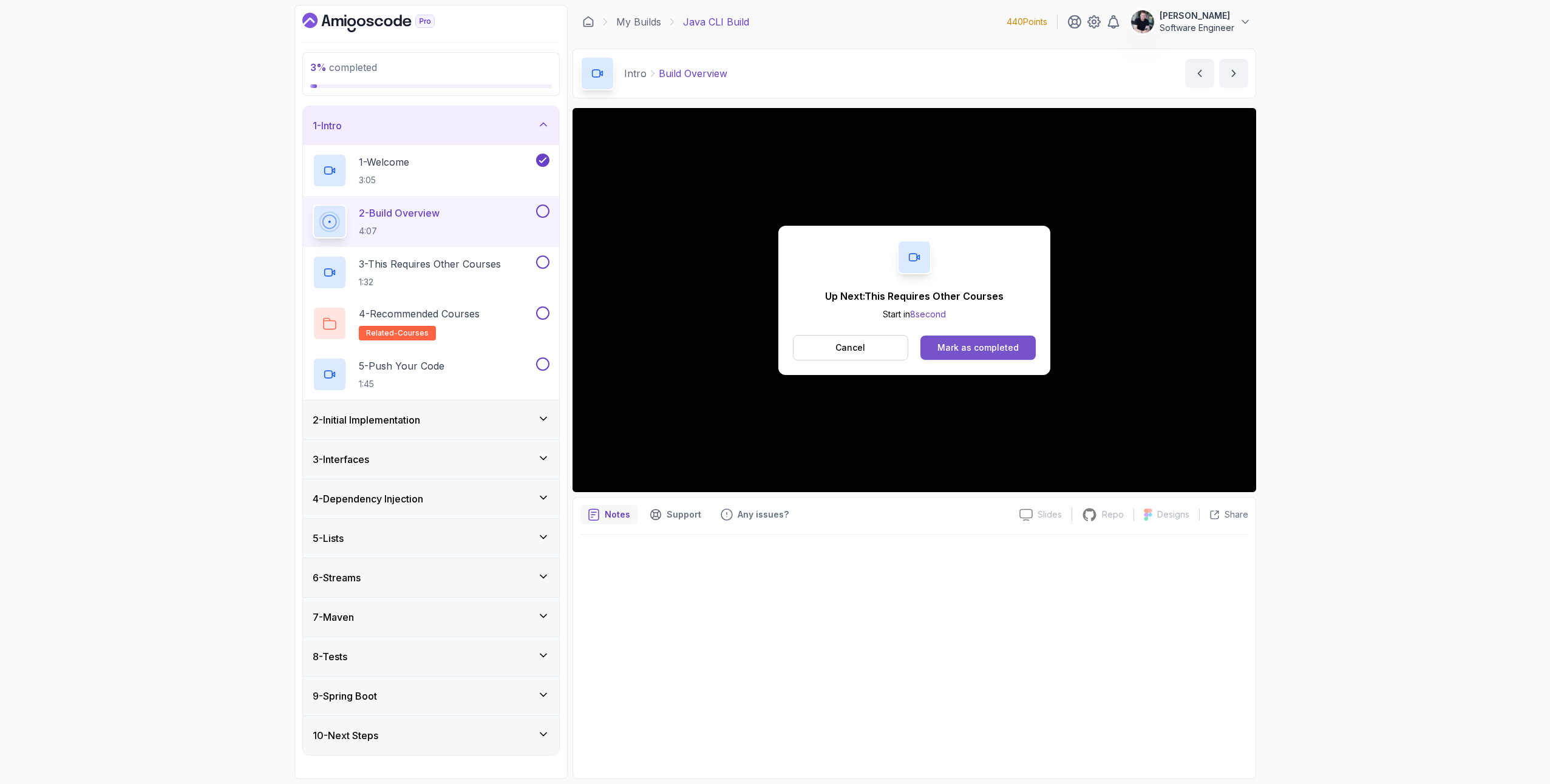
click at [1024, 338] on button "Mark as completed" at bounding box center [978, 347] width 115 height 24
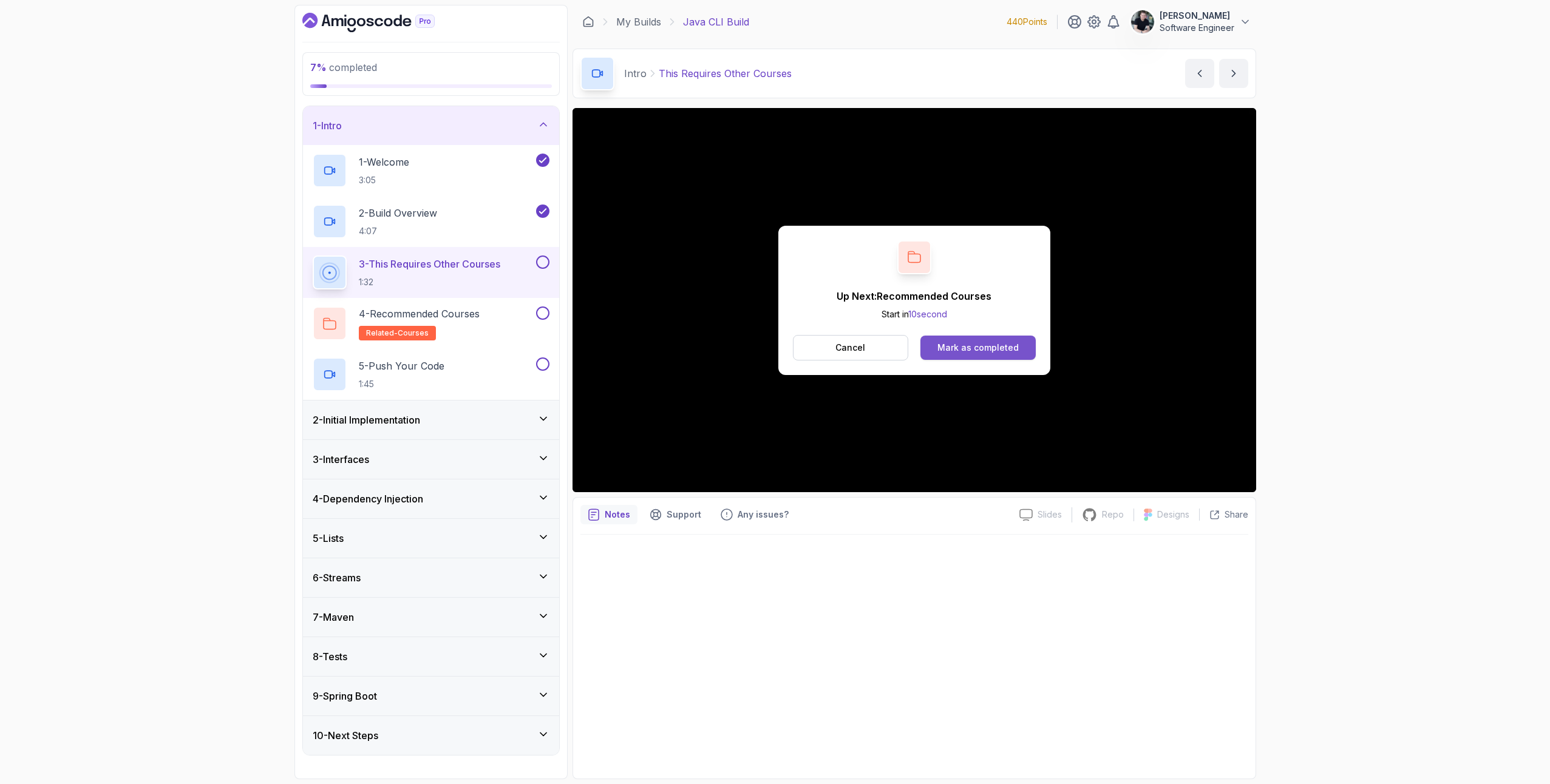
click at [1010, 342] on button "Mark as completed" at bounding box center [978, 347] width 115 height 24
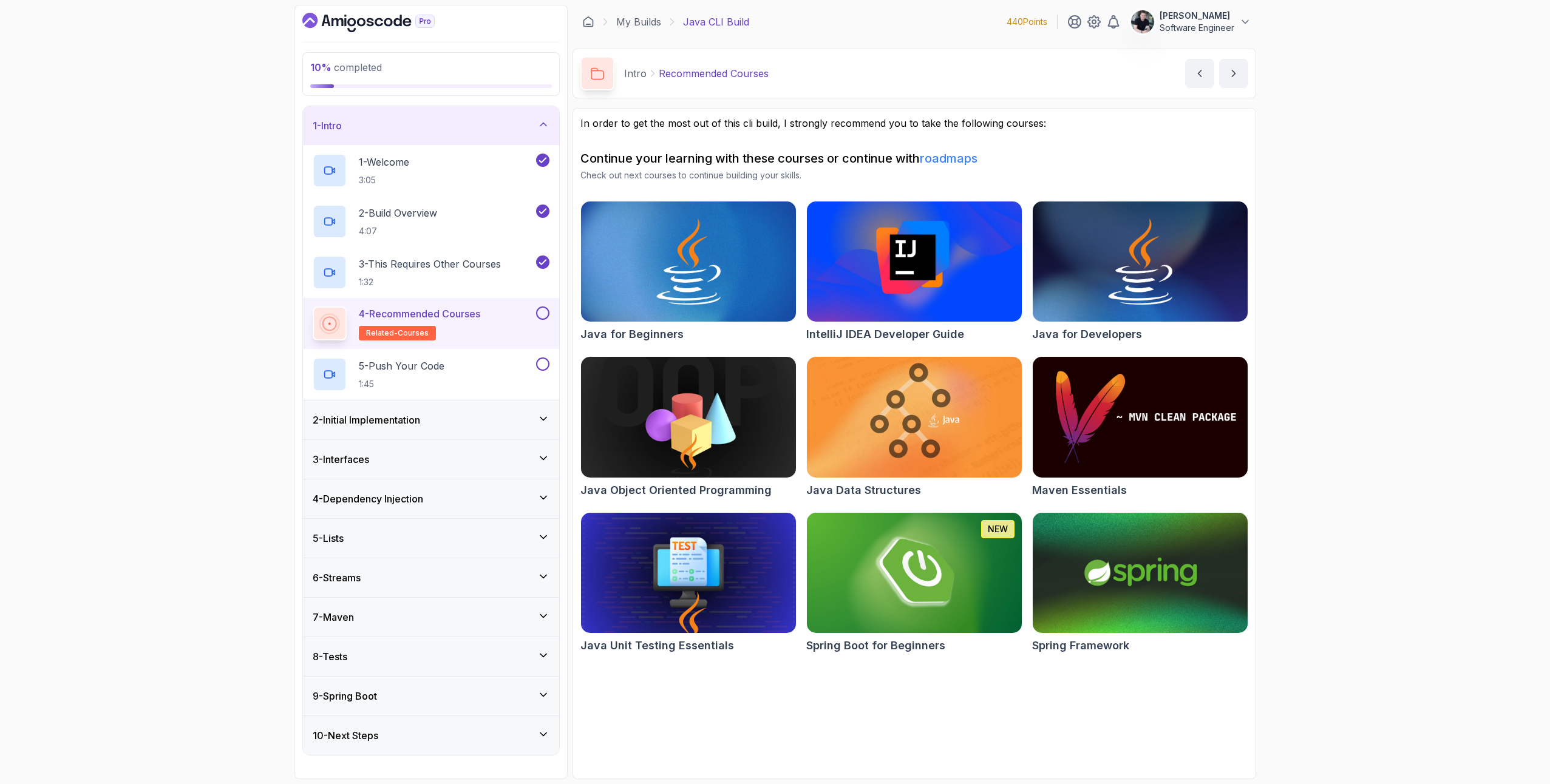
click at [535, 318] on div at bounding box center [541, 313] width 16 height 13
click at [544, 315] on button at bounding box center [543, 313] width 13 height 13
click at [457, 380] on div "5 - Push Your Code 1:45" at bounding box center [423, 375] width 221 height 34
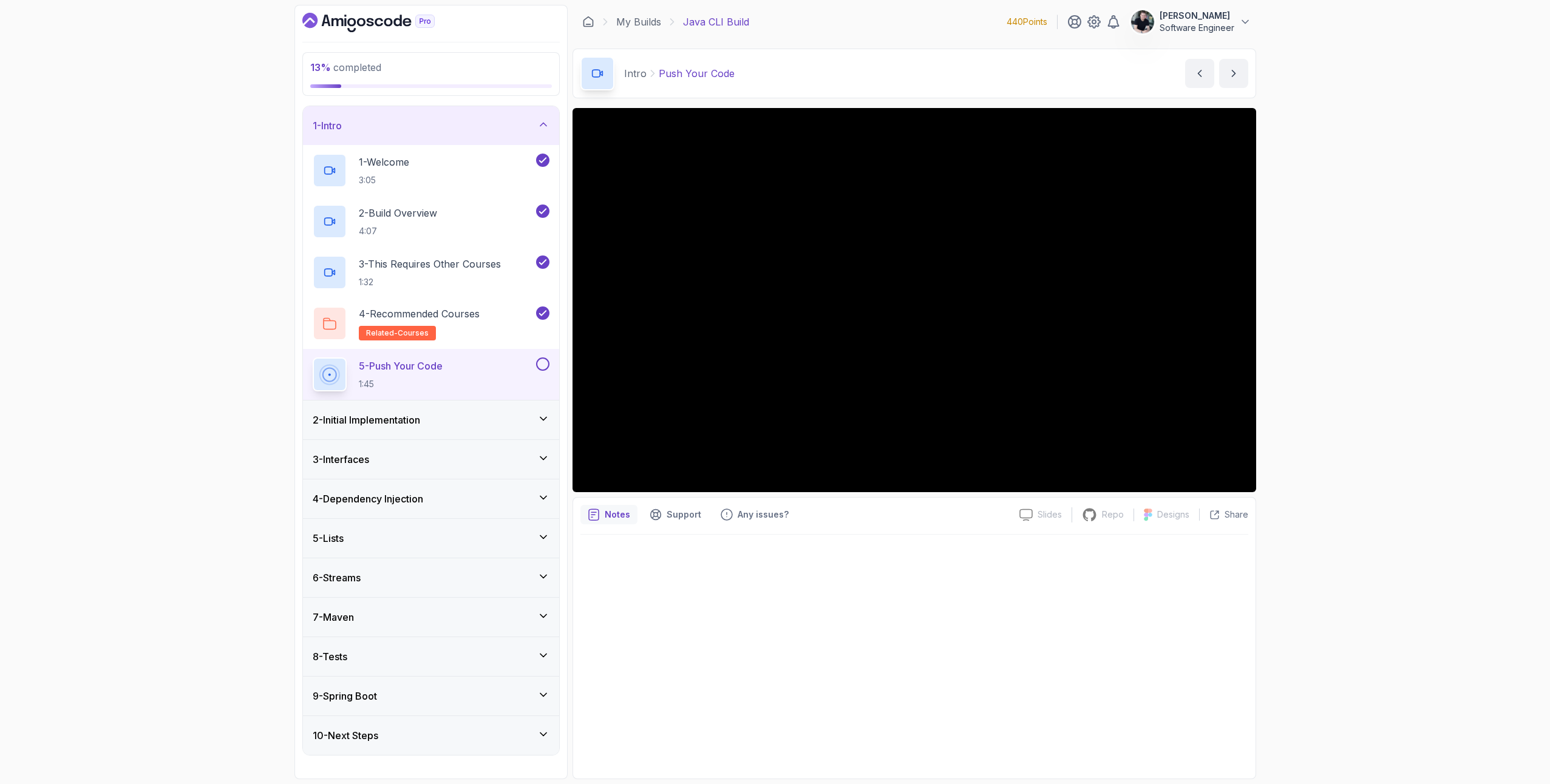
click at [1390, 425] on div "13 % completed 1 - Intro 1 - Welcome 3:05 2 - Build Overview 4:07 3 - This Requ…" at bounding box center [775, 392] width 1550 height 784
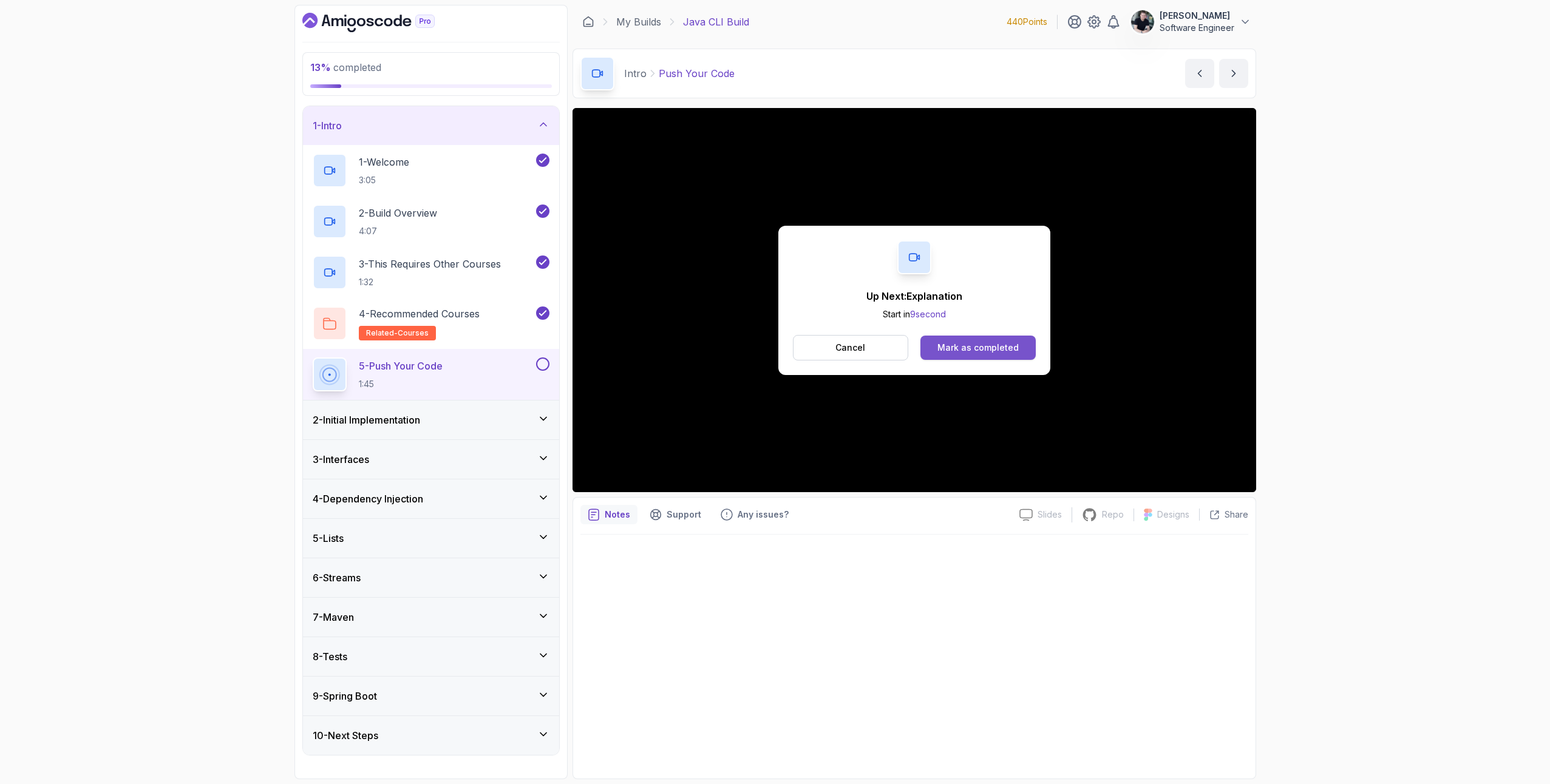
click at [989, 354] on button "Mark as completed" at bounding box center [978, 347] width 115 height 24
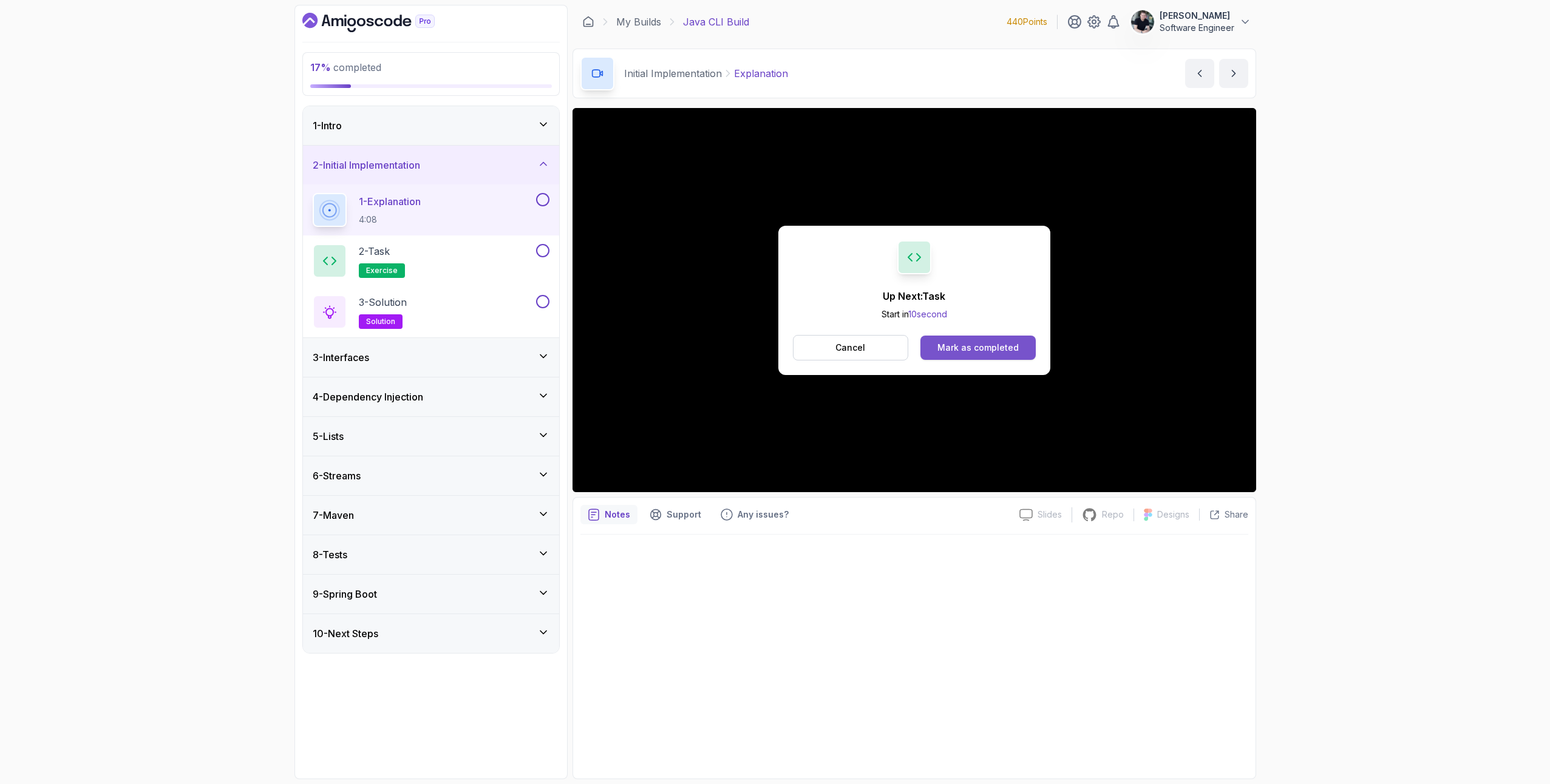
click at [964, 347] on div "Mark as completed" at bounding box center [978, 347] width 82 height 12
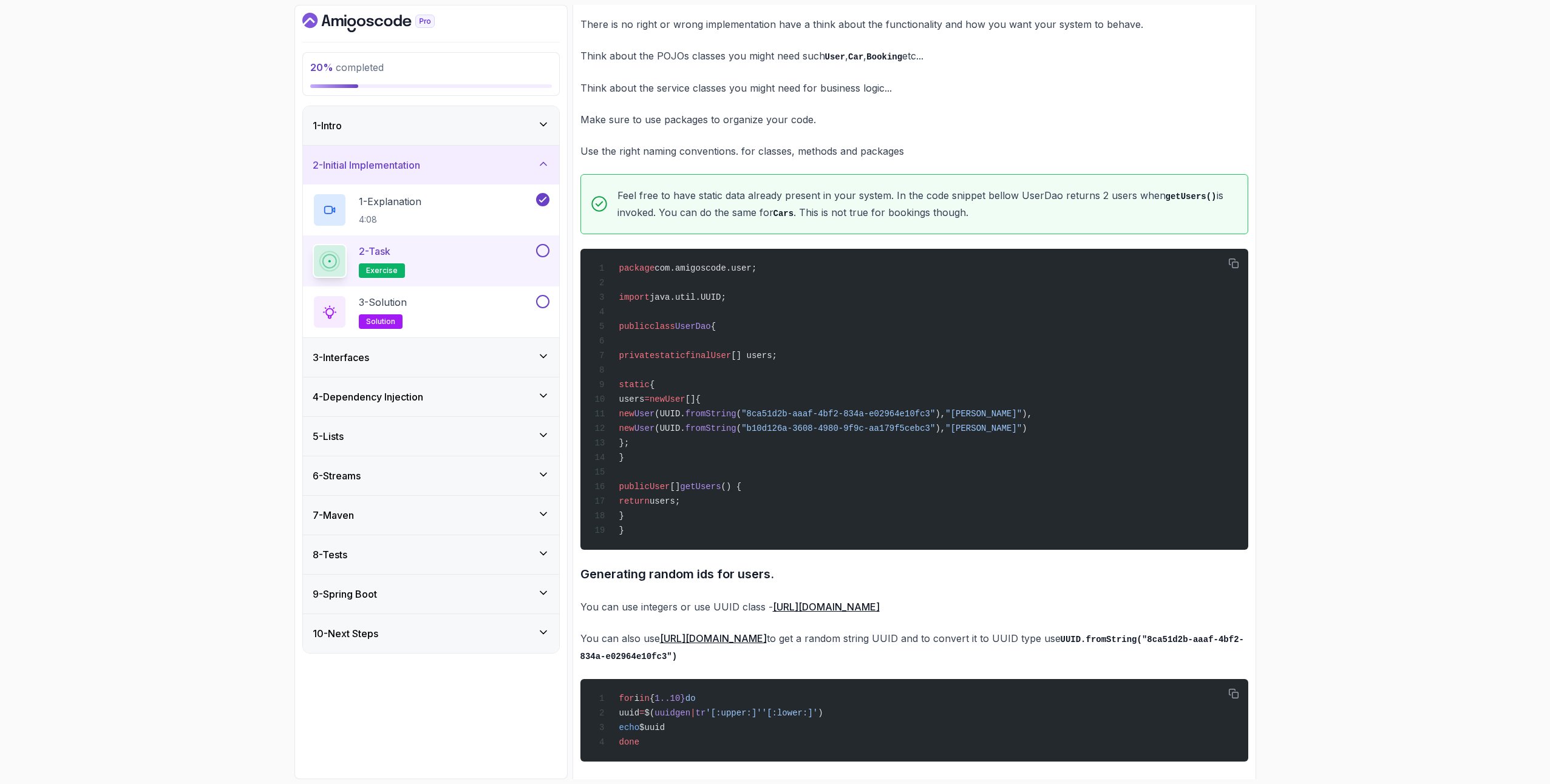
scroll to position [981, 0]
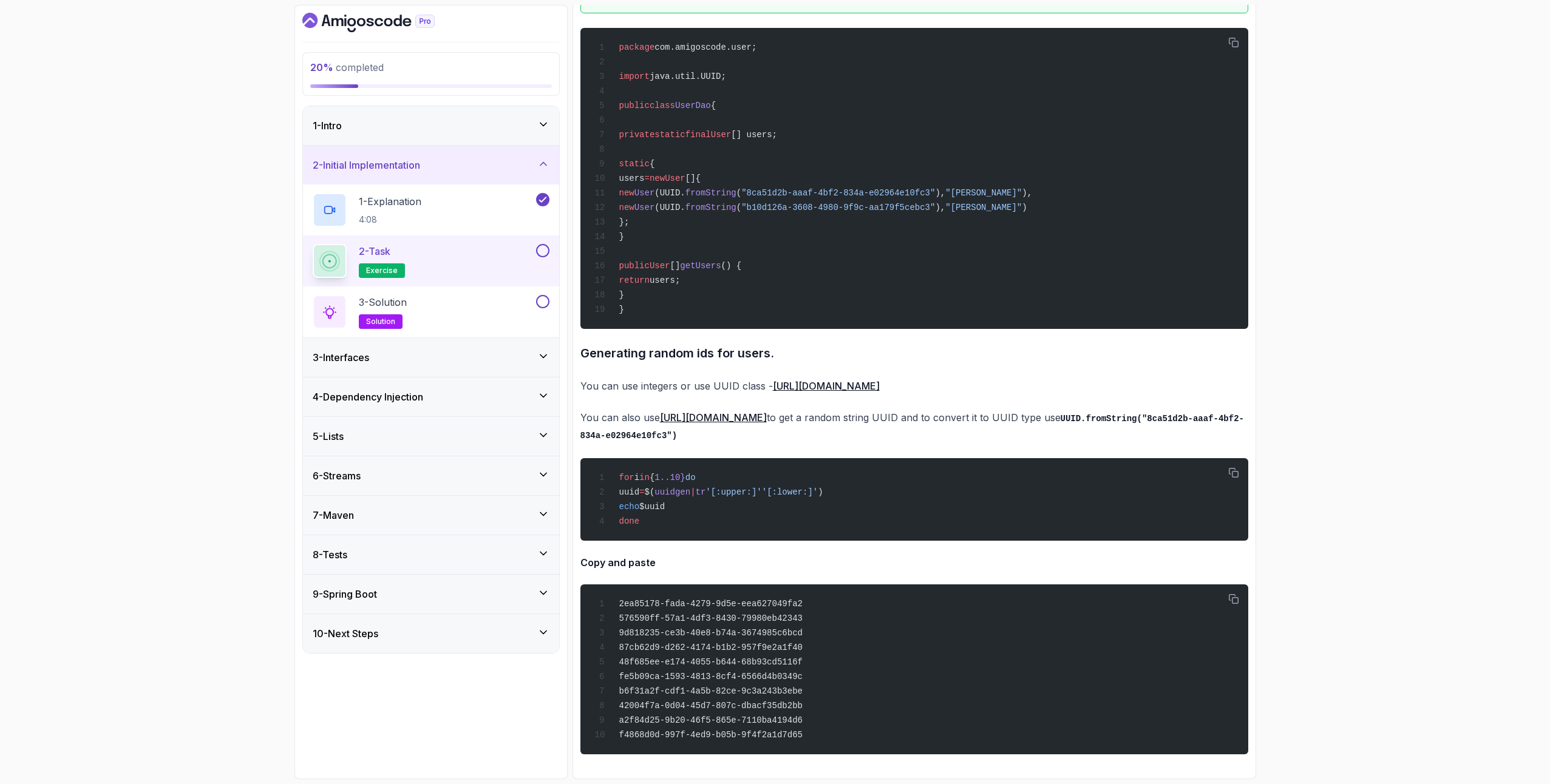
click at [537, 257] on div at bounding box center [541, 251] width 16 height 13
click at [547, 252] on button at bounding box center [543, 251] width 13 height 13
click at [480, 303] on div "3 - Solution solution" at bounding box center [423, 312] width 221 height 34
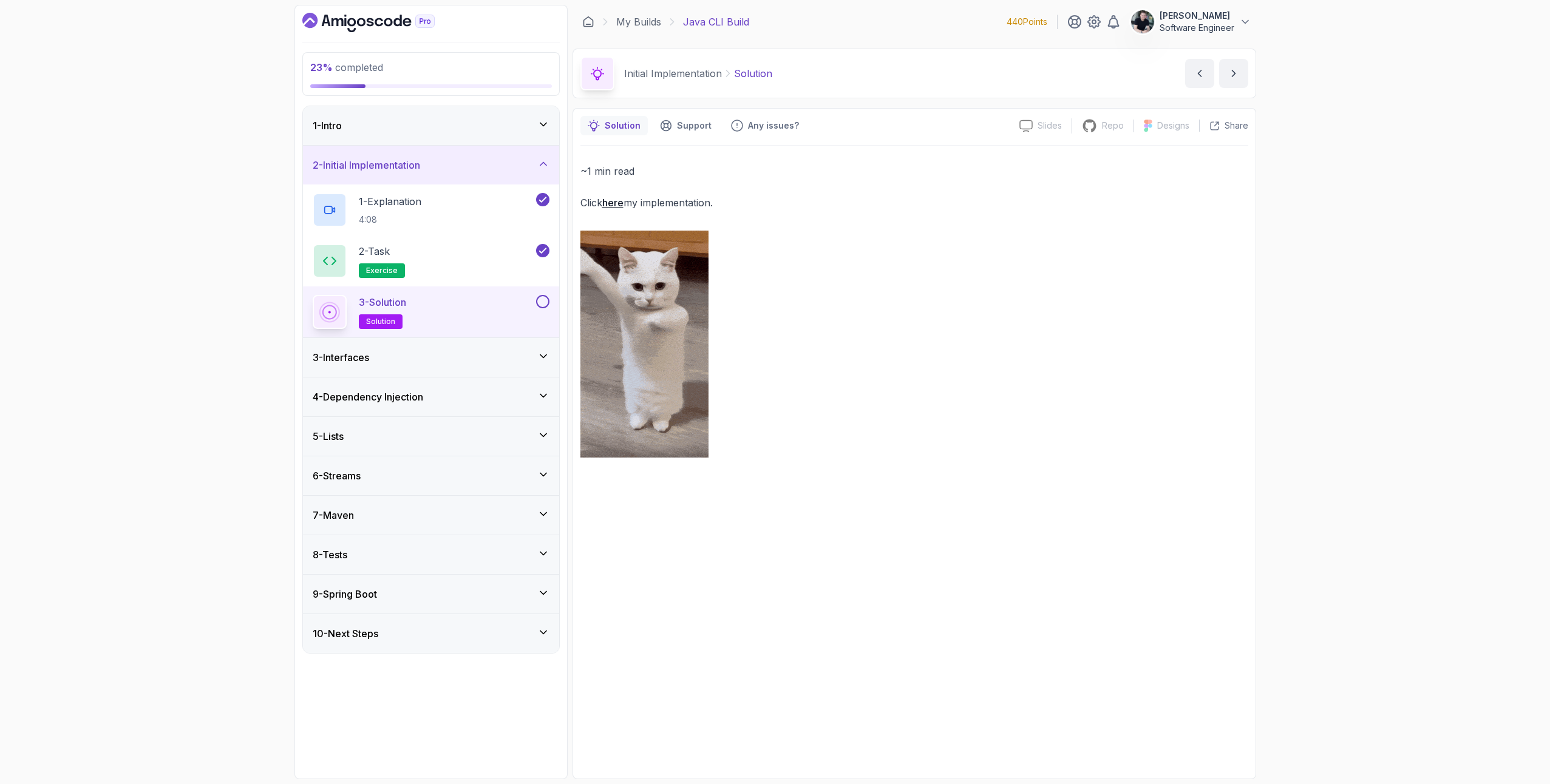
click at [618, 202] on link "here" at bounding box center [613, 203] width 22 height 12
click at [547, 299] on button at bounding box center [543, 301] width 13 height 13
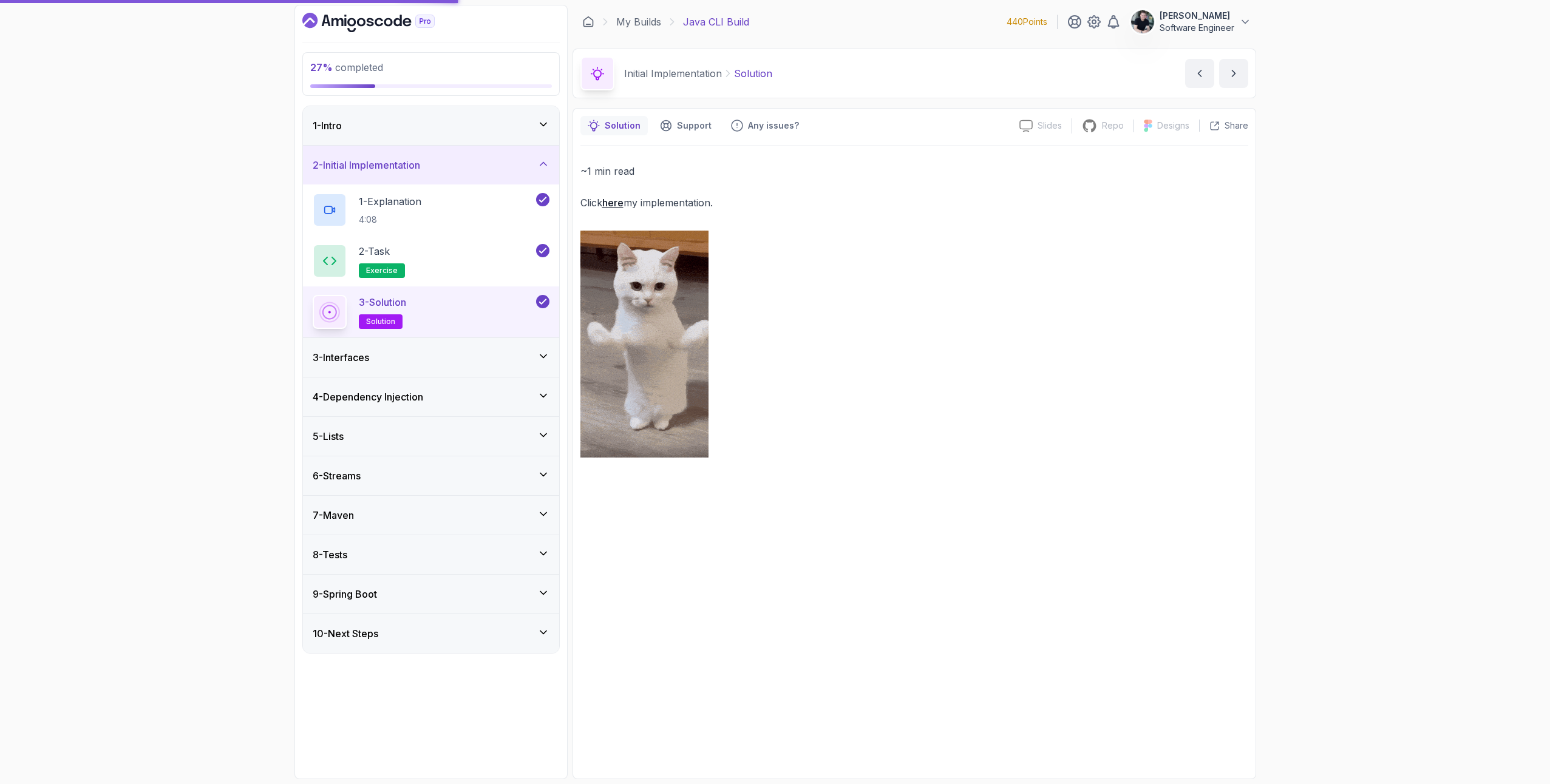
click at [472, 352] on div "3 - Interfaces" at bounding box center [431, 358] width 237 height 15
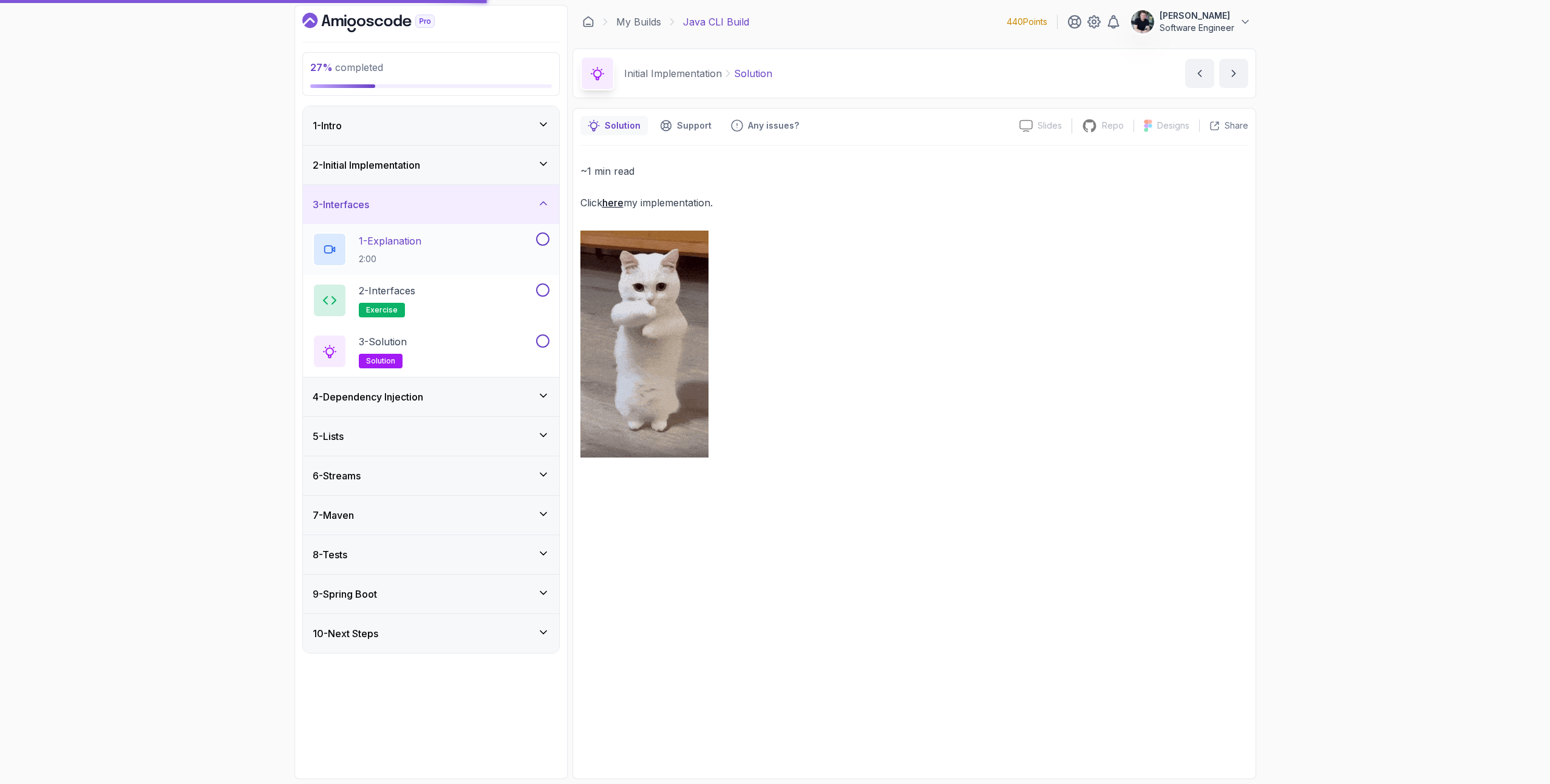
click at [397, 239] on p "1 - Explanation" at bounding box center [390, 241] width 62 height 15
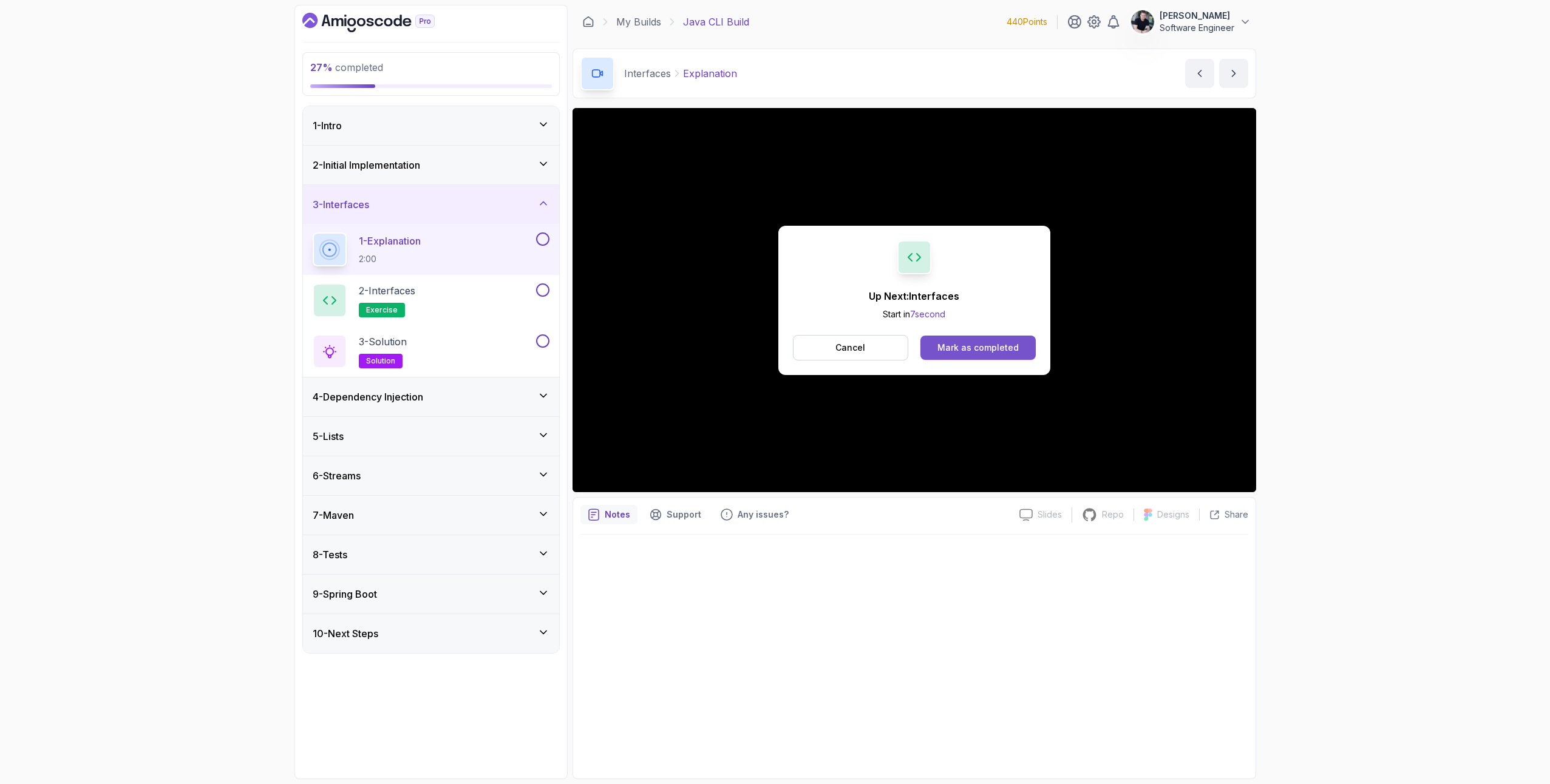
click at [976, 346] on div "Mark as completed" at bounding box center [978, 347] width 82 height 12
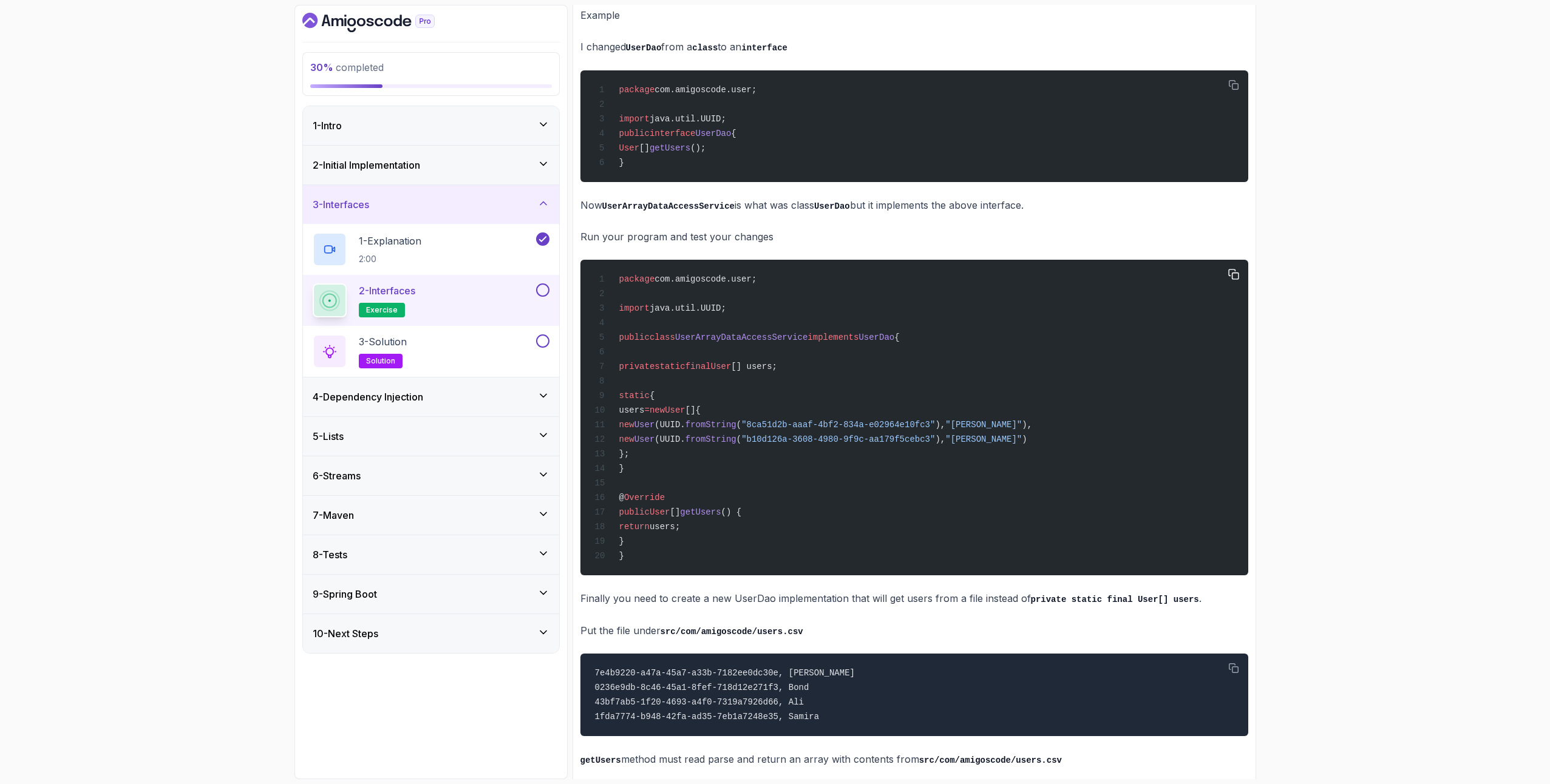
scroll to position [552, 0]
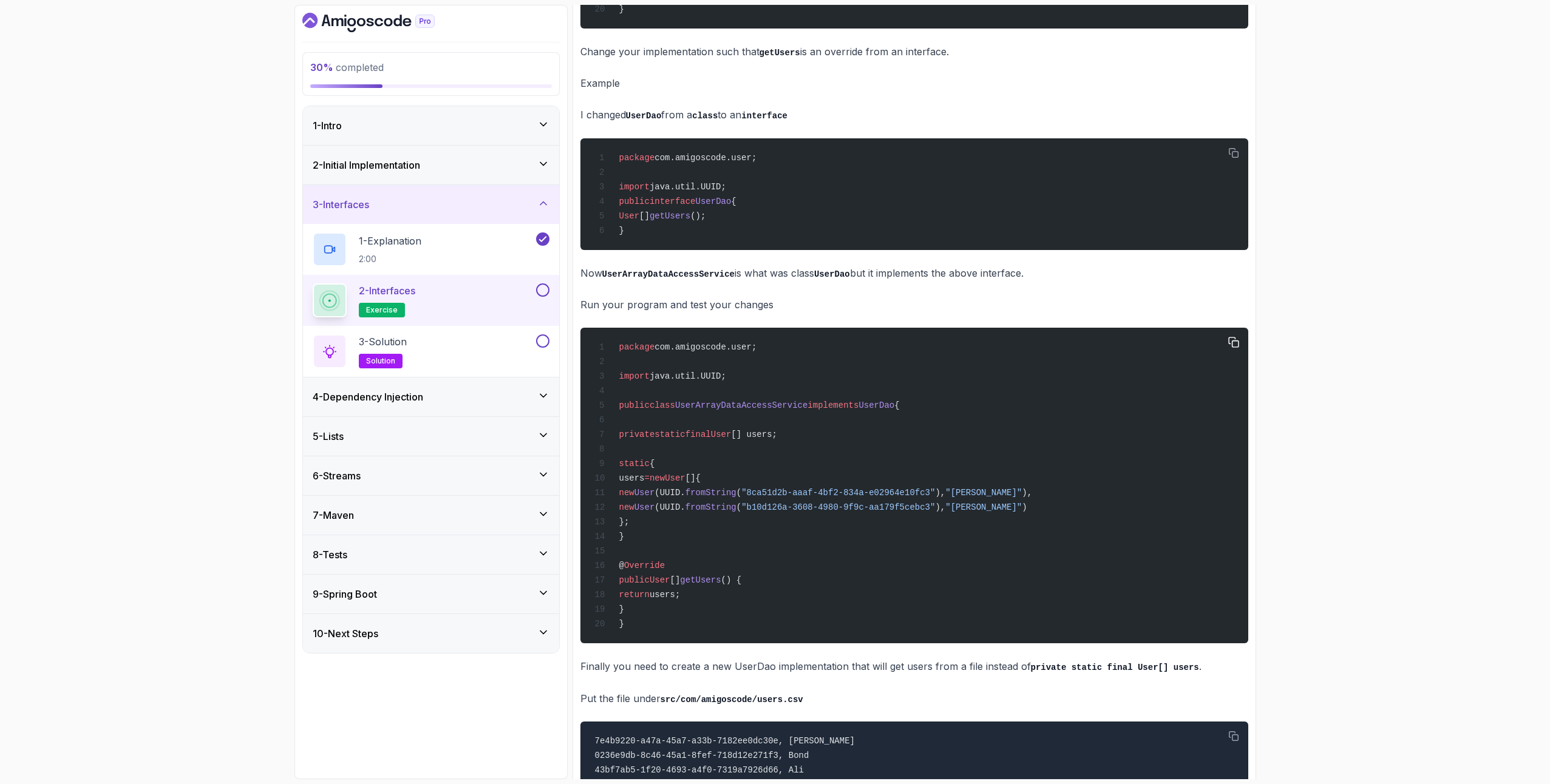
click at [894, 411] on span "UserDao" at bounding box center [876, 405] width 36 height 10
click at [893, 428] on div "package com.amigoscode.user; import java.util.UUID; public class UserArrayDataA…" at bounding box center [914, 486] width 648 height 301
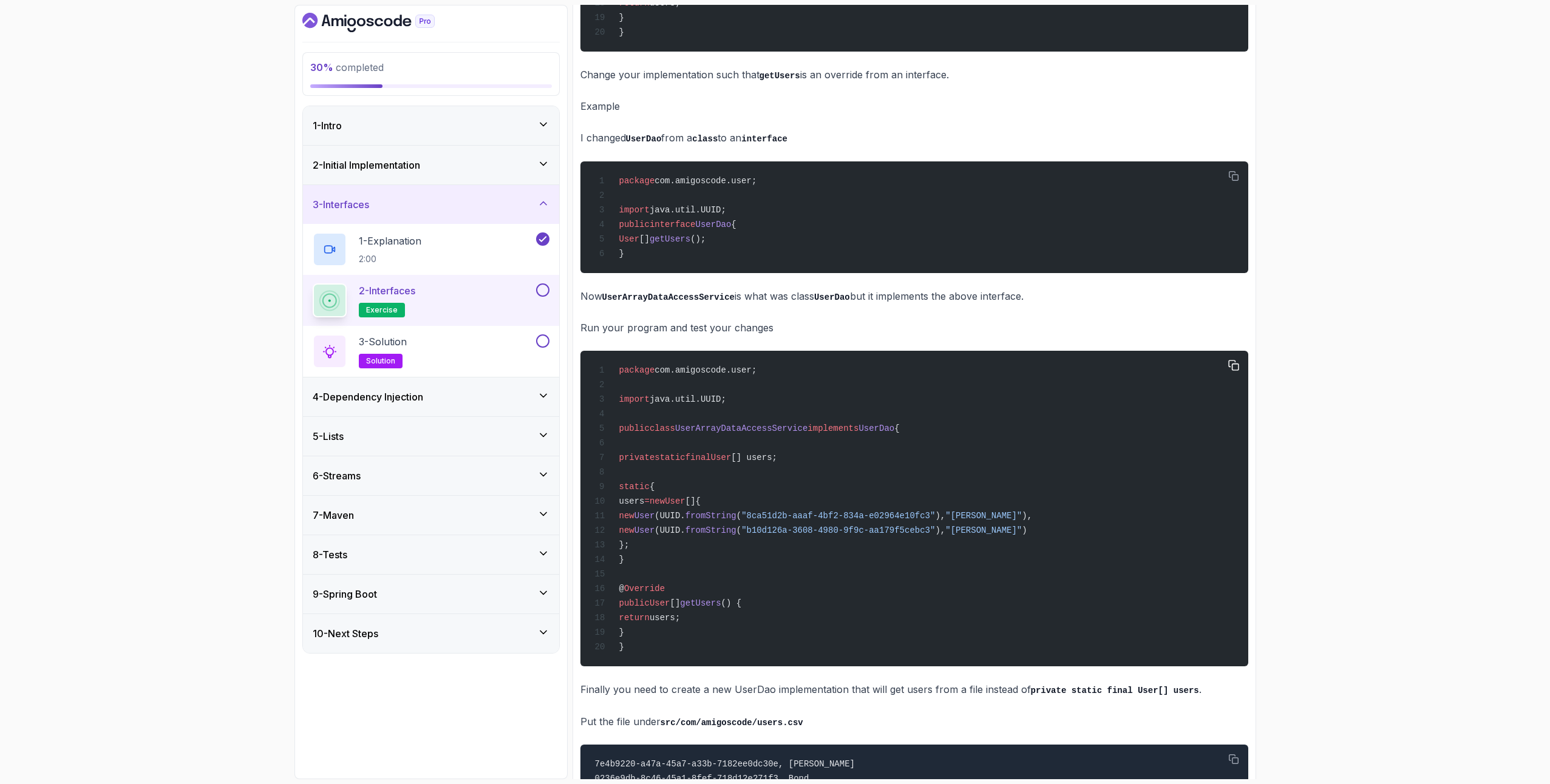
scroll to position [470, 0]
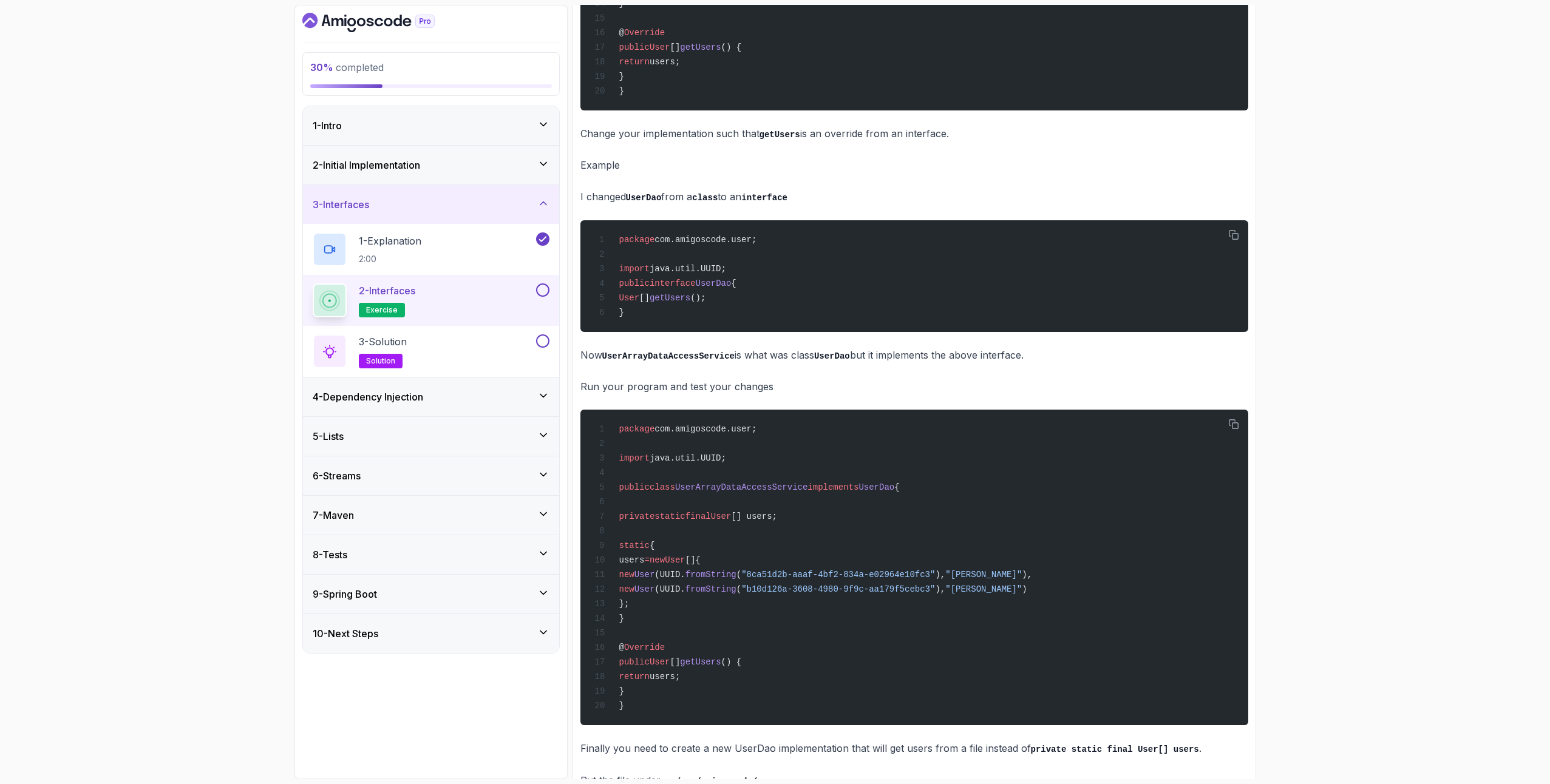
click at [746, 393] on p "Run your program and test your changes" at bounding box center [914, 386] width 668 height 17
click at [694, 361] on code "UserArrayDataAccessService" at bounding box center [668, 356] width 132 height 10
click at [688, 394] on p "Run your program and test your changes" at bounding box center [914, 386] width 668 height 17
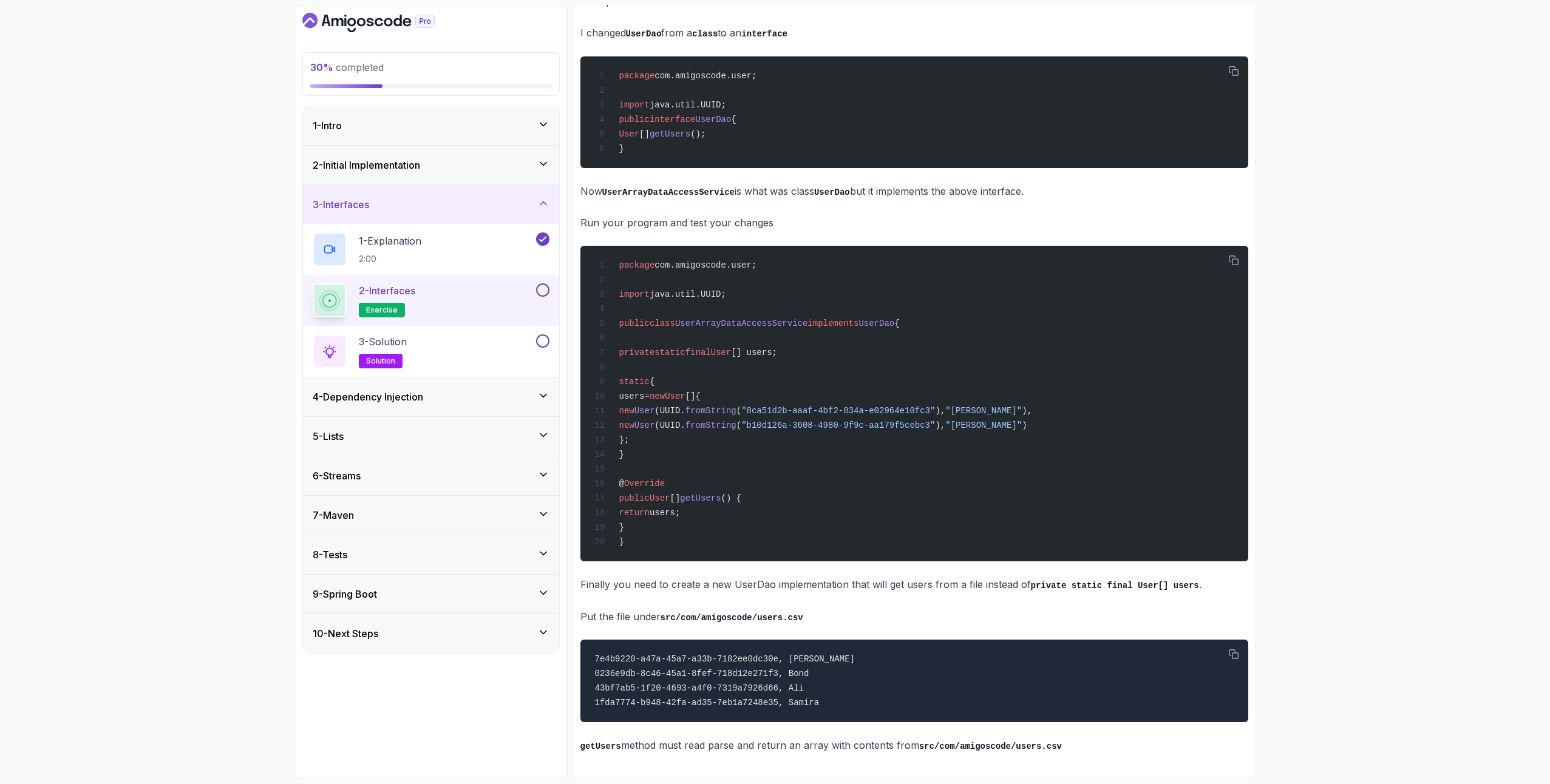
click at [544, 294] on button at bounding box center [543, 290] width 13 height 13
click at [492, 344] on div "3 - Solution solution" at bounding box center [423, 352] width 221 height 34
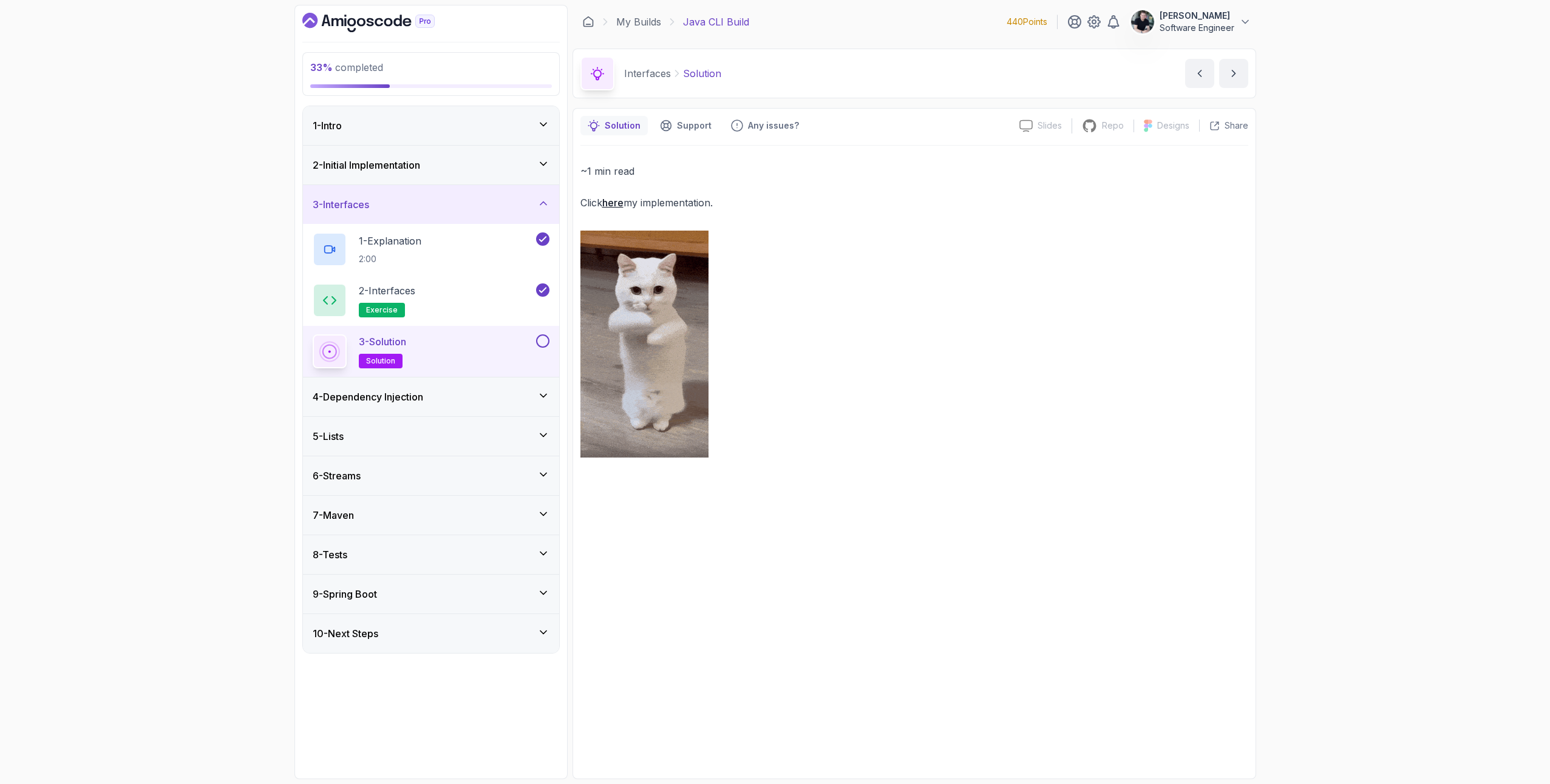
click at [544, 336] on button at bounding box center [543, 342] width 13 height 13
click at [423, 397] on h3 "4 - Dependency Injection" at bounding box center [368, 397] width 111 height 15
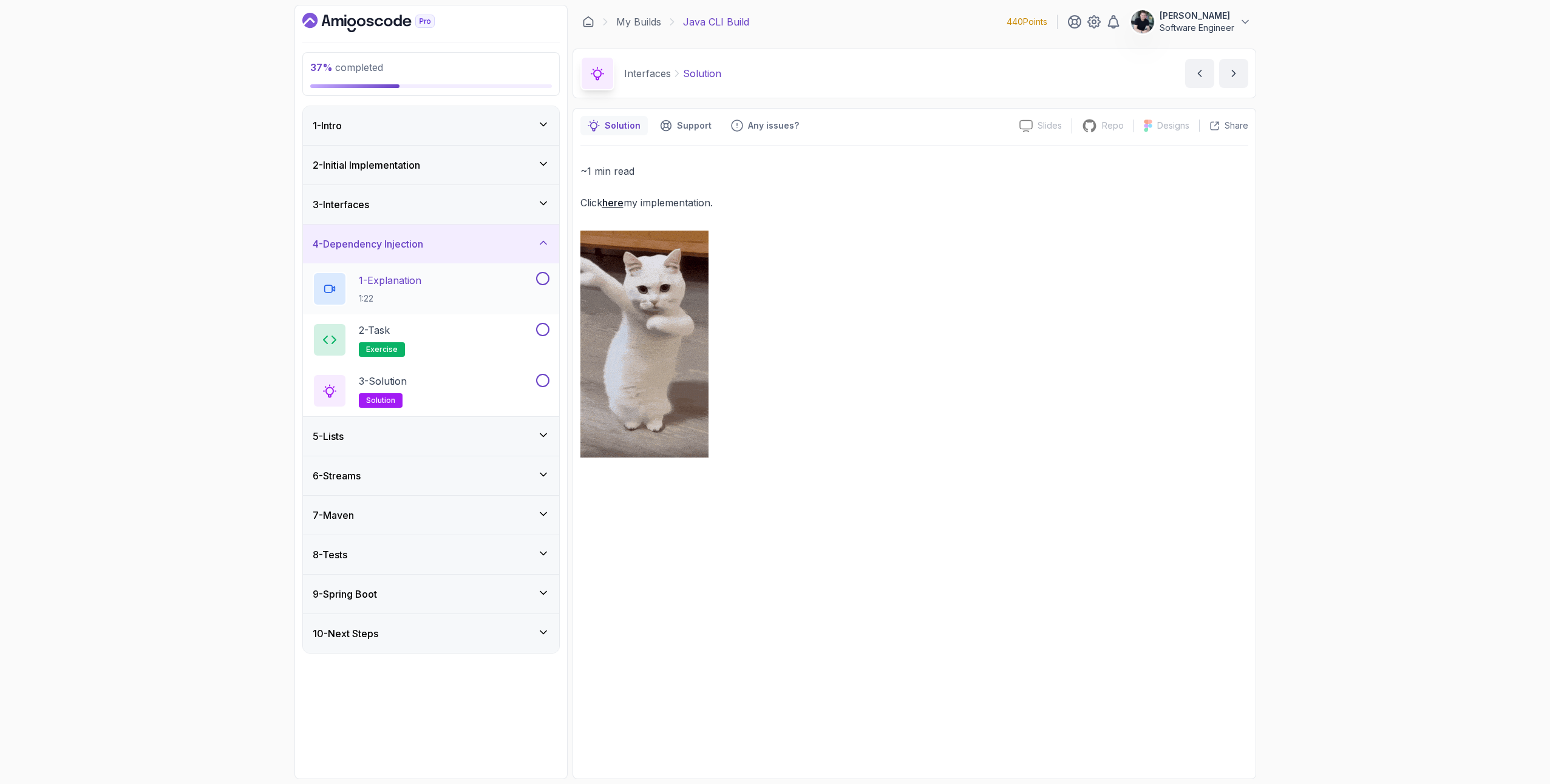
click at [411, 298] on p "1:22" at bounding box center [390, 298] width 62 height 12
